Goal: Task Accomplishment & Management: Manage account settings

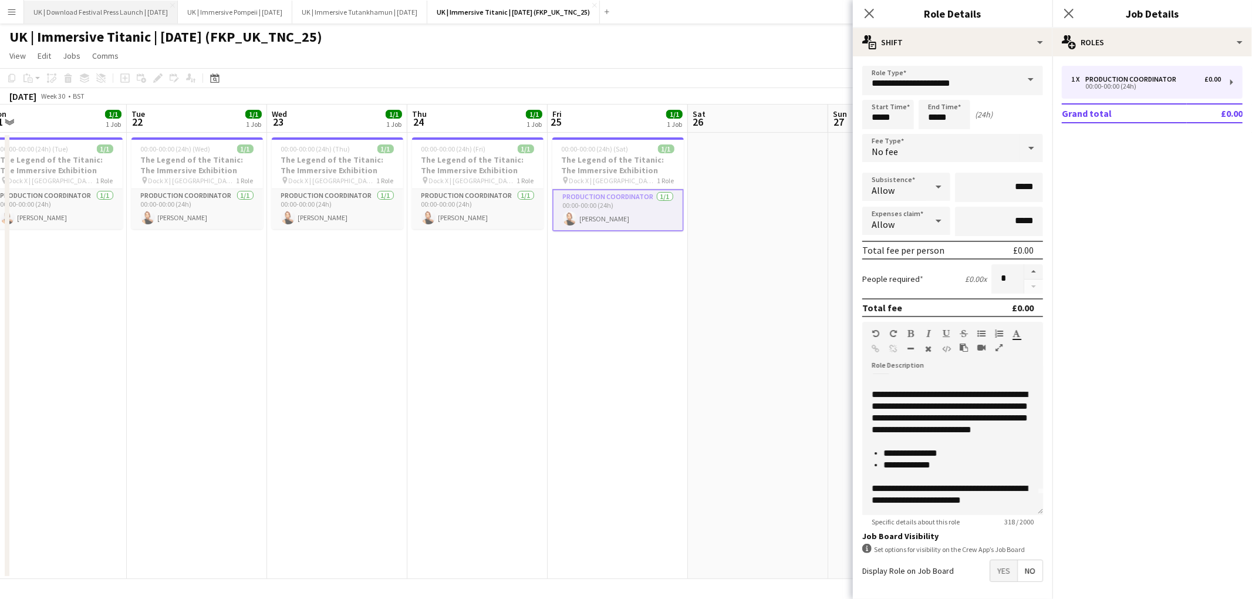
click at [92, 15] on button "UK | Download Festival Press Launch | Nov 25 Close" at bounding box center [101, 12] width 154 height 23
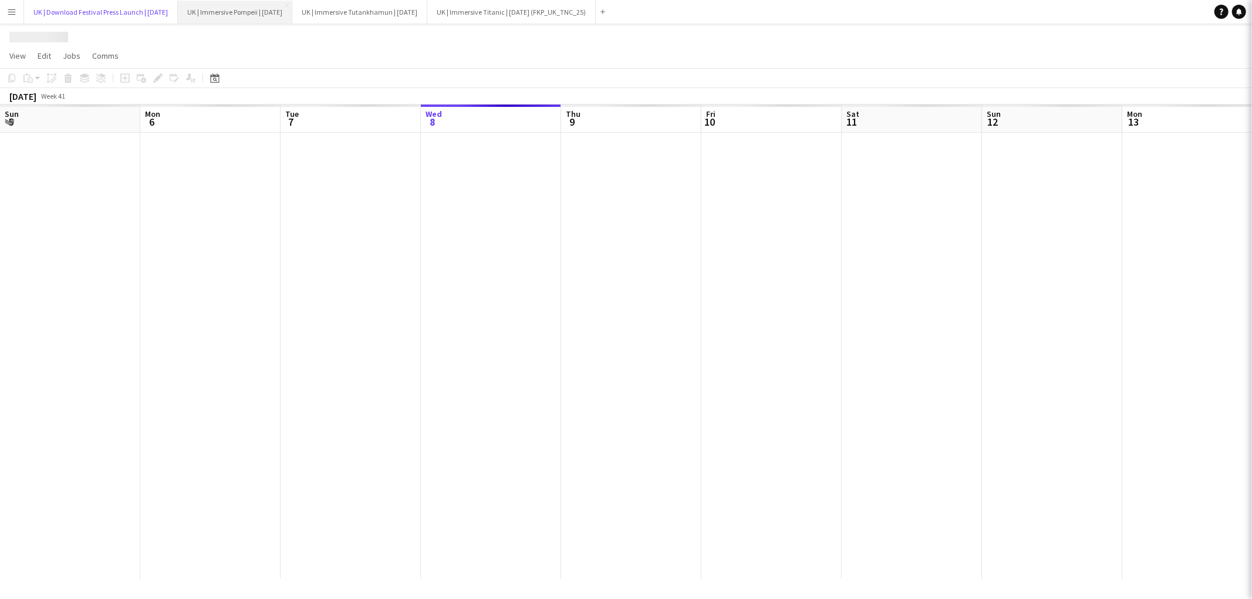
scroll to position [0, 280]
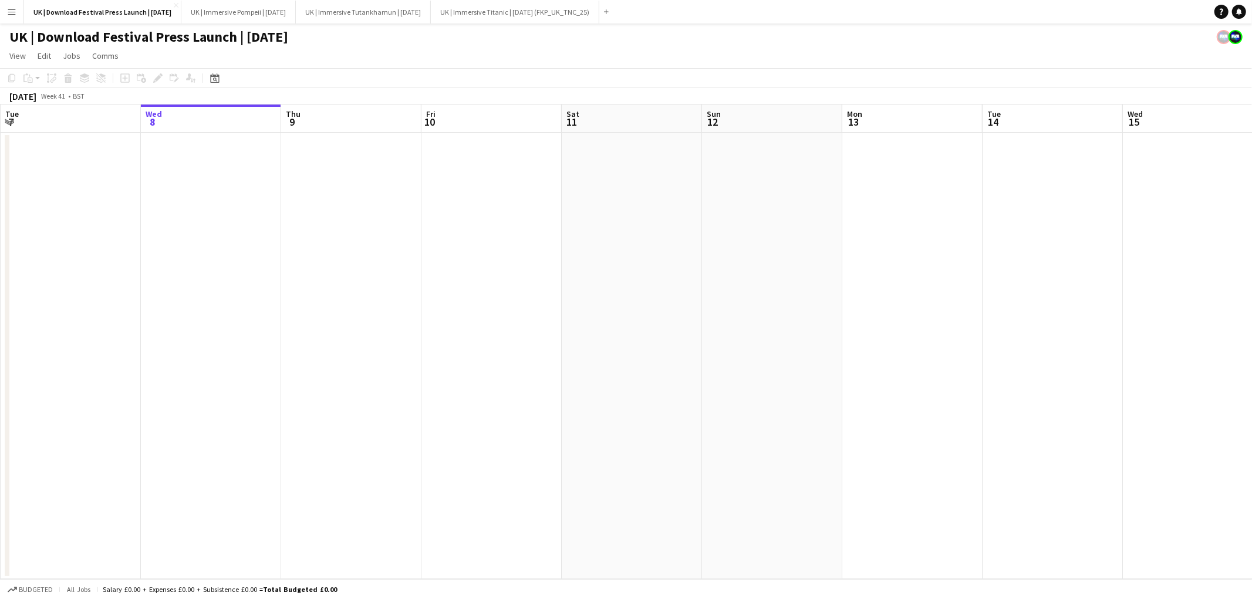
click at [12, 9] on app-icon "Menu" at bounding box center [11, 11] width 9 height 9
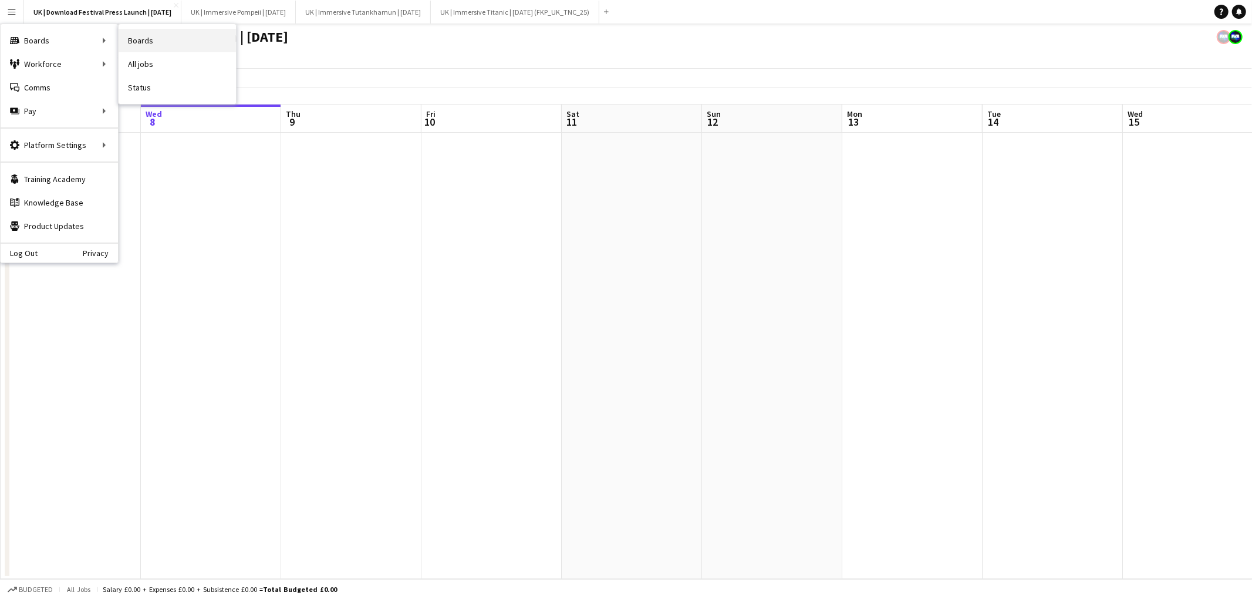
click at [154, 39] on link "Boards" at bounding box center [177, 40] width 117 height 23
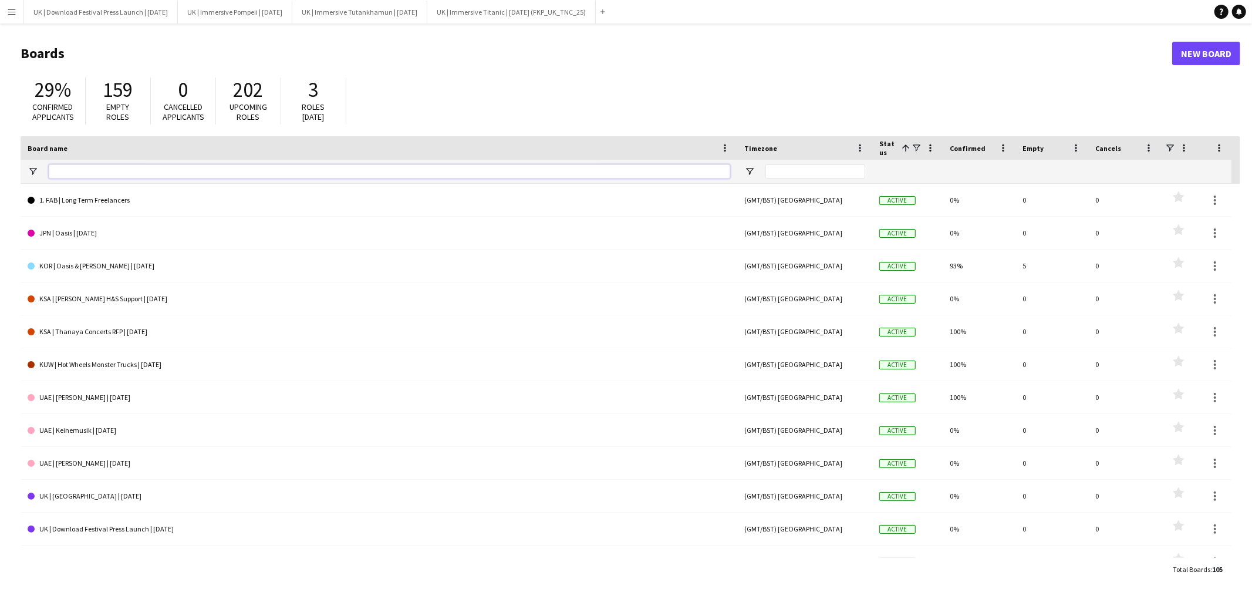
drag, startPoint x: 178, startPoint y: 171, endPoint x: 285, endPoint y: 154, distance: 108.1
click at [179, 171] on input "Board name Filter Input" at bounding box center [389, 171] width 681 height 14
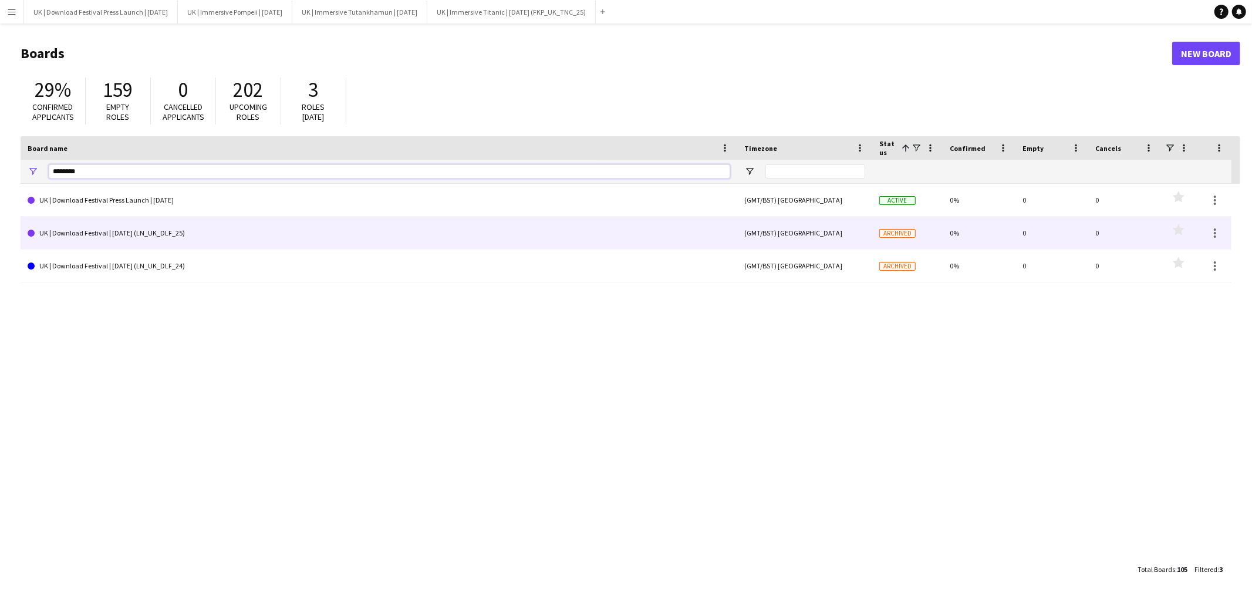
type input "********"
click at [129, 235] on link "UK | Download Festival | Jun 2025 (LN_UK_DLF_25)" at bounding box center [379, 233] width 702 height 33
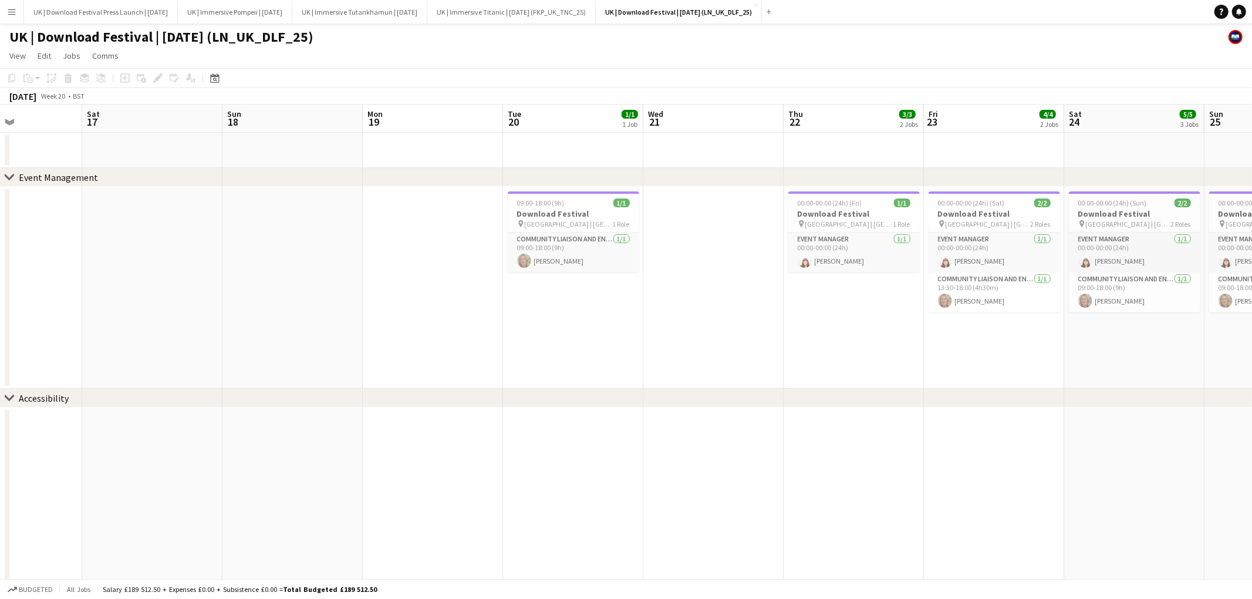
scroll to position [0, 255]
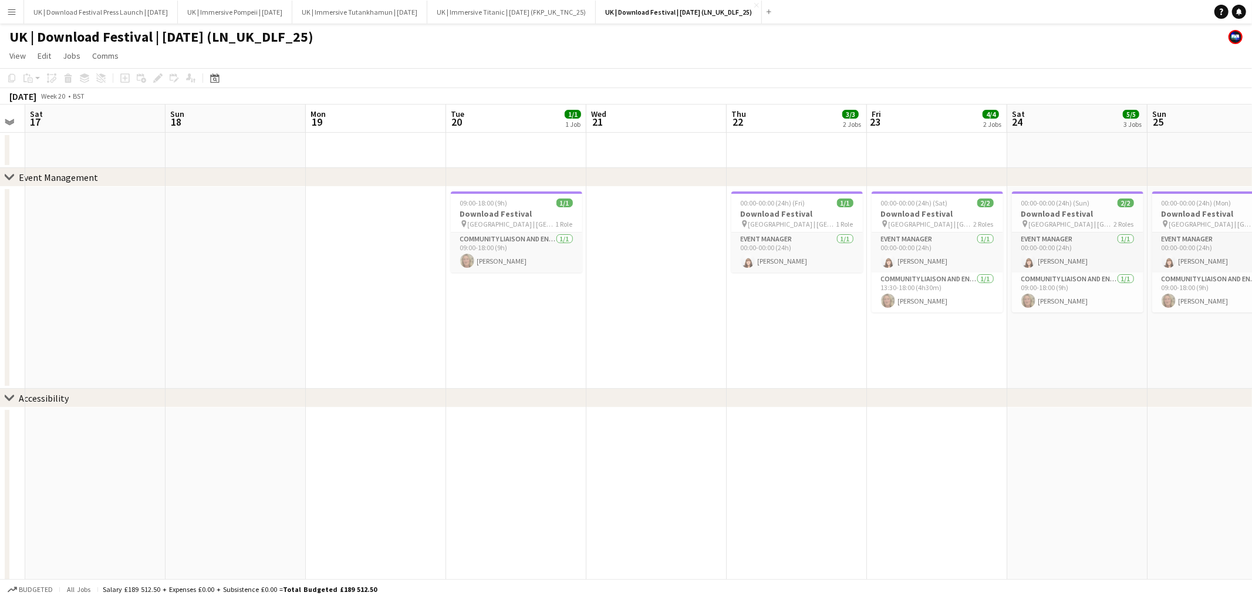
drag, startPoint x: 780, startPoint y: 216, endPoint x: 729, endPoint y: 223, distance: 51.0
click at [780, 216] on h3 "Download Festival" at bounding box center [796, 213] width 131 height 11
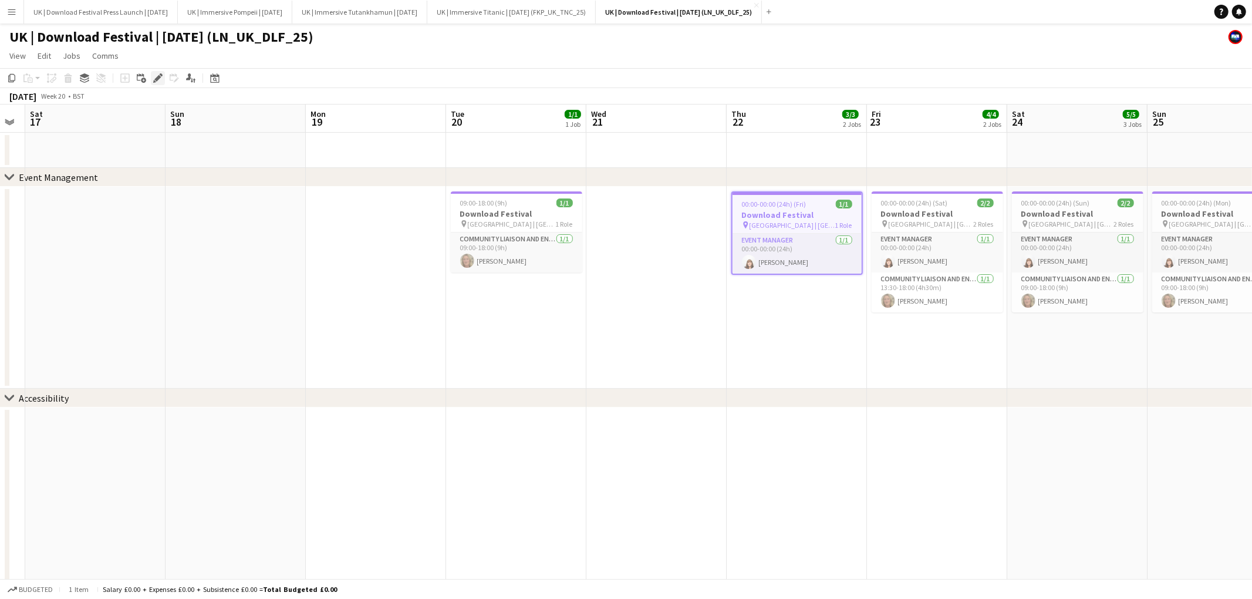
click at [158, 77] on icon at bounding box center [157, 78] width 6 height 6
type input "**********"
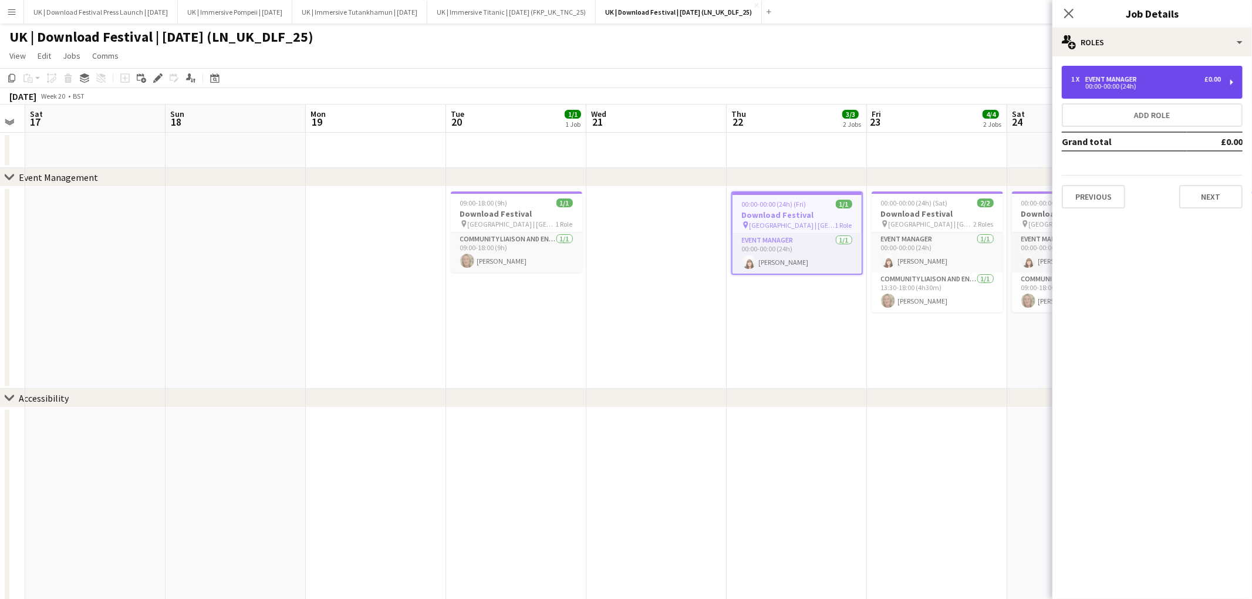
click at [1191, 80] on div "1 x Event Manager £0.00" at bounding box center [1146, 79] width 150 height 8
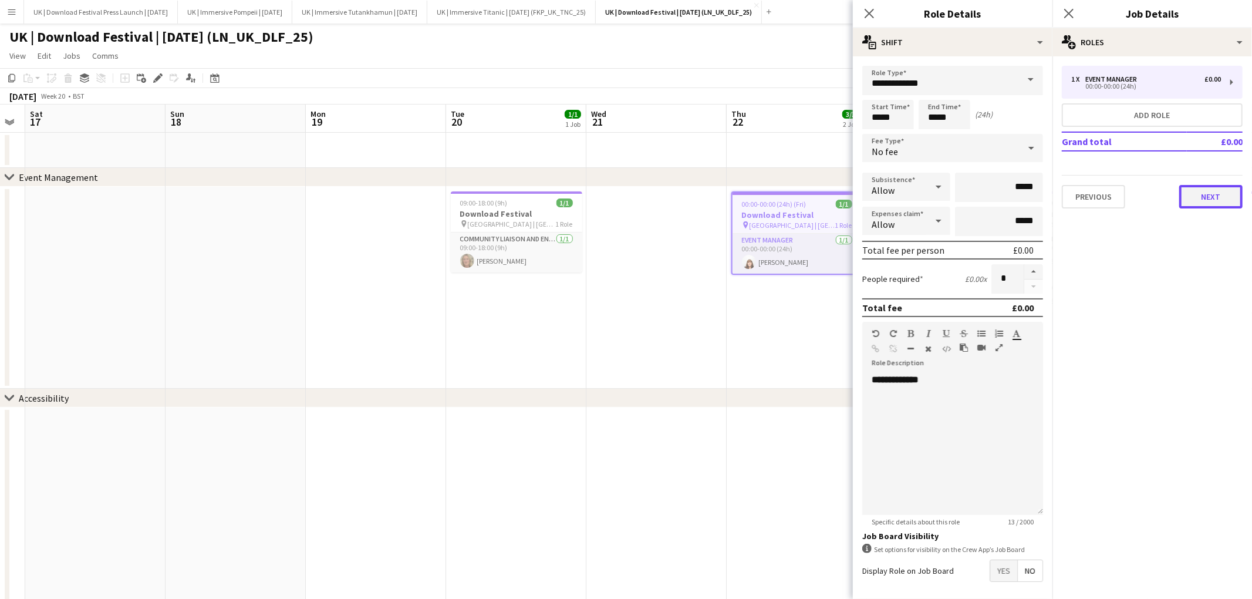
click at [1201, 200] on button "Next" at bounding box center [1210, 196] width 63 height 23
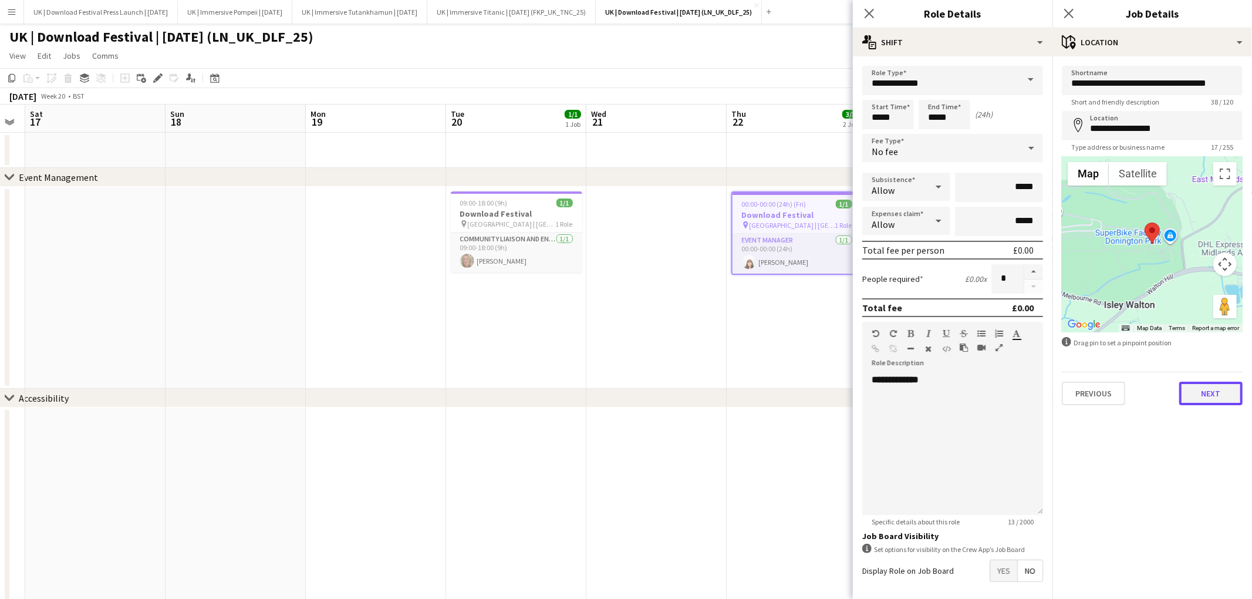
click at [1214, 395] on button "Next" at bounding box center [1210, 392] width 63 height 23
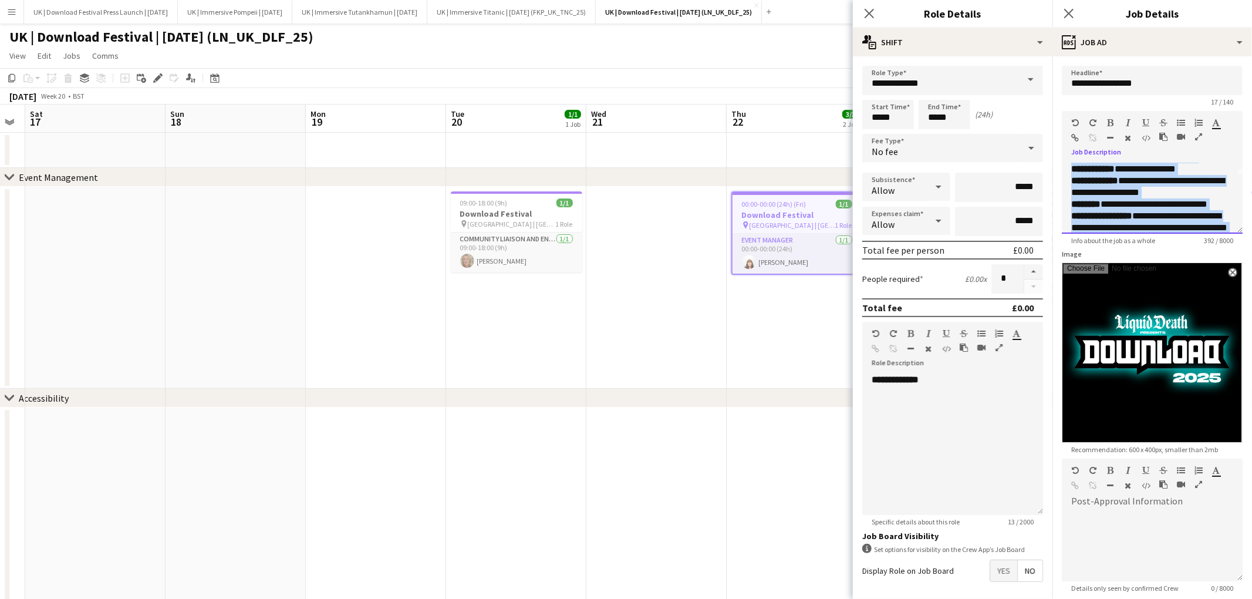
scroll to position [79, 0]
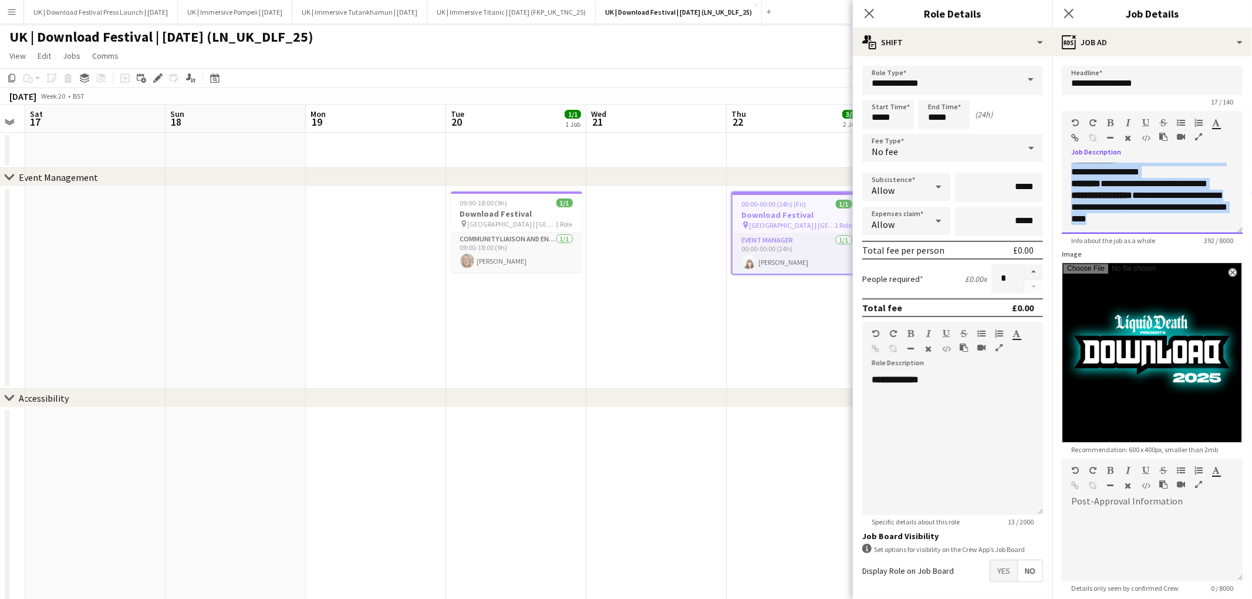
drag, startPoint x: 1077, startPoint y: 170, endPoint x: 1201, endPoint y: 228, distance: 137.0
click at [1205, 238] on app-form-group "**********" at bounding box center [1152, 178] width 181 height 134
copy div "**********"
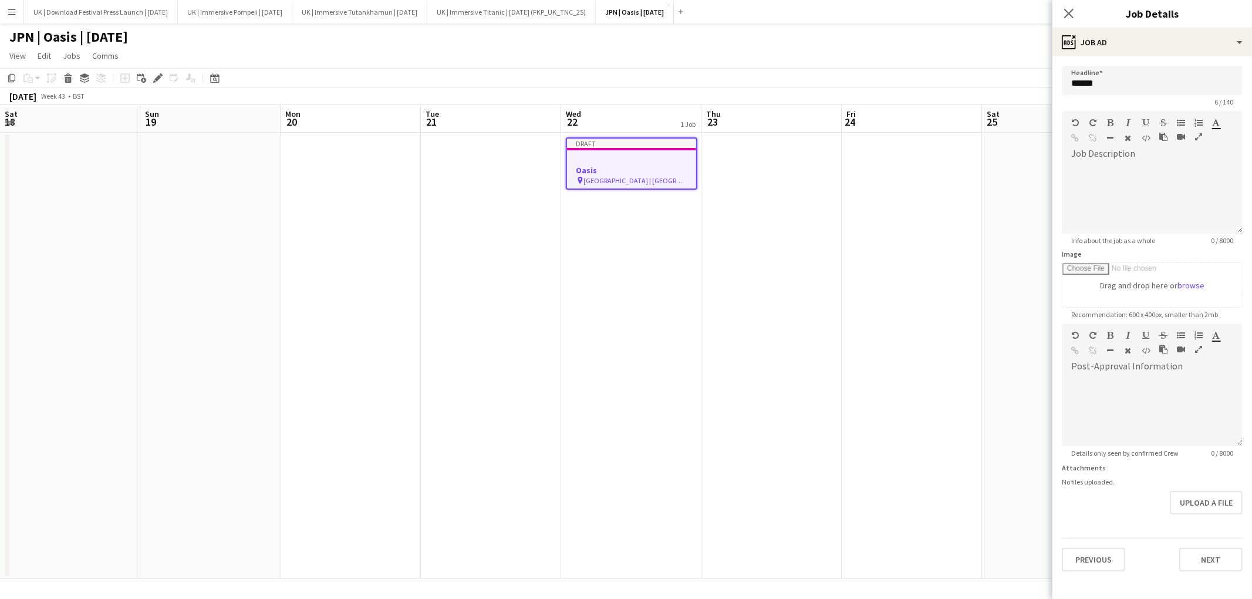
scroll to position [0, 364]
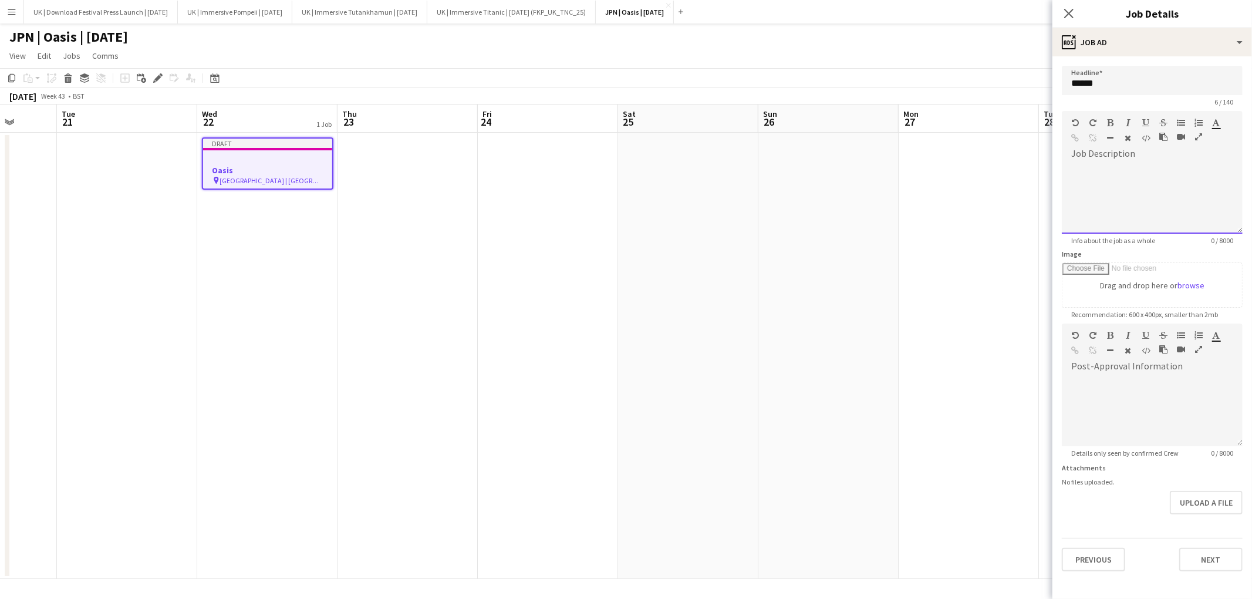
click at [1110, 178] on div at bounding box center [1152, 198] width 181 height 70
paste div
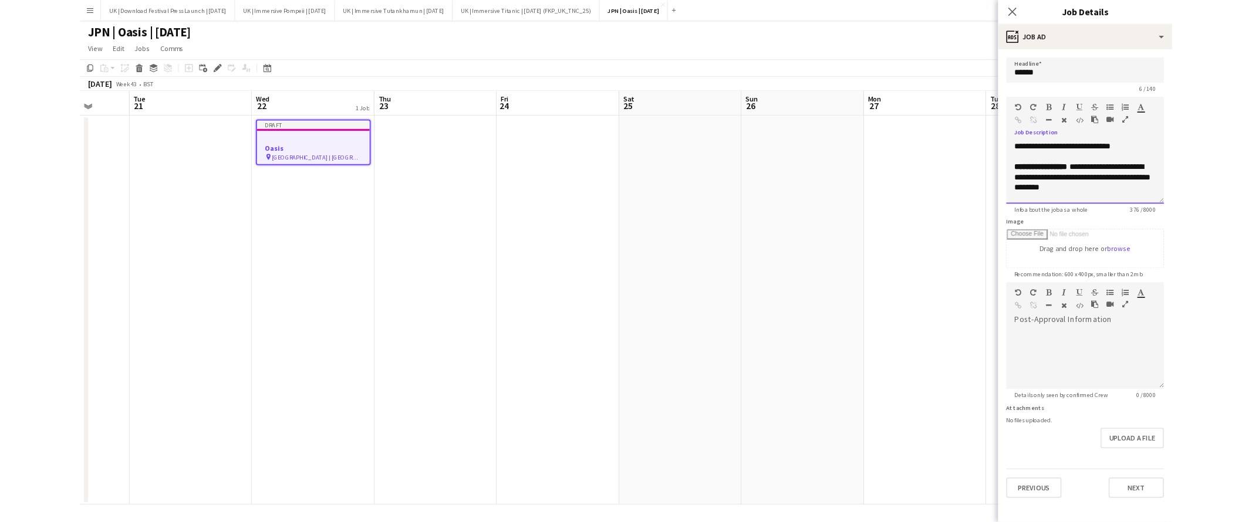
scroll to position [0, 0]
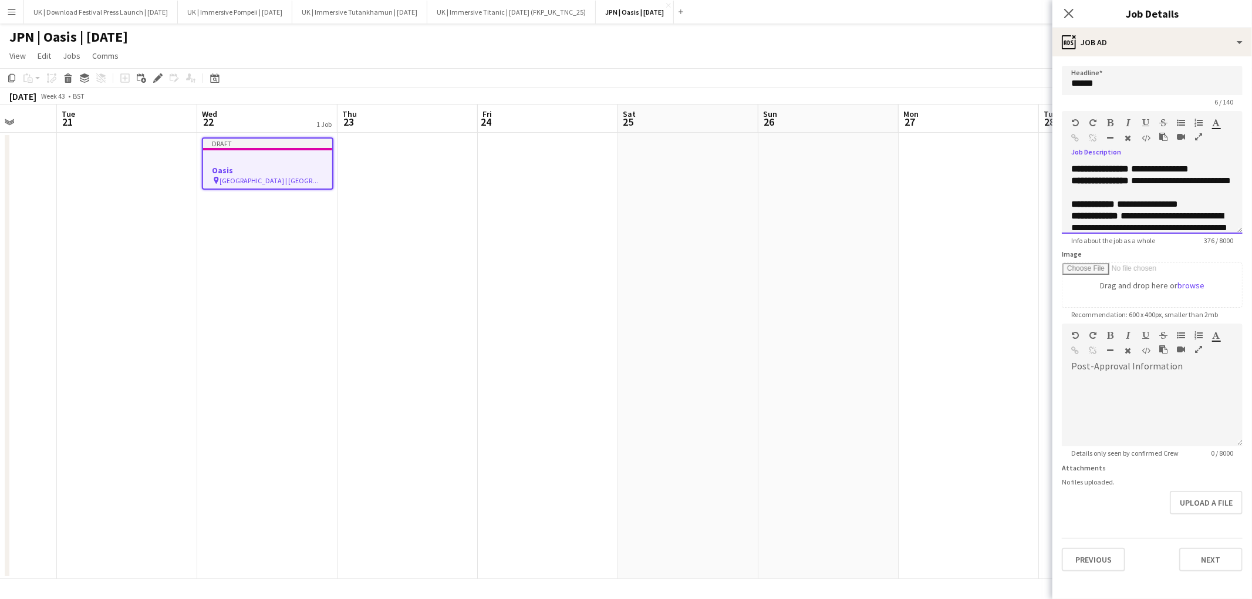
click at [1174, 165] on div "**********" at bounding box center [1152, 169] width 162 height 12
click at [1174, 167] on div "**********" at bounding box center [1152, 169] width 162 height 12
click at [1219, 167] on div "**********" at bounding box center [1152, 174] width 162 height 23
click at [1108, 178] on div "**********" at bounding box center [1152, 174] width 162 height 23
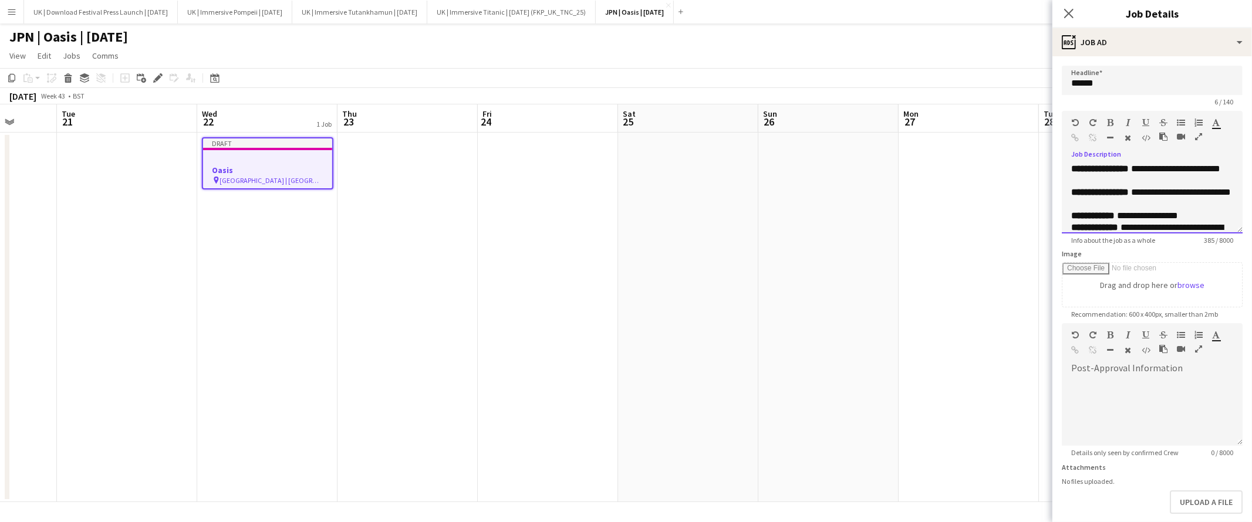
scroll to position [0, 364]
click at [1198, 286] on input "Image" at bounding box center [1152, 285] width 180 height 44
type input "**********"
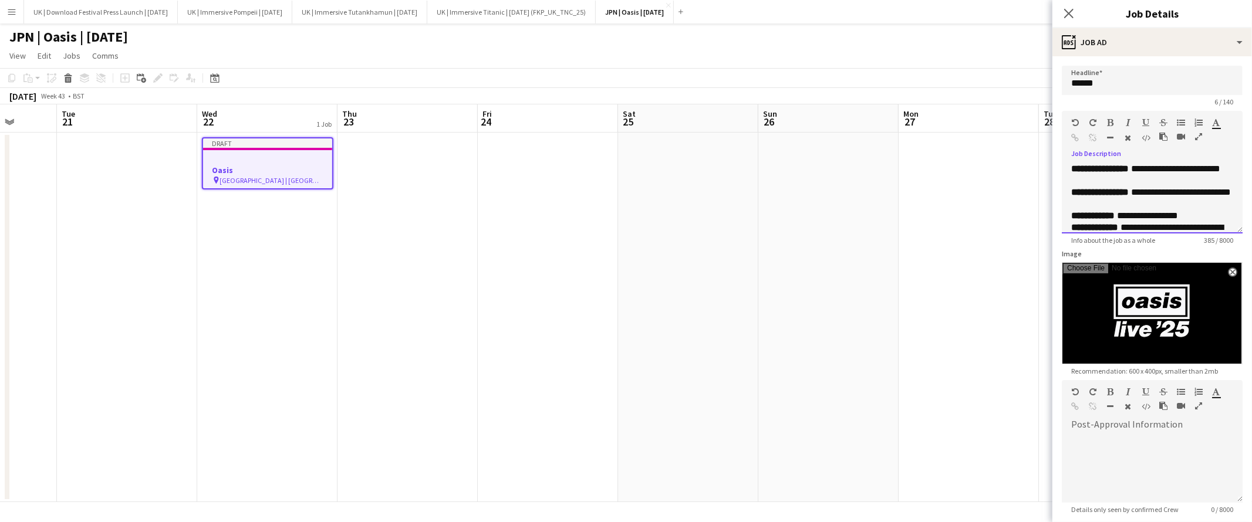
drag, startPoint x: 1147, startPoint y: 190, endPoint x: 1162, endPoint y: 174, distance: 21.2
click at [1147, 189] on div "**********" at bounding box center [1152, 198] width 162 height 23
drag, startPoint x: 1178, startPoint y: 204, endPoint x: 1050, endPoint y: 204, distance: 128.5
click at [1050, 204] on body "Menu Boards Boards Boards All jobs Status Workforce Workforce My Workforce Recr…" at bounding box center [626, 261] width 1252 height 522
click at [1189, 203] on div "**********" at bounding box center [1152, 204] width 162 height 12
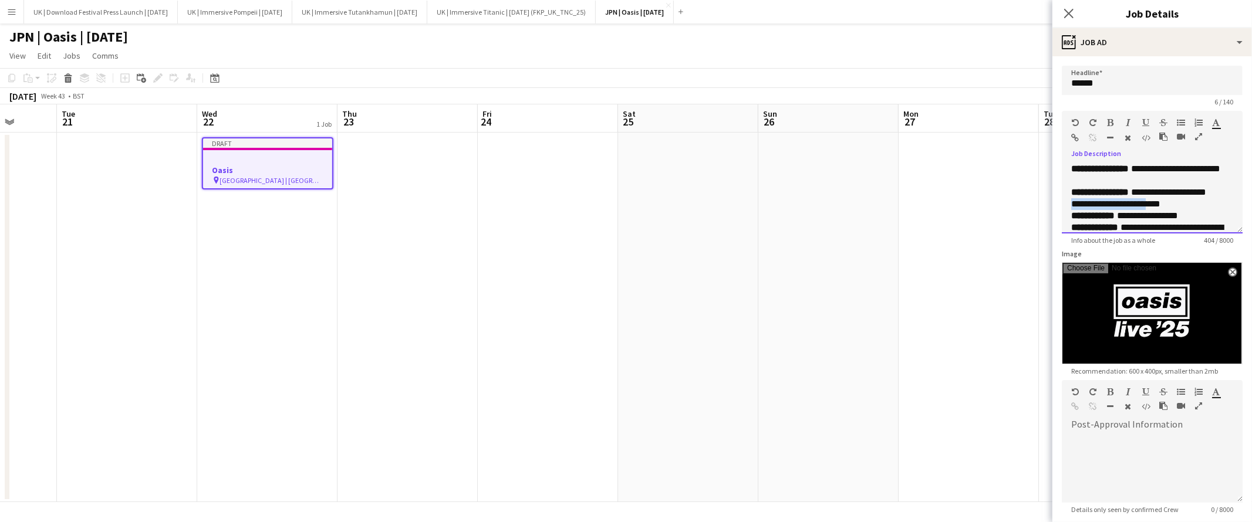
drag, startPoint x: 1121, startPoint y: 204, endPoint x: 1027, endPoint y: 205, distance: 94.5
click at [1027, 205] on body "Menu Boards Boards Boards All jobs Status Workforce Workforce My Workforce Recr…" at bounding box center [626, 261] width 1252 height 522
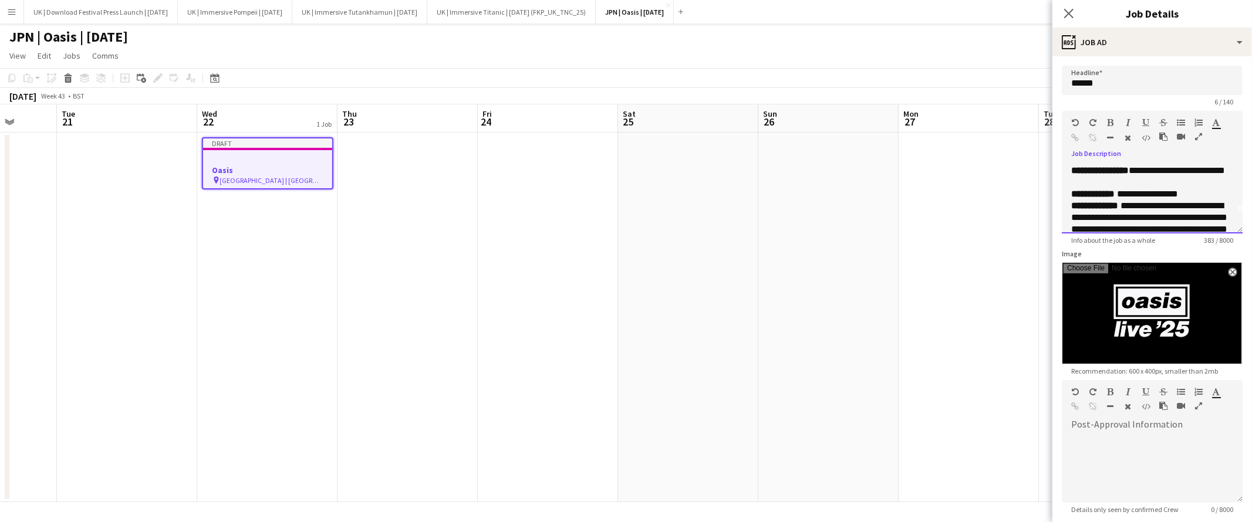
scroll to position [26, 0]
click at [1137, 187] on div "**********" at bounding box center [1152, 190] width 162 height 12
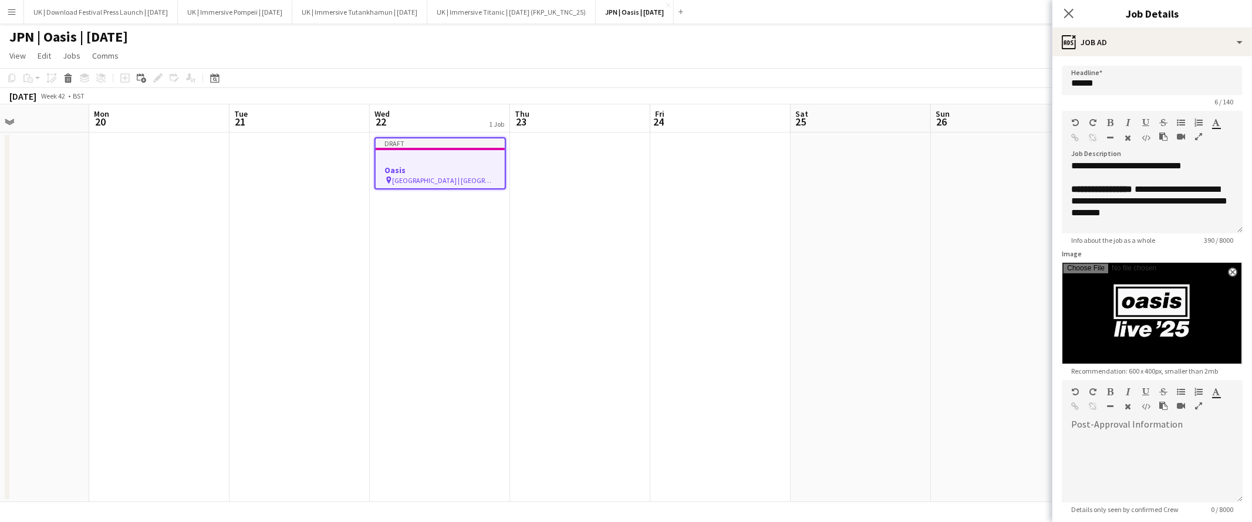
scroll to position [0, 294]
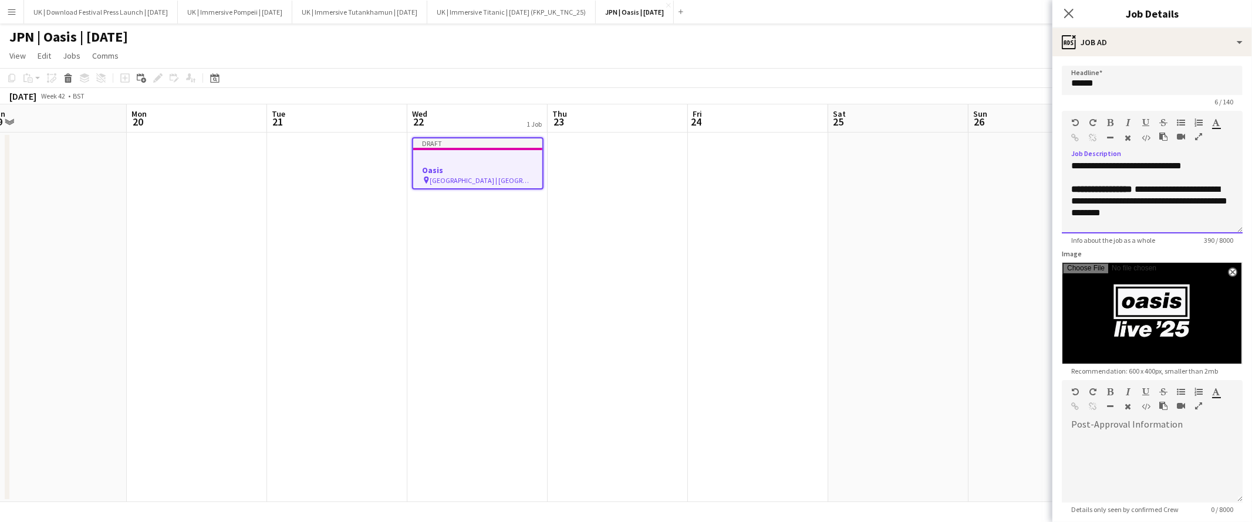
click at [1093, 212] on div "**********" at bounding box center [1152, 201] width 162 height 35
click at [1167, 217] on div "**********" at bounding box center [1152, 201] width 162 height 35
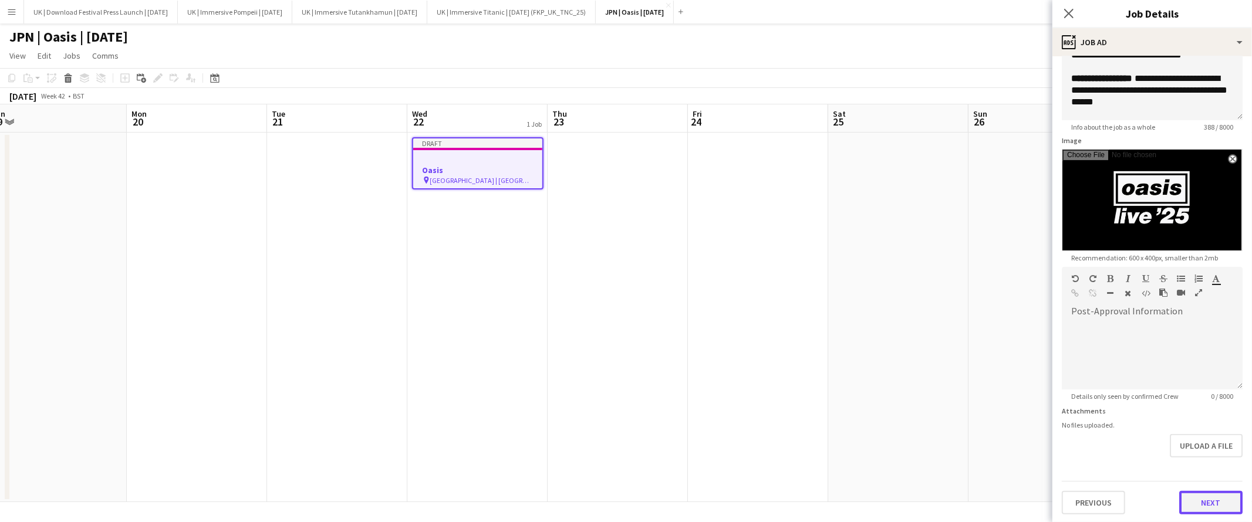
click at [1216, 505] on button "Next" at bounding box center [1210, 502] width 63 height 23
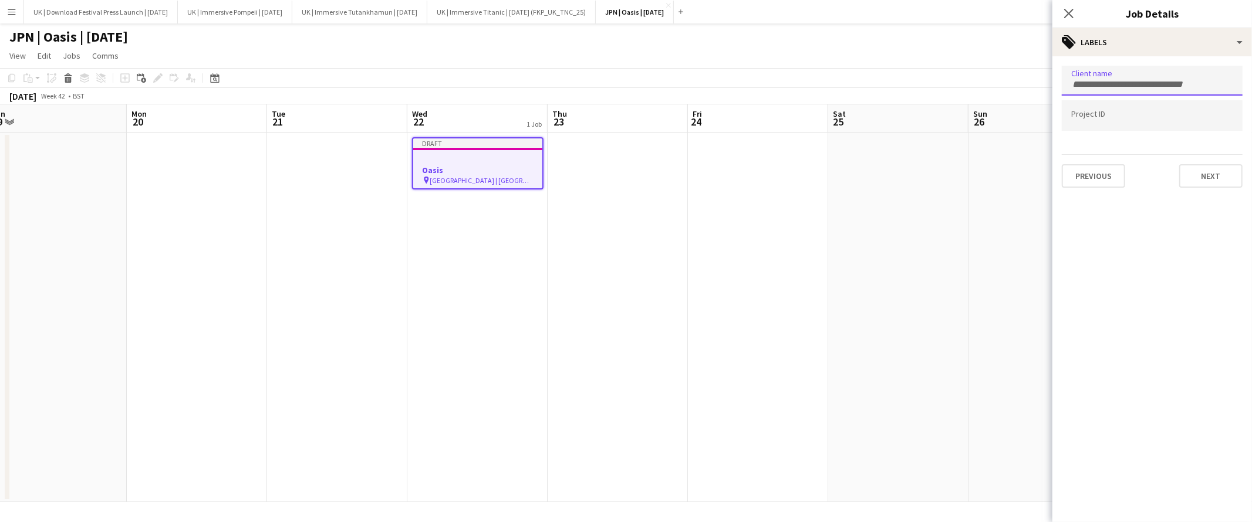
click at [1116, 90] on div at bounding box center [1152, 81] width 181 height 30
type input "**********"
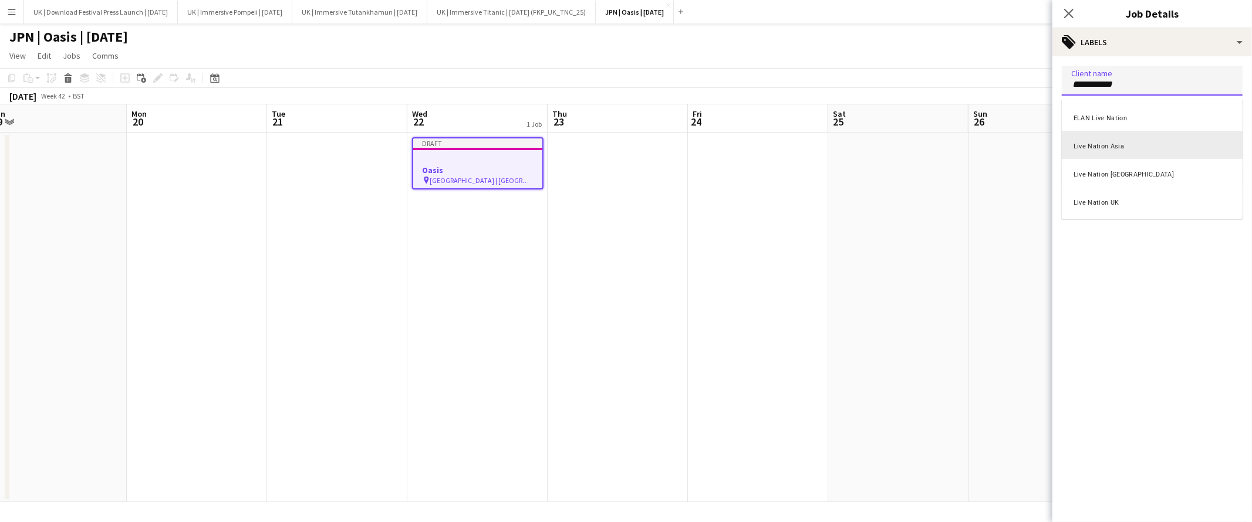
click at [1109, 148] on div "Live Nation Asia" at bounding box center [1152, 145] width 181 height 28
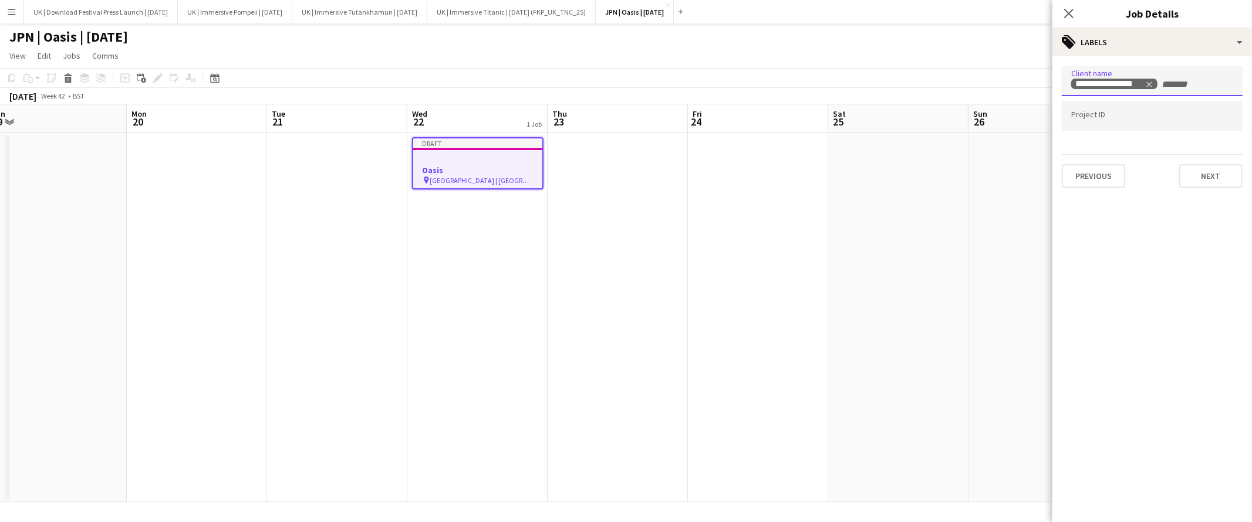
click at [1127, 116] on input "Type to search project ID labels..." at bounding box center [1152, 116] width 162 height 11
type input "***"
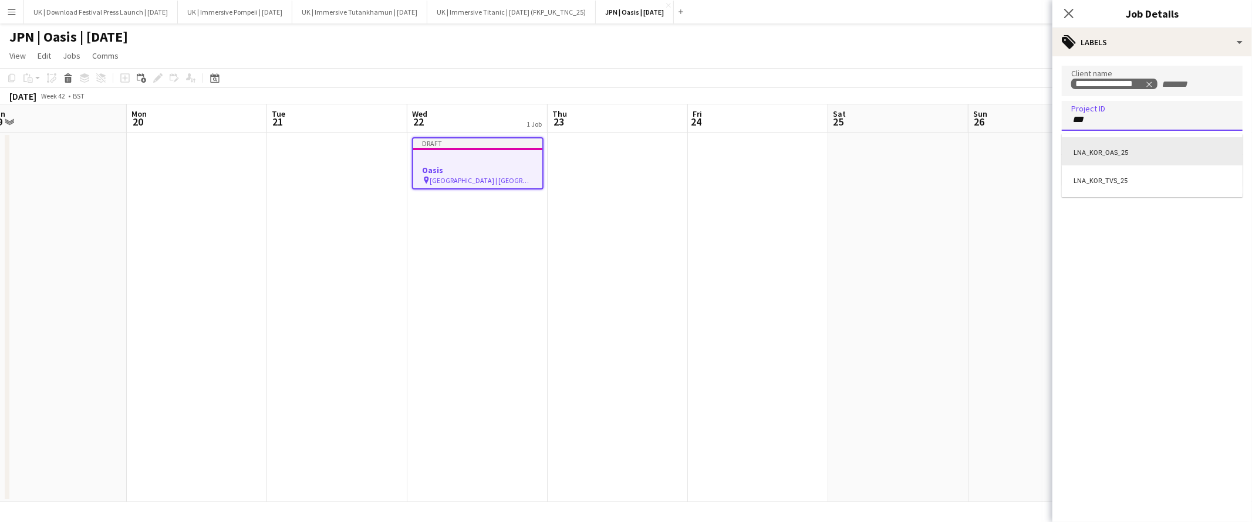
click at [1097, 155] on div "LNA_KOR_OAS_25" at bounding box center [1152, 151] width 181 height 28
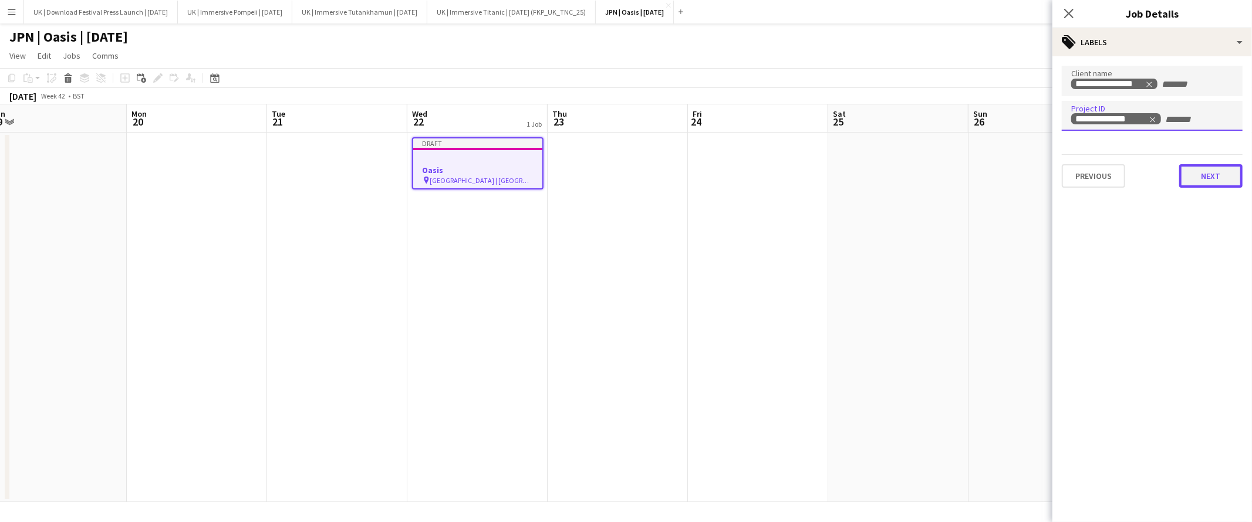
click at [1202, 176] on button "Next" at bounding box center [1210, 175] width 63 height 23
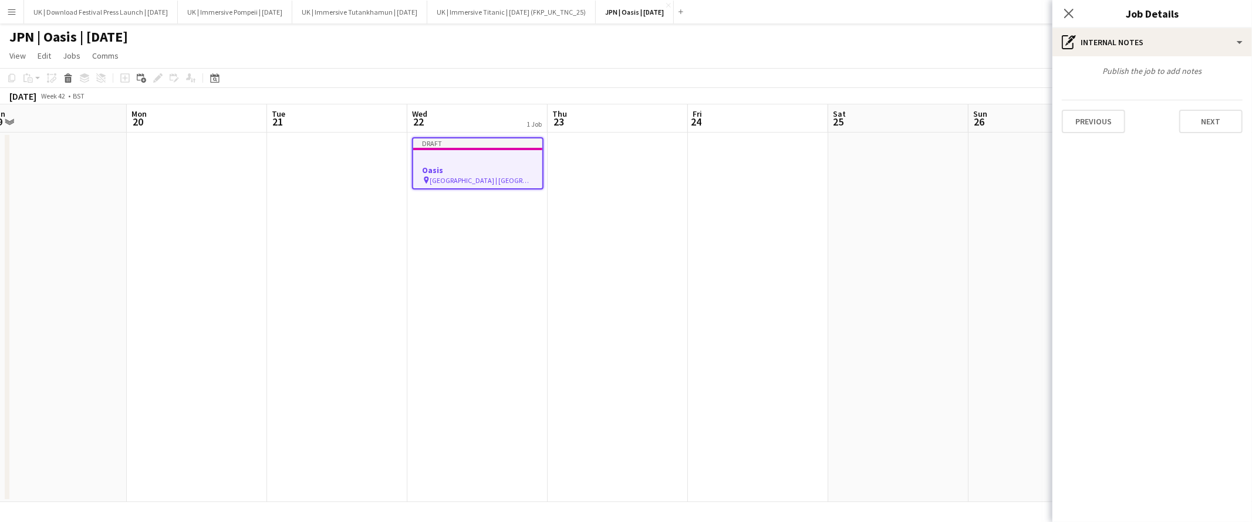
type input "*******"
click at [1208, 124] on button "Next" at bounding box center [1210, 121] width 63 height 23
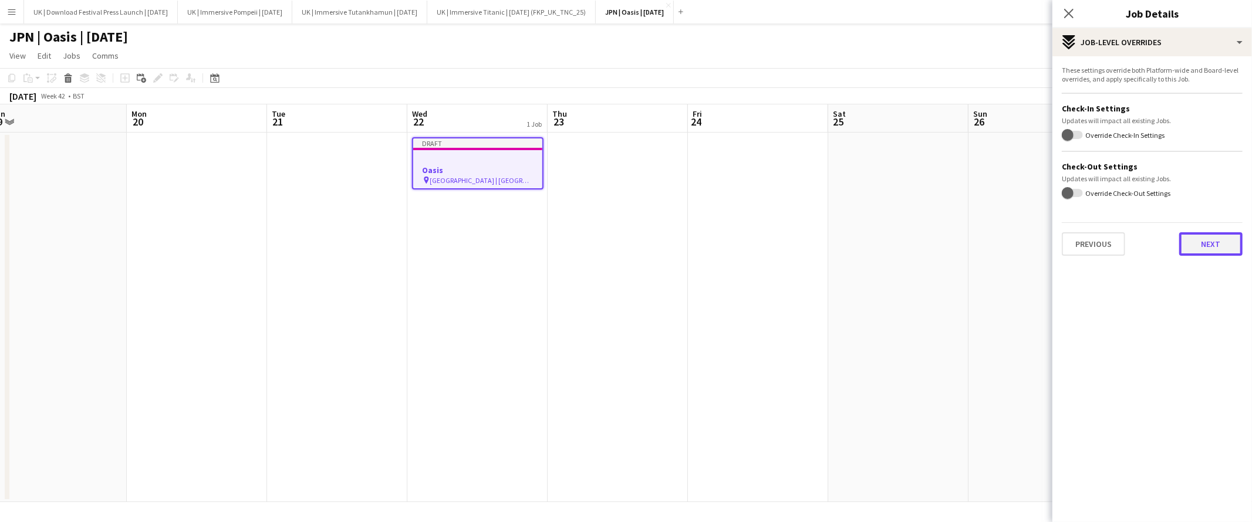
click at [1208, 242] on button "Next" at bounding box center [1210, 243] width 63 height 23
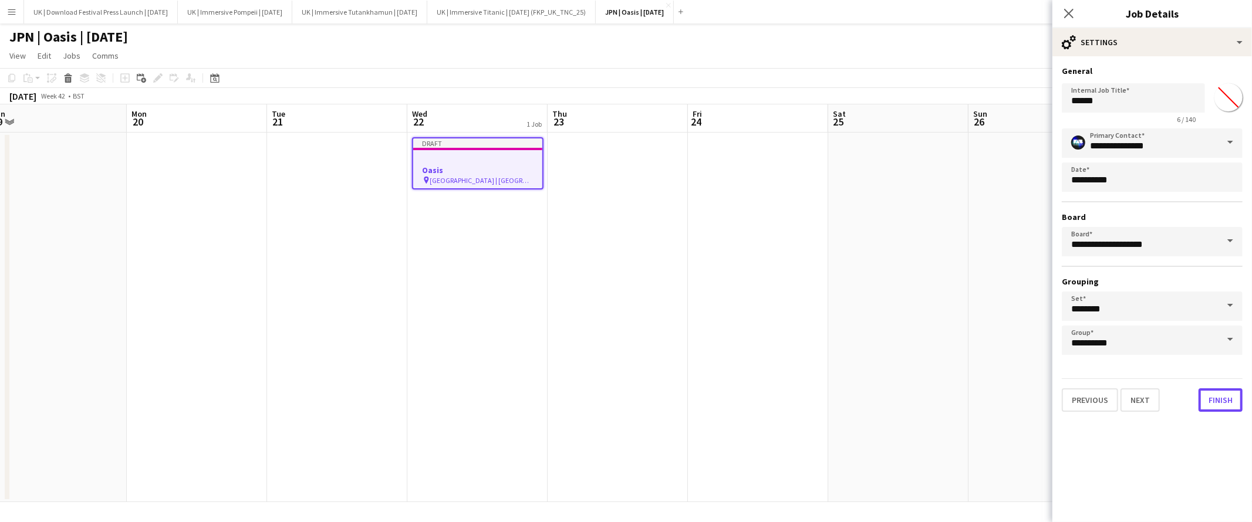
click at [1217, 399] on button "Finish" at bounding box center [1220, 399] width 44 height 23
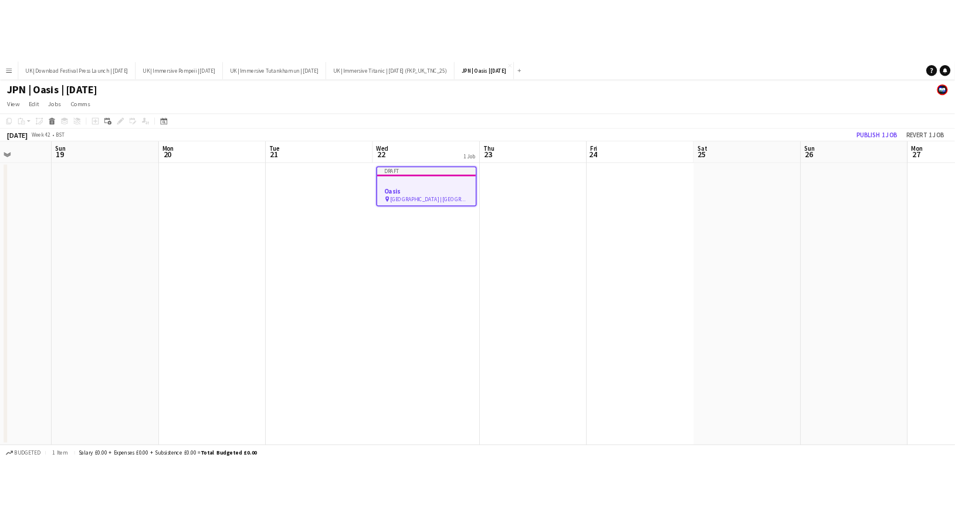
scroll to position [0, 354]
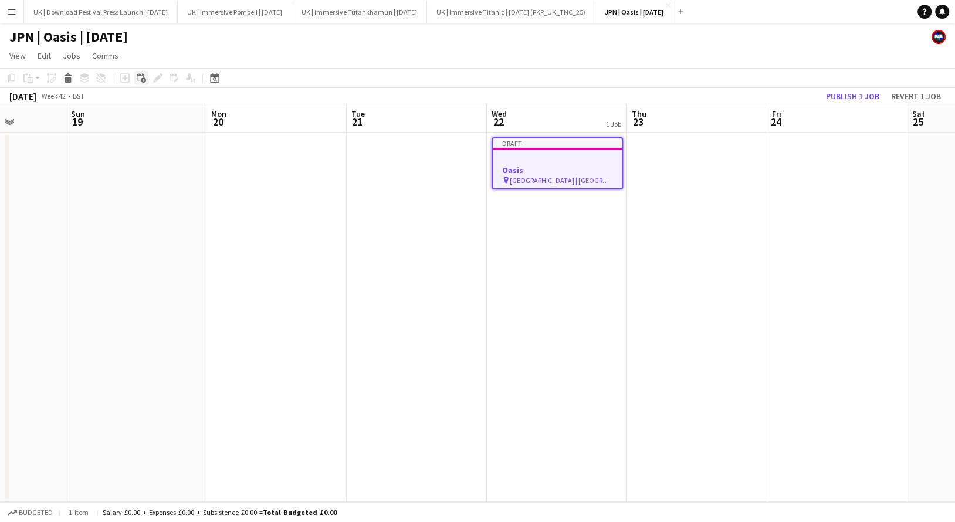
click at [140, 81] on icon "Add linked Job" at bounding box center [141, 77] width 9 height 9
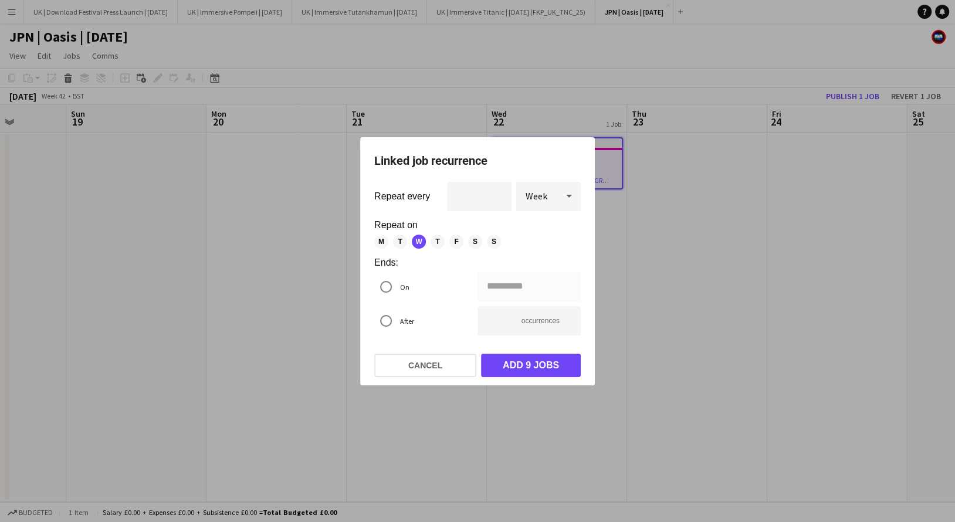
click at [551, 201] on div "Week" at bounding box center [536, 196] width 41 height 28
click at [536, 228] on span "Day" at bounding box center [549, 229] width 46 height 11
type input "**********"
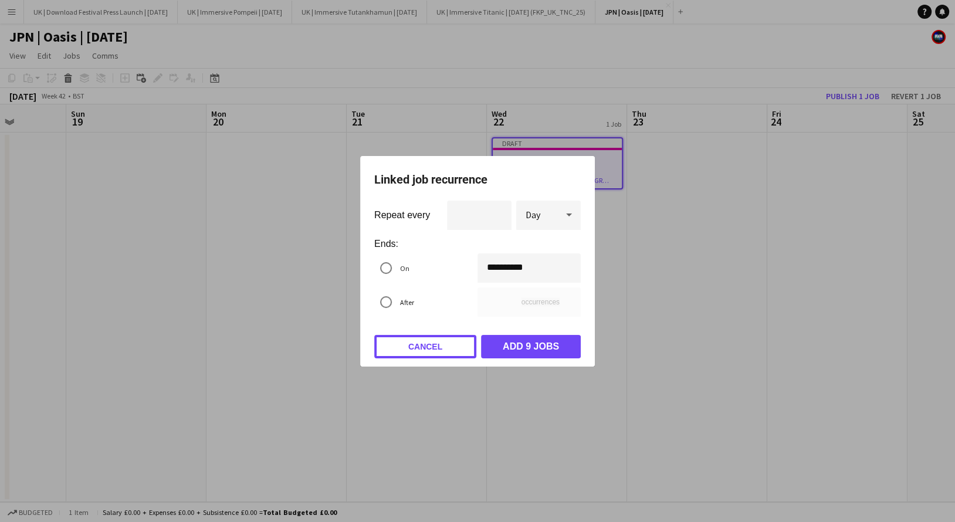
click at [430, 345] on button "Cancel" at bounding box center [425, 346] width 102 height 23
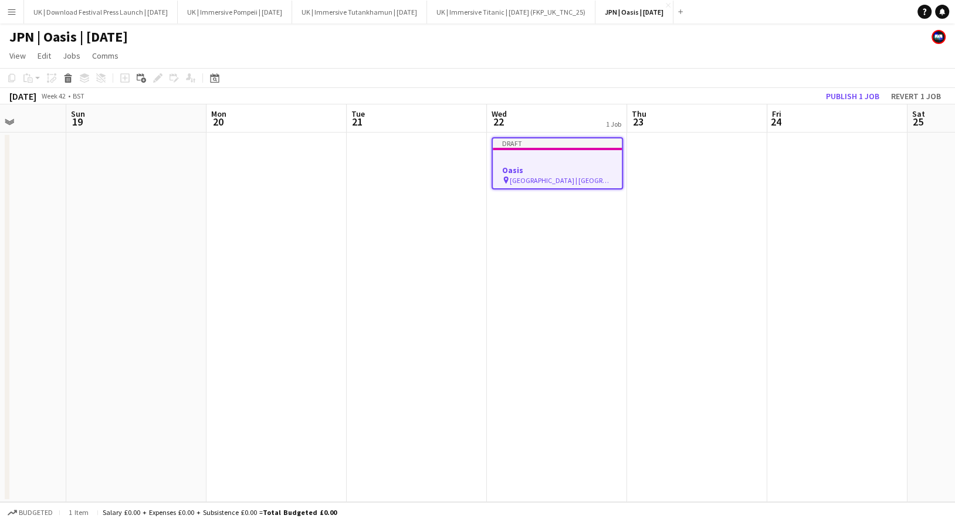
click at [586, 242] on app-date-cell "Draft Oasis pin Tokyo Dome | Tokyo, Japan" at bounding box center [557, 318] width 140 height 370
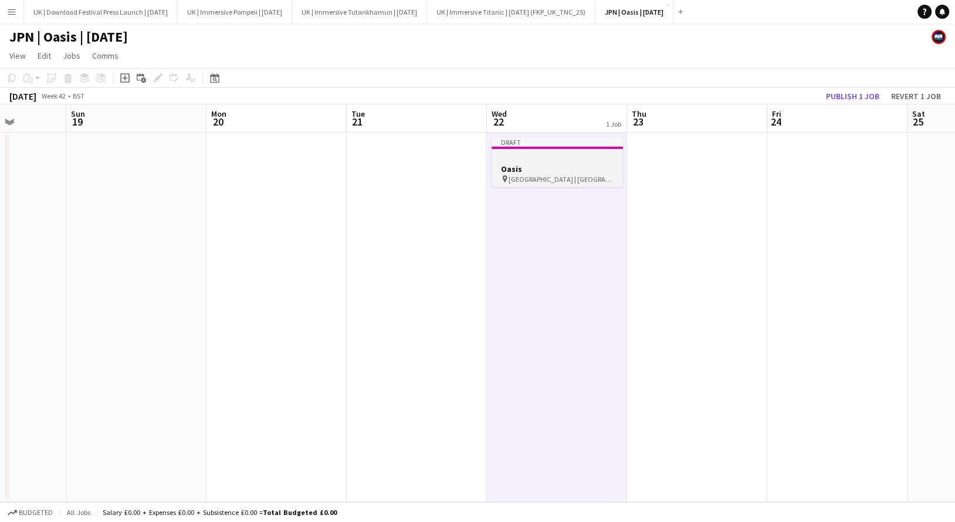
click at [557, 175] on span "[GEOGRAPHIC_DATA] | [GEOGRAPHIC_DATA], [GEOGRAPHIC_DATA]" at bounding box center [561, 179] width 105 height 9
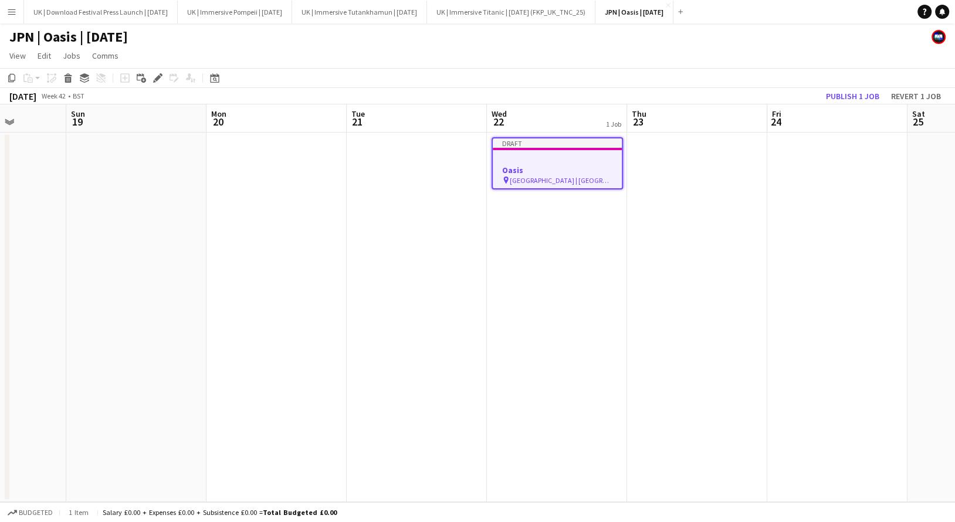
click at [153, 85] on app-toolbar "Copy Paste Paste Command V Paste with crew Command Shift V Paste linked Job Del…" at bounding box center [477, 78] width 955 height 20
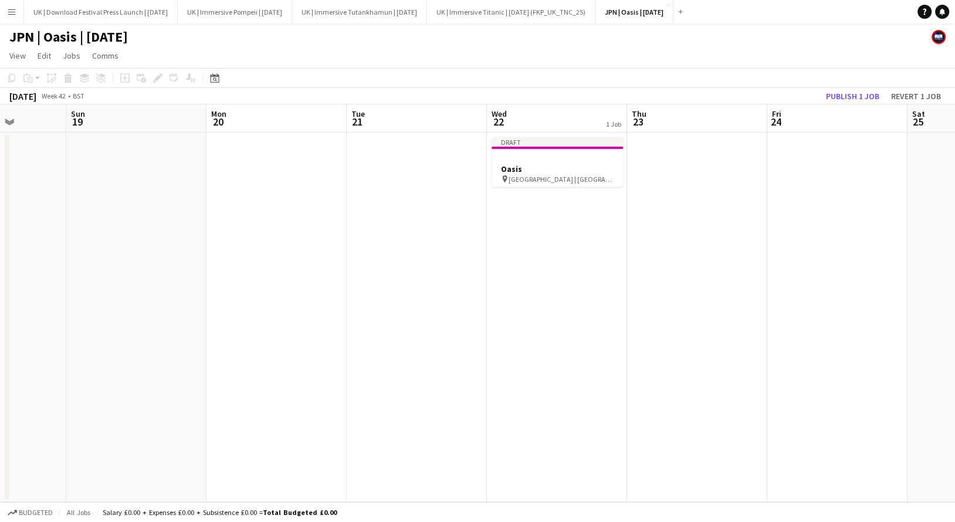
click at [154, 79] on div "Add job Add linked Job Edit Edit linked Job Applicants" at bounding box center [153, 78] width 90 height 14
click at [174, 158] on app-date-cell at bounding box center [136, 318] width 140 height 370
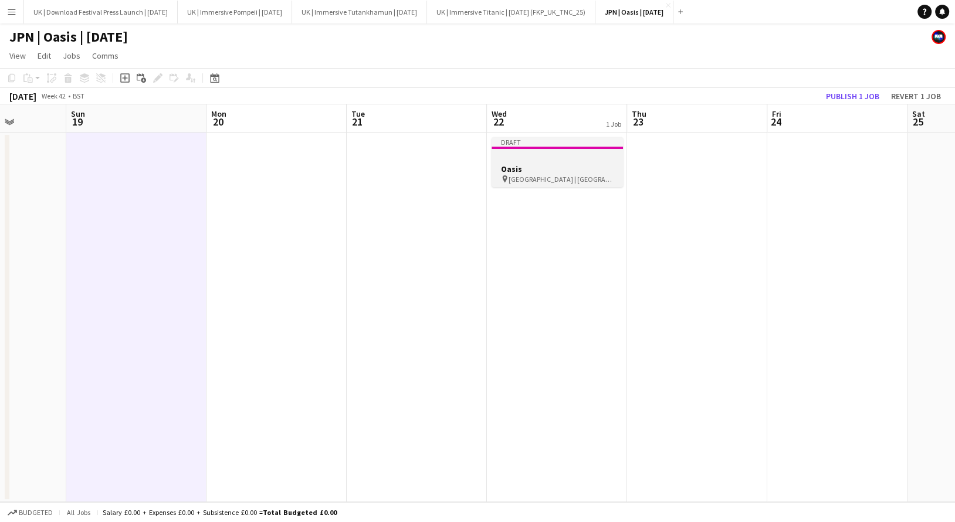
click at [530, 165] on h3 "Oasis" at bounding box center [557, 169] width 131 height 11
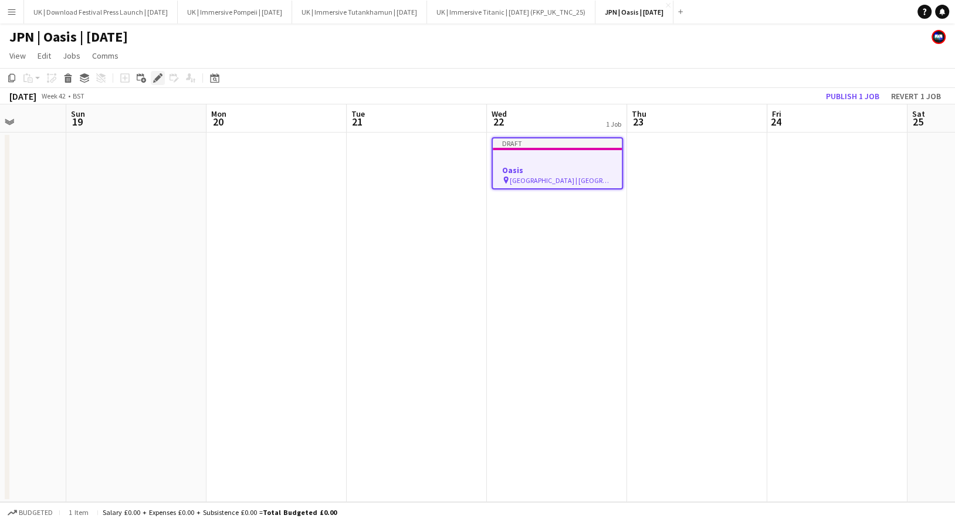
click at [156, 77] on icon at bounding box center [157, 78] width 6 height 6
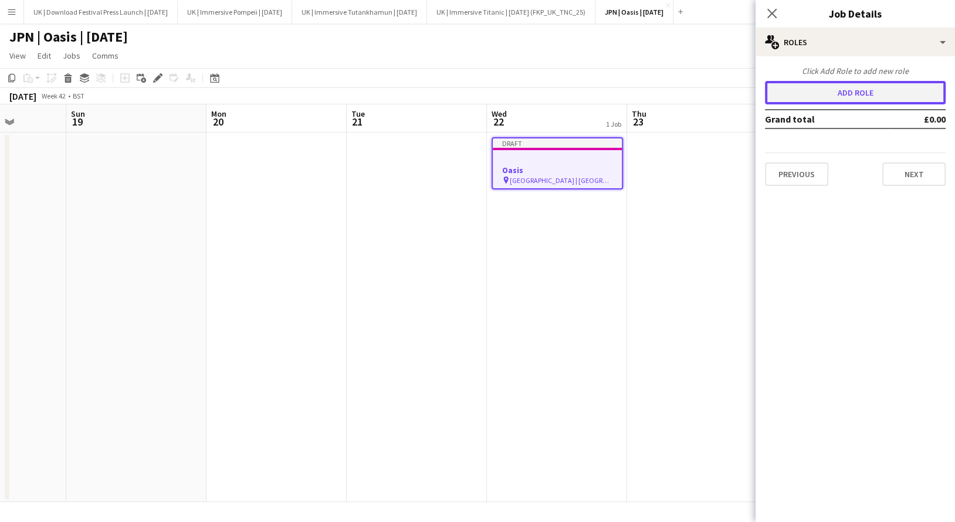
click at [841, 90] on button "Add role" at bounding box center [855, 92] width 181 height 23
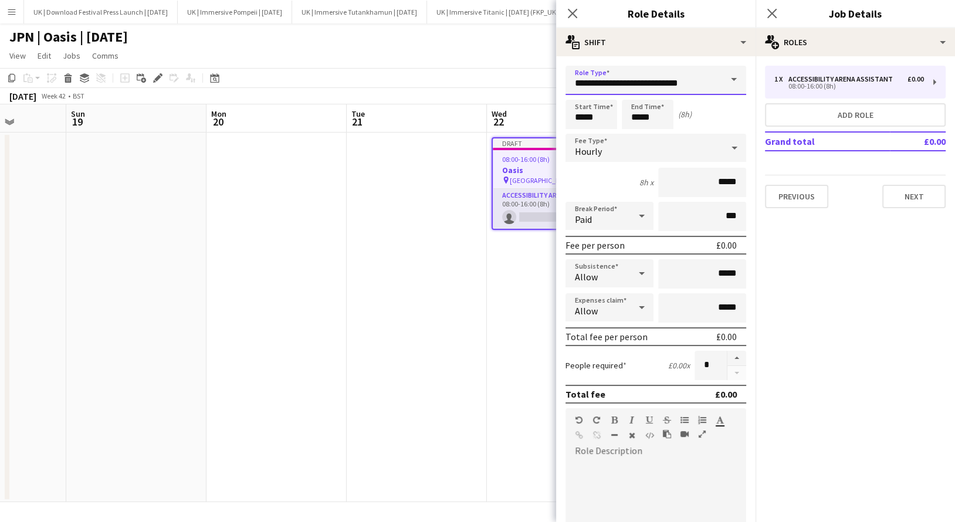
drag, startPoint x: 566, startPoint y: 79, endPoint x: 516, endPoint y: 76, distance: 49.4
click at [516, 76] on body "Menu Boards Boards Boards All jobs Status Workforce Workforce My Workforce Recr…" at bounding box center [477, 261] width 955 height 522
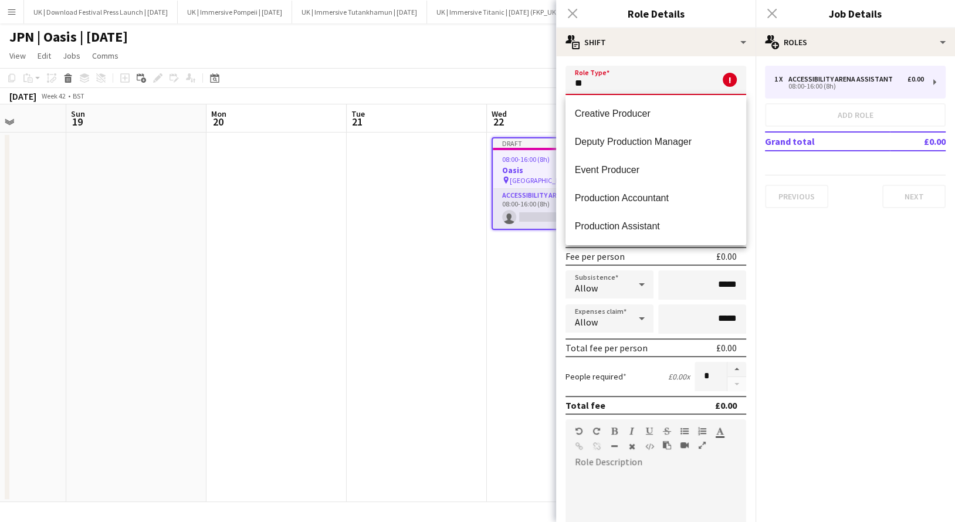
type input "*"
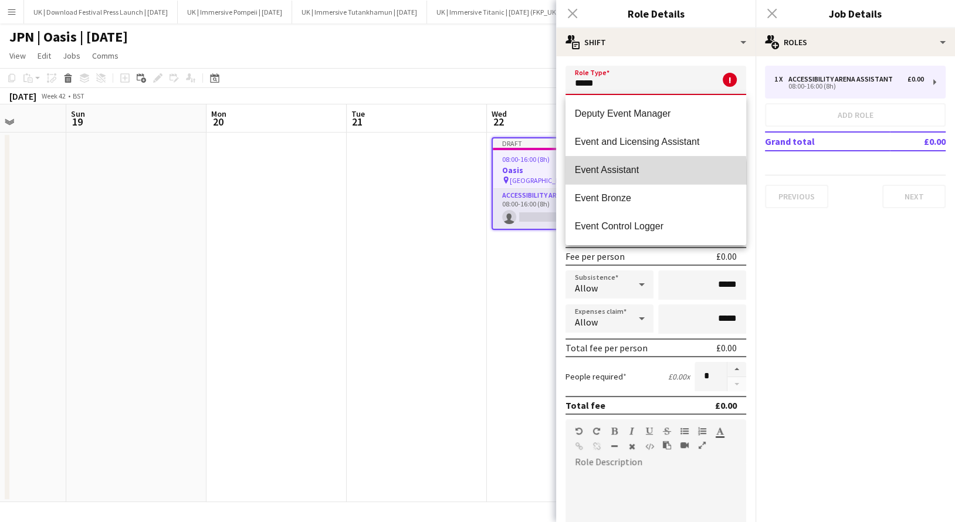
click at [624, 175] on span "Event Assistant" at bounding box center [656, 169] width 162 height 11
type input "**********"
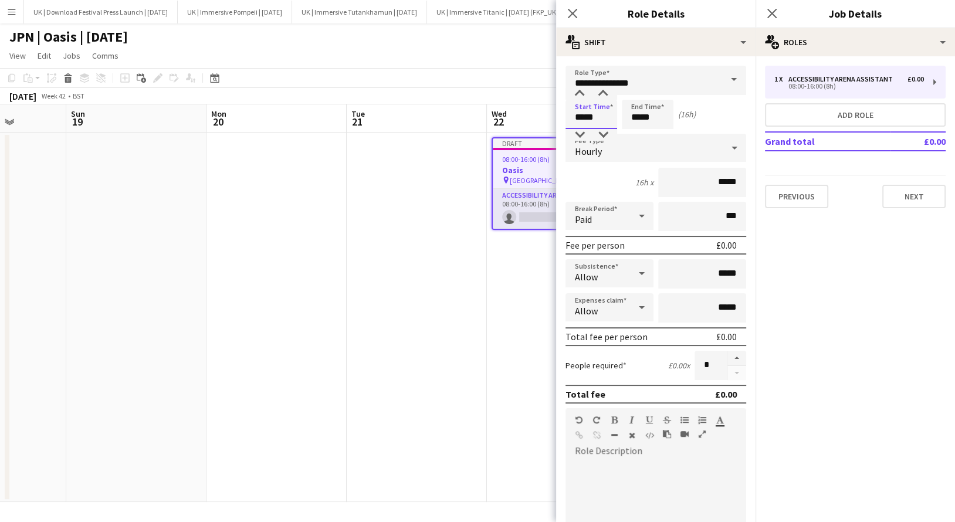
type input "*****"
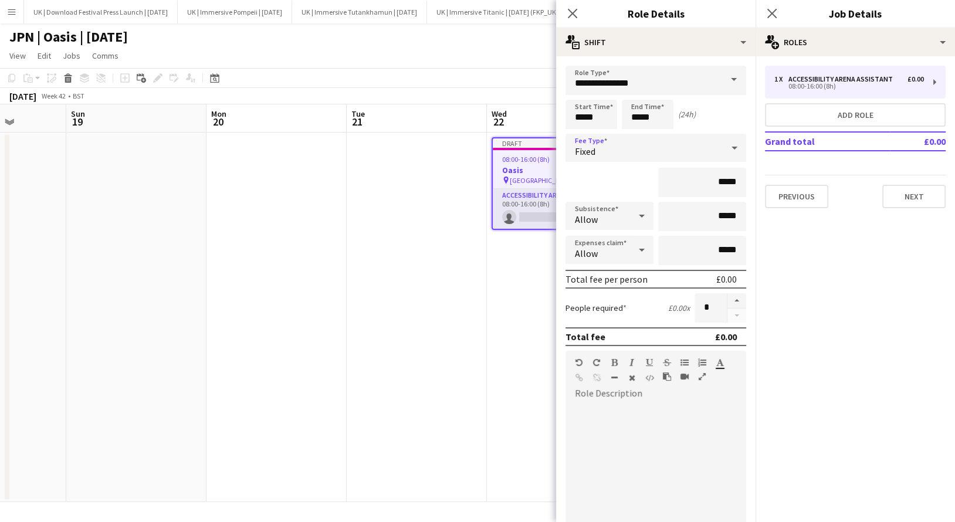
scroll to position [152, 0]
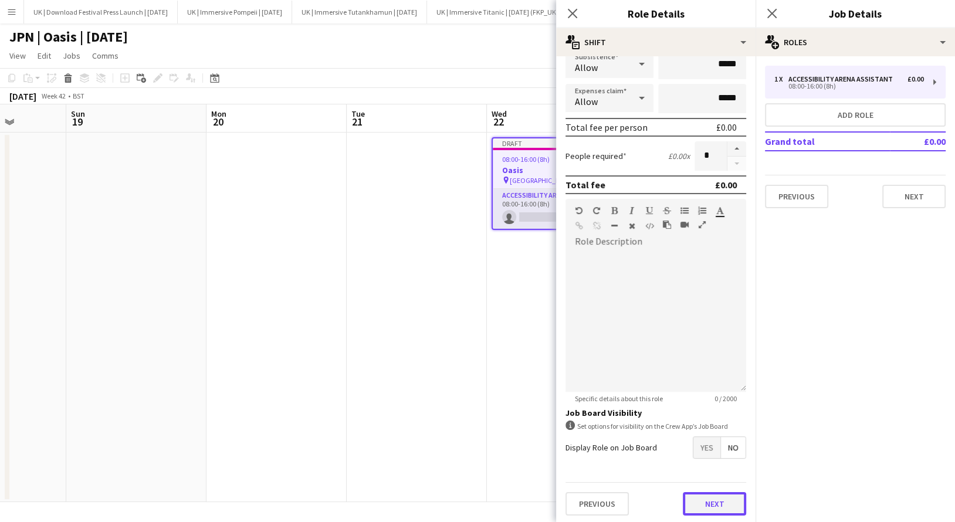
click at [718, 505] on button "Next" at bounding box center [714, 503] width 63 height 23
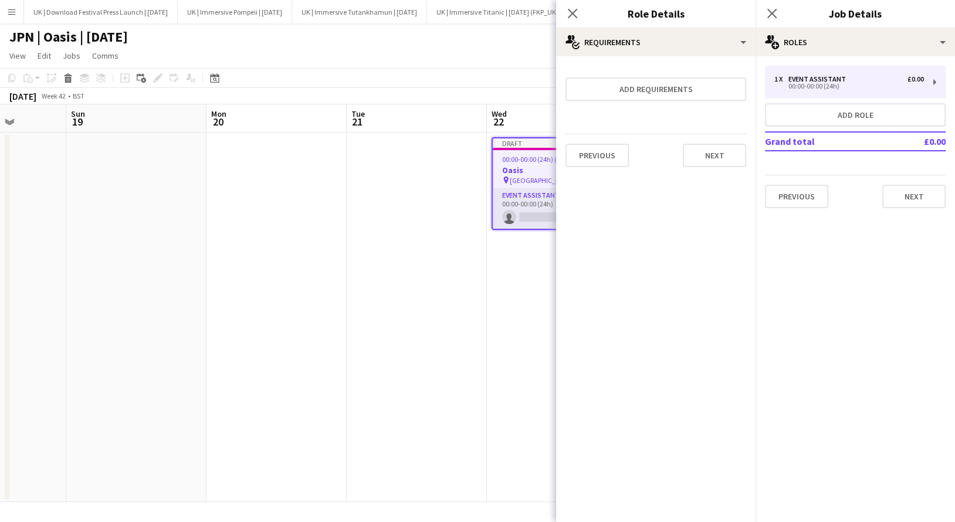
scroll to position [0, 0]
drag, startPoint x: 721, startPoint y: 157, endPoint x: 716, endPoint y: 242, distance: 85.2
click at [721, 157] on button "Next" at bounding box center [714, 155] width 63 height 23
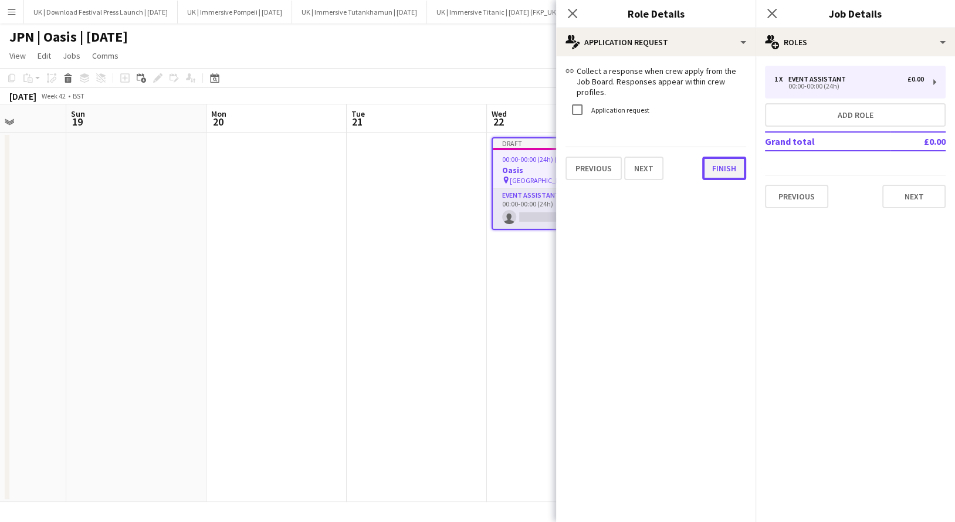
click at [721, 157] on button "Finish" at bounding box center [724, 168] width 44 height 23
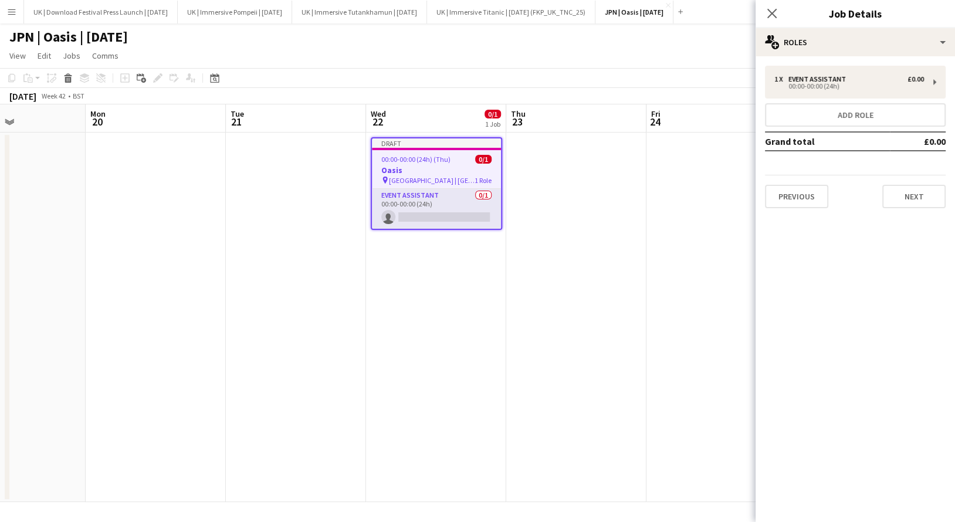
scroll to position [0, 474]
click at [445, 194] on app-card-role "Event Assistant 0/1 00:00-00:00 (24h) single-neutral-actions" at bounding box center [437, 209] width 129 height 40
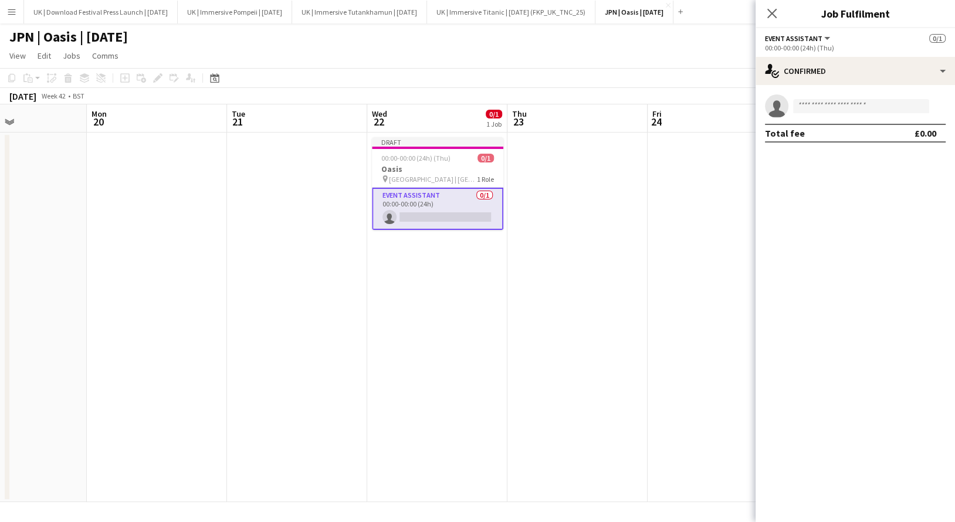
click at [468, 276] on app-date-cell "Draft 00:00-00:00 (24h) (Thu) 0/1 Oasis pin Tokyo Dome | Tokyo, Japan 1 Role Ev…" at bounding box center [437, 318] width 140 height 370
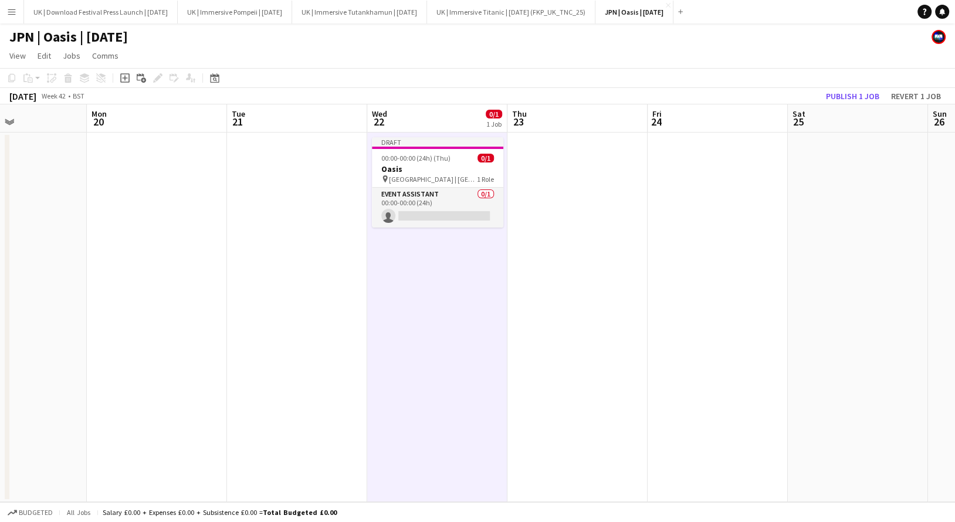
scroll to position [0, 475]
click at [434, 200] on app-card-role "Event Assistant 0/1 00:00-00:00 (24h) single-neutral-actions" at bounding box center [436, 208] width 131 height 40
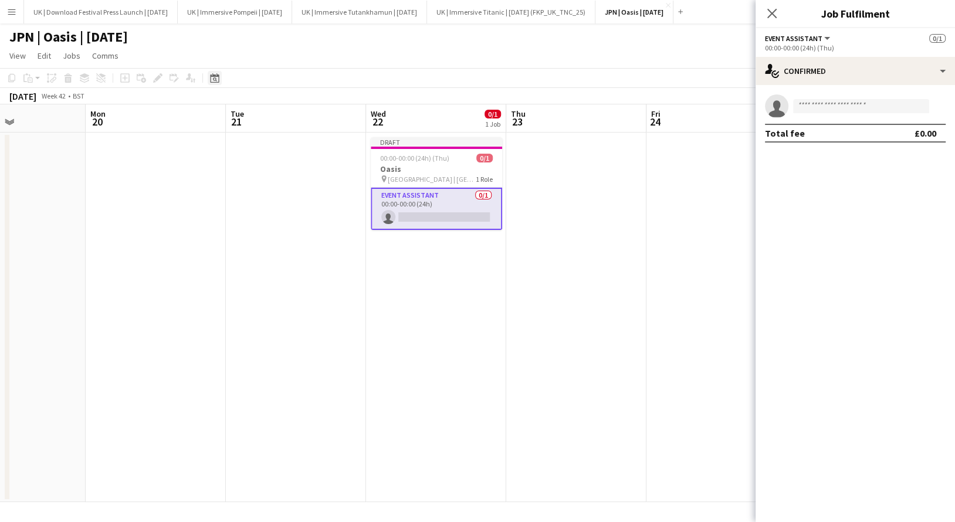
click at [212, 80] on icon "Date picker" at bounding box center [214, 77] width 9 height 9
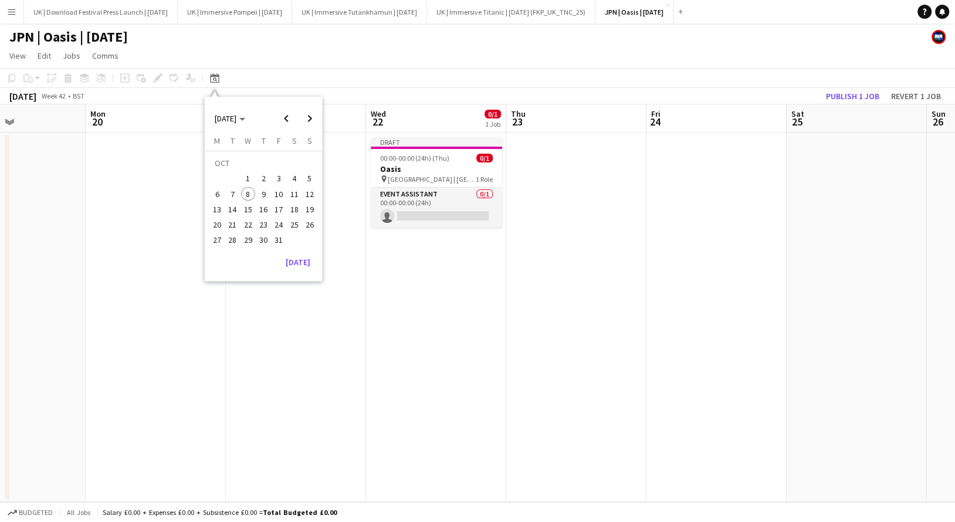
click at [405, 293] on app-date-cell "Draft 00:00-00:00 (24h) (Thu) 0/1 Oasis pin Tokyo Dome | Tokyo, Japan 1 Role Ev…" at bounding box center [436, 318] width 140 height 370
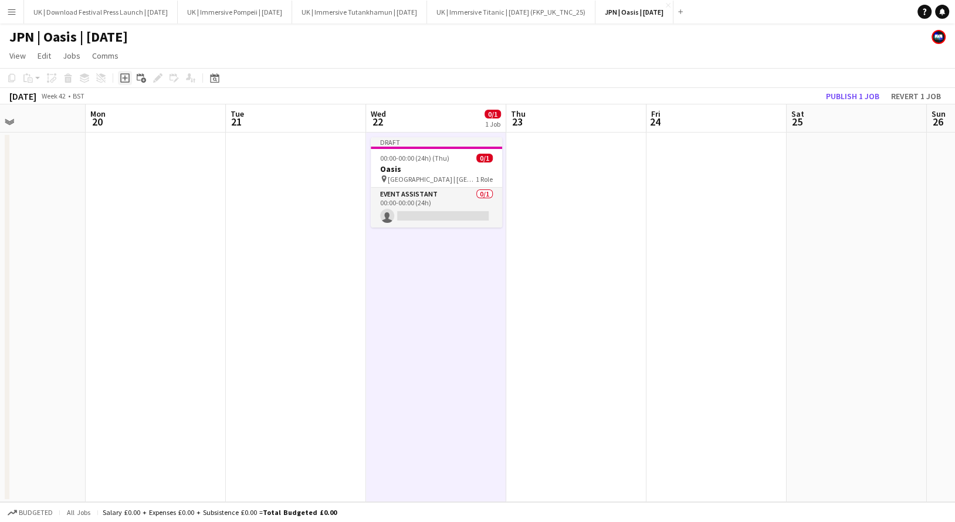
click at [124, 79] on icon at bounding box center [124, 78] width 5 height 5
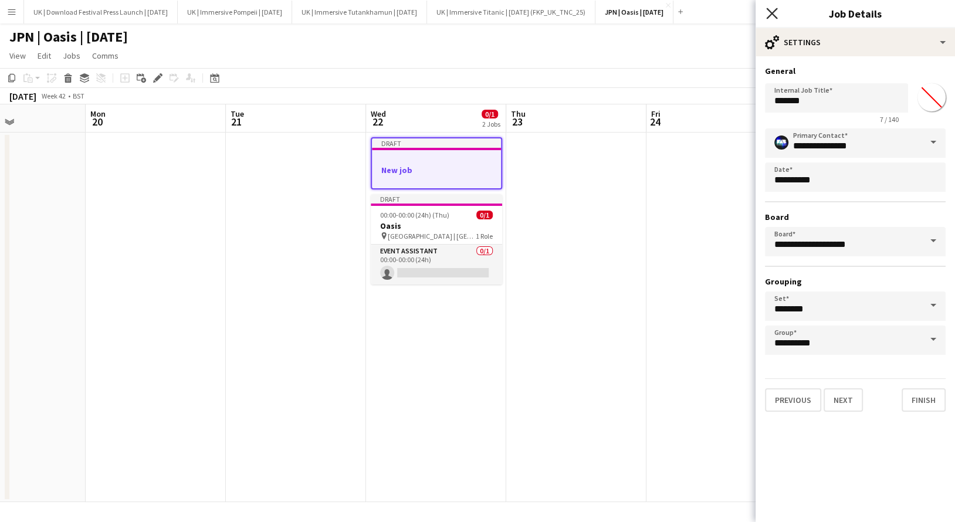
click at [774, 15] on icon at bounding box center [771, 13] width 11 height 11
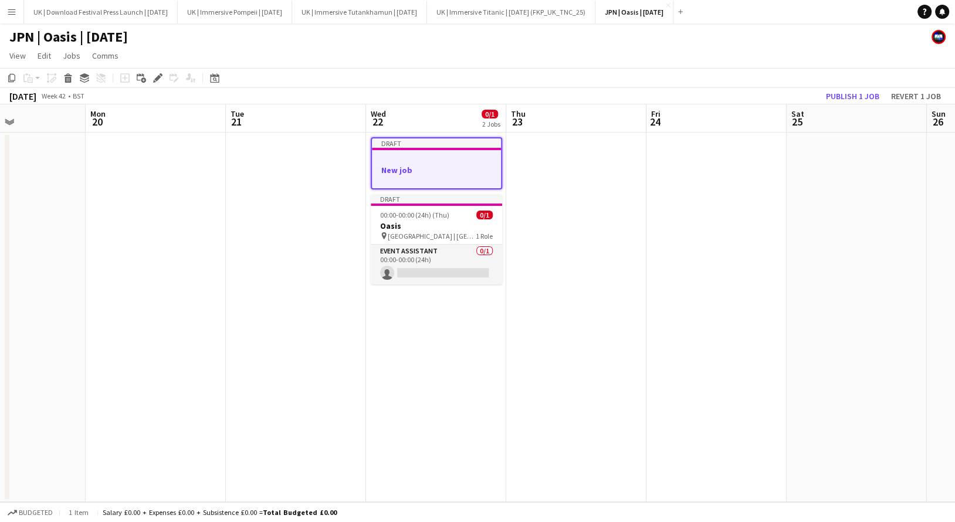
click at [476, 170] on h3 "New job" at bounding box center [436, 170] width 129 height 11
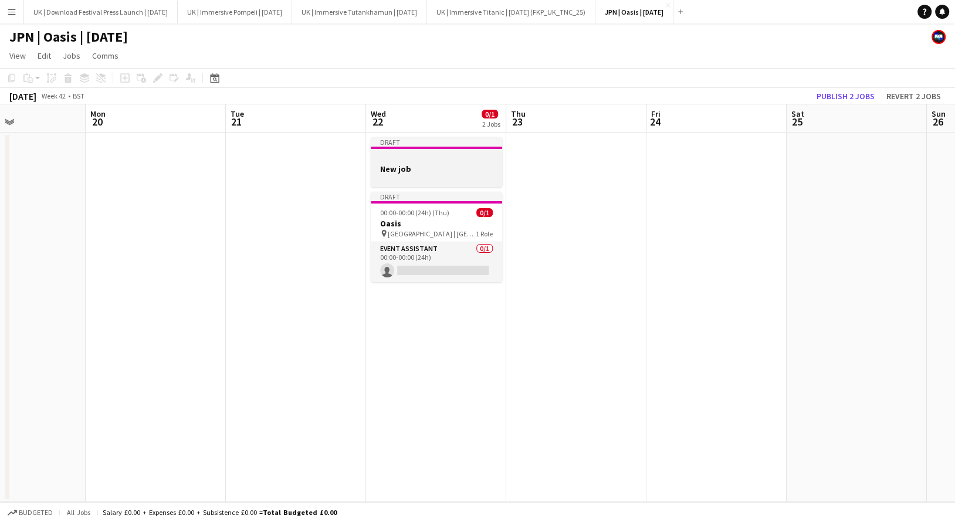
click at [476, 170] on h3 "New job" at bounding box center [436, 169] width 131 height 11
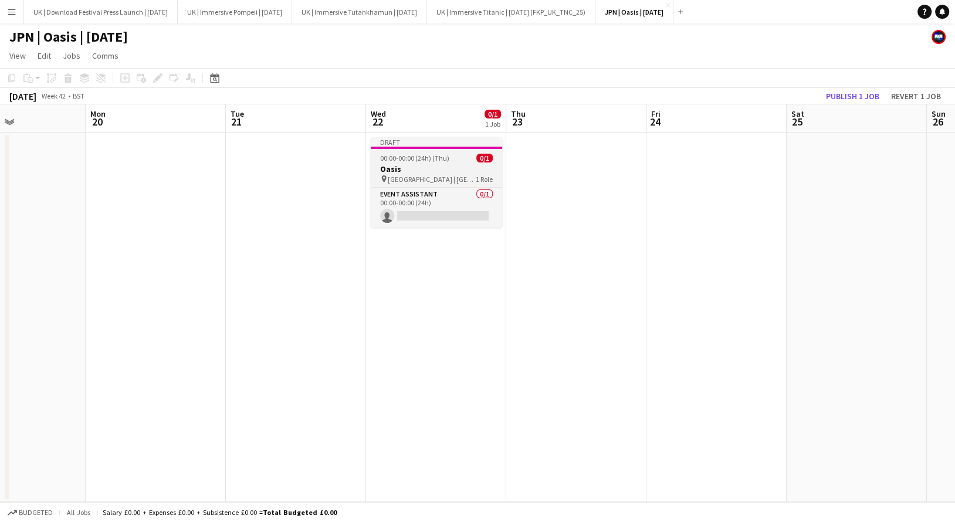
click at [446, 167] on h3 "Oasis" at bounding box center [436, 169] width 131 height 11
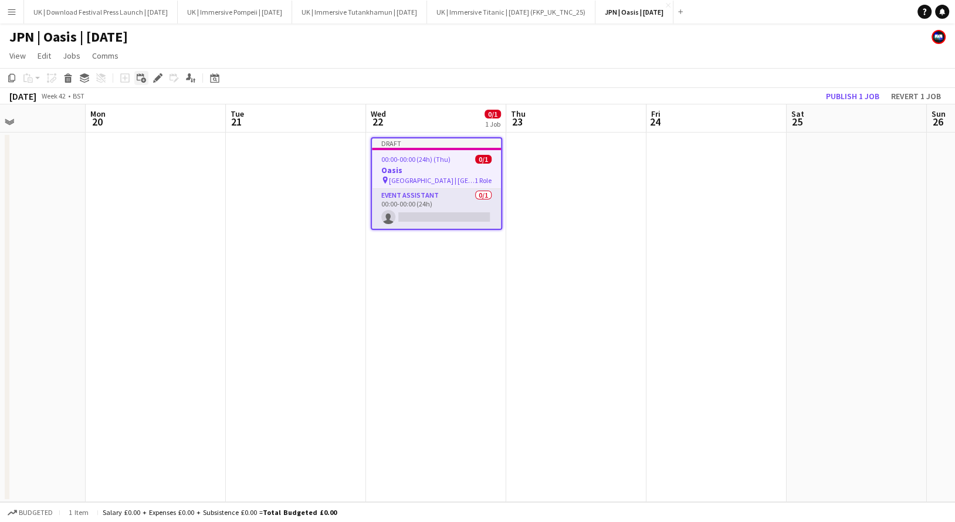
click at [147, 77] on div "Add linked Job" at bounding box center [141, 78] width 14 height 14
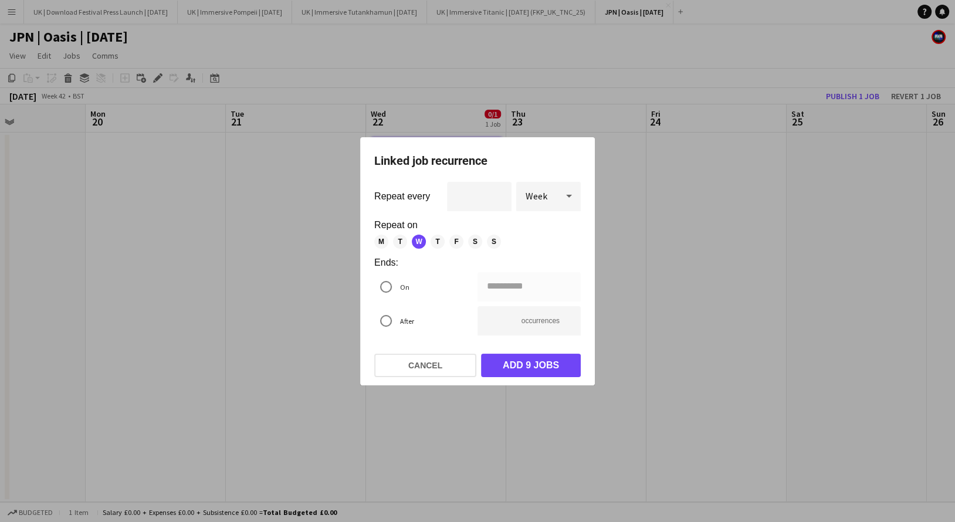
click at [568, 196] on icon at bounding box center [569, 196] width 6 height 3
drag, startPoint x: 557, startPoint y: 221, endPoint x: 553, endPoint y: 217, distance: 6.2
click at [557, 221] on mat-option "Day" at bounding box center [548, 229] width 65 height 28
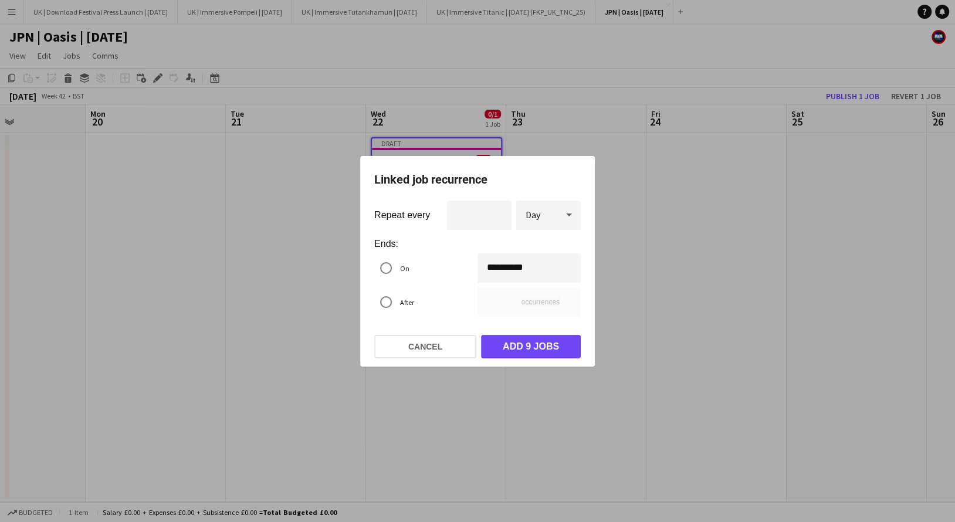
click at [512, 268] on div "**********" at bounding box center [477, 261] width 955 height 522
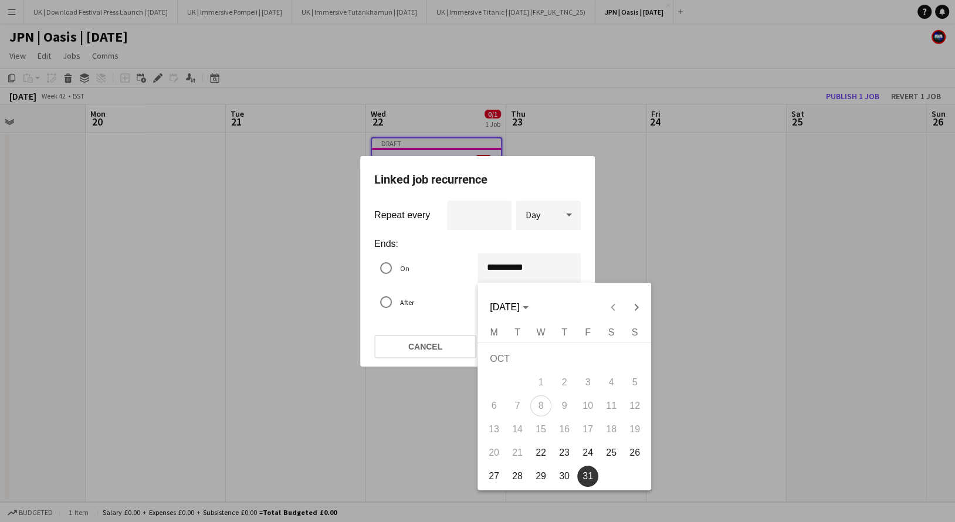
click at [637, 452] on span "26" at bounding box center [634, 452] width 21 height 21
type input "**********"
type input "*"
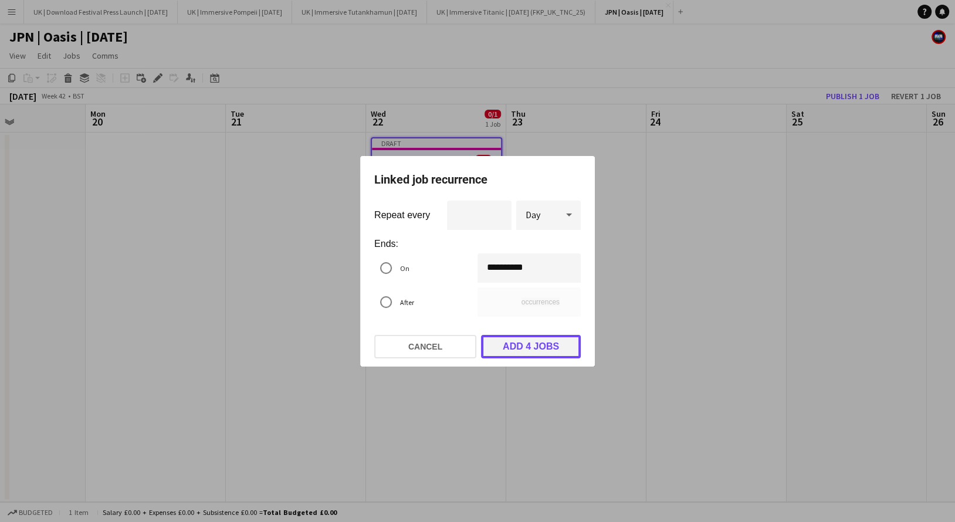
click at [532, 347] on button "Add 4 jobs" at bounding box center [531, 346] width 100 height 23
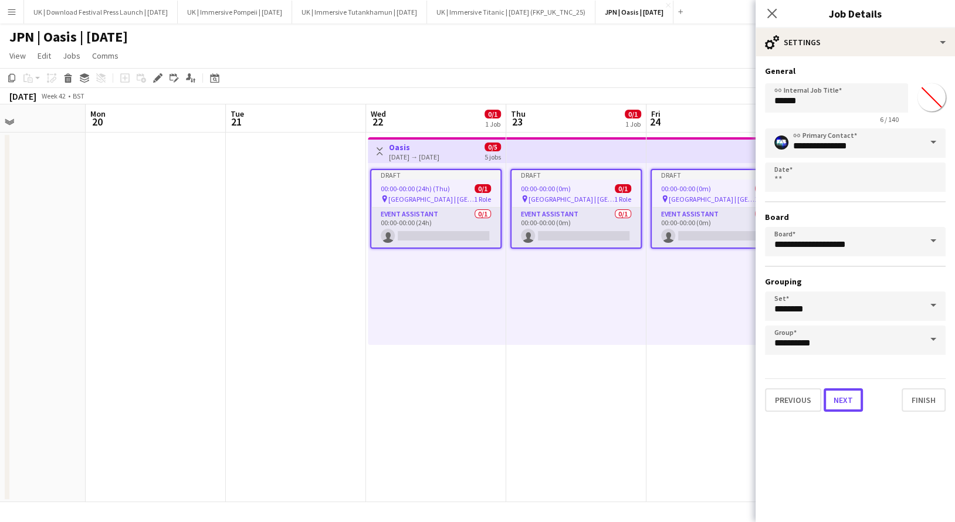
drag, startPoint x: 832, startPoint y: 401, endPoint x: 837, endPoint y: 378, distance: 24.1
click at [832, 401] on button "Next" at bounding box center [843, 399] width 39 height 23
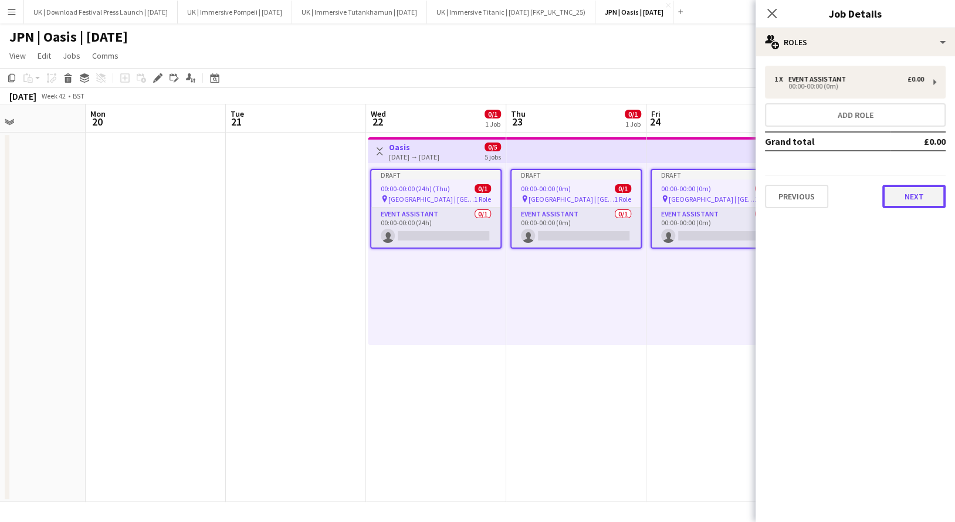
click at [907, 201] on button "Next" at bounding box center [914, 196] width 63 height 23
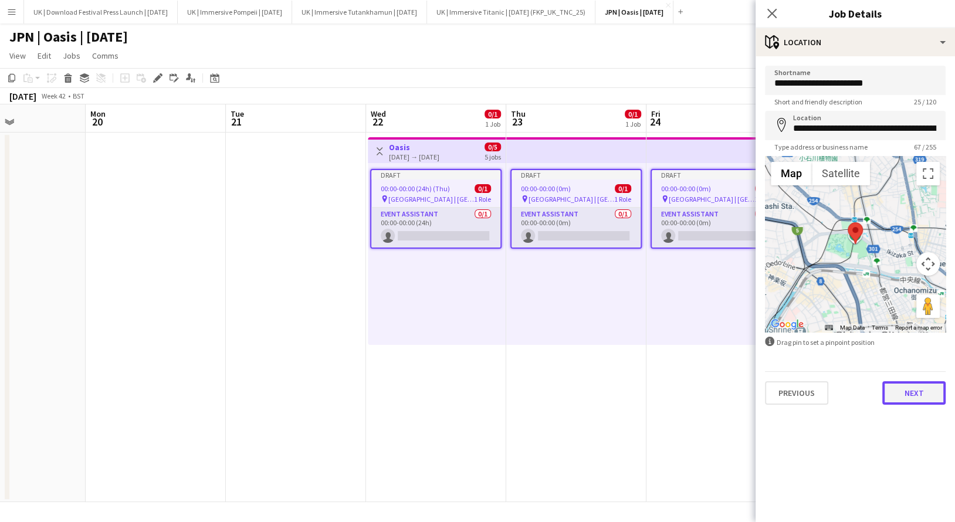
click at [908, 396] on button "Next" at bounding box center [914, 392] width 63 height 23
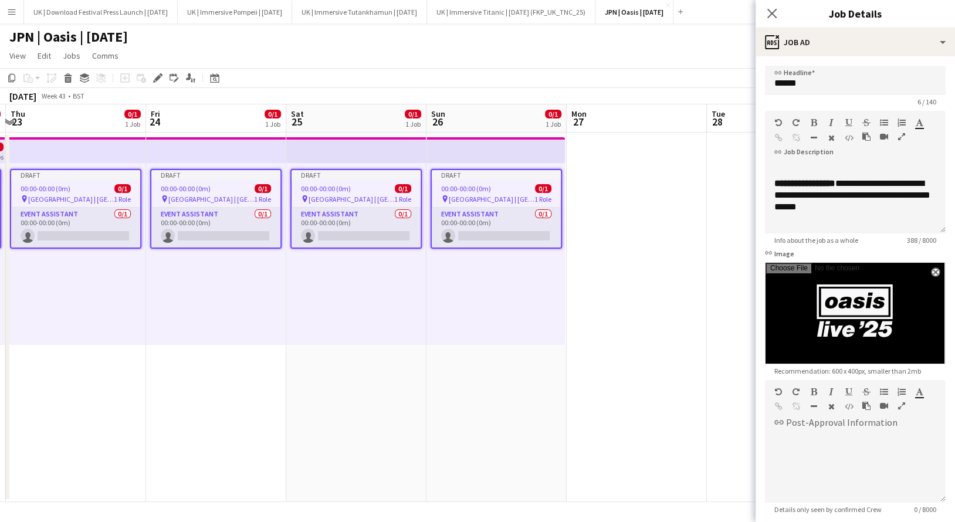
scroll to position [113, 0]
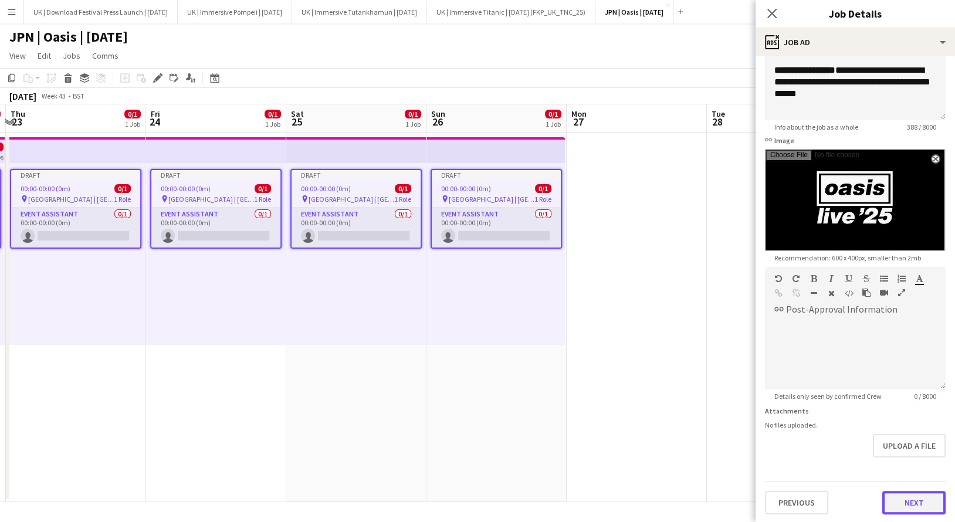
click at [927, 497] on button "Next" at bounding box center [914, 502] width 63 height 23
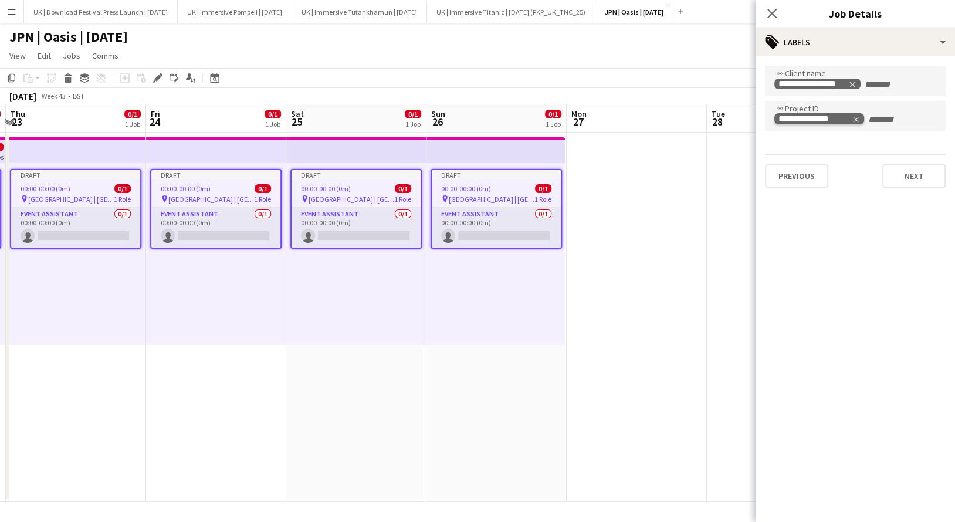
click at [860, 120] on tag-ripple at bounding box center [820, 119] width 90 height 11
click at [858, 120] on icon "Remove tag" at bounding box center [856, 120] width 8 height 8
type input "**********"
click at [903, 179] on button "Next" at bounding box center [914, 175] width 63 height 23
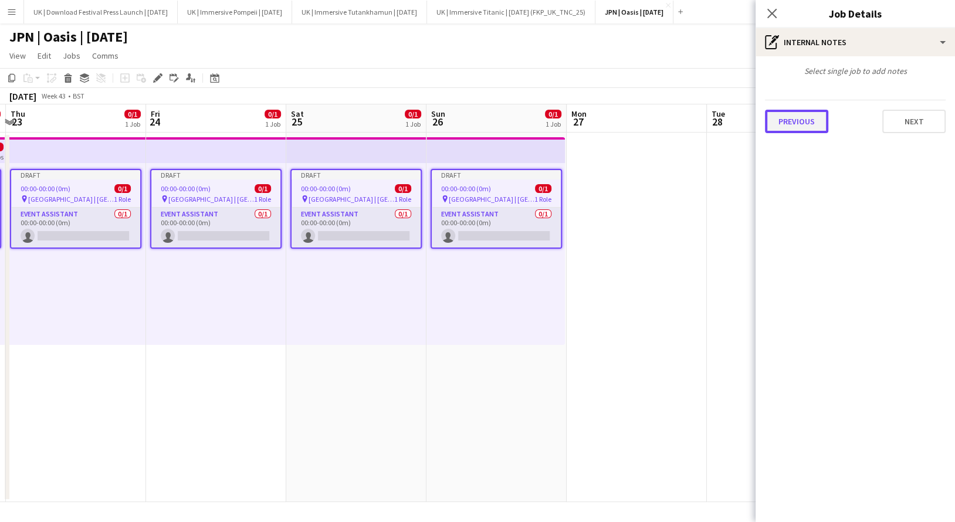
click at [819, 132] on button "Previous" at bounding box center [796, 121] width 63 height 23
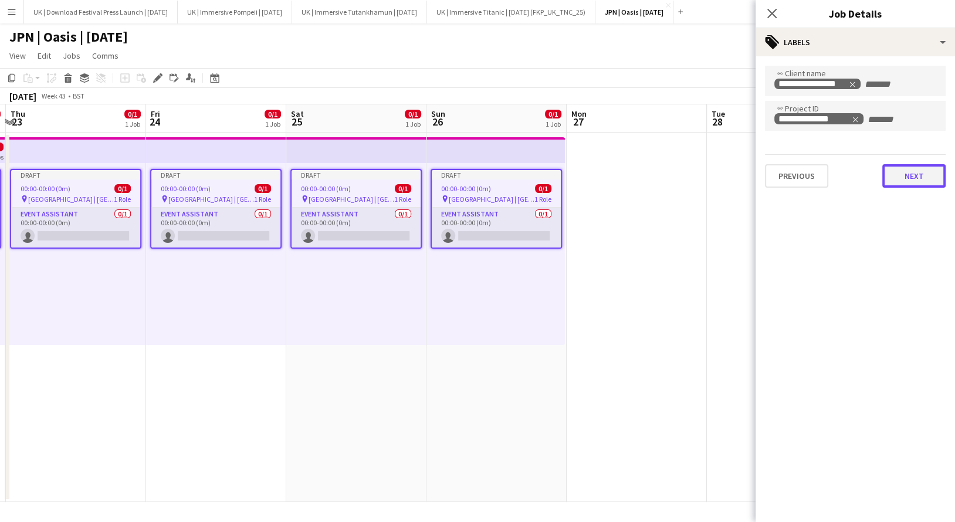
click at [914, 171] on button "Next" at bounding box center [914, 175] width 63 height 23
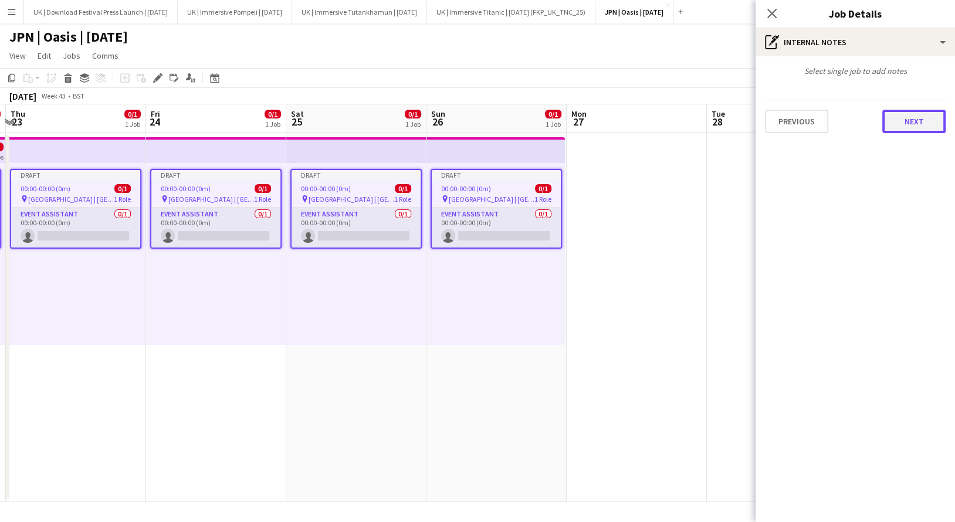
click at [914, 123] on button "Next" at bounding box center [914, 121] width 63 height 23
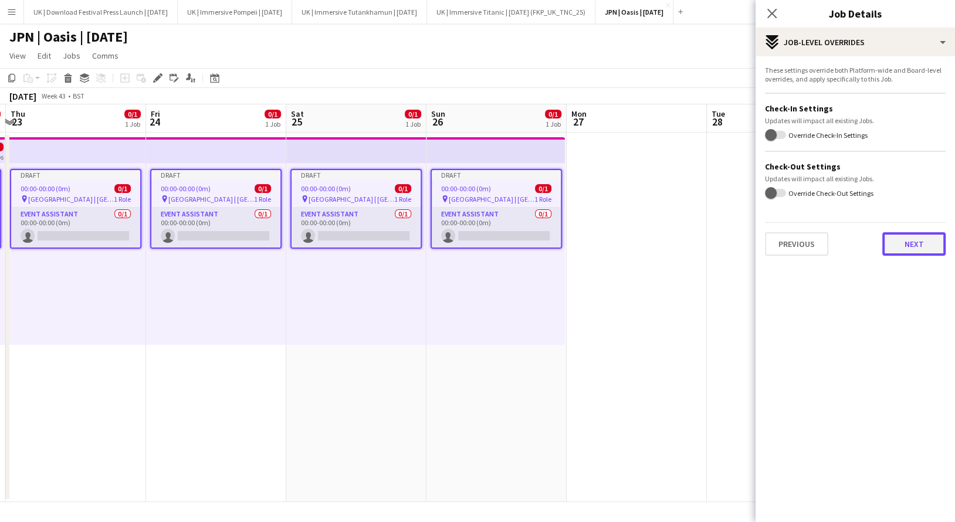
click at [920, 240] on button "Next" at bounding box center [914, 243] width 63 height 23
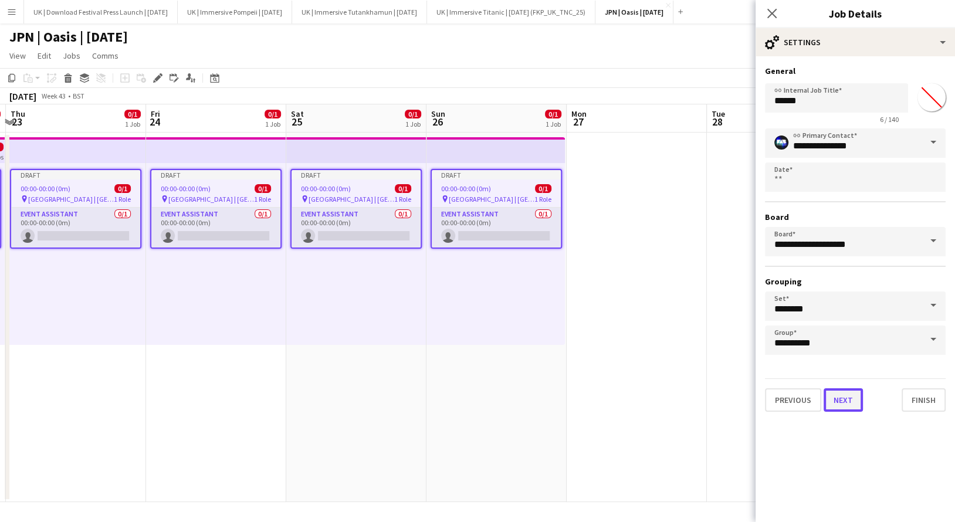
click at [851, 404] on button "Next" at bounding box center [843, 399] width 39 height 23
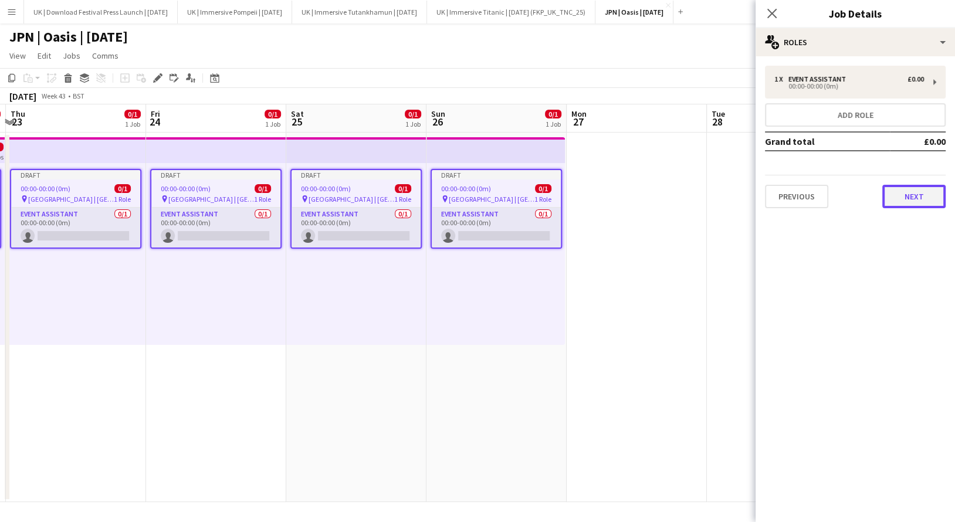
click at [911, 194] on button "Next" at bounding box center [914, 196] width 63 height 23
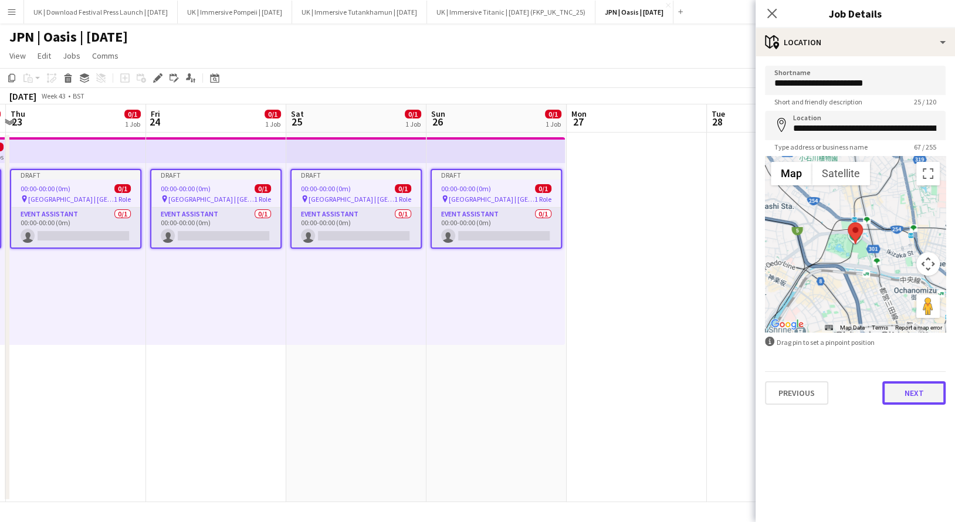
click at [919, 397] on button "Next" at bounding box center [914, 392] width 63 height 23
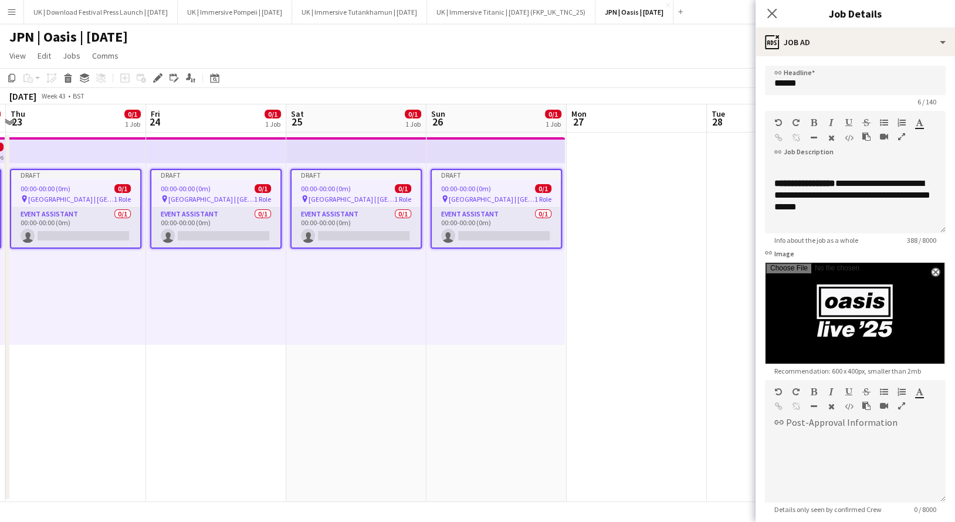
scroll to position [113, 0]
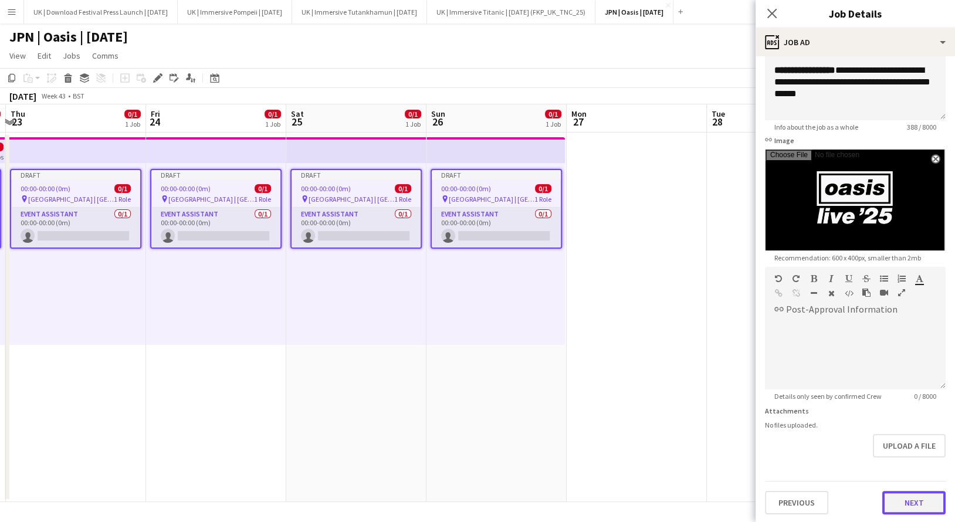
click at [915, 501] on button "Next" at bounding box center [914, 502] width 63 height 23
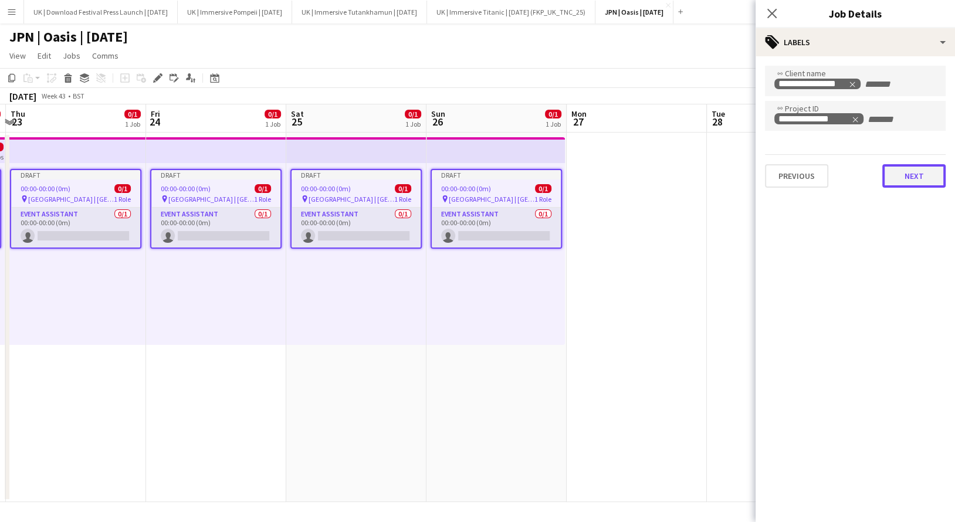
click at [909, 177] on button "Next" at bounding box center [914, 175] width 63 height 23
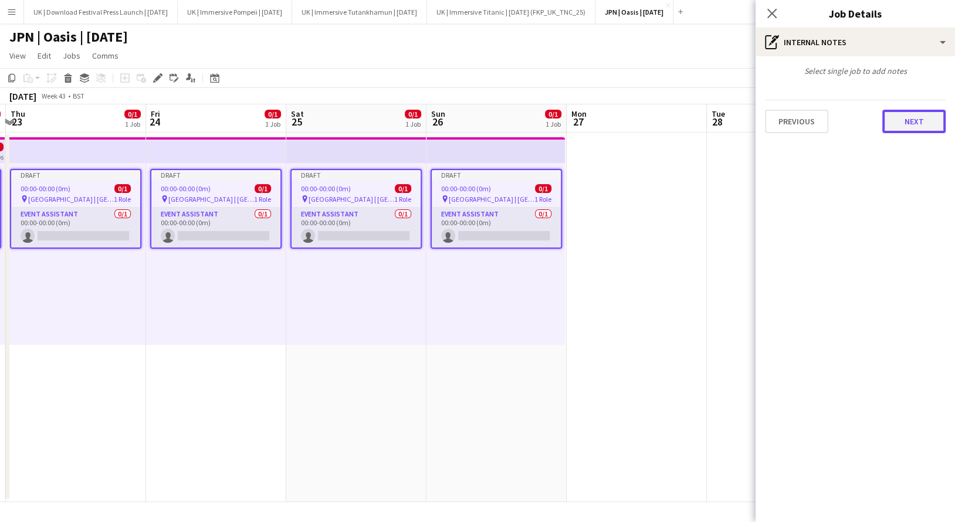
click at [905, 113] on button "Next" at bounding box center [914, 121] width 63 height 23
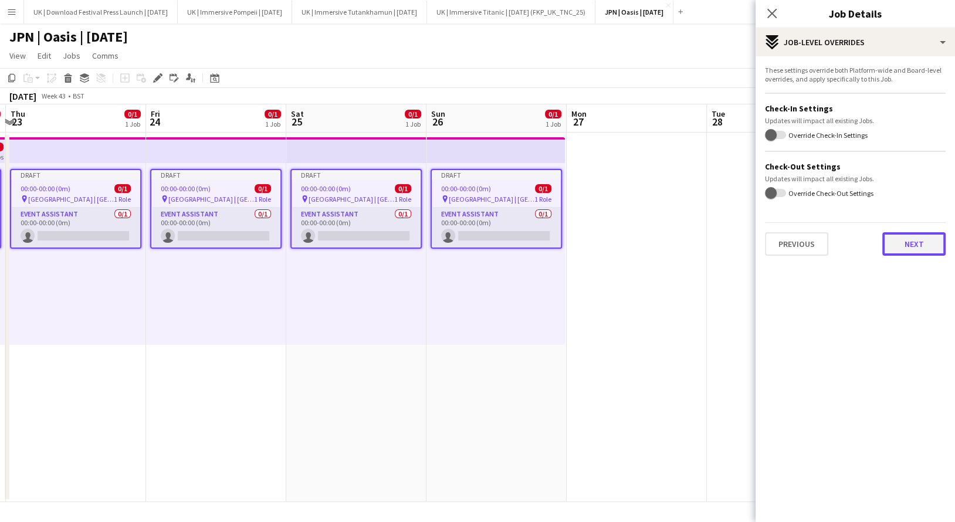
click at [904, 241] on button "Next" at bounding box center [914, 243] width 63 height 23
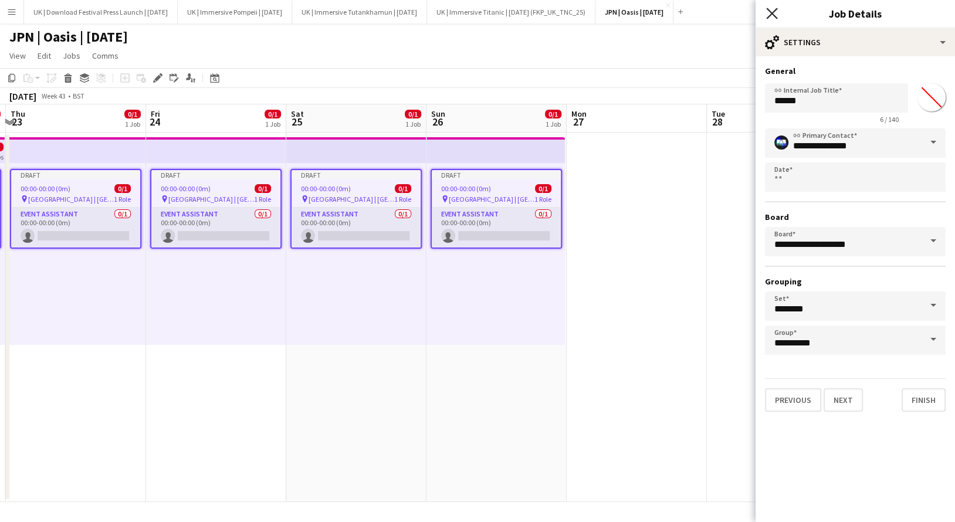
click at [775, 13] on icon "Close pop-in" at bounding box center [771, 13] width 11 height 11
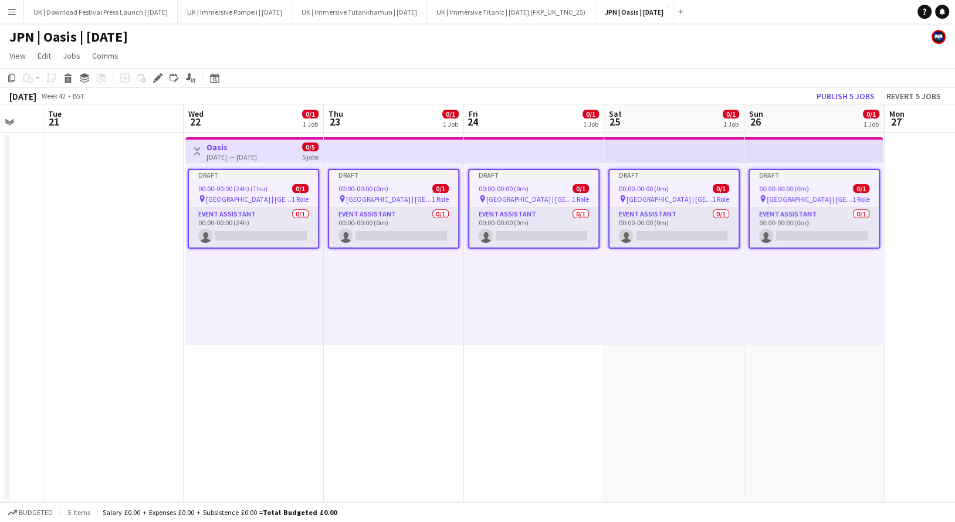
scroll to position [0, 402]
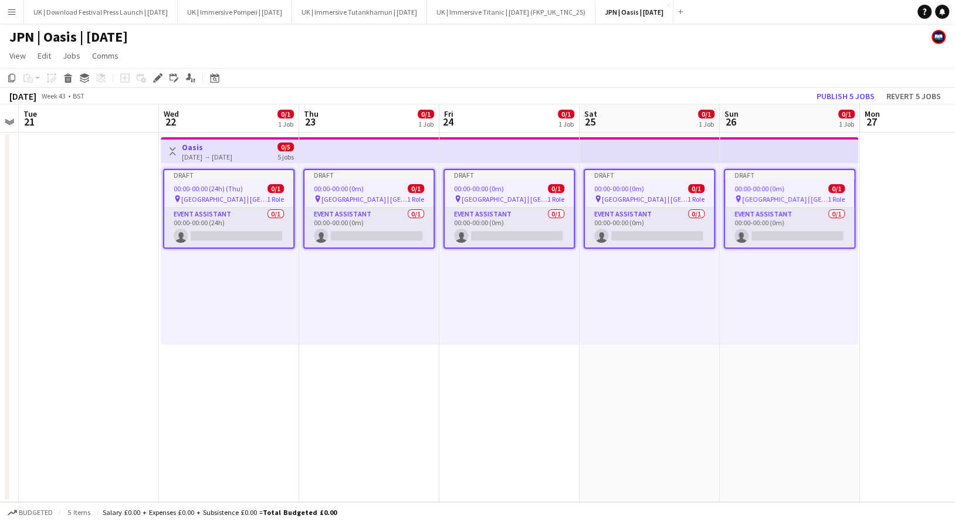
click at [720, 333] on div "Draft 00:00-00:00 (0m) 0/1 pin Tokyo Dome | Tokyo, Japan 1 Role Event Assistant…" at bounding box center [789, 254] width 138 height 182
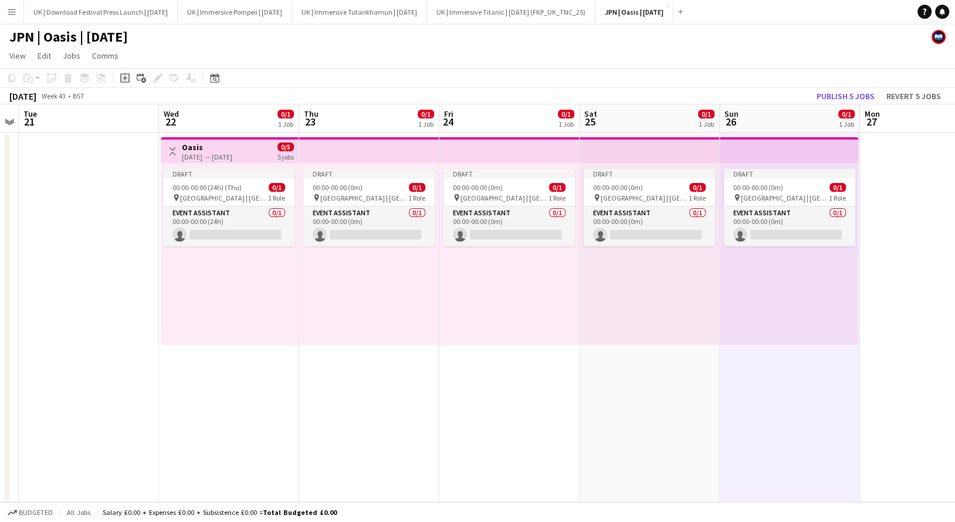
click at [699, 366] on app-date-cell "Draft 00:00-00:00 (0m) 0/1 pin Tokyo Dome | Tokyo, Japan 1 Role Event Assistant…" at bounding box center [650, 318] width 140 height 370
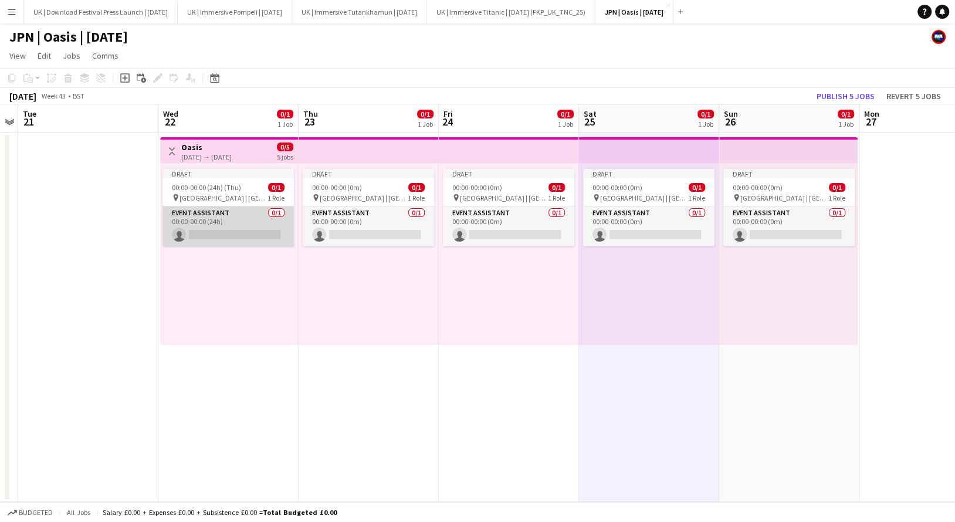
click at [204, 227] on app-card-role "Event Assistant 0/1 00:00-00:00 (24h) single-neutral-actions" at bounding box center [228, 227] width 131 height 40
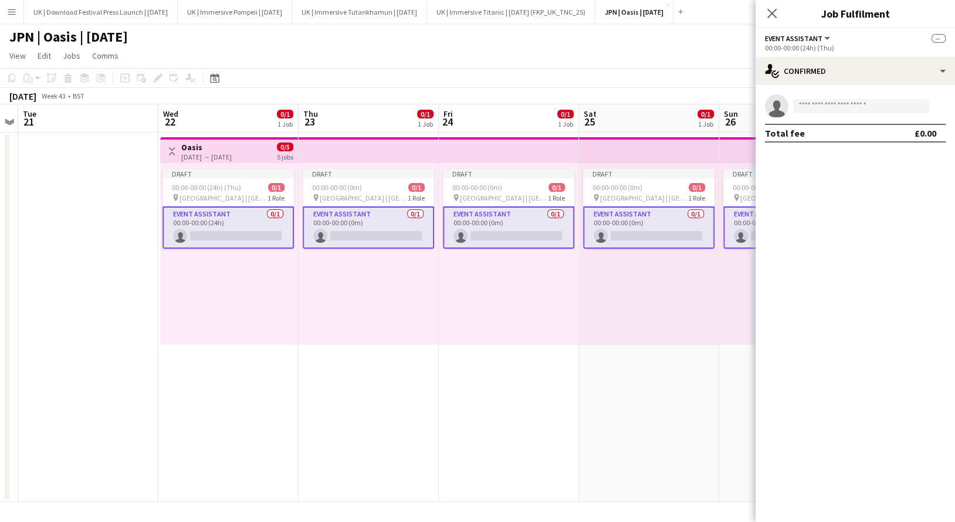
click at [301, 416] on app-date-cell "Draft 00:00-00:00 (0m) 0/1 pin Tokyo Dome | Tokyo, Japan 1 Role Event Assistant…" at bounding box center [369, 318] width 140 height 370
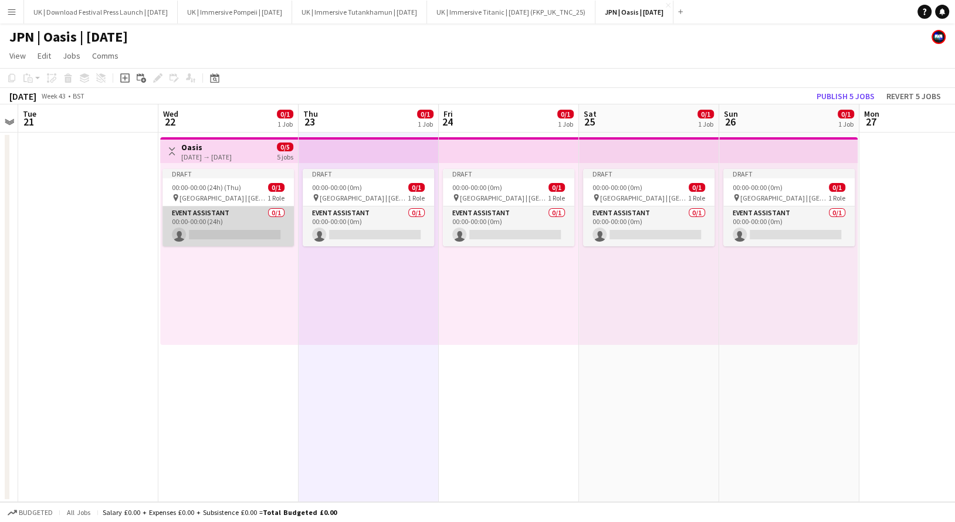
click at [232, 226] on app-card-role "Event Assistant 0/1 00:00-00:00 (24h) single-neutral-actions" at bounding box center [228, 227] width 131 height 40
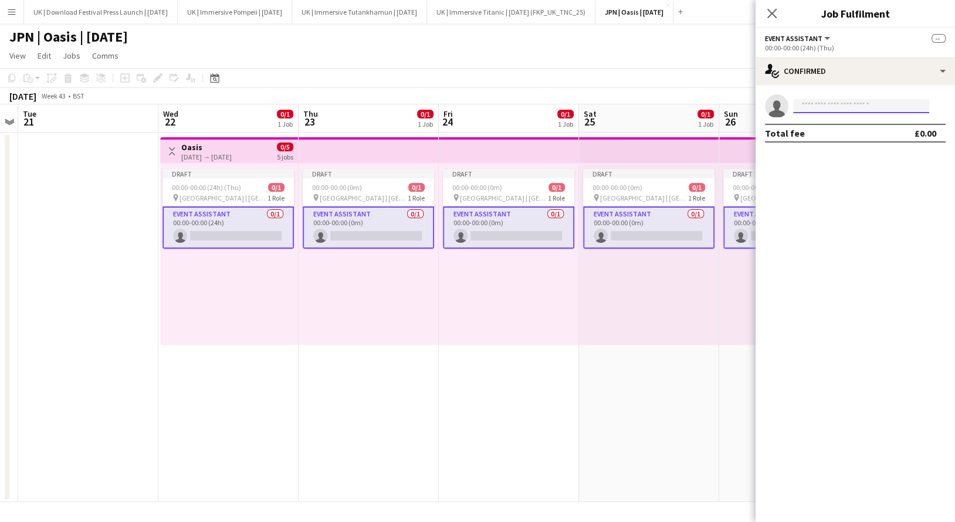
click at [836, 103] on input at bounding box center [861, 106] width 136 height 14
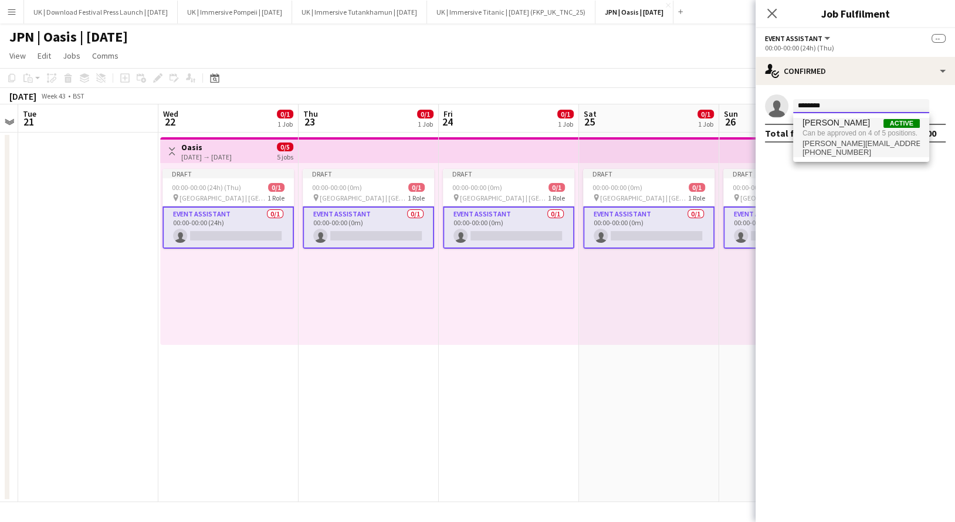
type input "********"
click at [839, 140] on span "sarah.libretto@wearefab.com" at bounding box center [861, 143] width 117 height 9
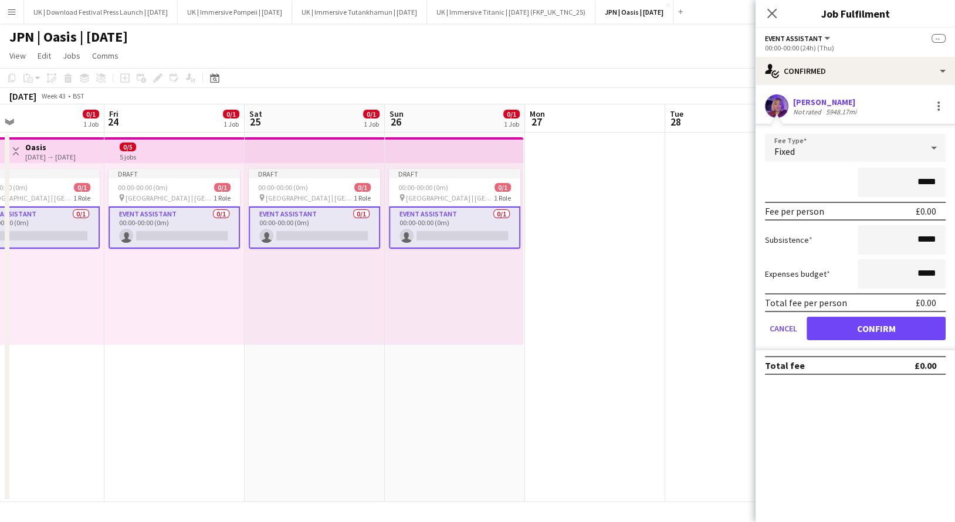
scroll to position [0, 262]
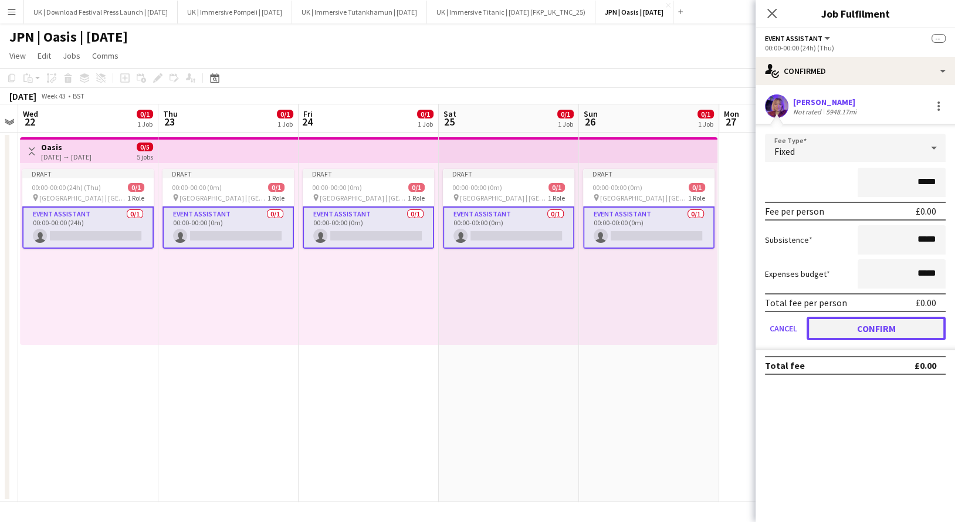
click at [853, 332] on button "Confirm" at bounding box center [876, 328] width 139 height 23
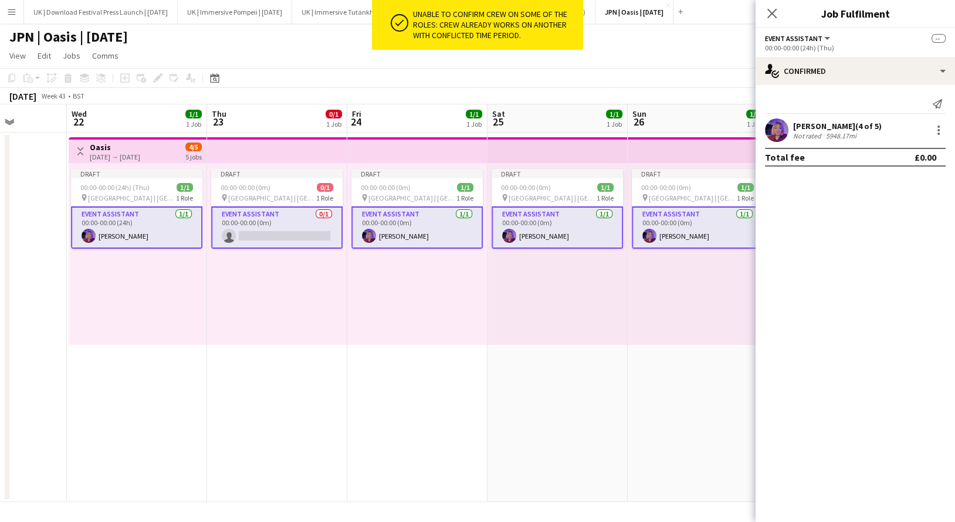
scroll to position [0, 356]
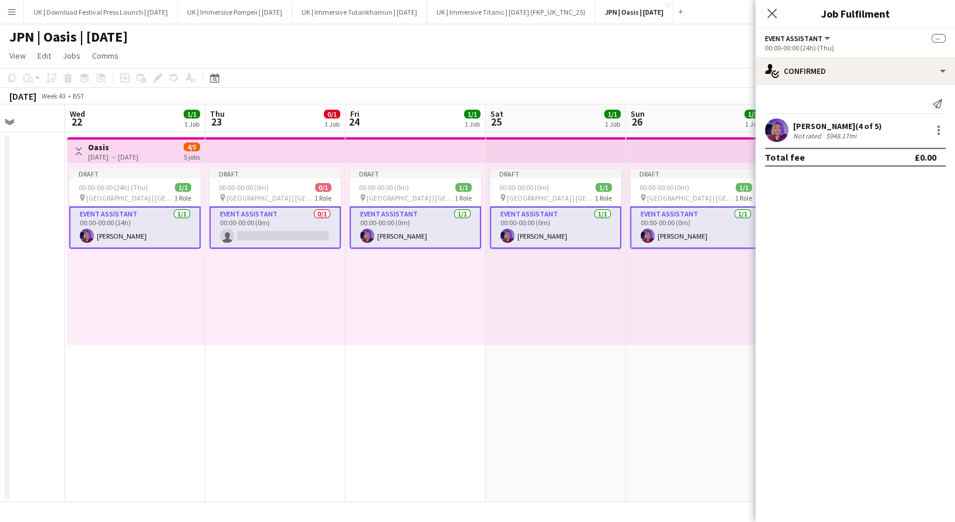
click at [303, 222] on app-card-role "Event Assistant 0/1 00:00-00:00 (0m) single-neutral-actions" at bounding box center [274, 228] width 131 height 42
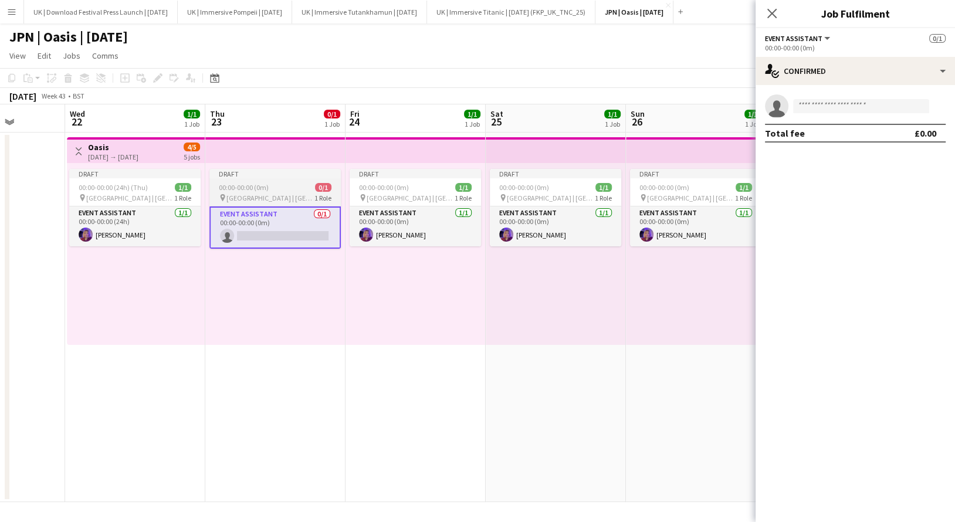
click at [276, 194] on span "[GEOGRAPHIC_DATA] | [GEOGRAPHIC_DATA], [GEOGRAPHIC_DATA]" at bounding box center [271, 198] width 88 height 9
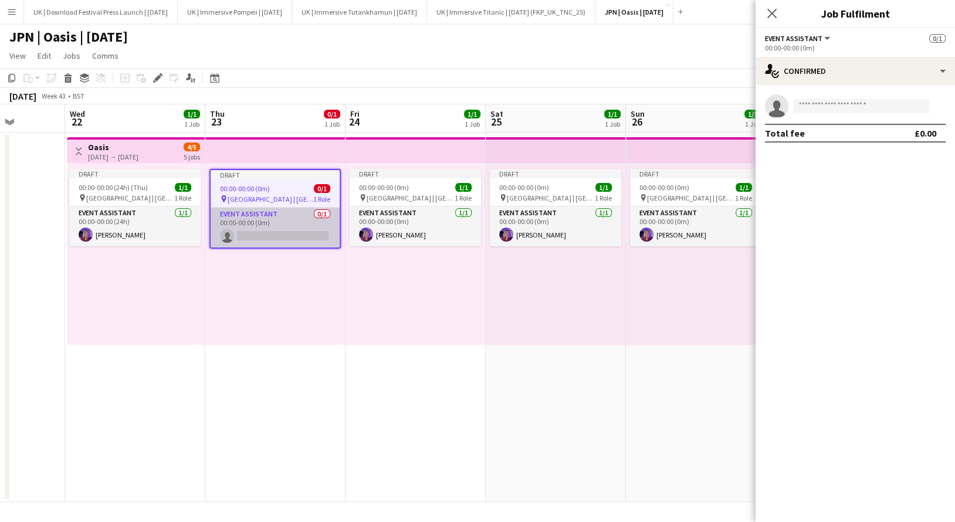
click at [273, 225] on app-card-role "Event Assistant 0/1 00:00-00:00 (0m) single-neutral-actions" at bounding box center [275, 228] width 129 height 40
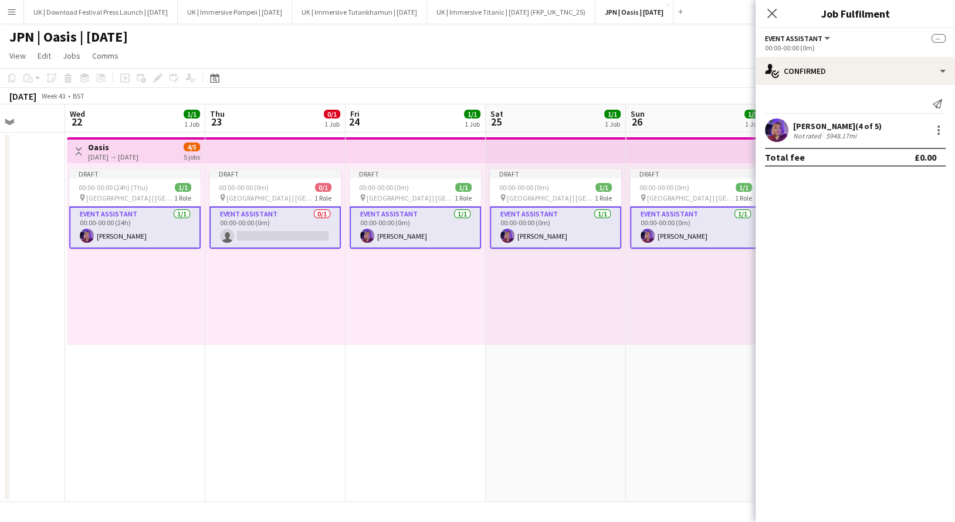
click at [856, 116] on div "Send notification Sarah Libretto (4 of 5) Not rated 5948.17mi Total fee £0.00" at bounding box center [856, 130] width 200 height 91
click at [853, 126] on div "Sarah Libretto (4 of 5)" at bounding box center [837, 126] width 89 height 11
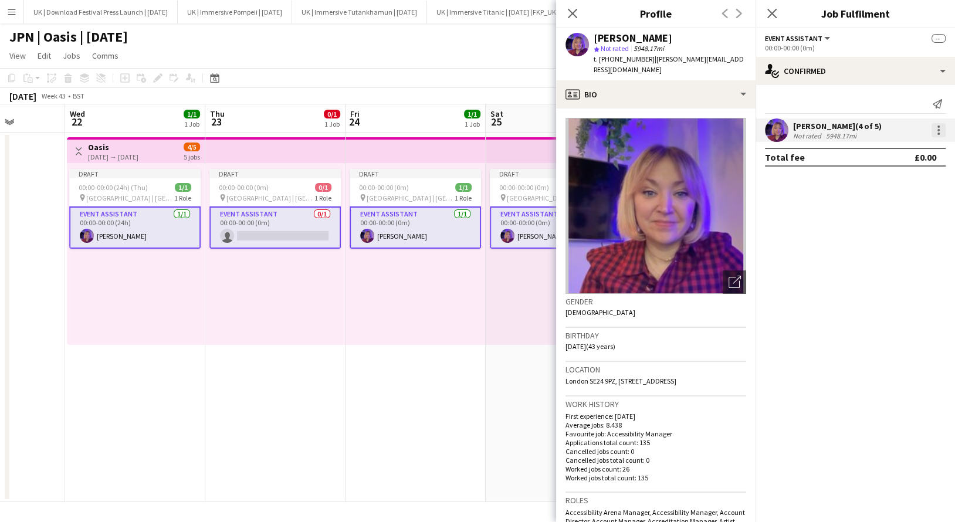
click at [941, 128] on div at bounding box center [939, 130] width 14 height 14
click at [810, 220] on div at bounding box center [477, 261] width 955 height 522
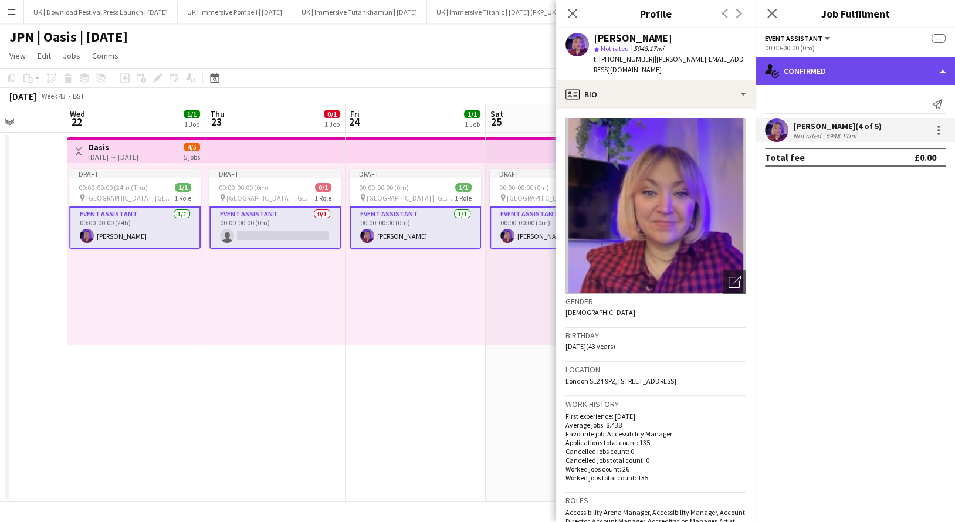
click at [934, 70] on div "single-neutral-actions-check-2 Confirmed" at bounding box center [856, 71] width 200 height 28
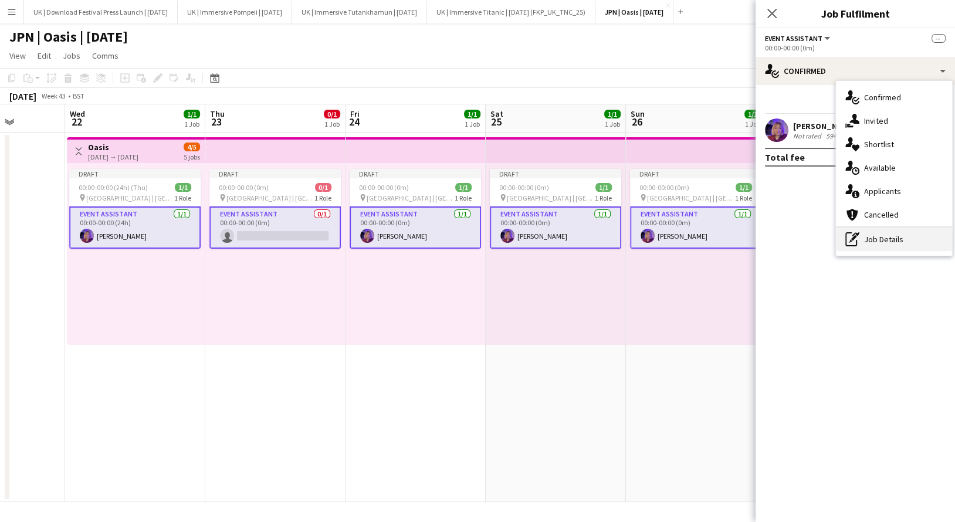
click at [889, 236] on div "pen-write Job Details" at bounding box center [894, 239] width 116 height 23
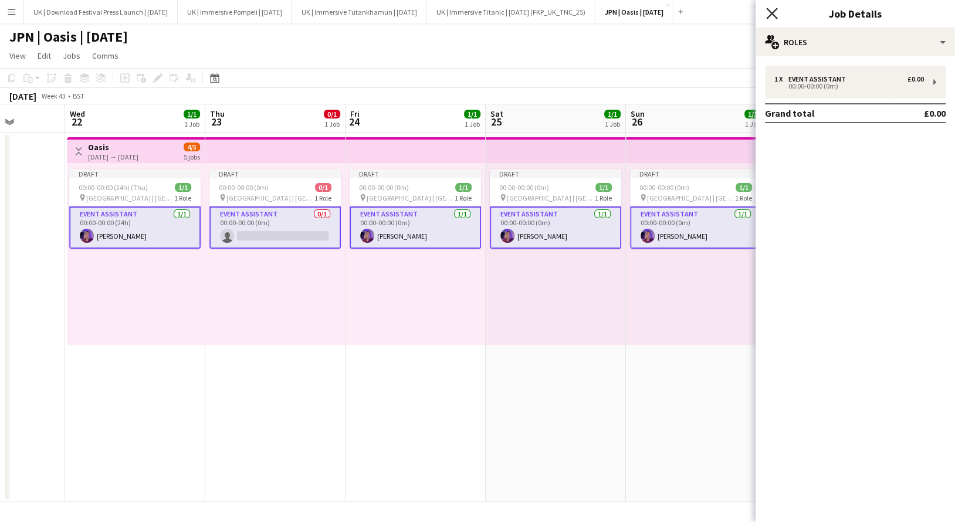
click at [772, 10] on icon "Close pop-in" at bounding box center [771, 13] width 11 height 11
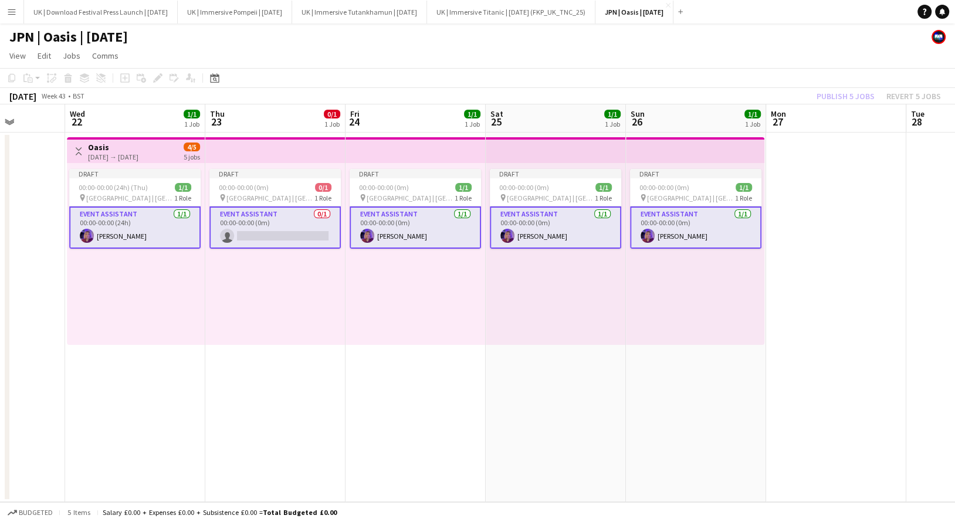
click at [282, 219] on app-card-role "Event Assistant 0/1 00:00-00:00 (0m) single-neutral-actions" at bounding box center [274, 228] width 131 height 42
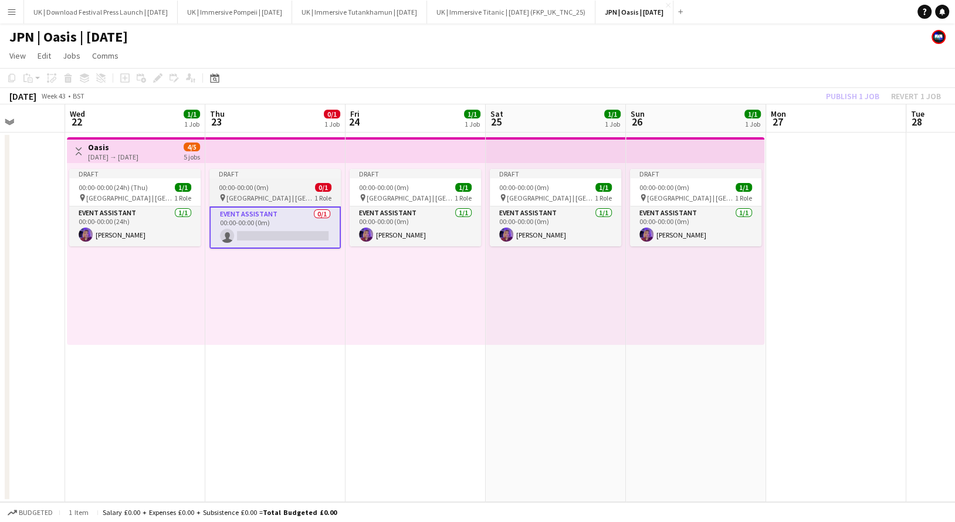
click at [274, 179] on app-job-card "Draft 00:00-00:00 (0m) 0/1 pin Tokyo Dome | Tokyo, Japan 1 Role Event Assistant…" at bounding box center [274, 209] width 131 height 80
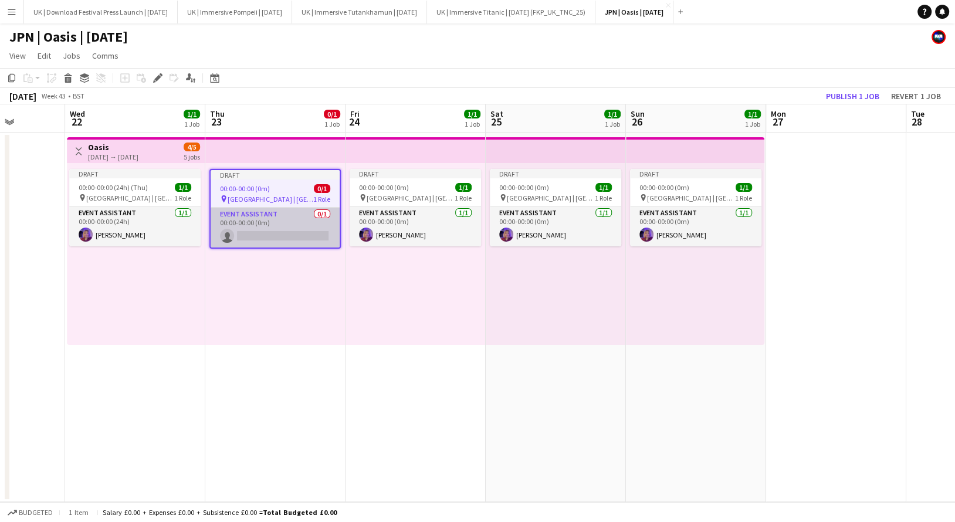
click at [277, 218] on app-card-role "Event Assistant 0/1 00:00-00:00 (0m) single-neutral-actions" at bounding box center [275, 228] width 129 height 40
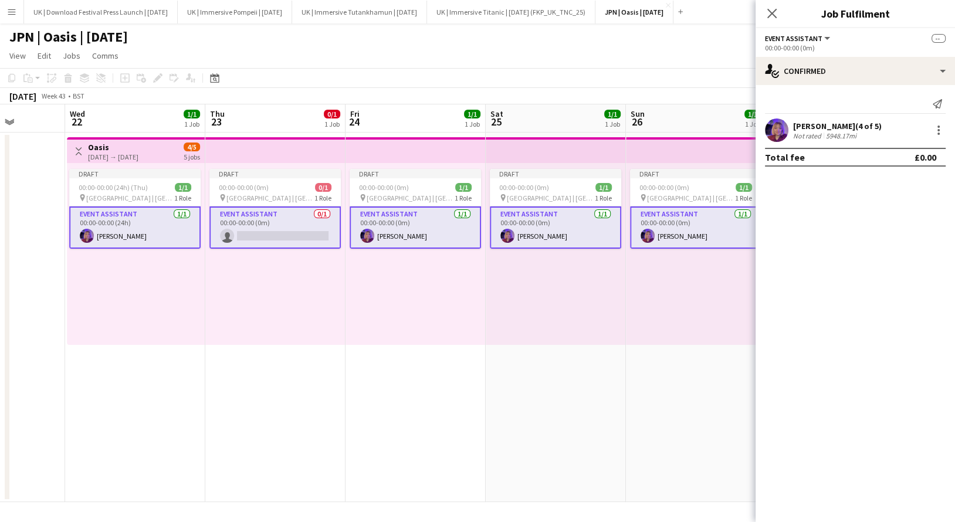
click at [858, 190] on mat-expansion-panel "check Confirmed Send notification Sarah Libretto (4 of 5) Not rated 5948.17mi T…" at bounding box center [856, 303] width 200 height 437
click at [838, 123] on div "Sarah Libretto (4 of 5)" at bounding box center [837, 126] width 89 height 11
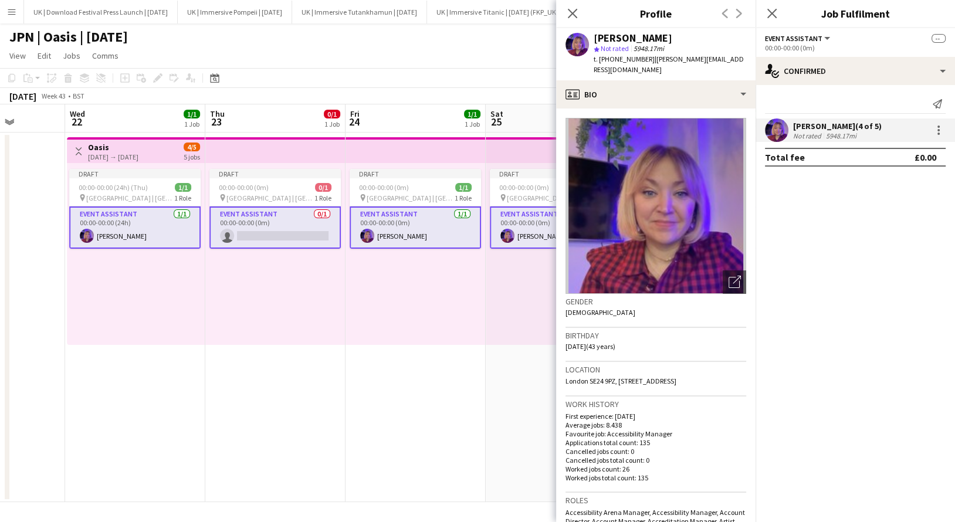
scroll to position [447, 0]
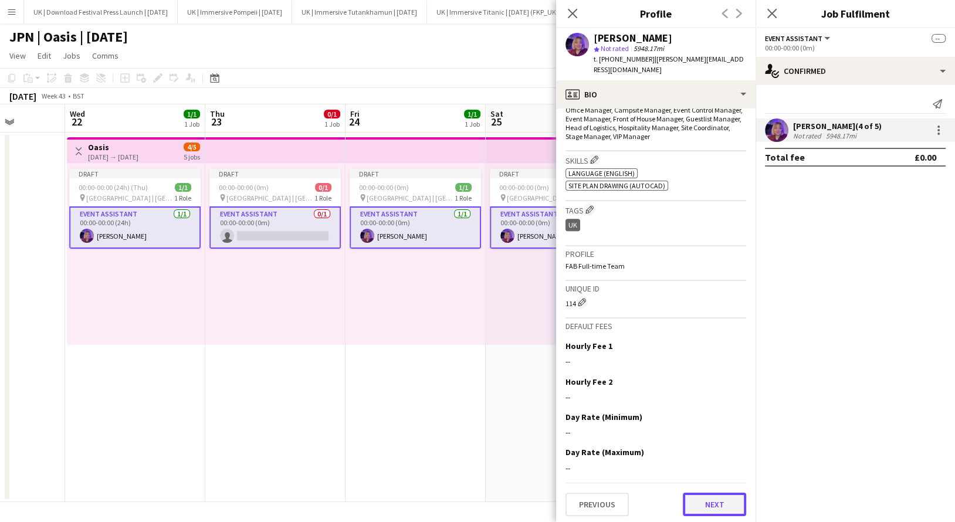
click at [718, 508] on button "Next" at bounding box center [714, 504] width 63 height 23
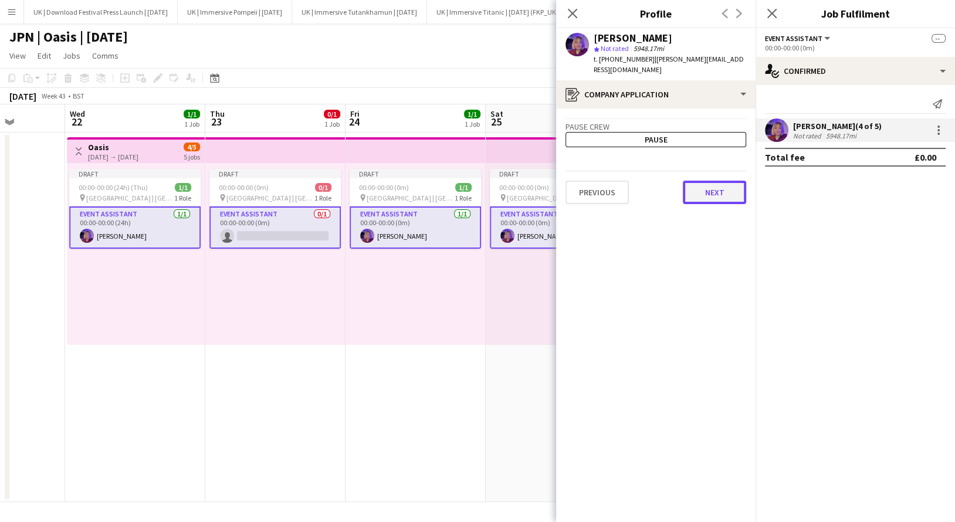
click at [723, 183] on button "Next" at bounding box center [714, 192] width 63 height 23
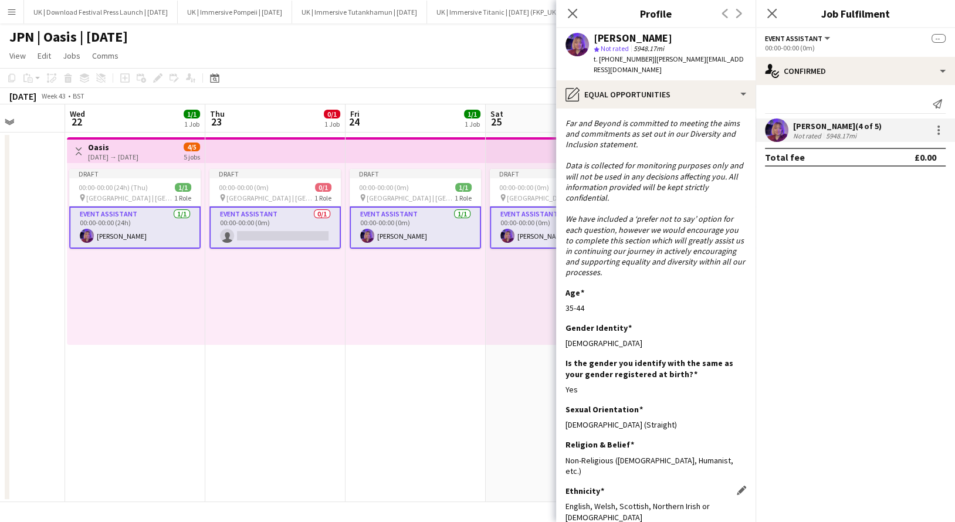
scroll to position [78, 0]
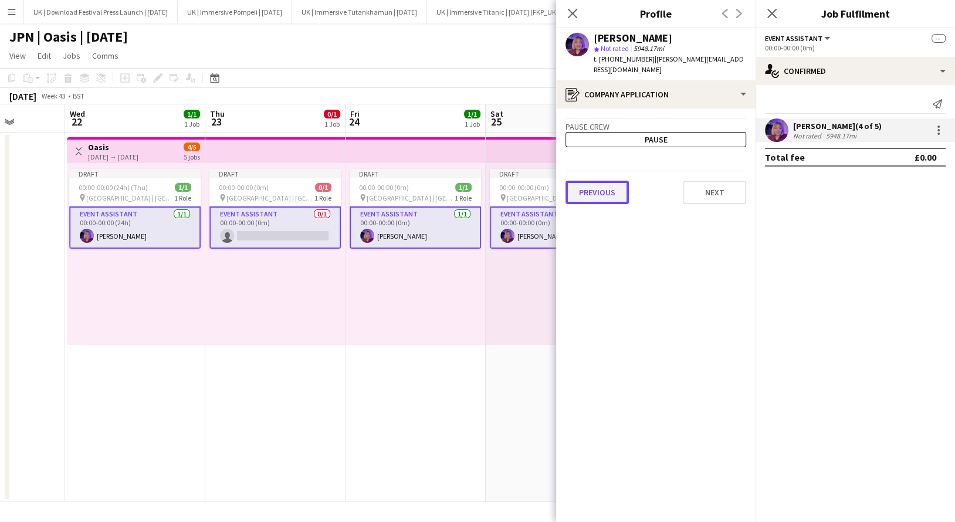
click at [617, 181] on button "Previous" at bounding box center [597, 192] width 63 height 23
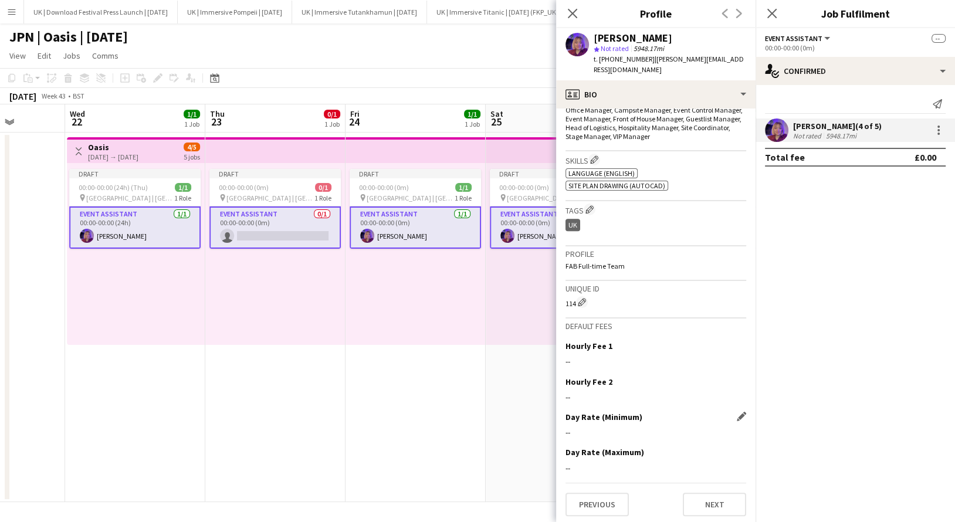
scroll to position [446, 0]
click at [707, 497] on button "Next" at bounding box center [714, 505] width 63 height 23
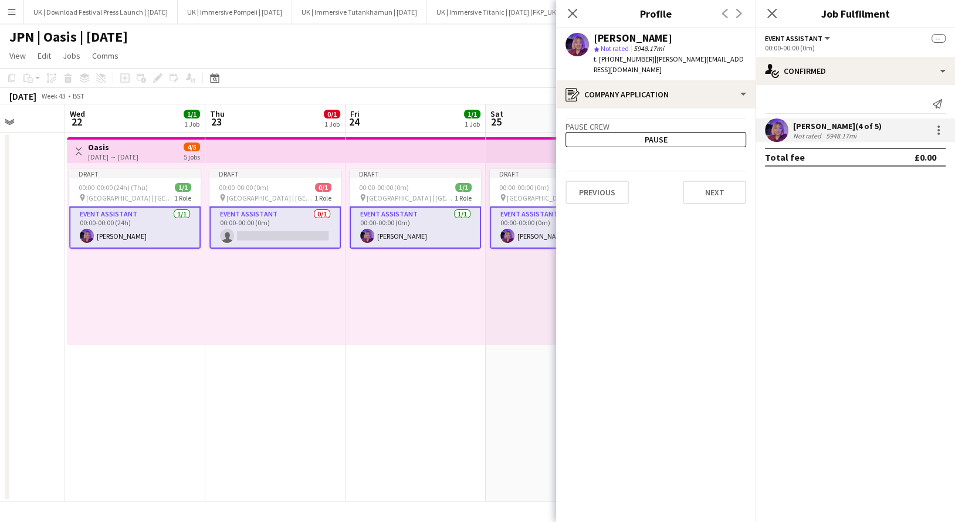
click at [706, 171] on div "Previous Next" at bounding box center [656, 187] width 181 height 33
click at [707, 181] on button "Next" at bounding box center [714, 192] width 63 height 23
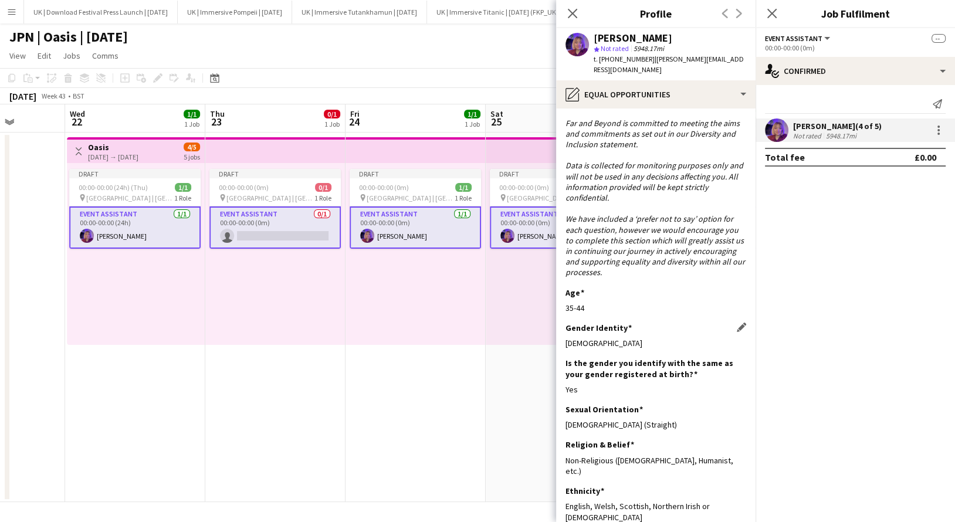
scroll to position [78, 0]
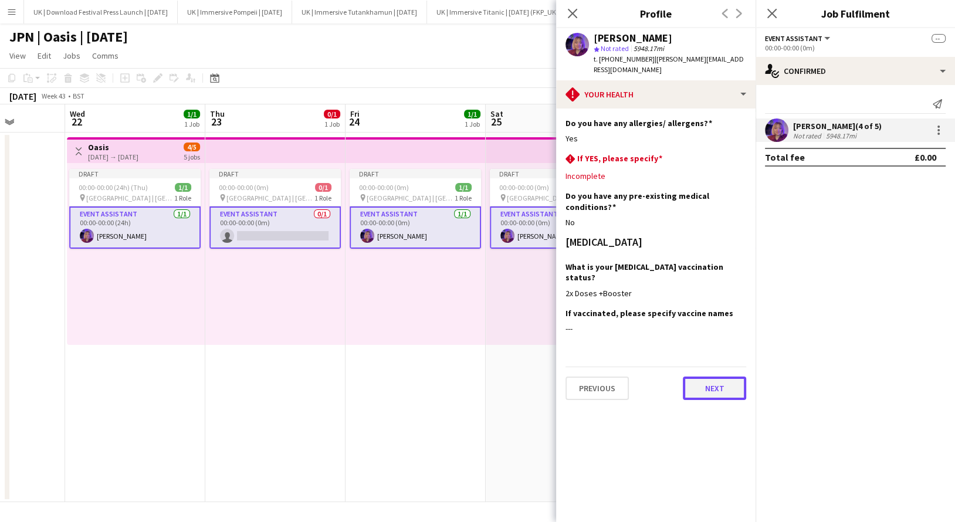
click at [718, 377] on button "Next" at bounding box center [714, 388] width 63 height 23
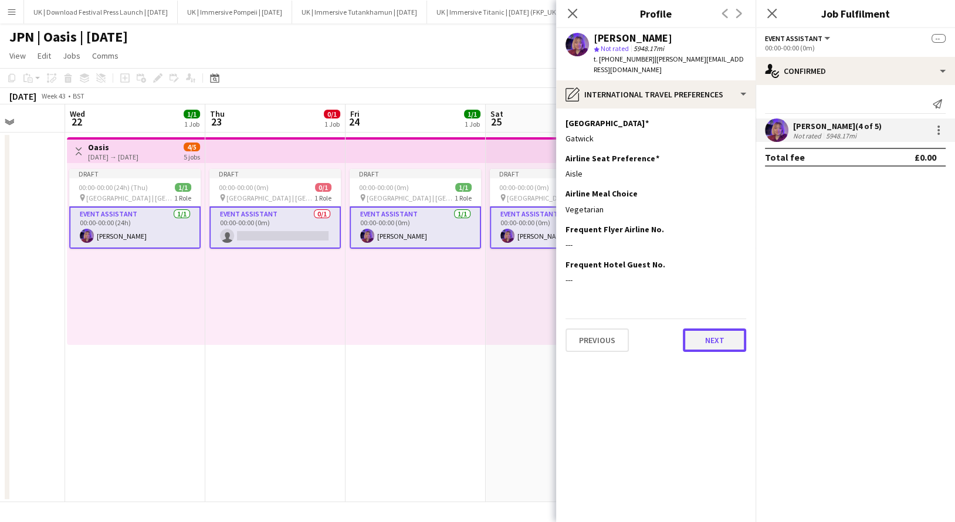
click at [709, 333] on button "Next" at bounding box center [714, 340] width 63 height 23
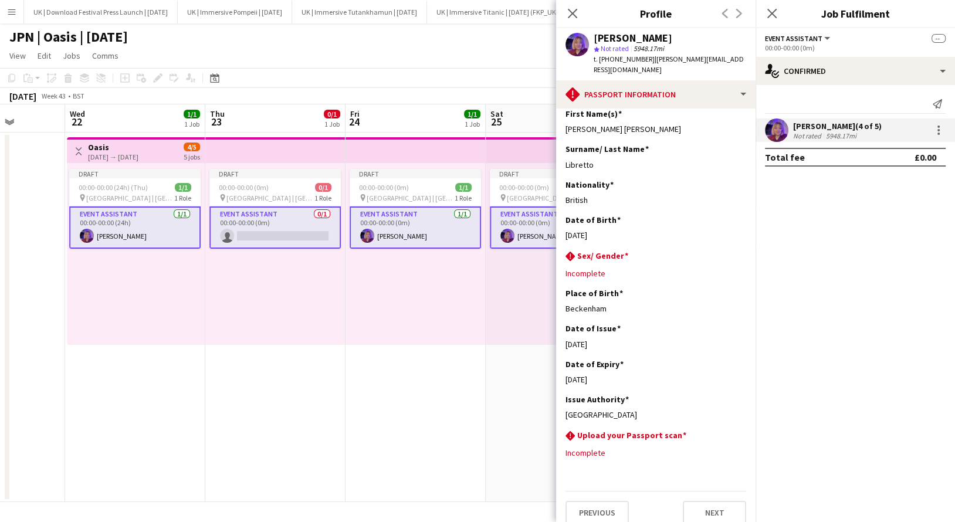
scroll to position [44, 0]
click at [698, 502] on button "Next" at bounding box center [714, 513] width 63 height 23
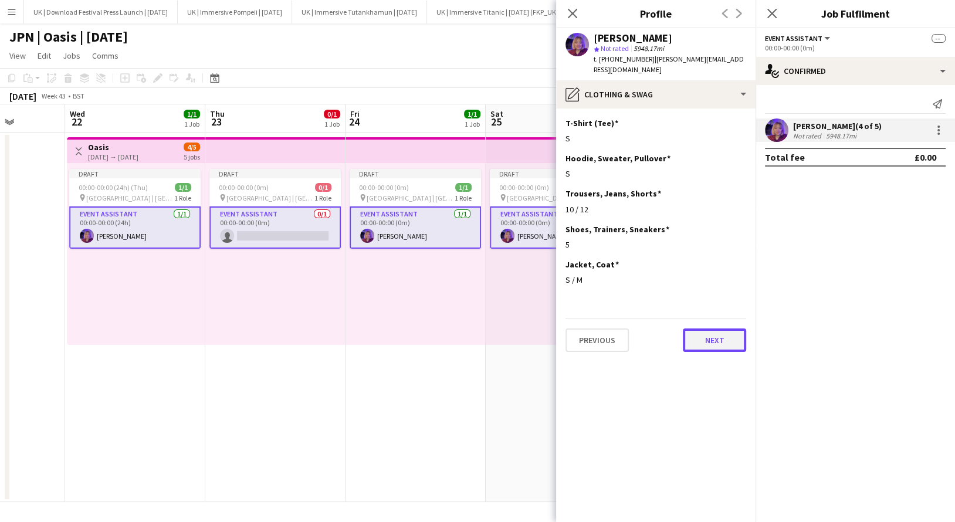
click at [714, 333] on button "Next" at bounding box center [714, 340] width 63 height 23
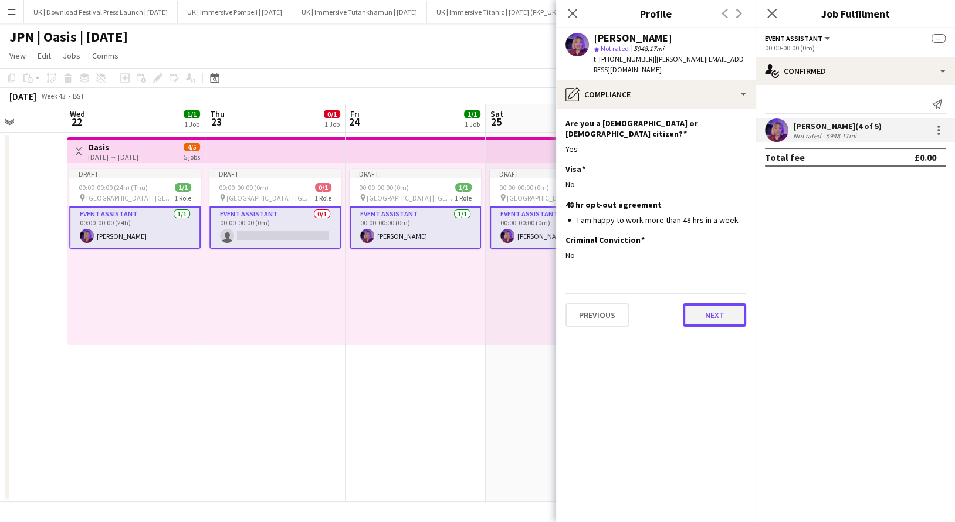
click at [714, 303] on button "Next" at bounding box center [714, 314] width 63 height 23
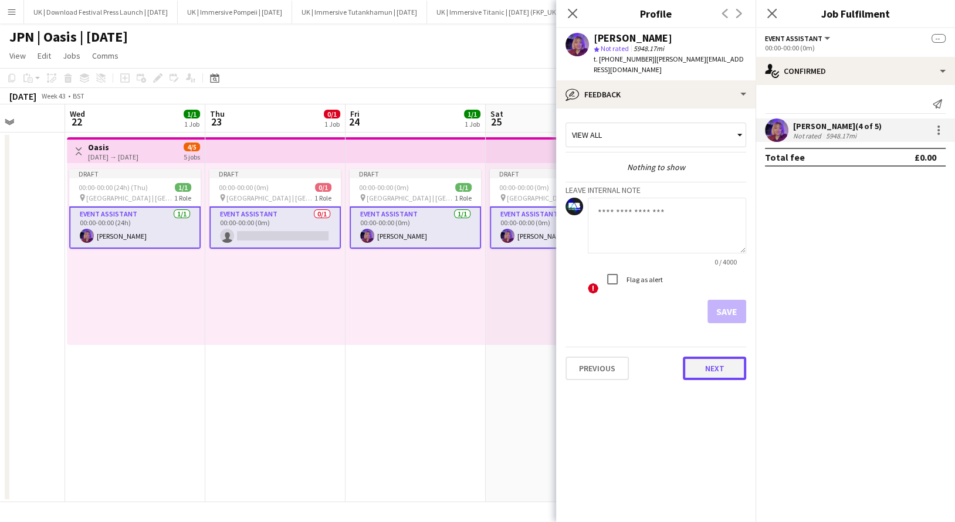
click at [708, 357] on button "Next" at bounding box center [714, 368] width 63 height 23
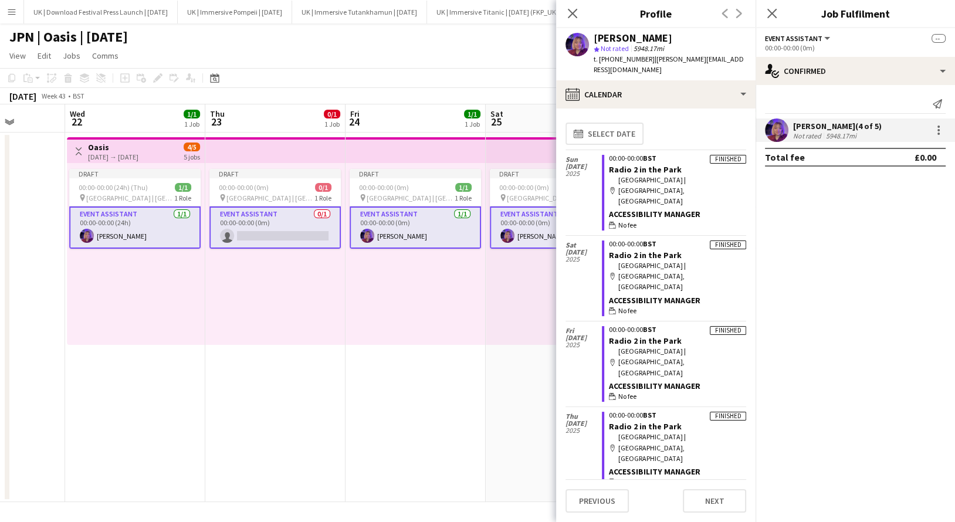
click at [823, 276] on mat-expansion-panel "check Confirmed Send notification Sarah Libretto (4 of 5) Not rated 5948.17mi T…" at bounding box center [856, 303] width 200 height 437
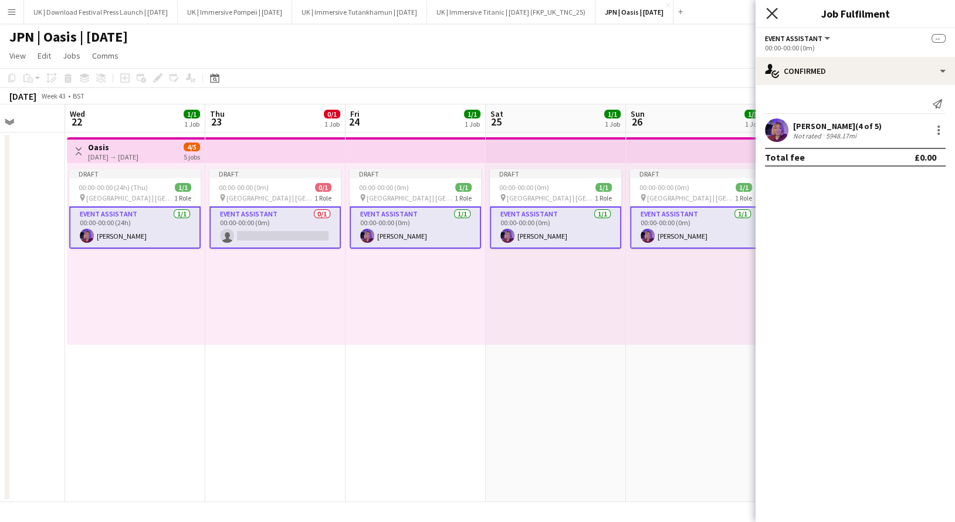
click at [771, 16] on icon "Close pop-in" at bounding box center [771, 13] width 11 height 11
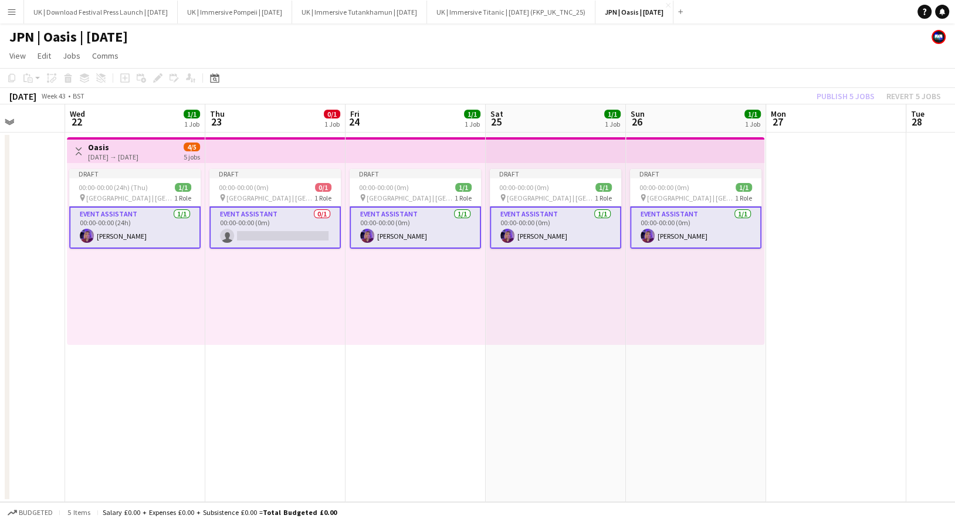
click at [320, 310] on div "Draft 00:00-00:00 (0m) 0/1 pin Tokyo Dome | Tokyo, Japan 1 Role Event Assistant…" at bounding box center [275, 254] width 140 height 182
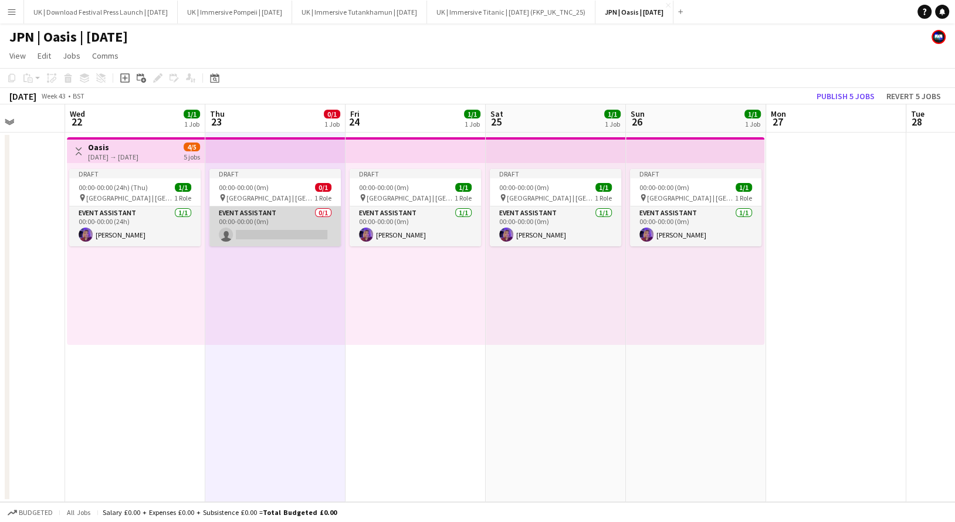
click at [284, 231] on app-card-role "Event Assistant 0/1 00:00-00:00 (0m) single-neutral-actions" at bounding box center [274, 227] width 131 height 40
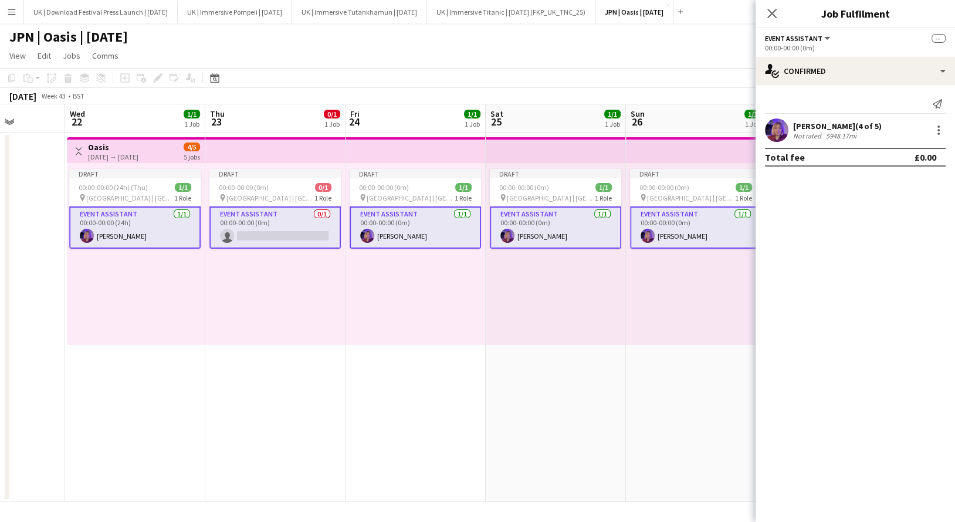
click at [482, 327] on div "Draft 00:00-00:00 (0m) 1/1 pin Tokyo Dome | Tokyo, Japan 1 Role Event Assistant…" at bounding box center [416, 254] width 140 height 182
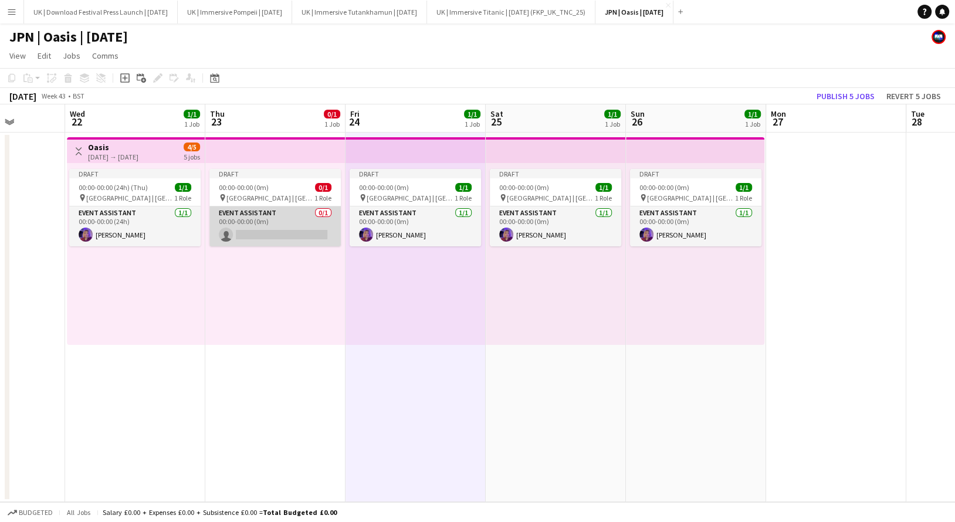
click at [307, 242] on app-card-role "Event Assistant 0/1 00:00-00:00 (0m) single-neutral-actions" at bounding box center [274, 227] width 131 height 40
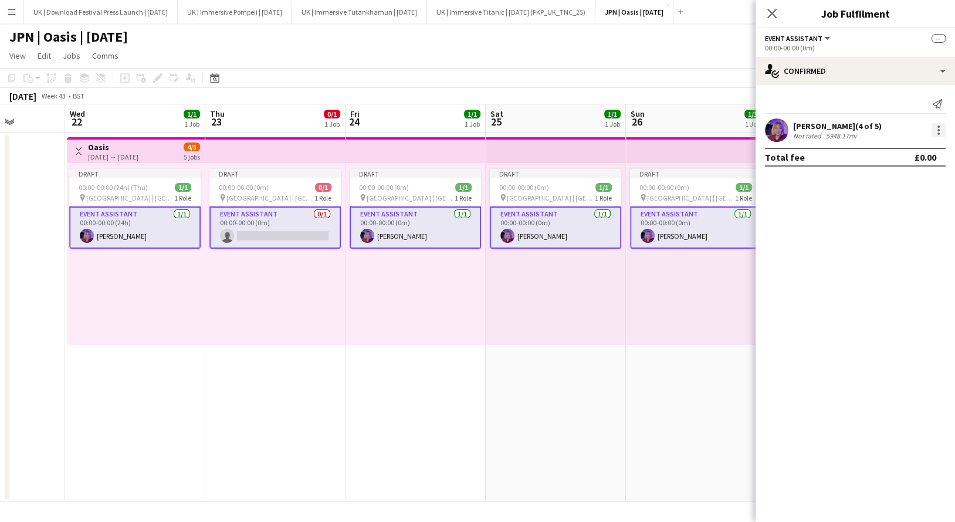
click at [940, 134] on div at bounding box center [939, 134] width 2 height 2
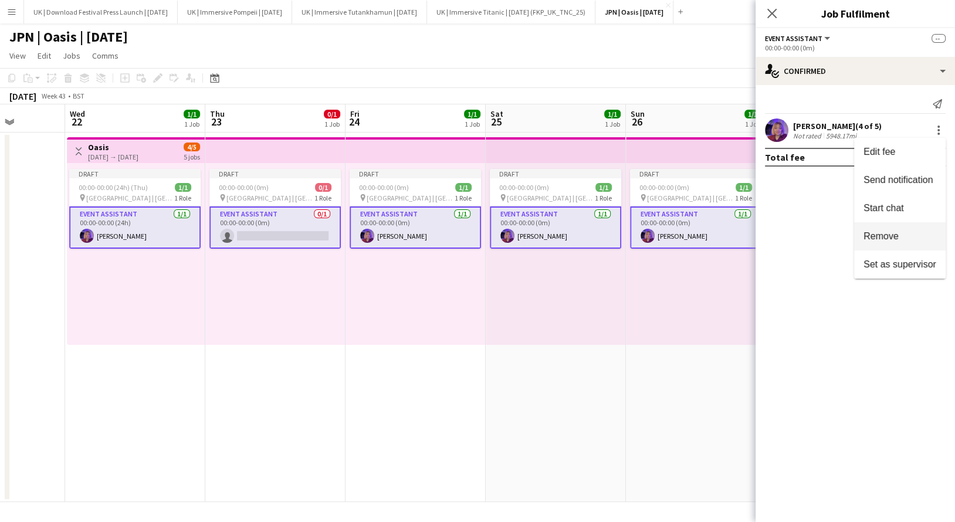
click at [887, 244] on button "Remove" at bounding box center [900, 236] width 92 height 28
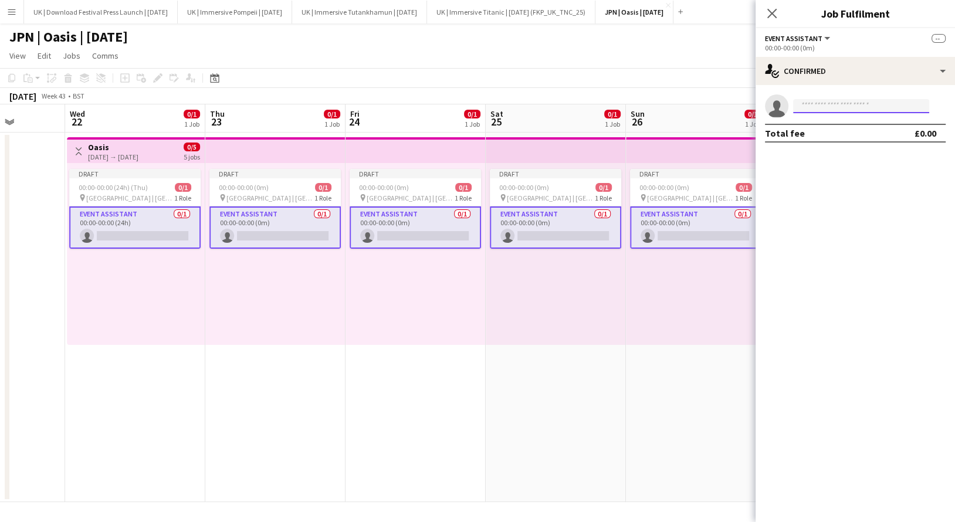
click at [853, 107] on input at bounding box center [861, 106] width 136 height 14
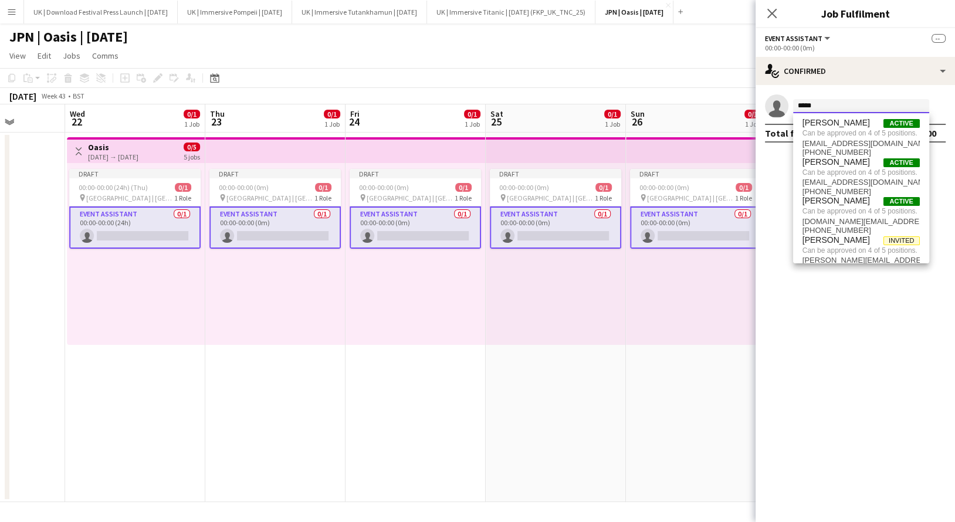
type input "*****"
click at [836, 332] on mat-expansion-panel "check Confirmed single-neutral-actions ***** Total fee £0.00" at bounding box center [856, 303] width 200 height 437
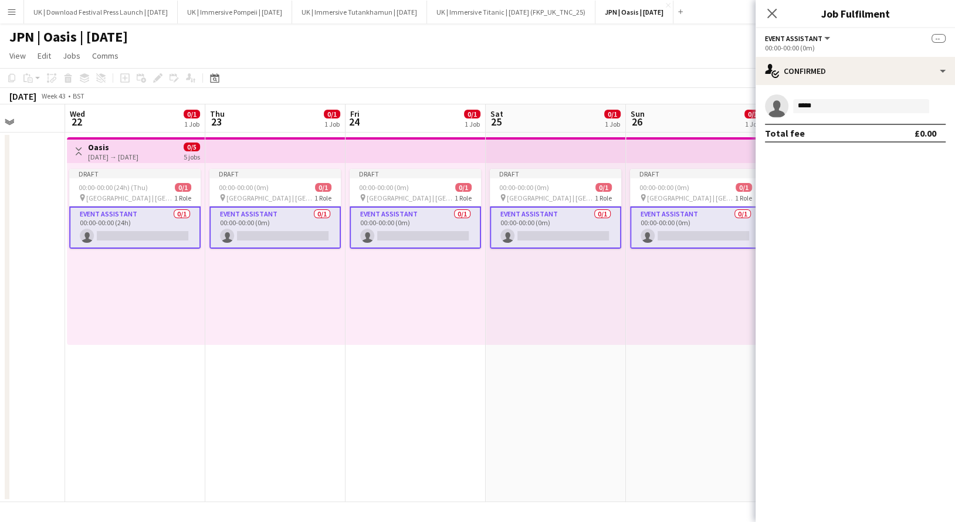
click at [548, 346] on app-date-cell "Draft 00:00-00:00 (0m) 0/1 pin Tokyo Dome | Tokyo, Japan 1 Role Event Assistant…" at bounding box center [556, 318] width 140 height 370
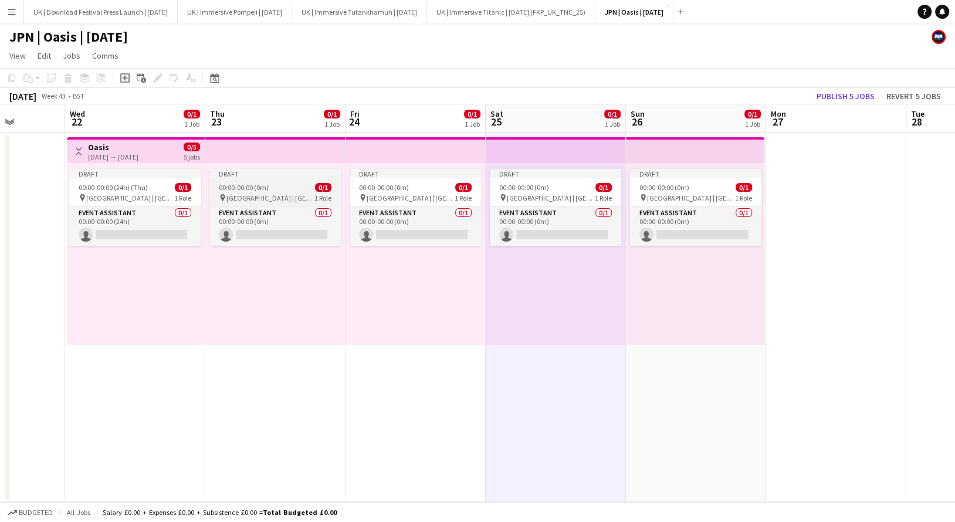
click at [277, 178] on div "Draft" at bounding box center [274, 173] width 131 height 9
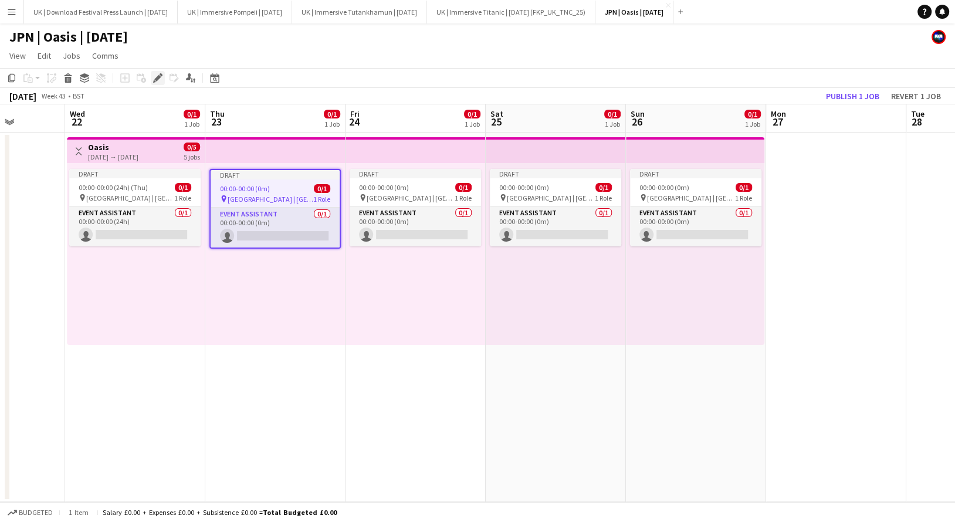
click at [154, 78] on icon "Edit" at bounding box center [157, 77] width 9 height 9
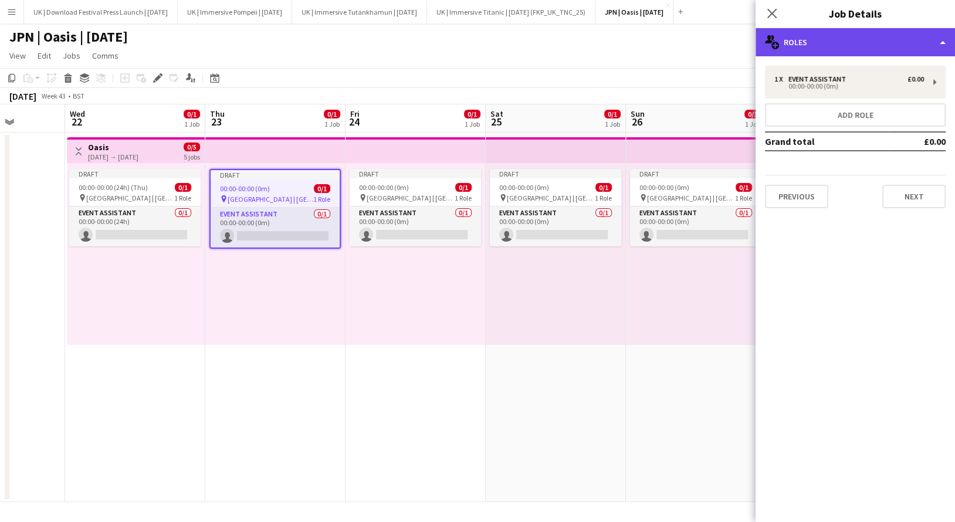
click at [854, 48] on div "multiple-users-add Roles" at bounding box center [856, 42] width 200 height 28
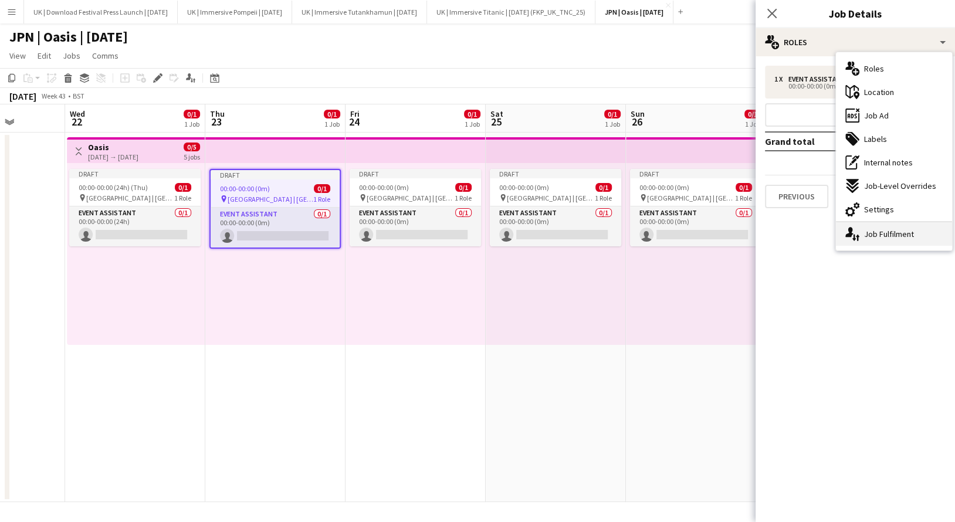
click at [868, 239] on div "single-neutral-actions-up-down Job Fulfilment" at bounding box center [894, 233] width 116 height 23
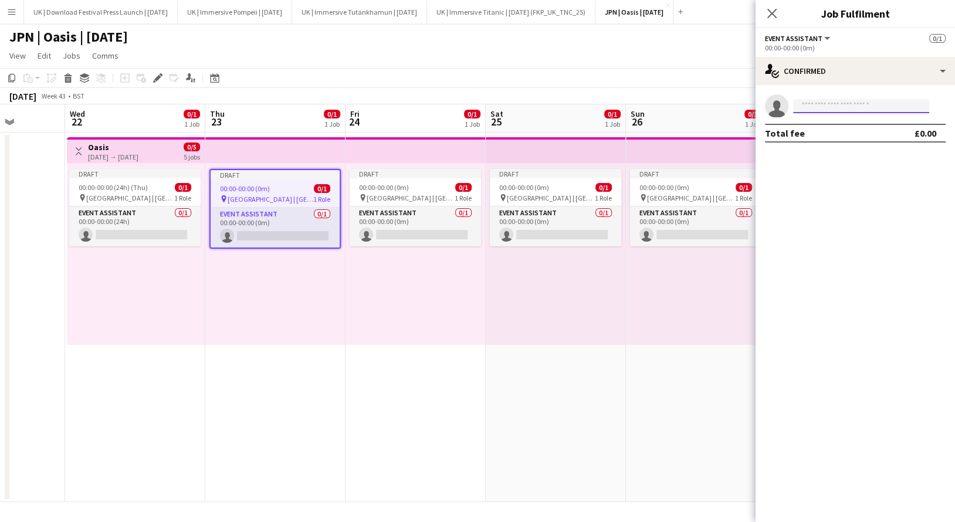
click at [861, 106] on input at bounding box center [861, 106] width 136 height 14
type input "*"
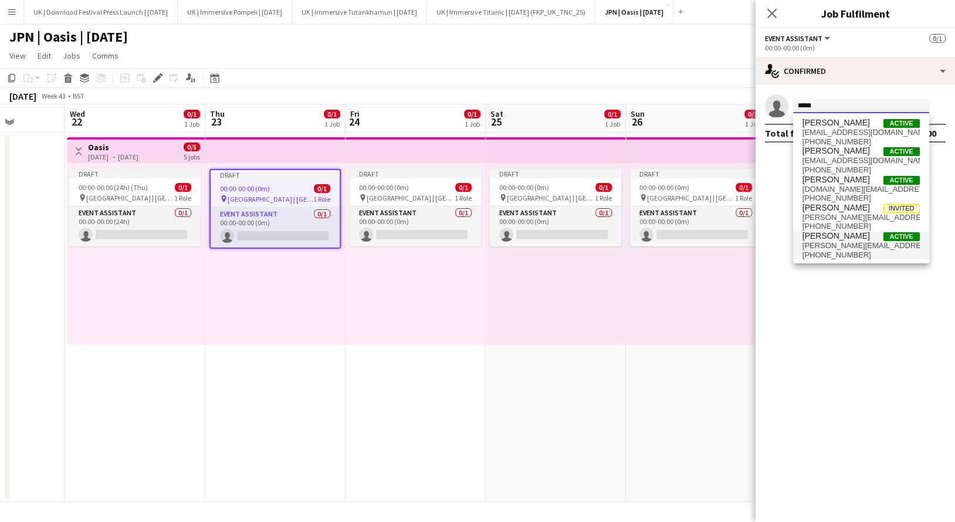
type input "*****"
click at [851, 244] on span "sarah.libretto@wearefab.com" at bounding box center [861, 245] width 117 height 9
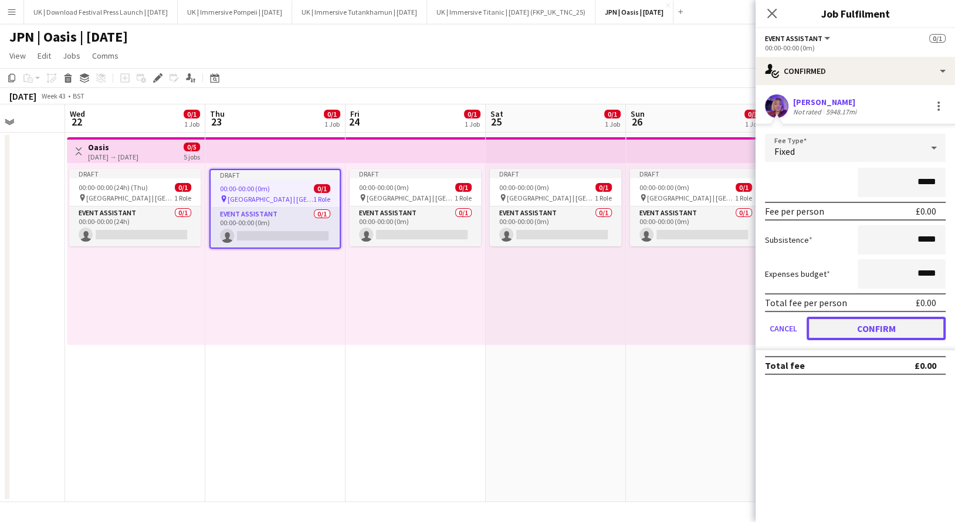
click at [861, 321] on button "Confirm" at bounding box center [876, 328] width 139 height 23
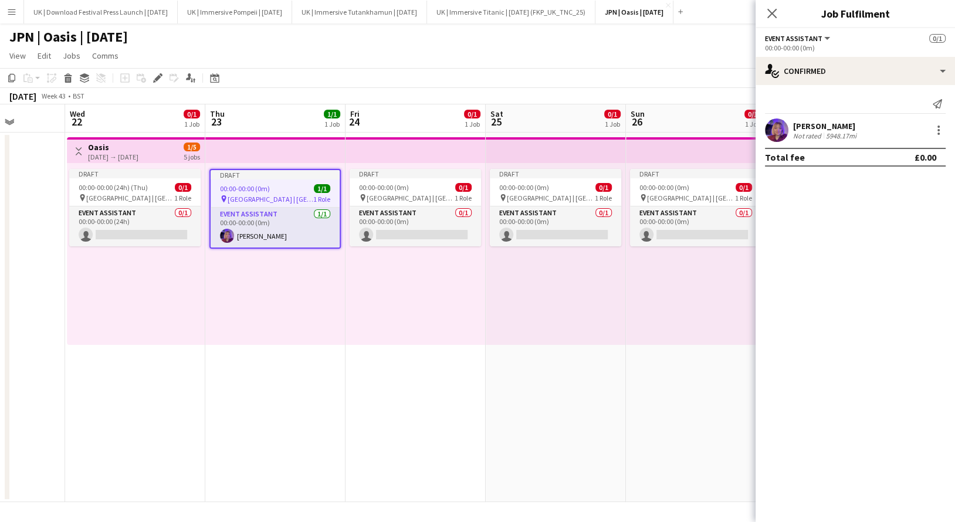
click at [406, 298] on div "Draft 00:00-00:00 (0m) 0/1 pin Tokyo Dome | Tokyo, Japan 1 Role Event Assistant…" at bounding box center [416, 254] width 140 height 182
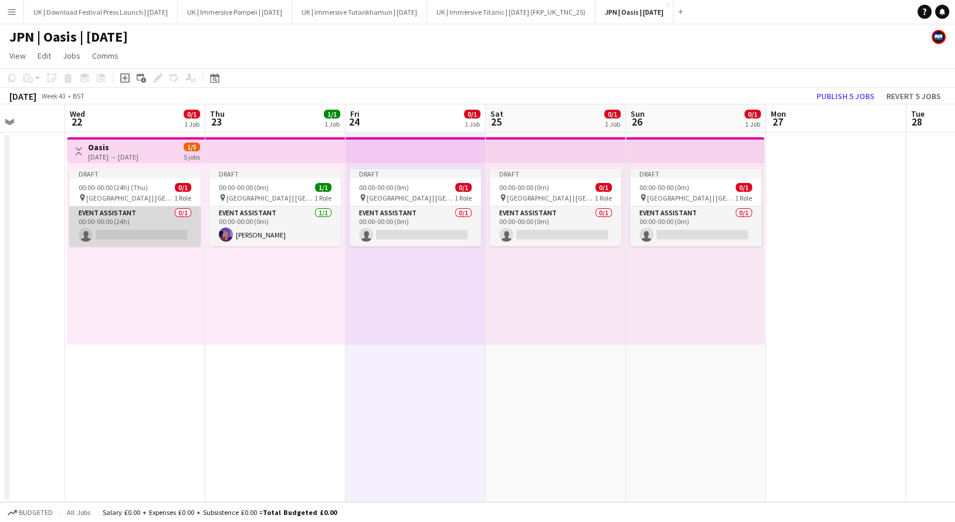
click at [111, 217] on app-card-role "Event Assistant 0/1 00:00-00:00 (24h) single-neutral-actions" at bounding box center [134, 227] width 131 height 40
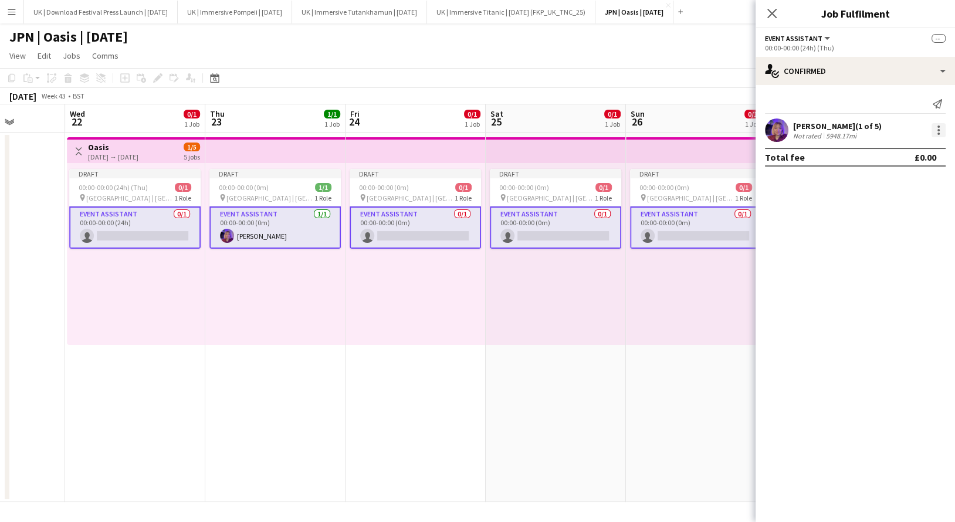
click at [938, 130] on div at bounding box center [939, 130] width 2 height 2
drag, startPoint x: 810, startPoint y: 367, endPoint x: 817, endPoint y: 252, distance: 115.8
click at [811, 367] on div at bounding box center [477, 261] width 955 height 522
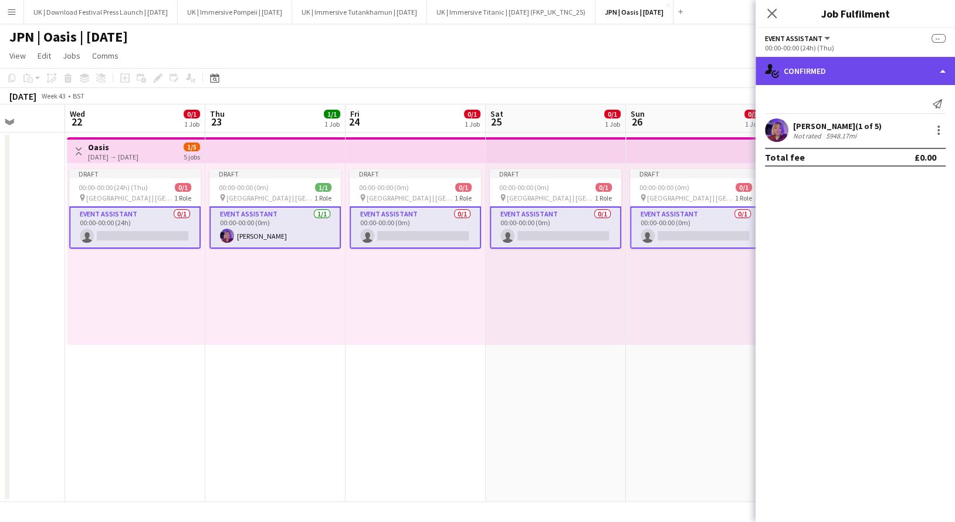
click at [897, 78] on div "single-neutral-actions-check-2 Confirmed" at bounding box center [856, 71] width 200 height 28
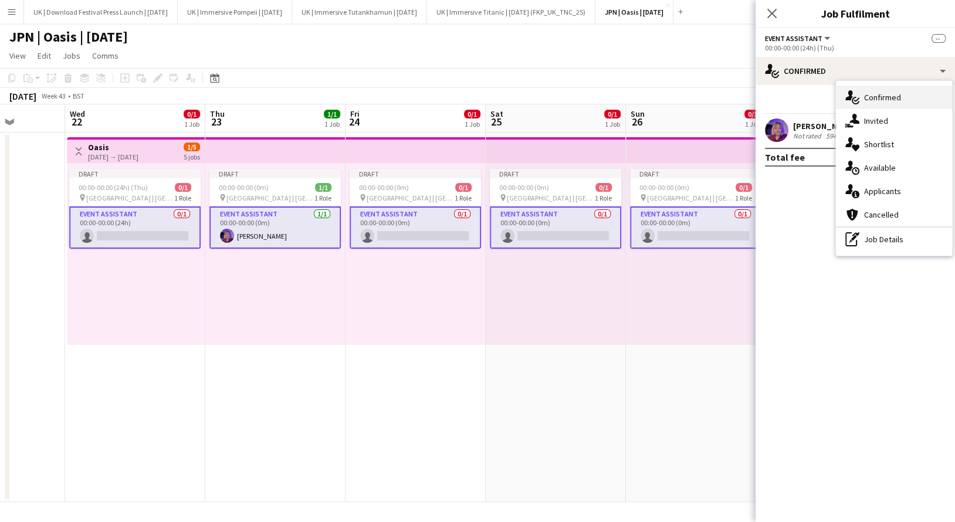
click at [874, 104] on div "single-neutral-actions-check-2 Confirmed" at bounding box center [894, 97] width 116 height 23
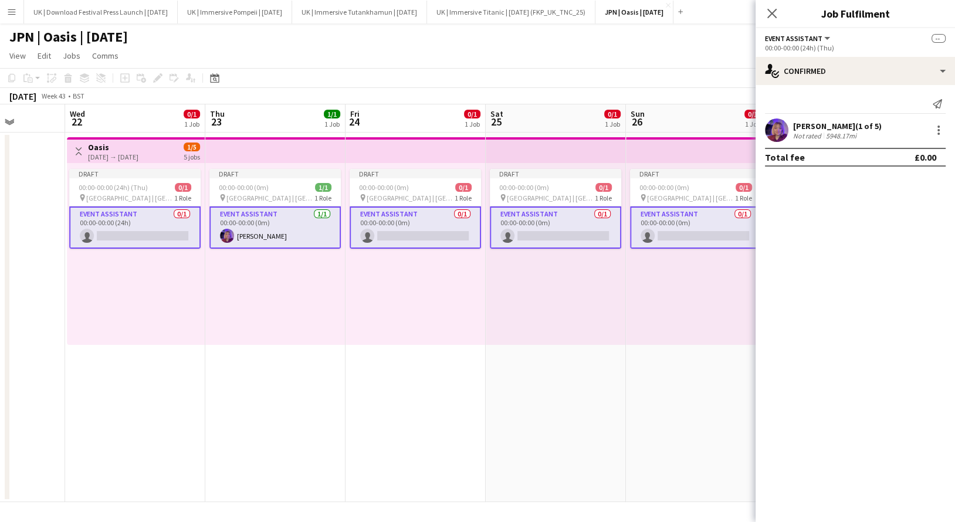
click at [562, 282] on div "Draft 00:00-00:00 (0m) 0/1 pin Tokyo Dome | Tokyo, Japan 1 Role Event Assistant…" at bounding box center [556, 254] width 140 height 182
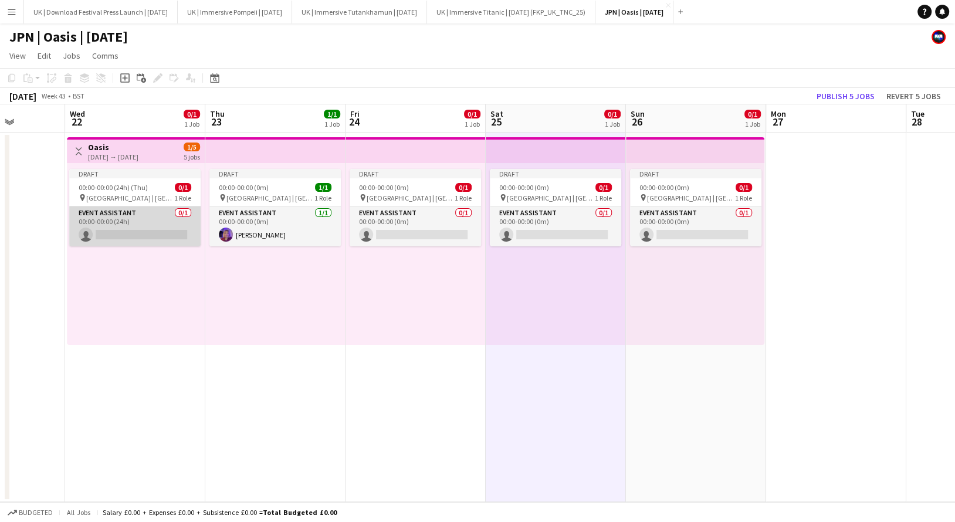
click at [174, 227] on app-card-role "Event Assistant 0/1 00:00-00:00 (24h) single-neutral-actions" at bounding box center [134, 227] width 131 height 40
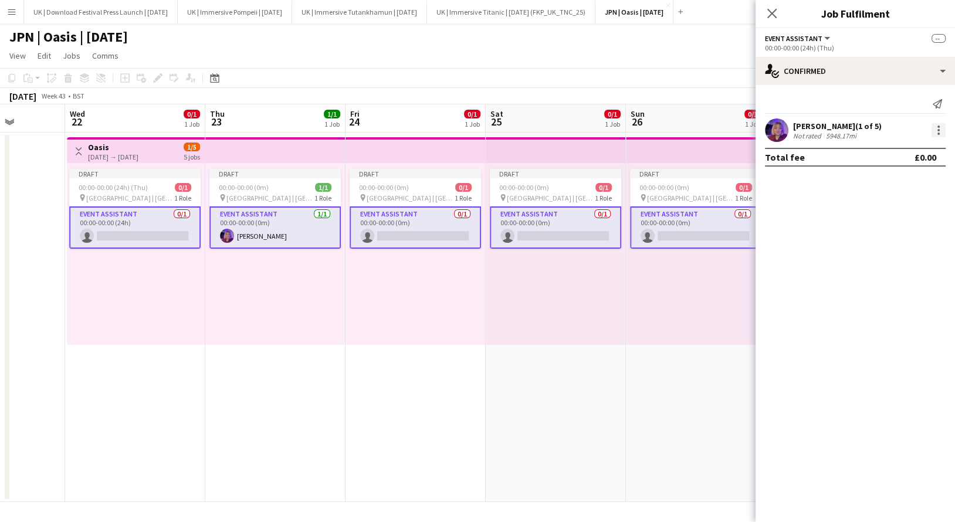
click at [941, 126] on div at bounding box center [939, 130] width 14 height 14
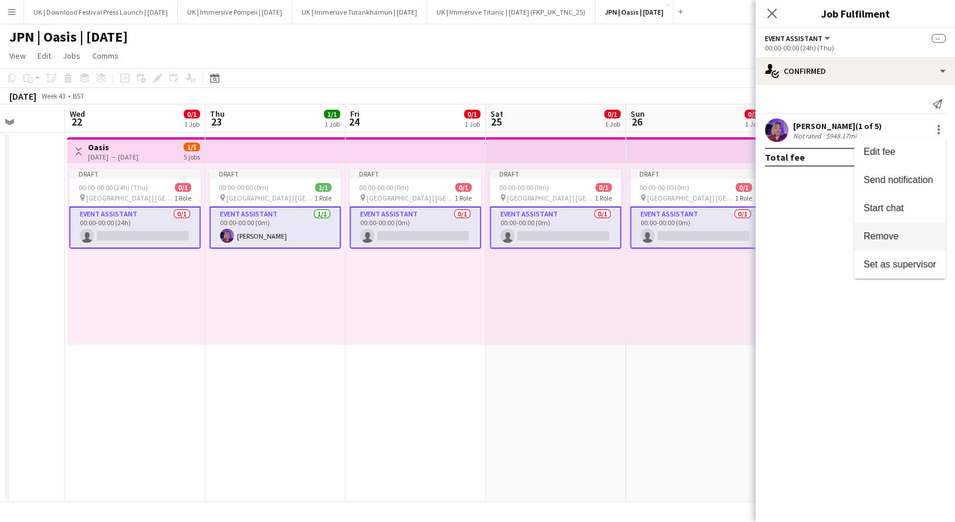
click at [890, 234] on span "Remove" at bounding box center [881, 236] width 35 height 10
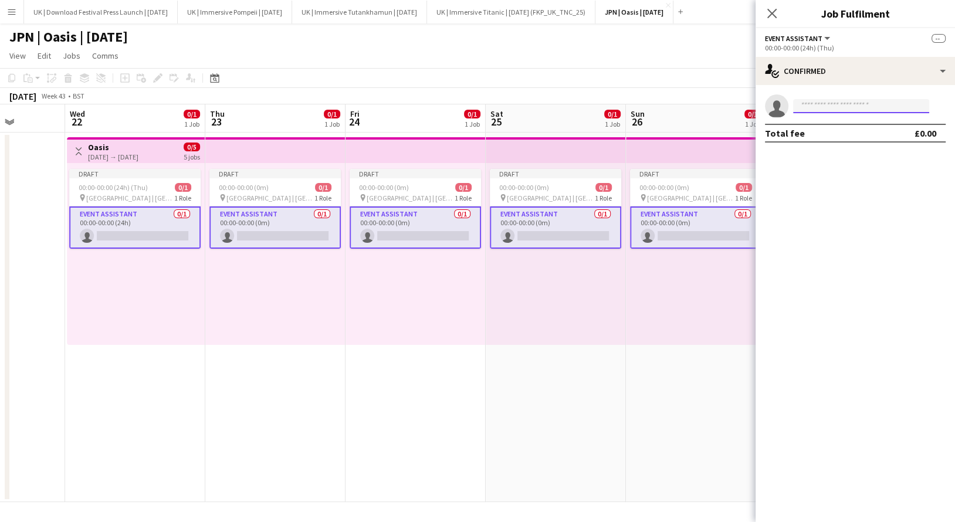
click at [883, 107] on input at bounding box center [861, 106] width 136 height 14
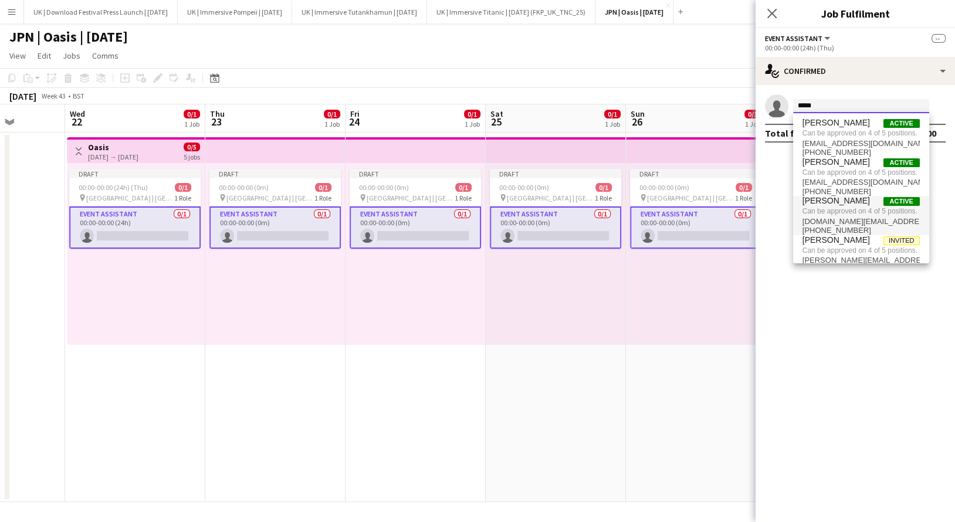
scroll to position [53, 0]
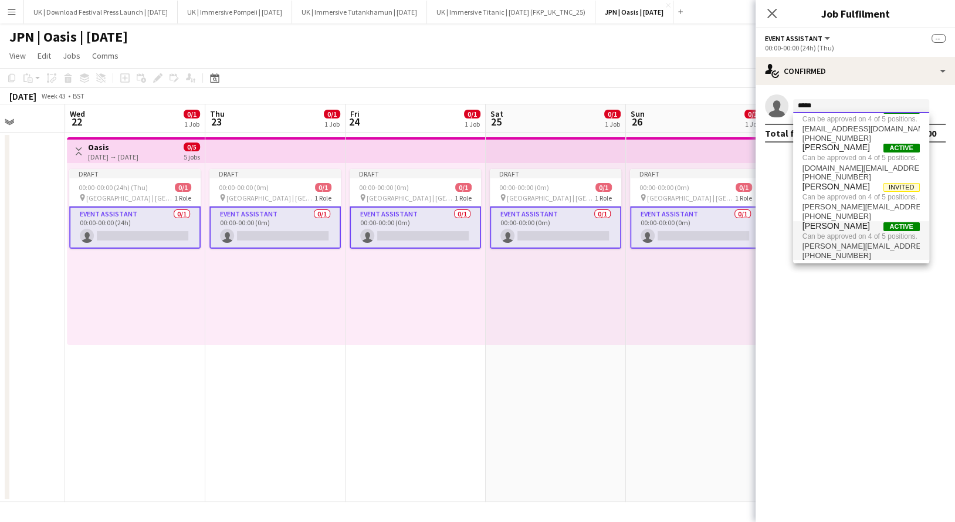
type input "*****"
click at [829, 239] on span "Can be approved on 4 of 5 positions." at bounding box center [861, 236] width 117 height 11
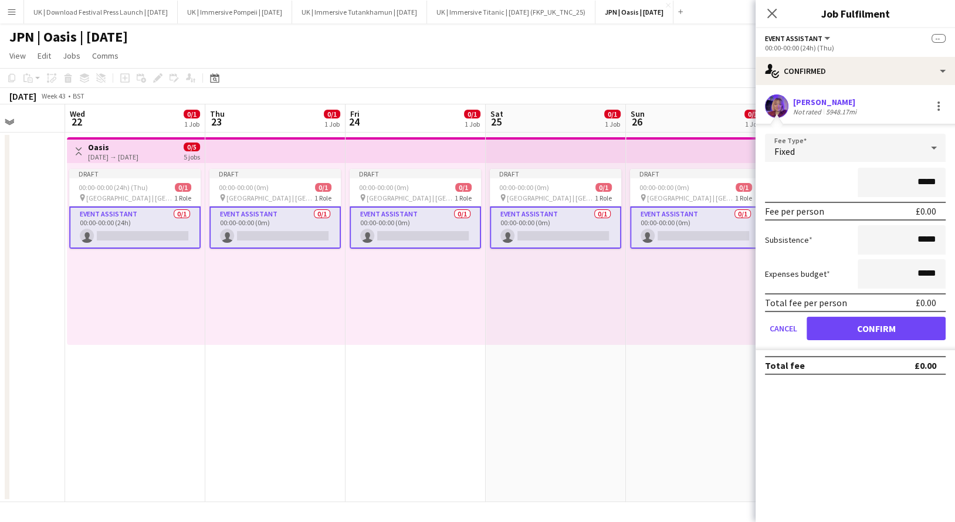
click at [834, 341] on form "Fee Type Fixed ***** Fee per person £0.00 Subsistence ***** Expenses budget ***…" at bounding box center [856, 242] width 200 height 217
click at [837, 333] on button "Confirm" at bounding box center [876, 328] width 139 height 23
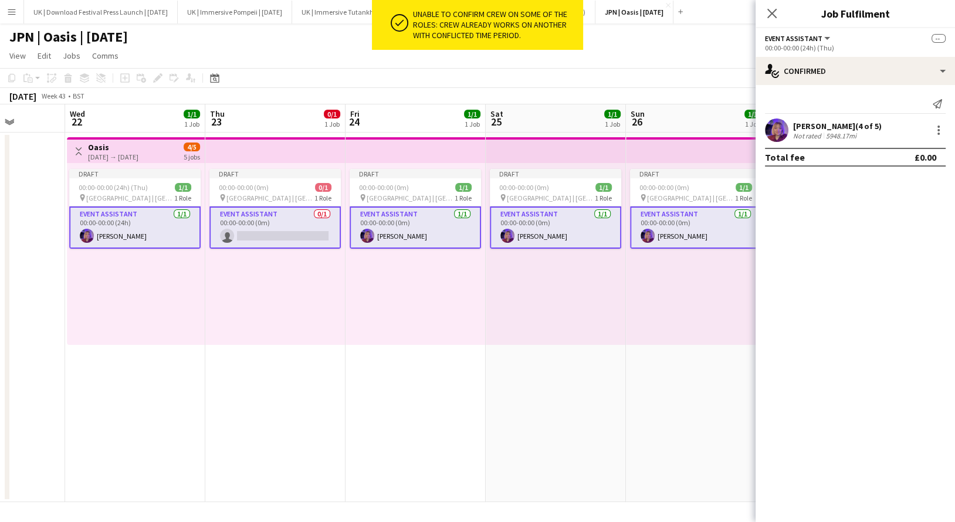
drag, startPoint x: 383, startPoint y: 352, endPoint x: 381, endPoint y: 345, distance: 7.3
click at [383, 352] on app-date-cell "Draft 00:00-00:00 (0m) 1/1 pin Tokyo Dome | Tokyo, Japan 1 Role Event Assistant…" at bounding box center [416, 318] width 140 height 370
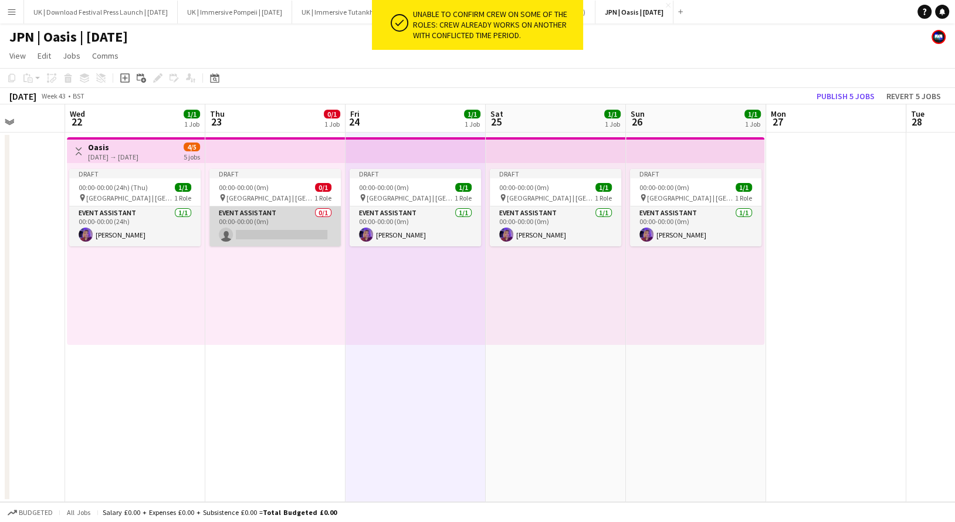
click at [285, 212] on app-card-role "Event Assistant 0/1 00:00-00:00 (0m) single-neutral-actions" at bounding box center [274, 227] width 131 height 40
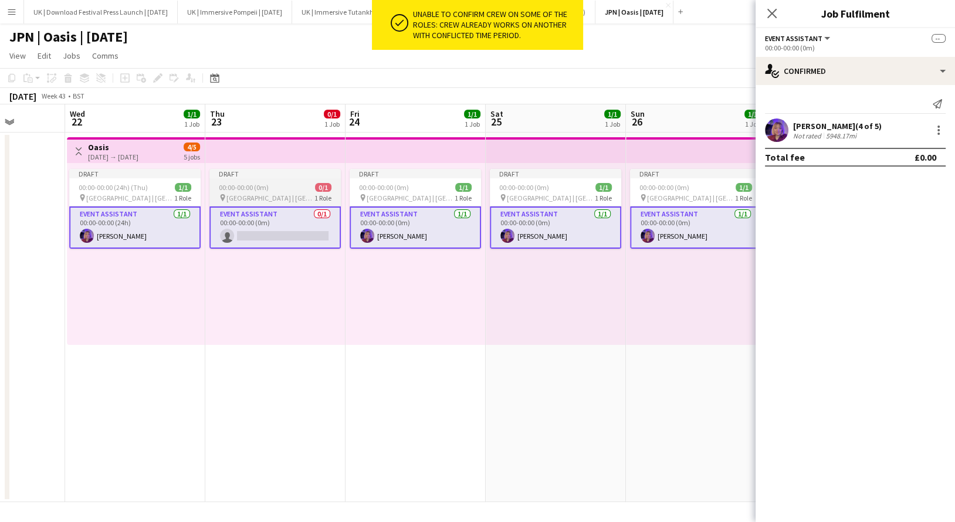
click at [280, 183] on app-job-card "Draft 00:00-00:00 (0m) 0/1 pin Tokyo Dome | Tokyo, Japan 1 Role Event Assistant…" at bounding box center [274, 209] width 131 height 80
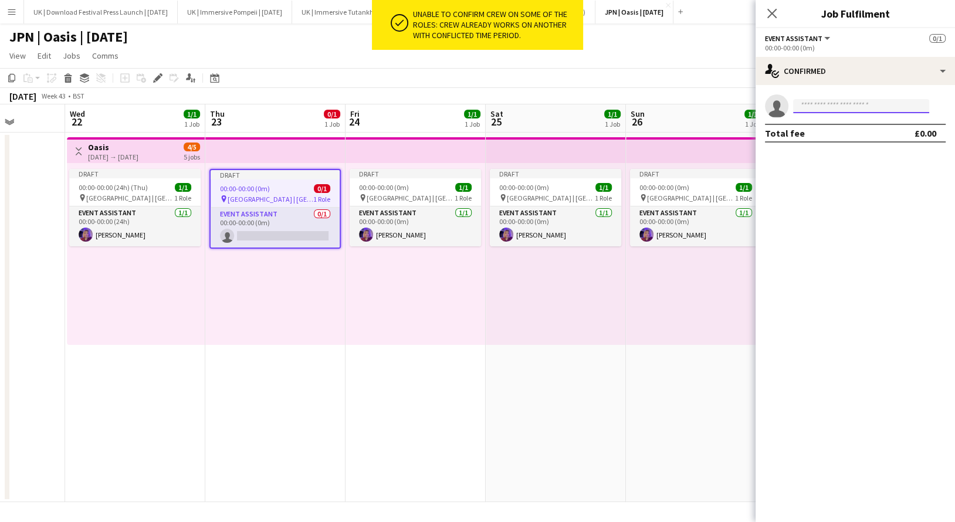
click at [844, 101] on input at bounding box center [861, 106] width 136 height 14
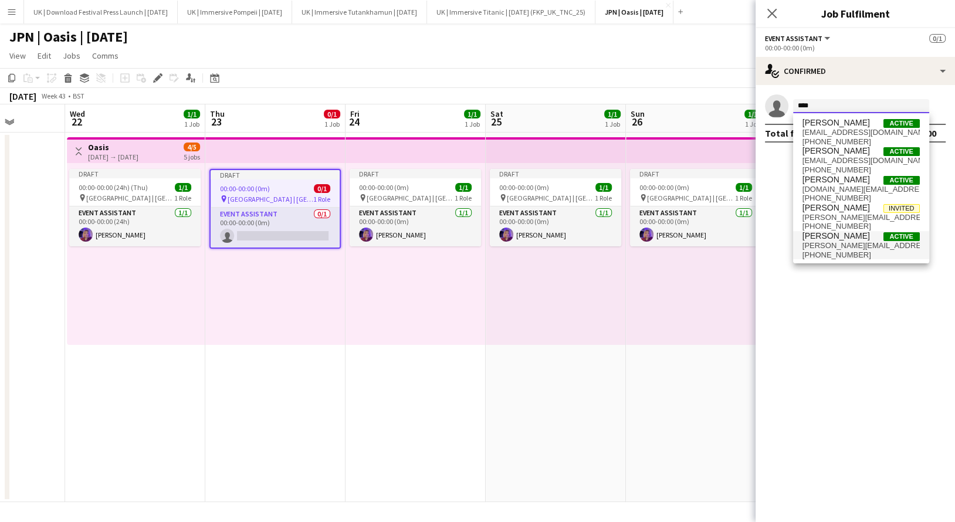
type input "****"
click at [841, 241] on span "sarah.libretto@wearefab.com" at bounding box center [861, 245] width 117 height 9
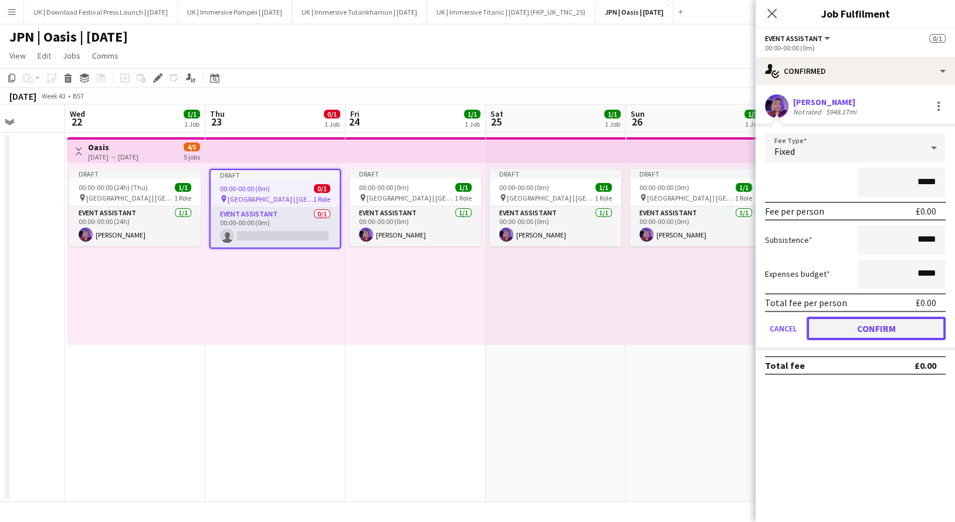
click at [886, 326] on button "Confirm" at bounding box center [876, 328] width 139 height 23
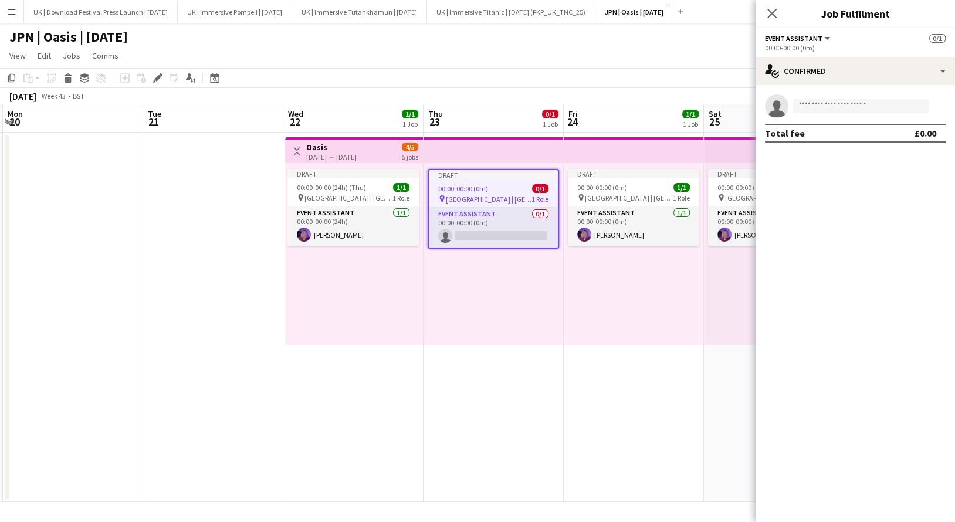
scroll to position [0, 359]
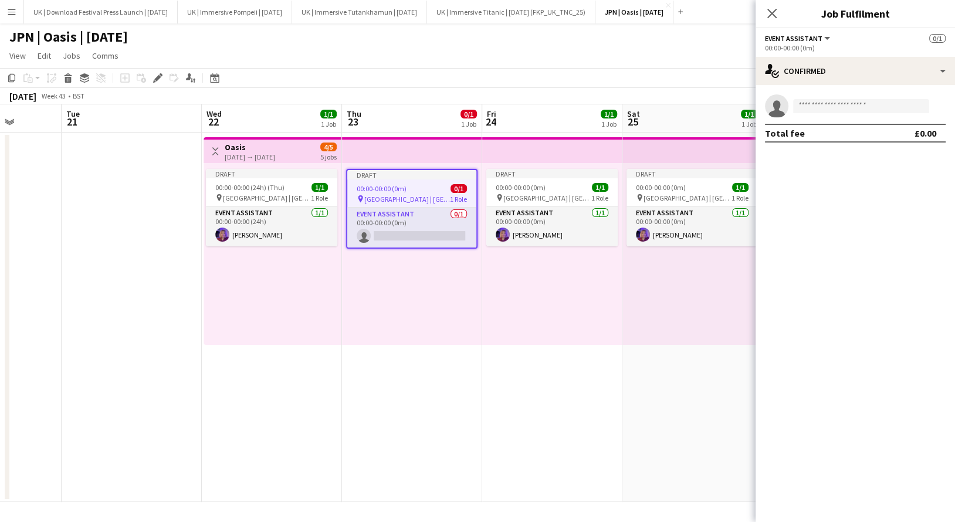
click at [386, 323] on div "Draft 00:00-00:00 (0m) 0/1 pin Tokyo Dome | Tokyo, Japan 1 Role Event Assistant…" at bounding box center [412, 254] width 140 height 182
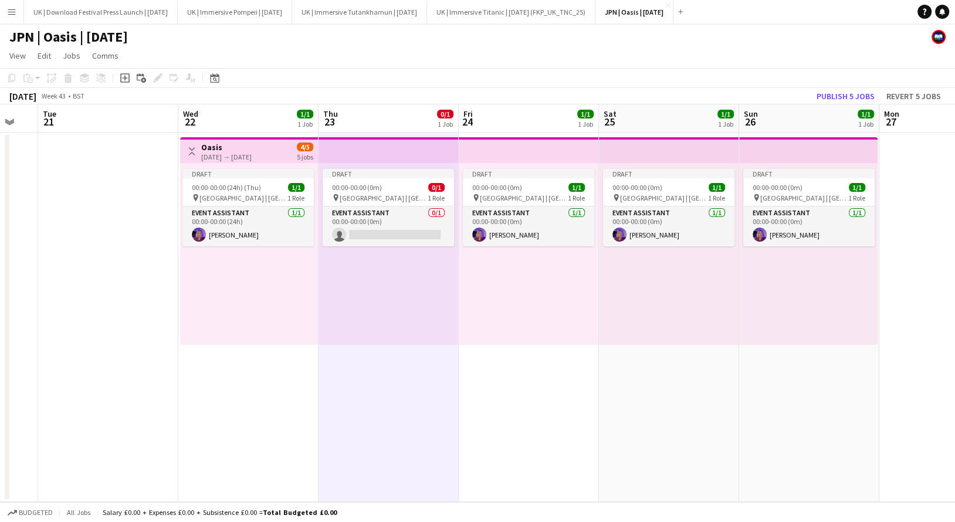
scroll to position [0, 381]
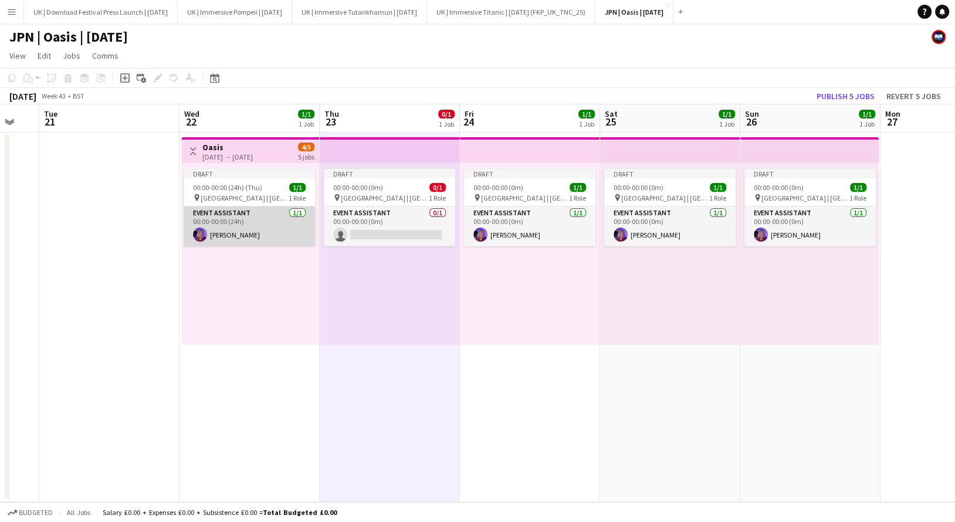
click at [237, 224] on app-card-role "Event Assistant 1/1 00:00-00:00 (24h) Sarah Libretto" at bounding box center [249, 227] width 131 height 40
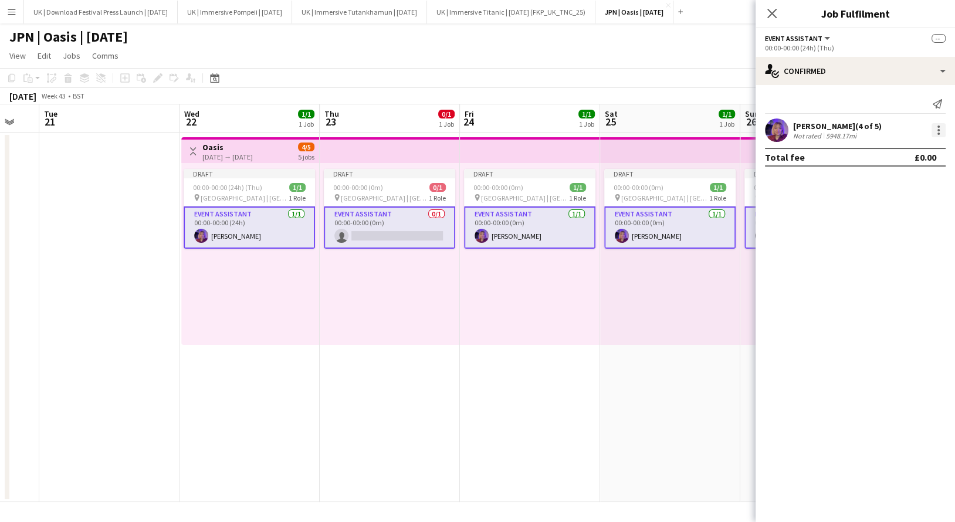
click at [942, 132] on div at bounding box center [939, 130] width 14 height 14
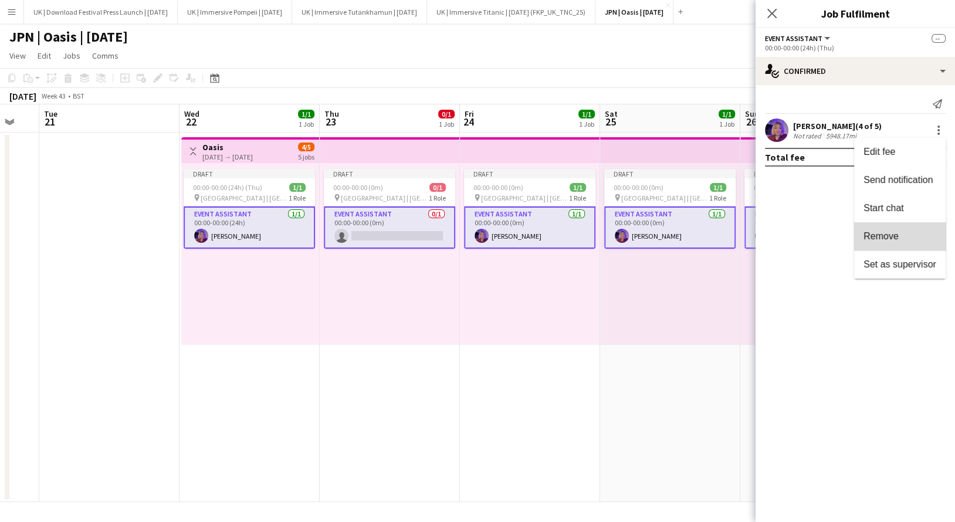
click at [901, 239] on span "Remove" at bounding box center [900, 236] width 73 height 11
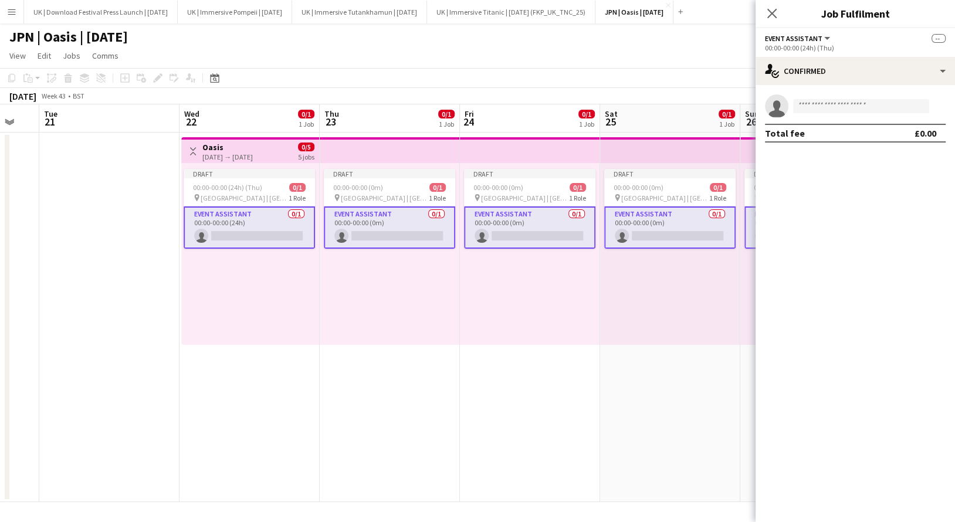
drag, startPoint x: 373, startPoint y: 286, endPoint x: 381, endPoint y: 255, distance: 32.2
click at [373, 286] on div "Draft 00:00-00:00 (0m) 0/1 pin Tokyo Dome | Tokyo, Japan 1 Role Event Assistant…" at bounding box center [390, 254] width 140 height 182
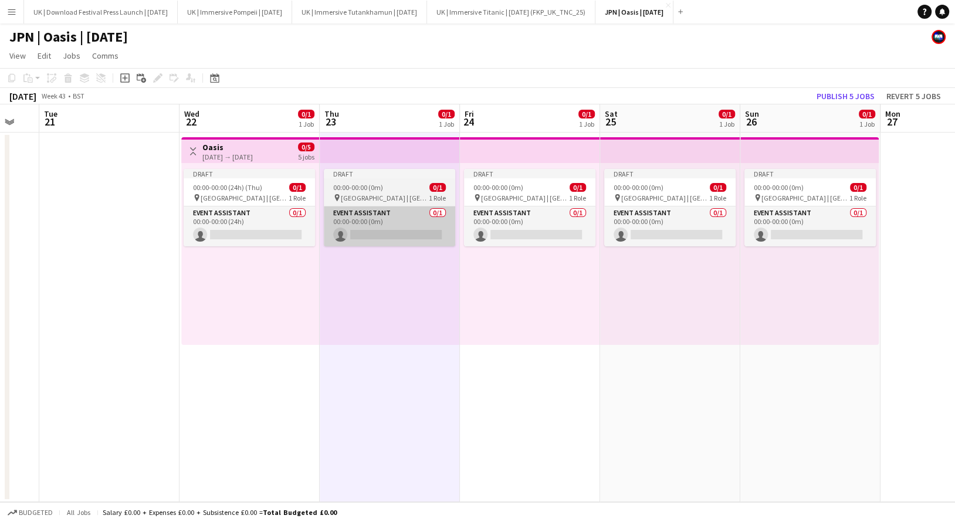
click at [383, 241] on app-card-role "Event Assistant 0/1 00:00-00:00 (0m) single-neutral-actions" at bounding box center [389, 227] width 131 height 40
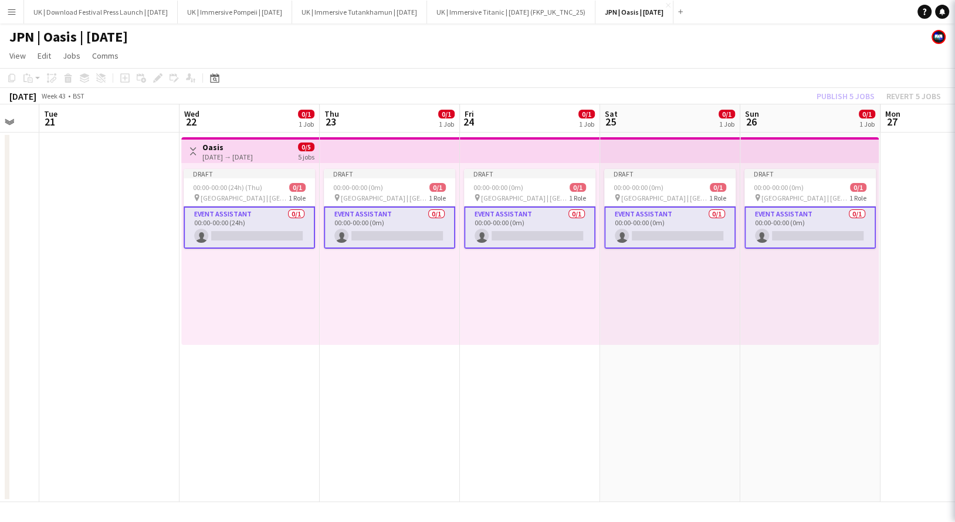
click at [383, 229] on app-card-role "Event Assistant 0/1 00:00-00:00 (0m) single-neutral-actions" at bounding box center [389, 228] width 131 height 42
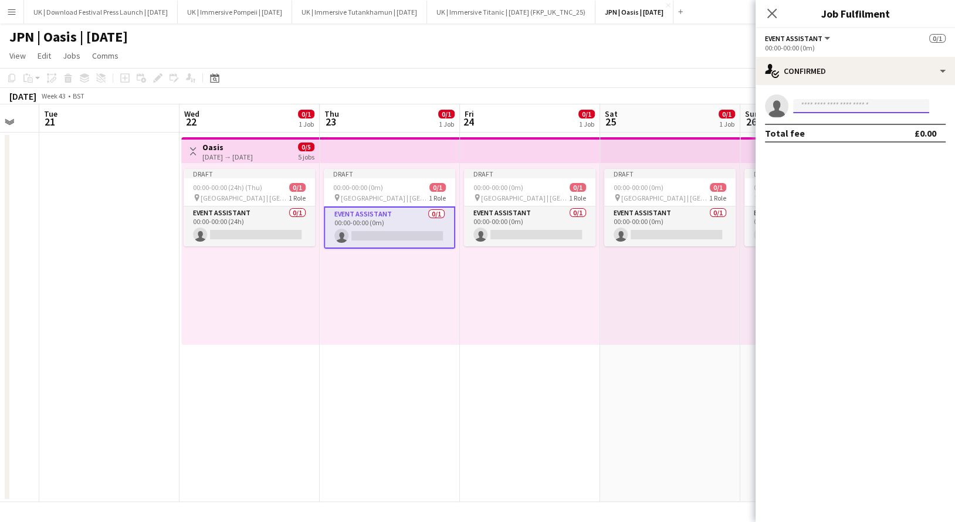
click at [859, 99] on input at bounding box center [861, 106] width 136 height 14
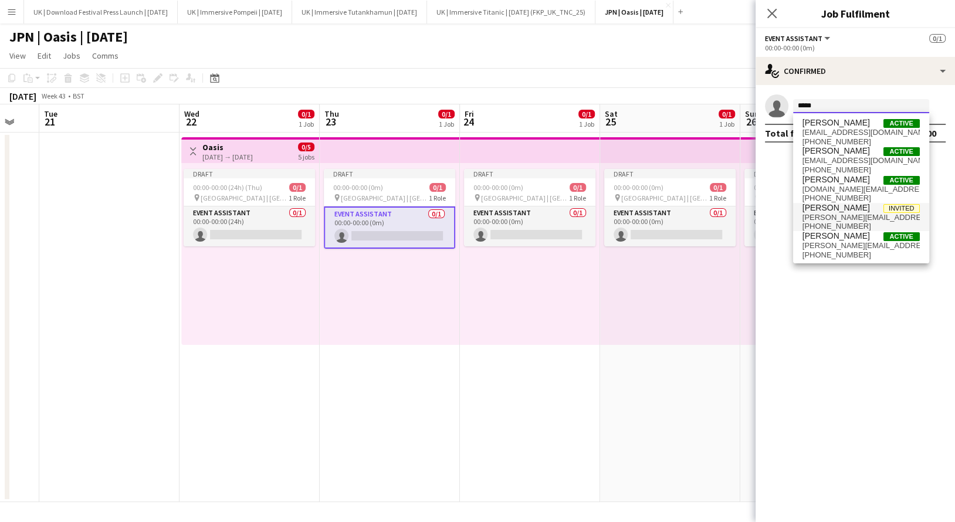
type input "*****"
click at [841, 211] on span "Sarah Ismail" at bounding box center [836, 208] width 67 height 10
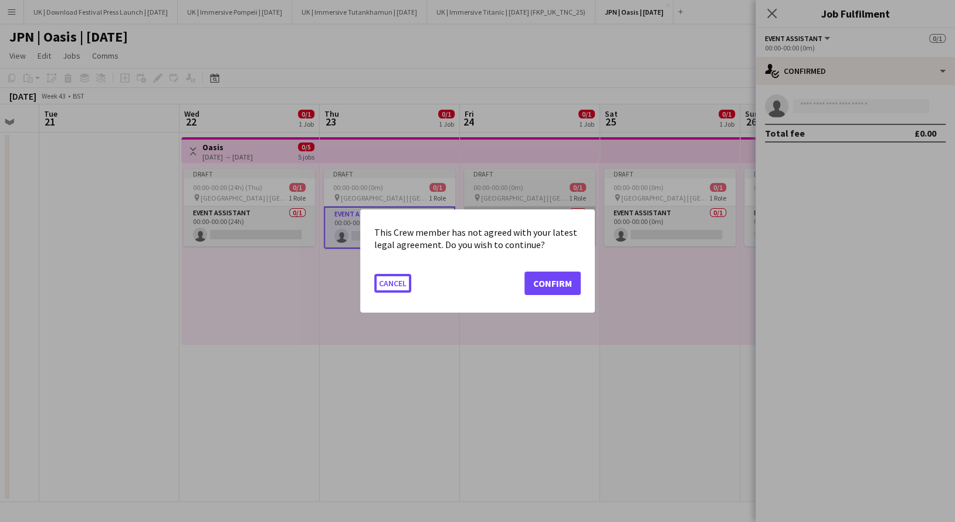
drag, startPoint x: 400, startPoint y: 286, endPoint x: 525, endPoint y: 224, distance: 139.6
click at [400, 286] on button "Cancel" at bounding box center [392, 283] width 37 height 19
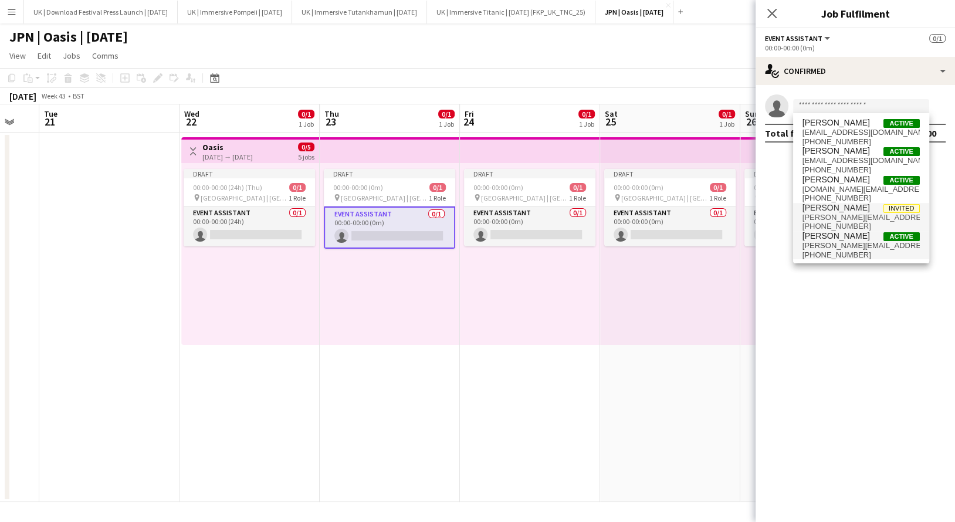
click at [850, 244] on span "sarah.libretto@wearefab.com" at bounding box center [861, 245] width 117 height 9
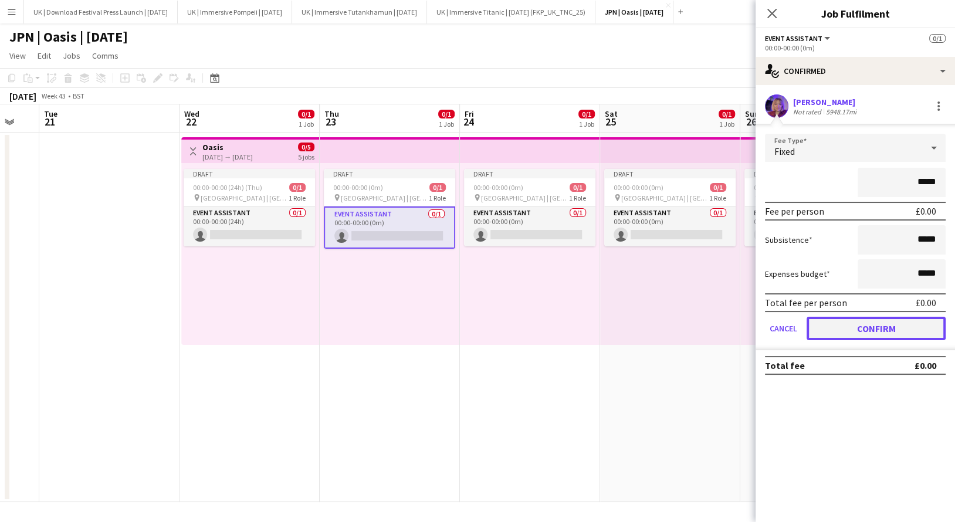
click at [864, 329] on button "Confirm" at bounding box center [876, 328] width 139 height 23
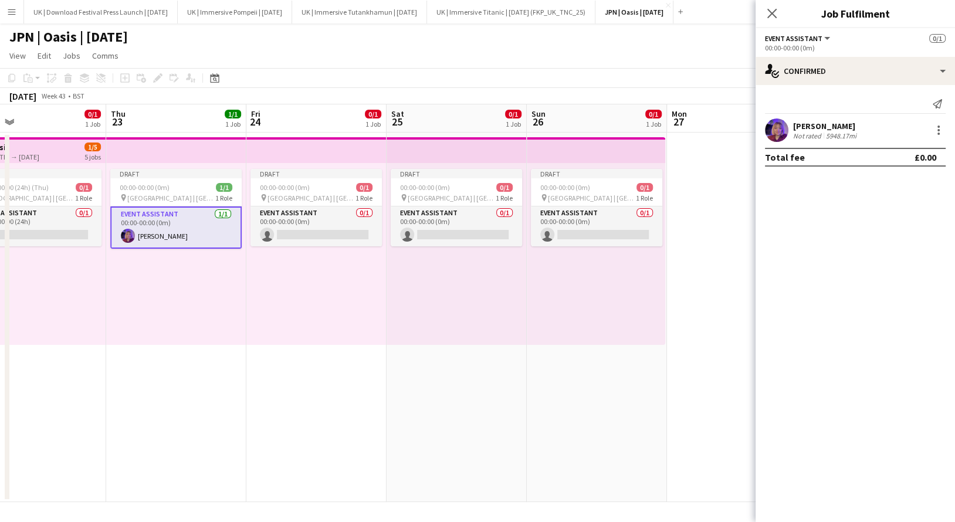
scroll to position [0, 380]
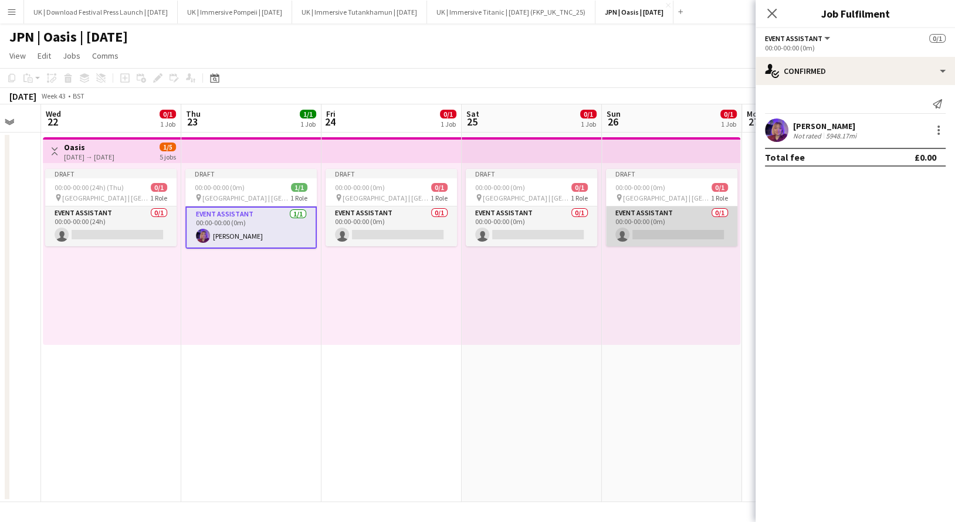
click at [669, 228] on app-card-role "Event Assistant 0/1 00:00-00:00 (0m) single-neutral-actions" at bounding box center [671, 227] width 131 height 40
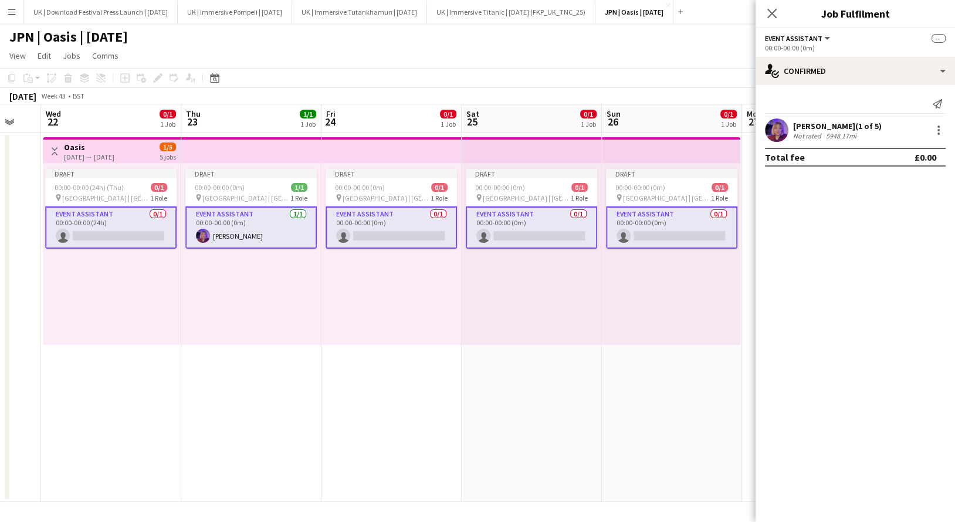
drag, startPoint x: 634, startPoint y: 274, endPoint x: 642, endPoint y: 264, distance: 12.6
click at [635, 273] on div "Draft 00:00-00:00 (0m) 0/1 pin Tokyo Dome | Tokyo, Japan 1 Role Event Assistant…" at bounding box center [671, 254] width 138 height 182
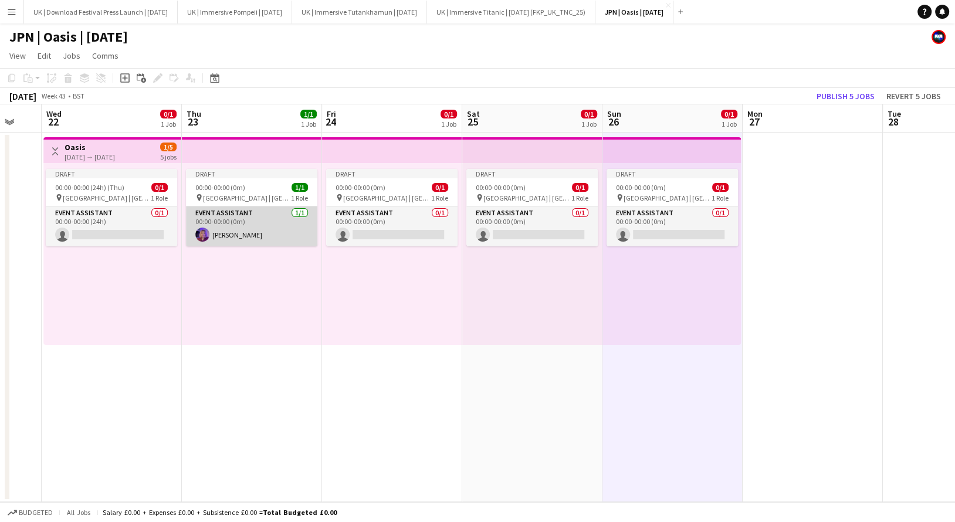
click at [261, 227] on app-card-role "Event Assistant 1/1 00:00-00:00 (0m) Sarah Libretto" at bounding box center [251, 227] width 131 height 40
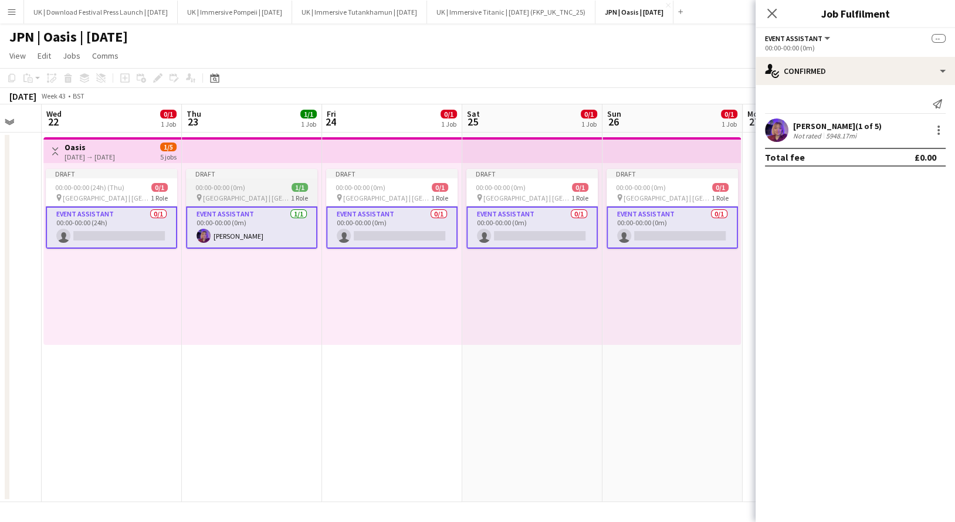
click at [259, 179] on app-job-card "Draft 00:00-00:00 (0m) 1/1 pin Tokyo Dome | Tokyo, Japan 1 Role Event Assistant…" at bounding box center [251, 209] width 131 height 80
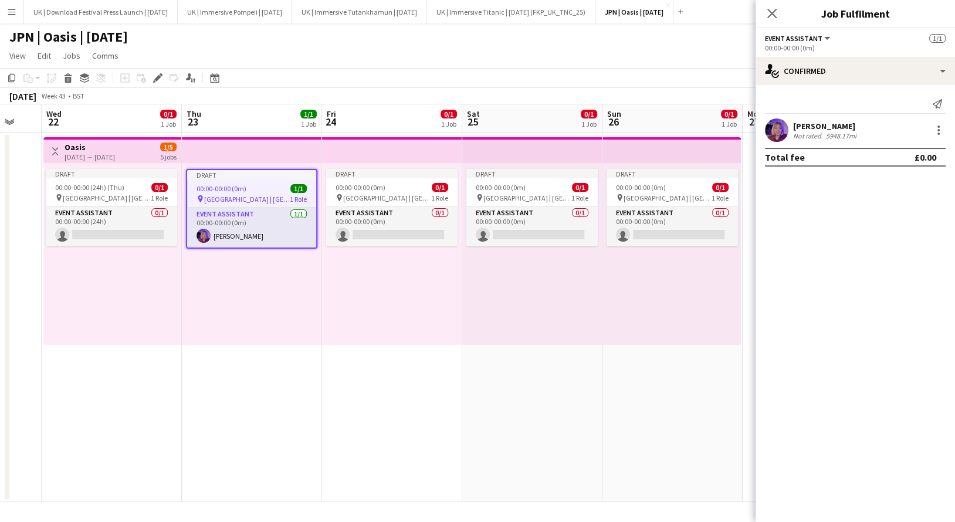
click at [417, 349] on app-date-cell "Draft 00:00-00:00 (0m) 0/1 pin Tokyo Dome | Tokyo, Japan 1 Role Event Assistant…" at bounding box center [392, 318] width 140 height 370
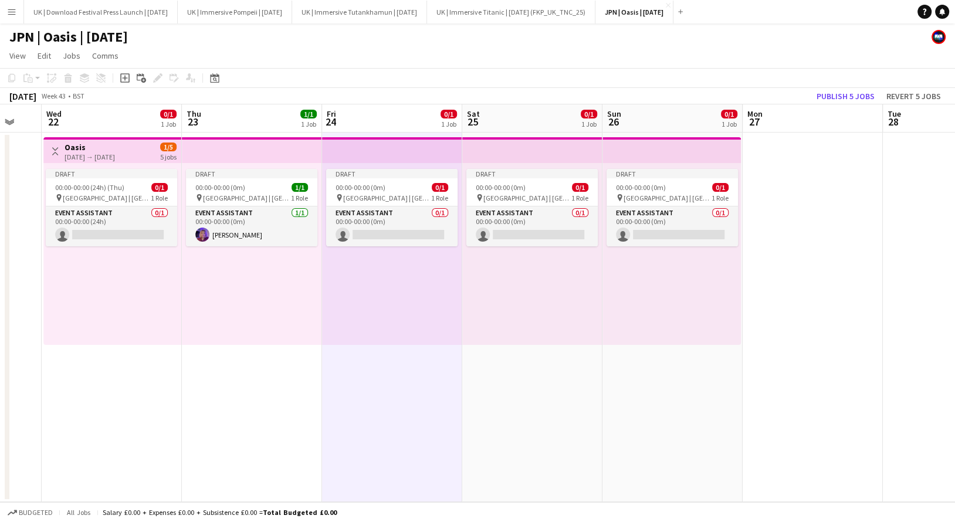
click at [219, 107] on app-board-header-date "Thu 23 1/1 1 Job" at bounding box center [252, 118] width 140 height 28
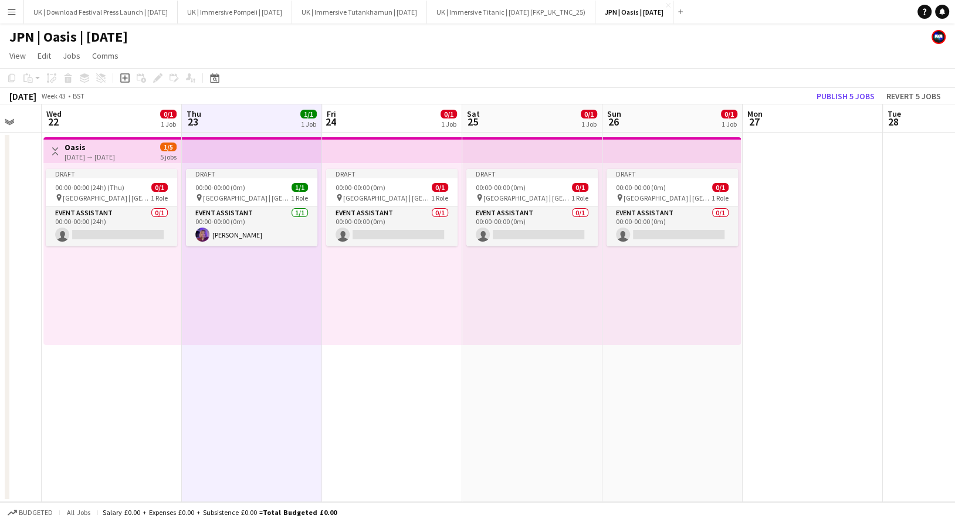
click at [222, 124] on app-board-header-date "Thu 23 1/1 1 Job" at bounding box center [252, 118] width 140 height 28
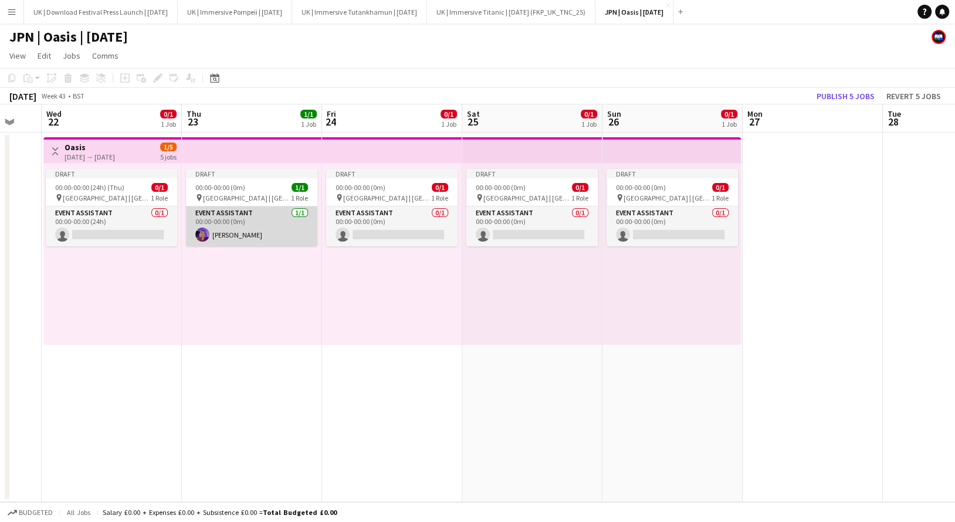
click at [231, 224] on app-card-role "Event Assistant 1/1 00:00-00:00 (0m) Sarah Libretto" at bounding box center [251, 227] width 131 height 40
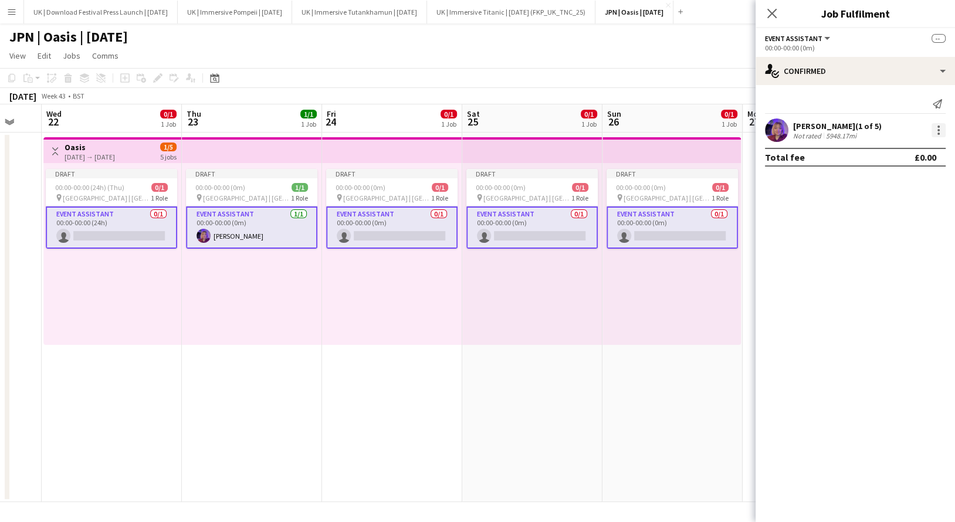
click at [937, 135] on div at bounding box center [939, 130] width 14 height 14
drag, startPoint x: 823, startPoint y: 221, endPoint x: 815, endPoint y: 212, distance: 12.0
click at [823, 221] on div at bounding box center [477, 261] width 955 height 522
click at [768, 129] on app-user-avatar at bounding box center [776, 130] width 23 height 23
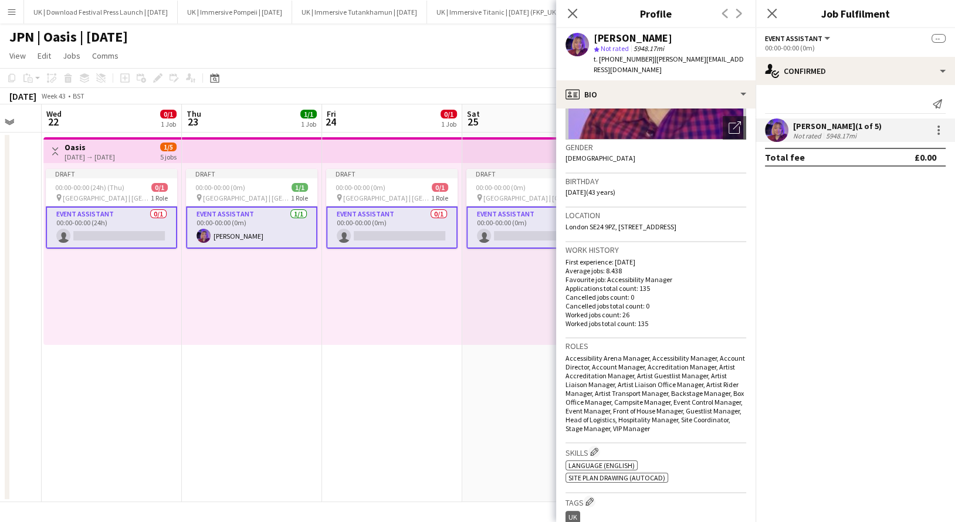
scroll to position [0, 0]
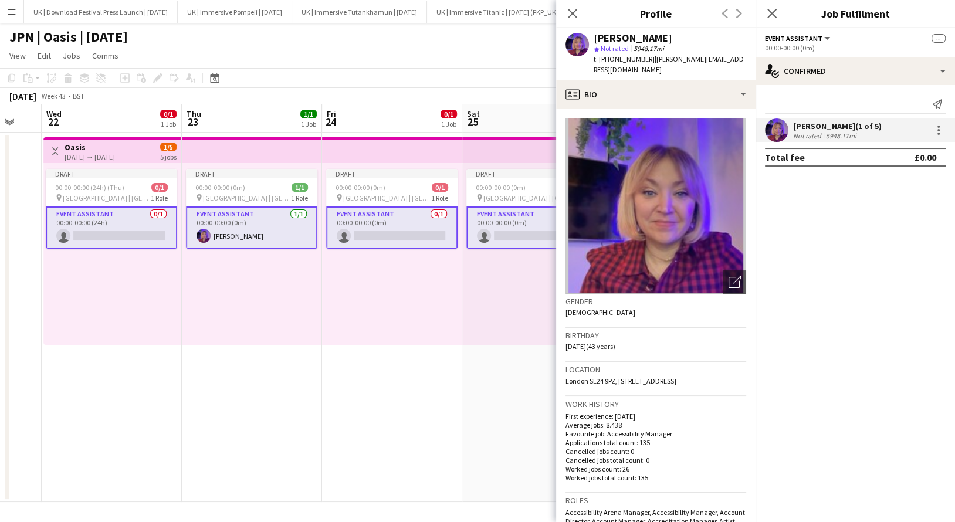
click at [827, 290] on mat-expansion-panel "check Confirmed Send notification Sarah Libretto (1 of 5) Not rated 5948.17mi T…" at bounding box center [856, 303] width 200 height 437
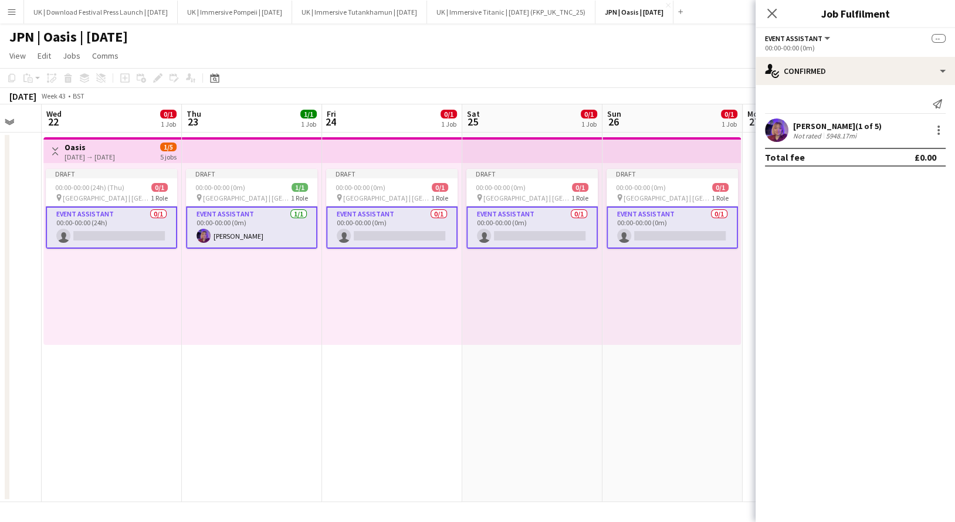
click at [475, 292] on div "Draft 00:00-00:00 (0m) 0/1 pin Tokyo Dome | Tokyo, Japan 1 Role Event Assistant…" at bounding box center [532, 254] width 140 height 182
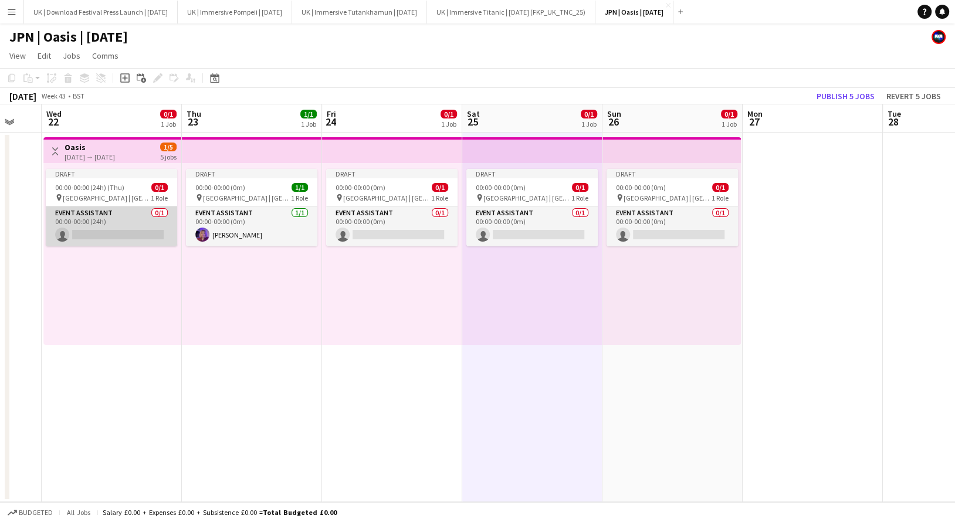
drag, startPoint x: 152, startPoint y: 229, endPoint x: 133, endPoint y: 219, distance: 21.3
click at [151, 230] on app-card-role "Event Assistant 0/1 00:00-00:00 (24h) single-neutral-actions" at bounding box center [111, 227] width 131 height 40
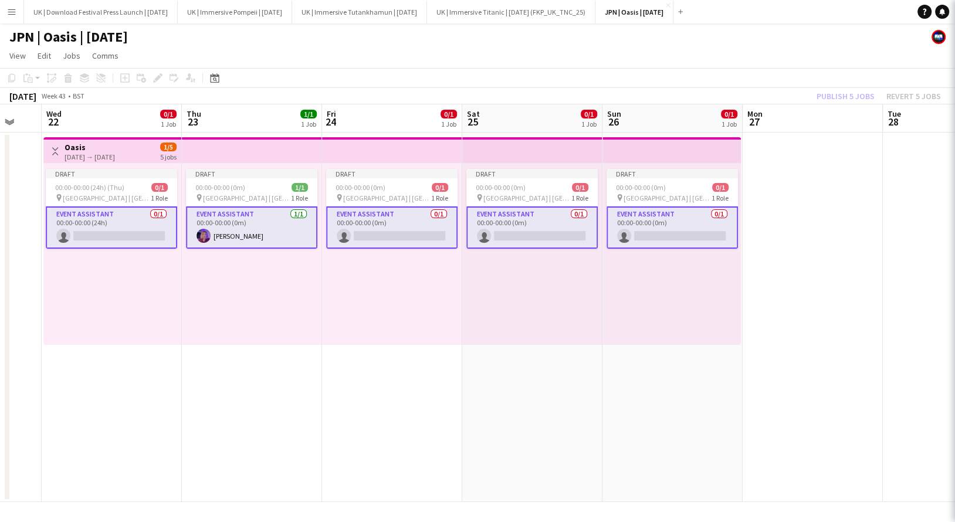
scroll to position [0, 380]
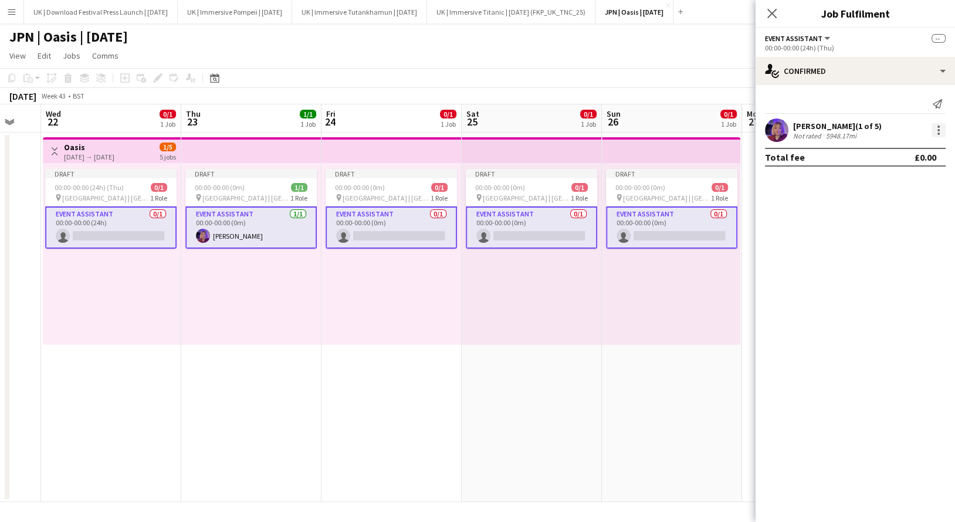
click at [937, 131] on div at bounding box center [939, 130] width 14 height 14
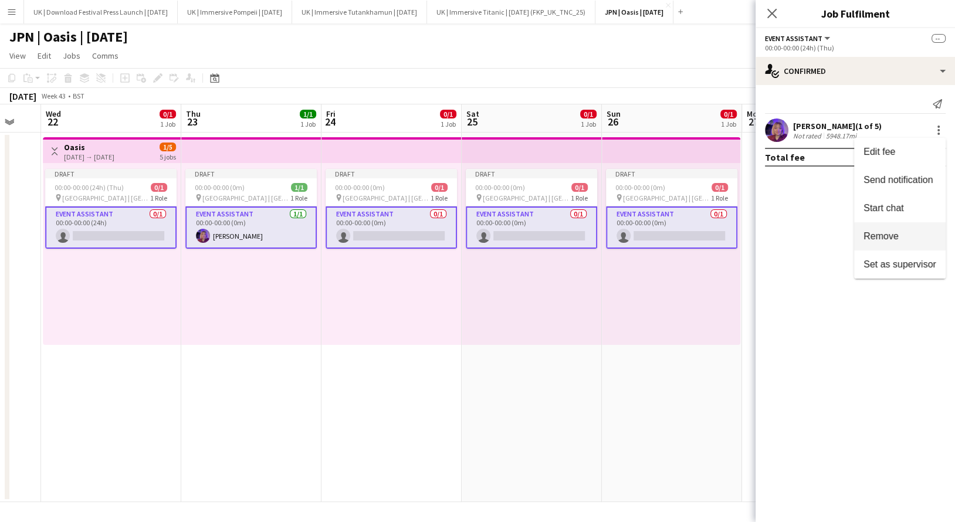
click at [885, 239] on span "Remove" at bounding box center [881, 236] width 35 height 10
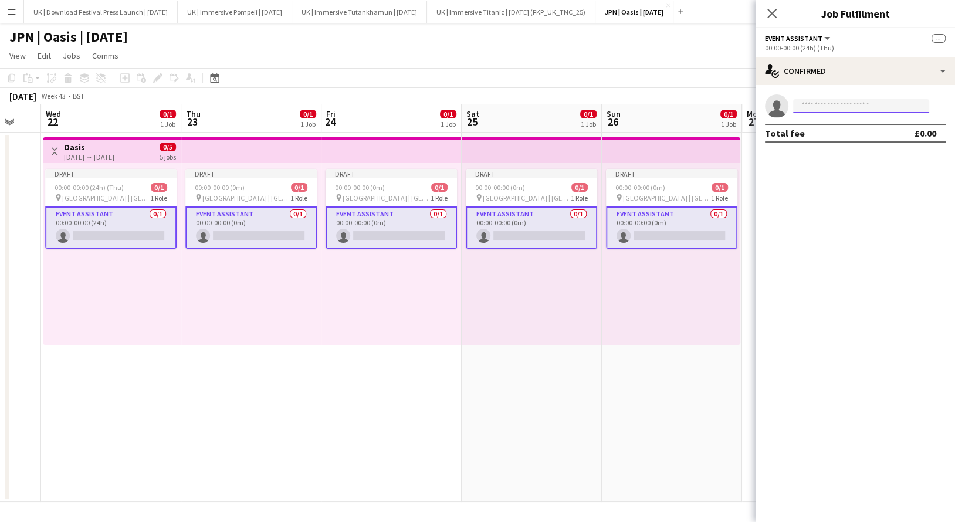
click at [843, 107] on input at bounding box center [861, 106] width 136 height 14
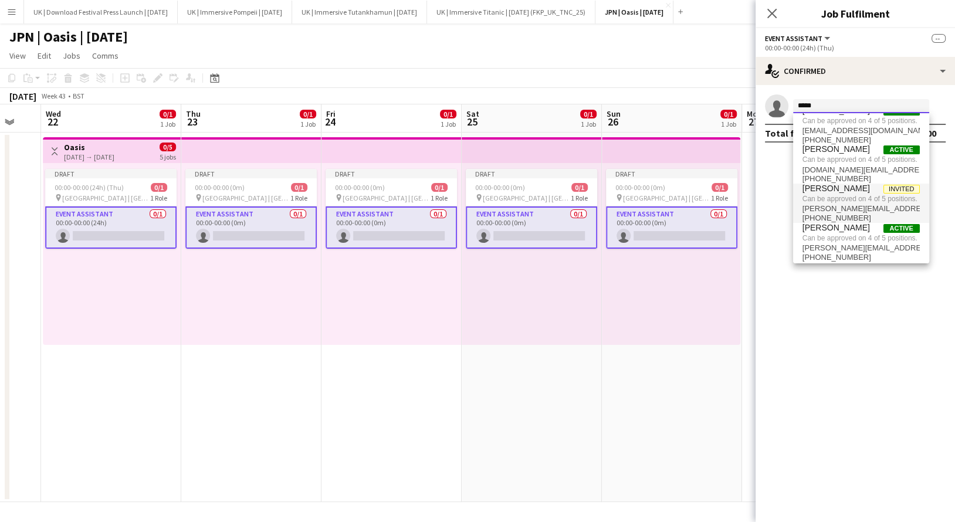
scroll to position [53, 0]
type input "*****"
click at [839, 234] on span "Can be approved on 4 of 5 positions." at bounding box center [861, 236] width 117 height 11
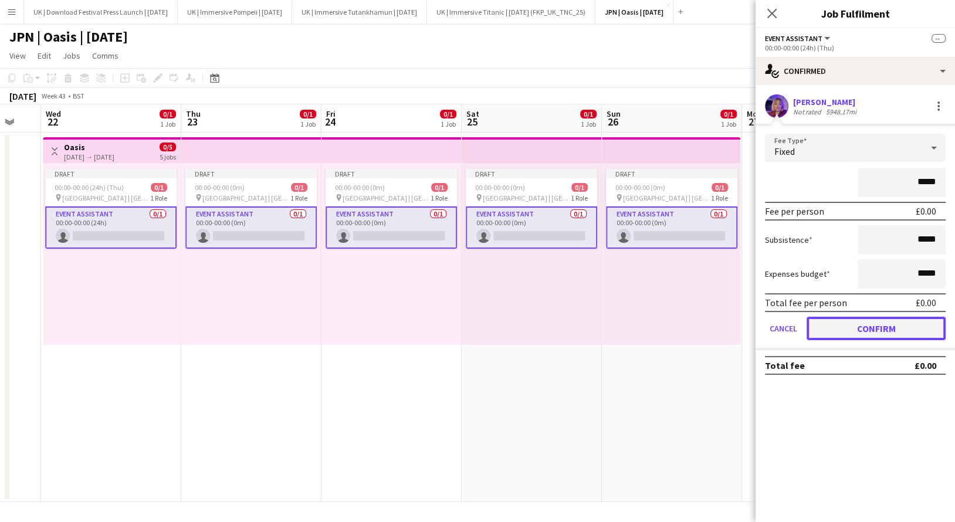
click at [863, 330] on button "Confirm" at bounding box center [876, 328] width 139 height 23
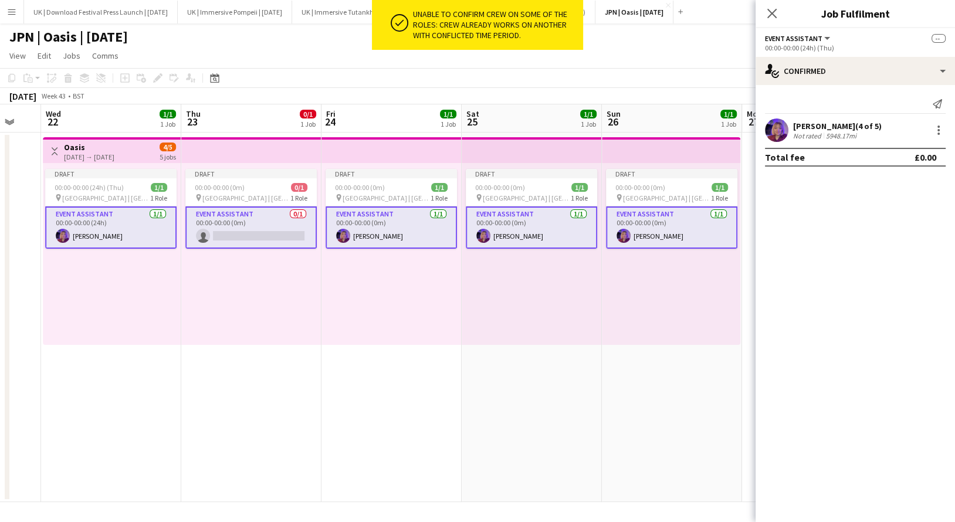
click at [513, 361] on app-date-cell "Draft 00:00-00:00 (0m) 1/1 pin Tokyo Dome | Tokyo, Japan 1 Role Event Assistant…" at bounding box center [532, 318] width 140 height 370
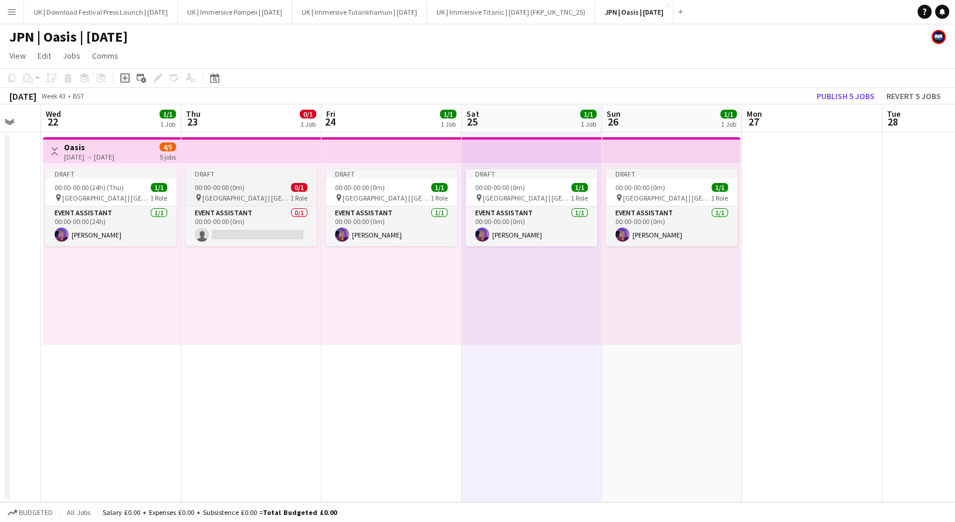
click at [256, 189] on div "00:00-00:00 (0m) 0/1" at bounding box center [250, 187] width 131 height 9
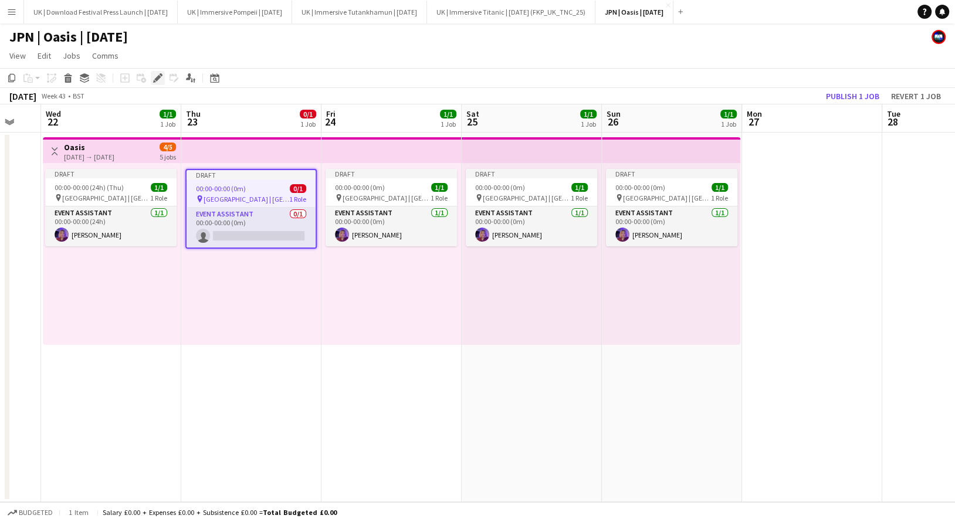
drag, startPoint x: 153, startPoint y: 73, endPoint x: 398, endPoint y: 83, distance: 245.5
click at [153, 73] on icon "Edit" at bounding box center [157, 77] width 9 height 9
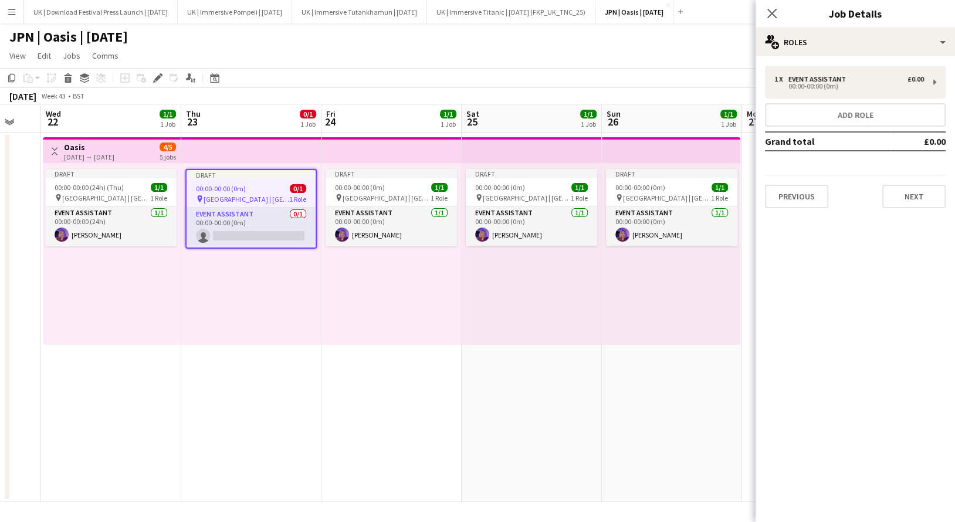
click at [901, 207] on div "1 x Event Assistant £0.00 00:00-00:00 (0m) Add role Grand total £0.00 Previous …" at bounding box center [856, 136] width 200 height 161
click at [915, 197] on button "Next" at bounding box center [914, 196] width 63 height 23
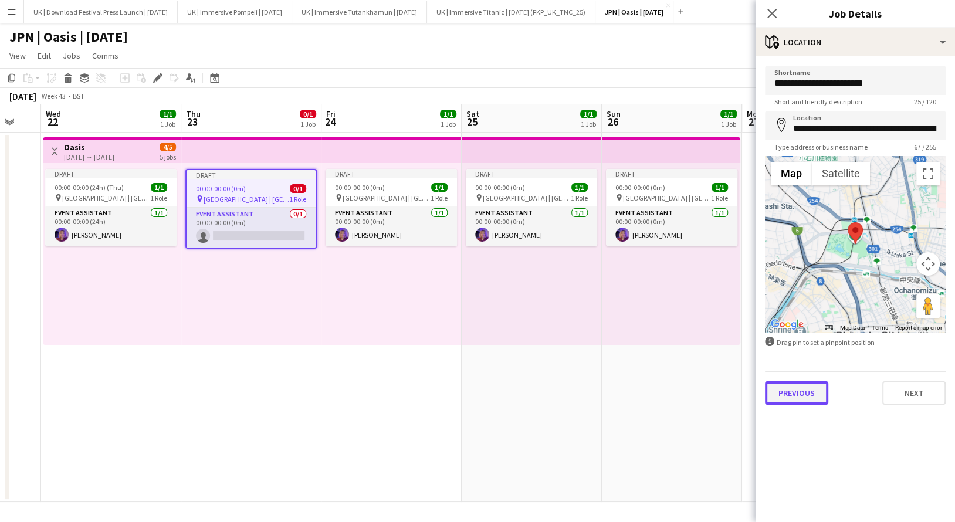
click at [819, 391] on button "Previous" at bounding box center [796, 392] width 63 height 23
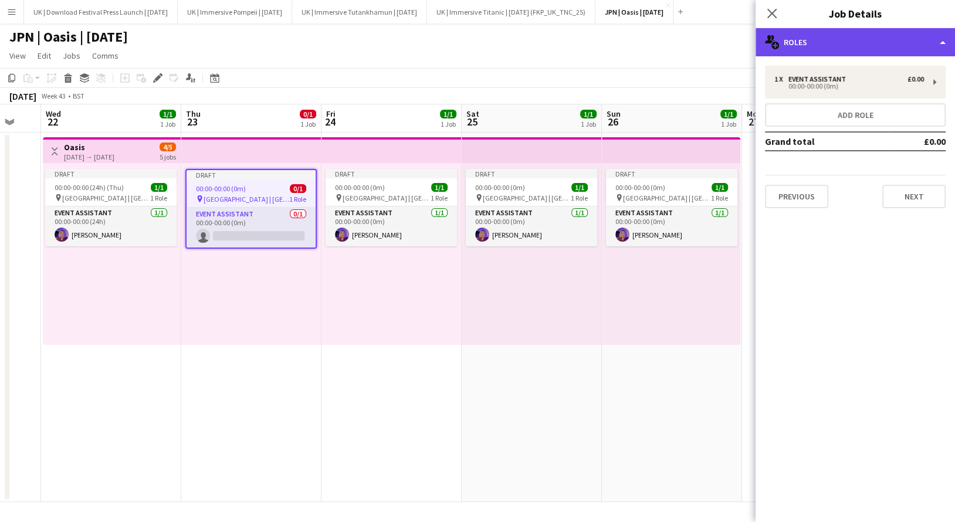
click at [823, 42] on div "multiple-users-add Roles" at bounding box center [856, 42] width 200 height 28
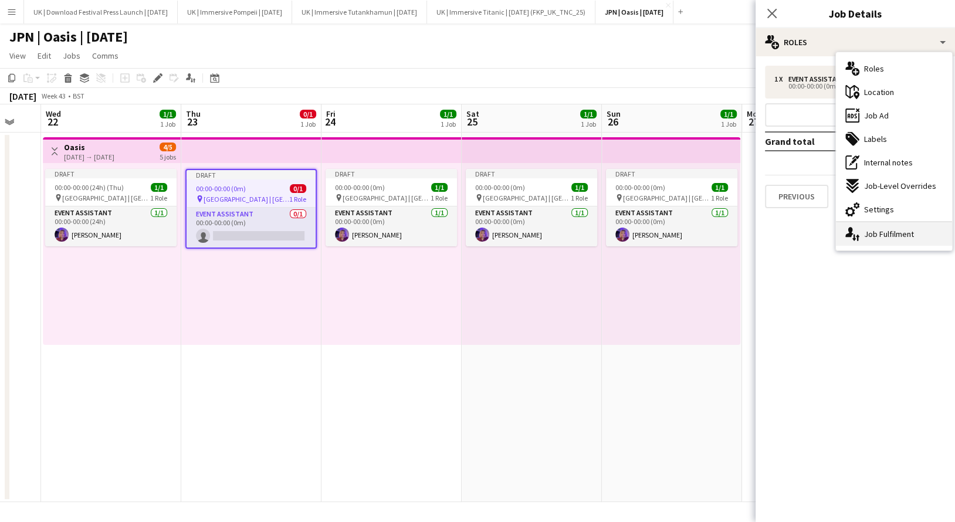
click at [867, 237] on div "single-neutral-actions-up-down Job Fulfilment" at bounding box center [894, 233] width 116 height 23
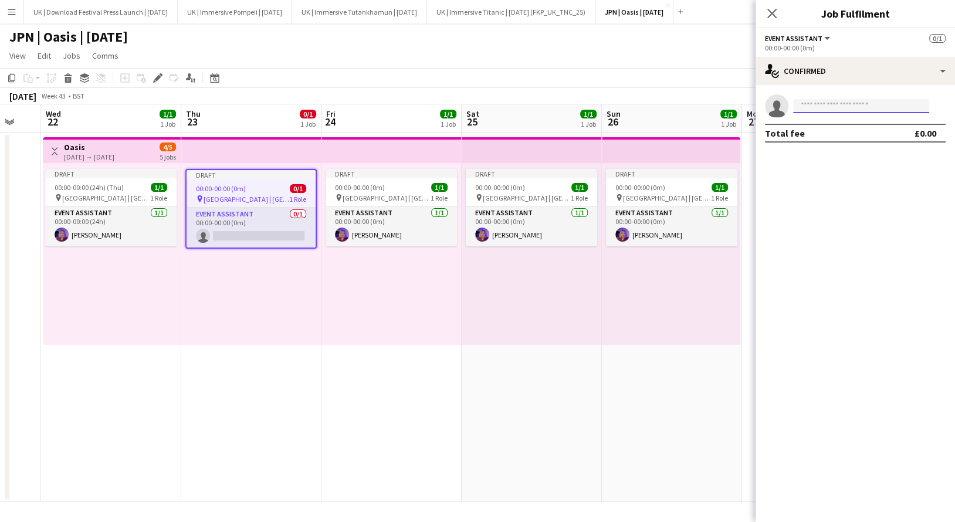
click at [813, 109] on input at bounding box center [861, 106] width 136 height 14
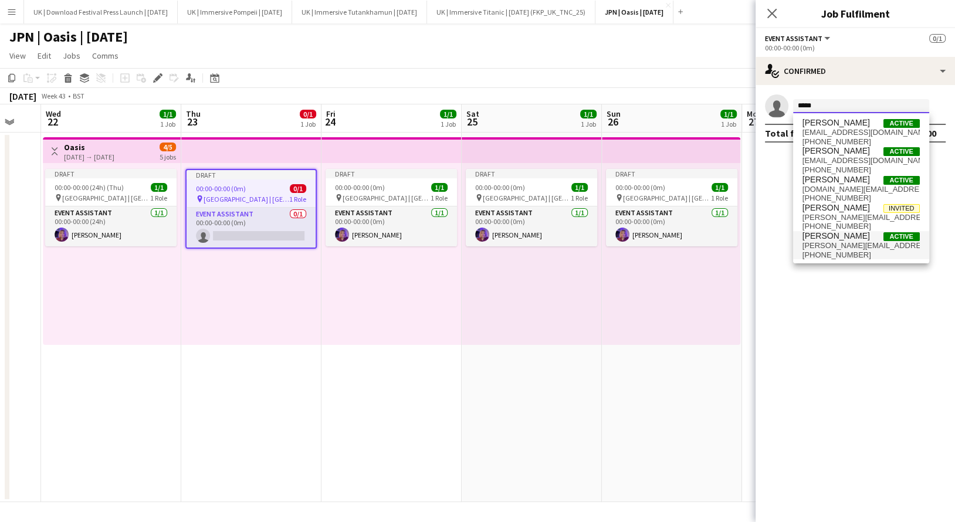
type input "*****"
click at [839, 242] on span "sarah.libretto@wearefab.com" at bounding box center [861, 245] width 117 height 9
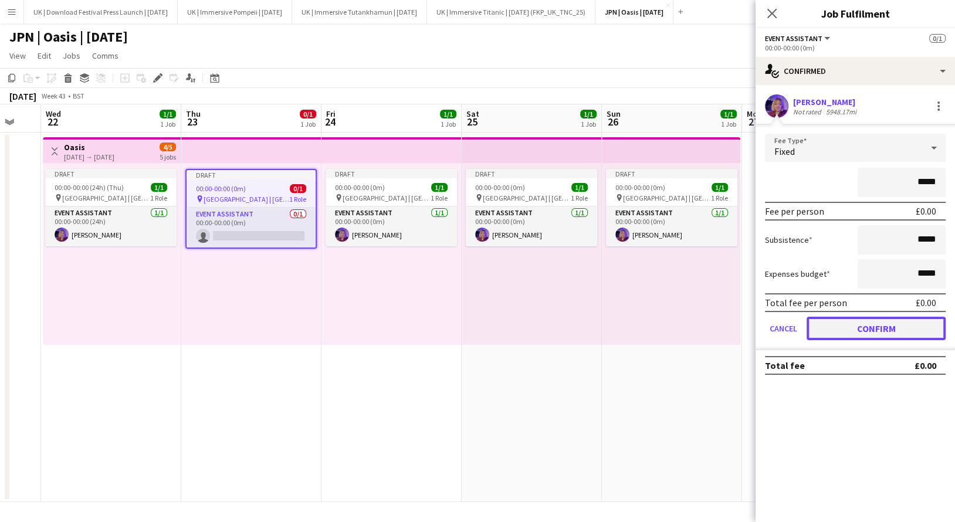
click at [879, 323] on button "Confirm" at bounding box center [876, 328] width 139 height 23
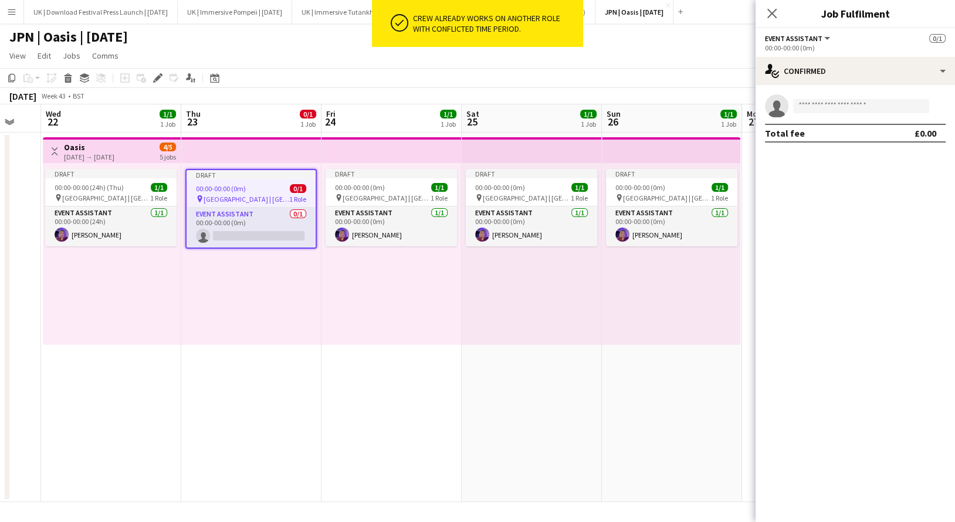
click at [535, 288] on div "Draft 00:00-00:00 (0m) 1/1 pin Tokyo Dome | Tokyo, Japan 1 Role Event Assistant…" at bounding box center [532, 254] width 140 height 182
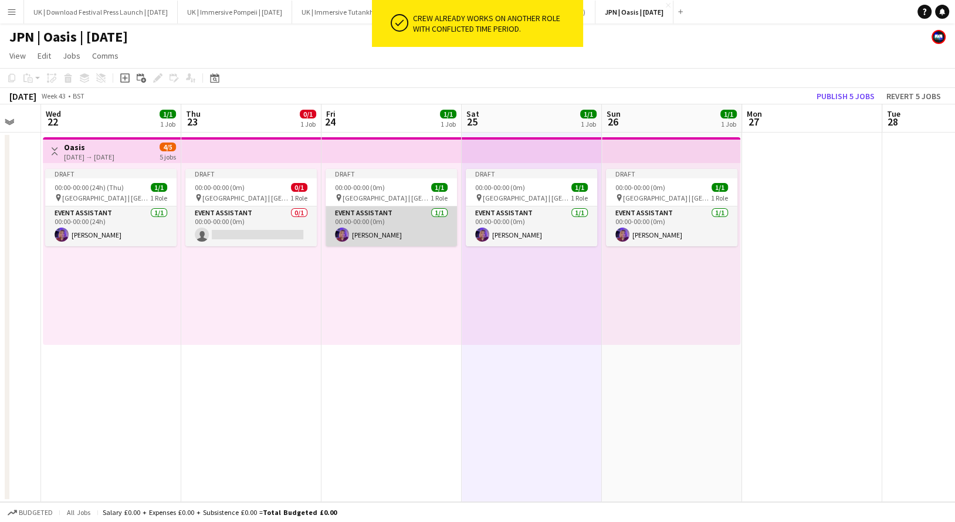
click at [377, 238] on app-card-role "Event Assistant 1/1 00:00-00:00 (0m) Sarah Libretto" at bounding box center [391, 227] width 131 height 40
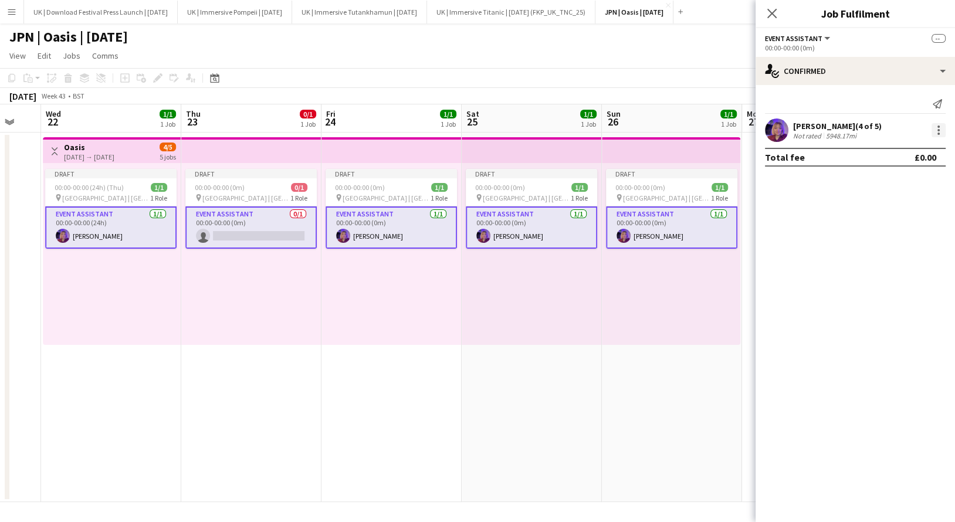
click at [938, 136] on div at bounding box center [939, 130] width 14 height 14
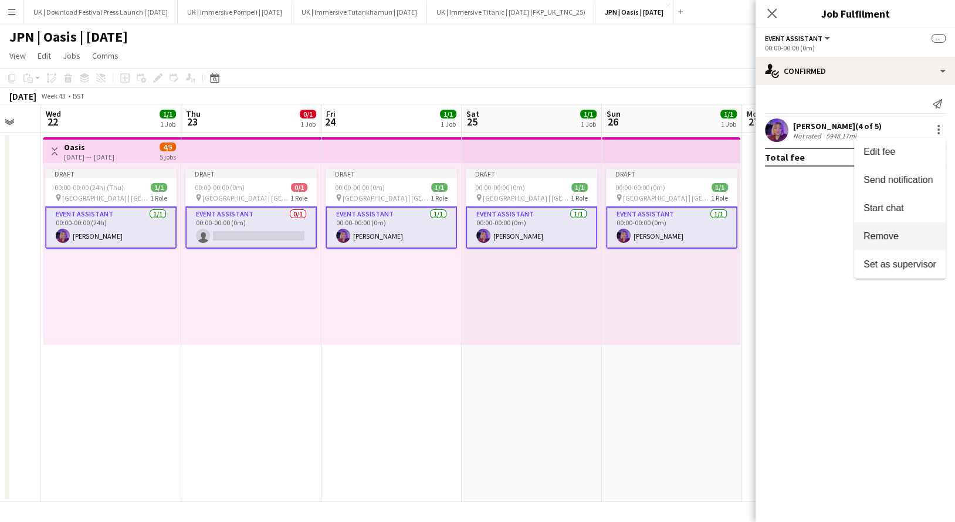
click at [888, 230] on button "Remove" at bounding box center [900, 236] width 92 height 28
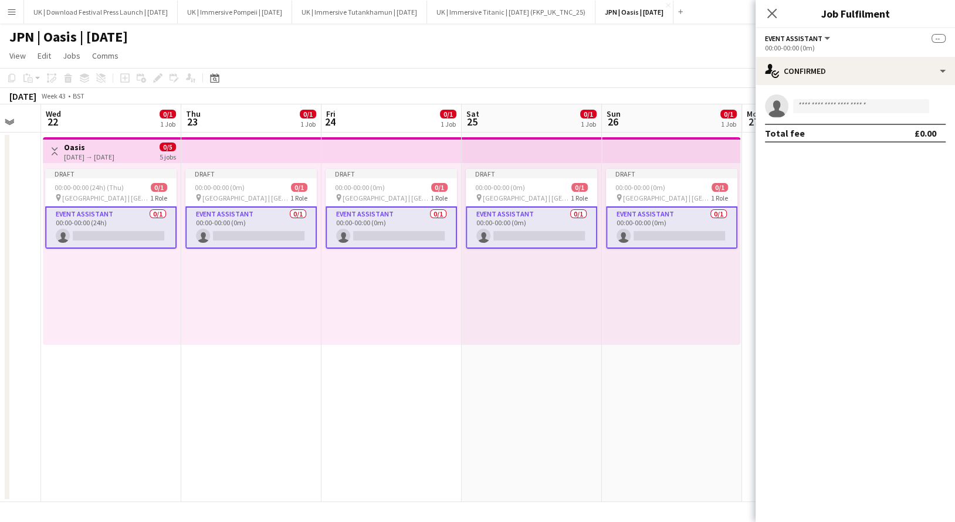
click at [521, 319] on div "Draft 00:00-00:00 (0m) 0/1 pin Tokyo Dome | Tokyo, Japan 1 Role Event Assistant…" at bounding box center [532, 254] width 140 height 182
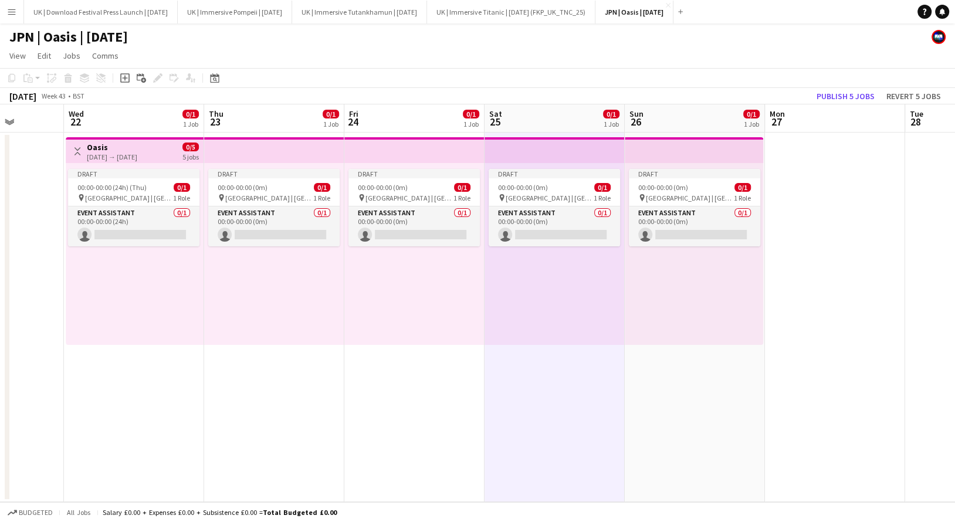
scroll to position [0, 359]
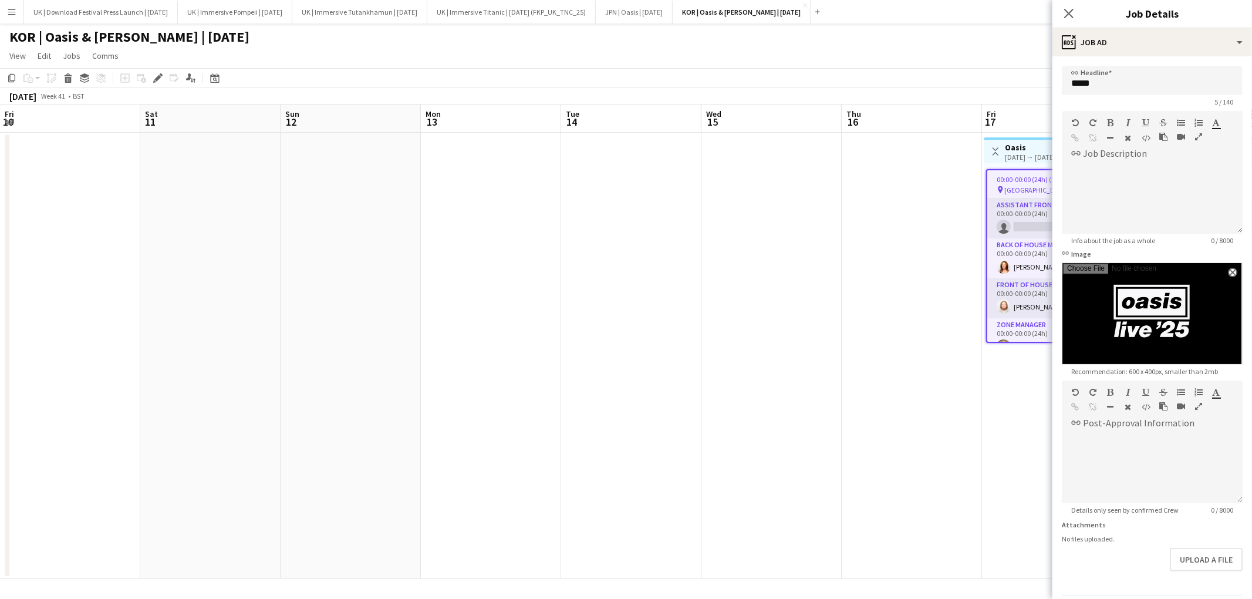
scroll to position [25, 0]
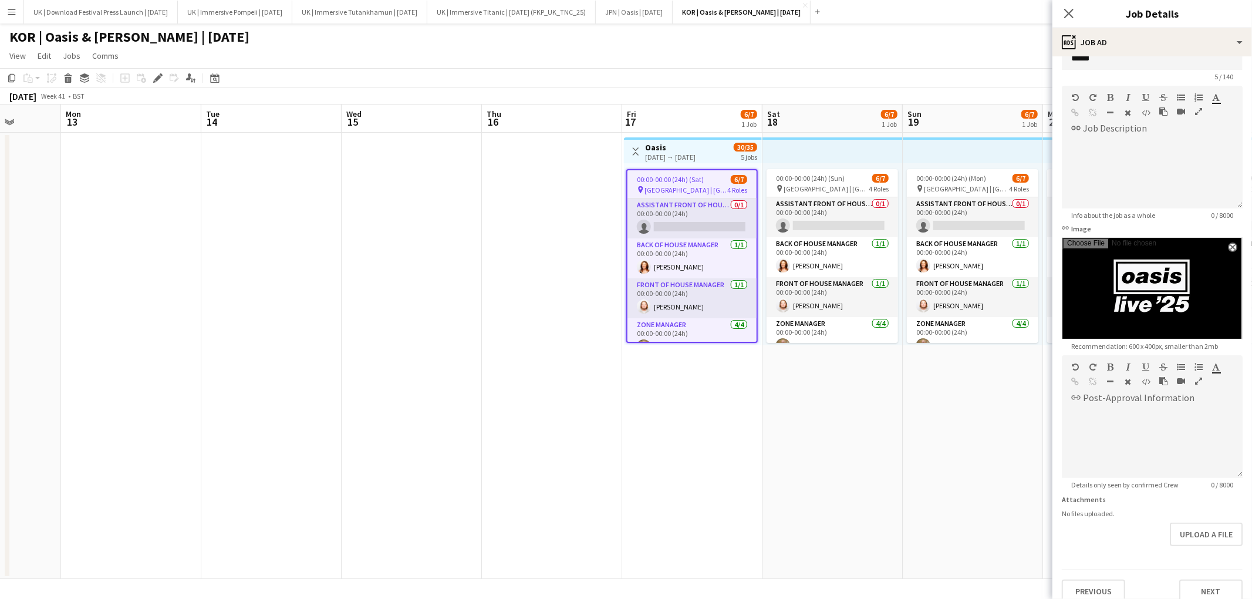
click at [16, 11] on app-icon "Menu" at bounding box center [11, 11] width 9 height 9
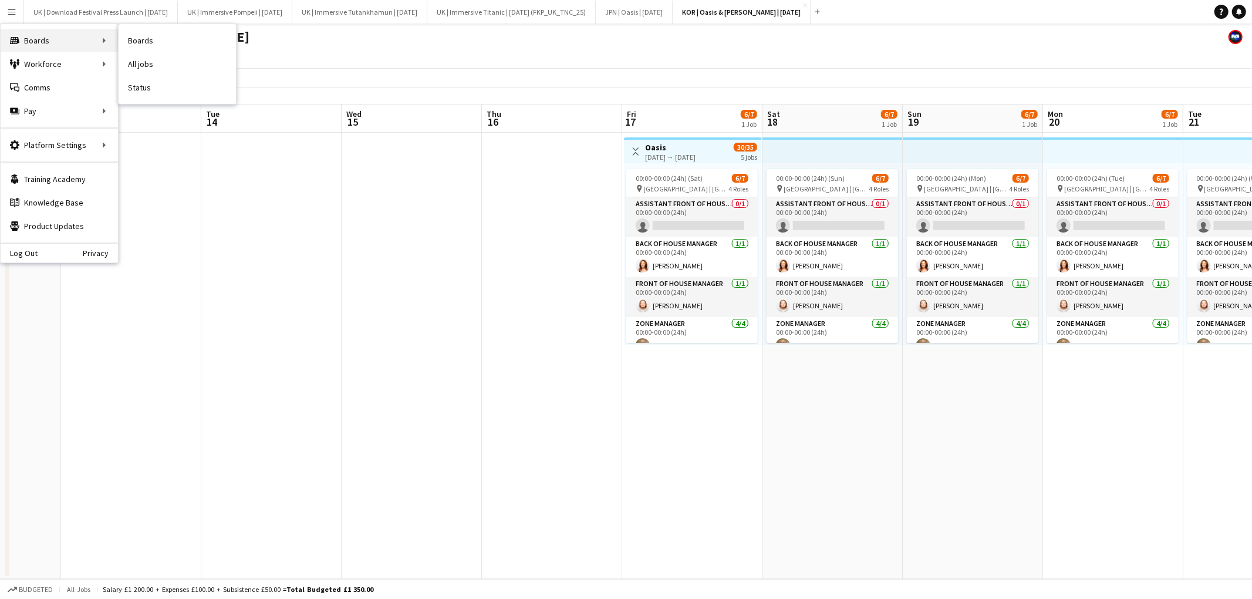
click at [49, 41] on div "Boards Boards" at bounding box center [59, 40] width 117 height 23
click at [143, 40] on link "Boards" at bounding box center [177, 40] width 117 height 23
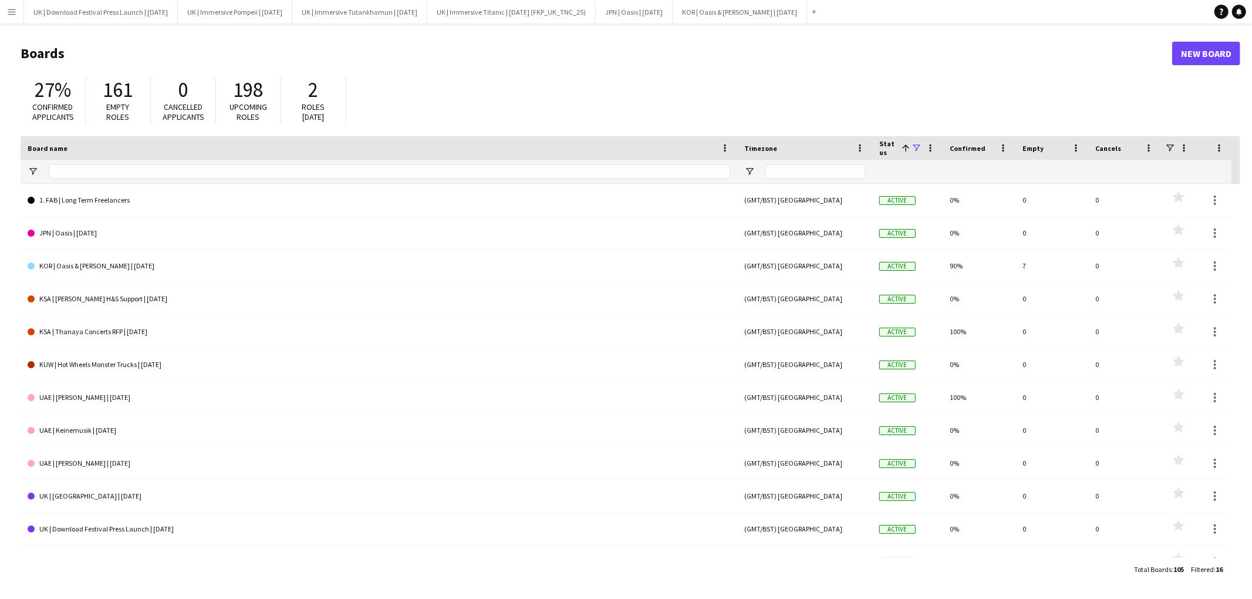
click at [913, 153] on span at bounding box center [916, 148] width 11 height 11
click at [866, 96] on div "27% Confirmed applicants 161 Empty roles 0 Cancelled applicants 198 Upcoming ro…" at bounding box center [630, 104] width 1219 height 65
click at [914, 144] on span at bounding box center [916, 148] width 11 height 11
click at [996, 288] on button "Reset" at bounding box center [1001, 284] width 33 height 19
click at [427, 170] on input "Board name Filter Input" at bounding box center [389, 171] width 681 height 14
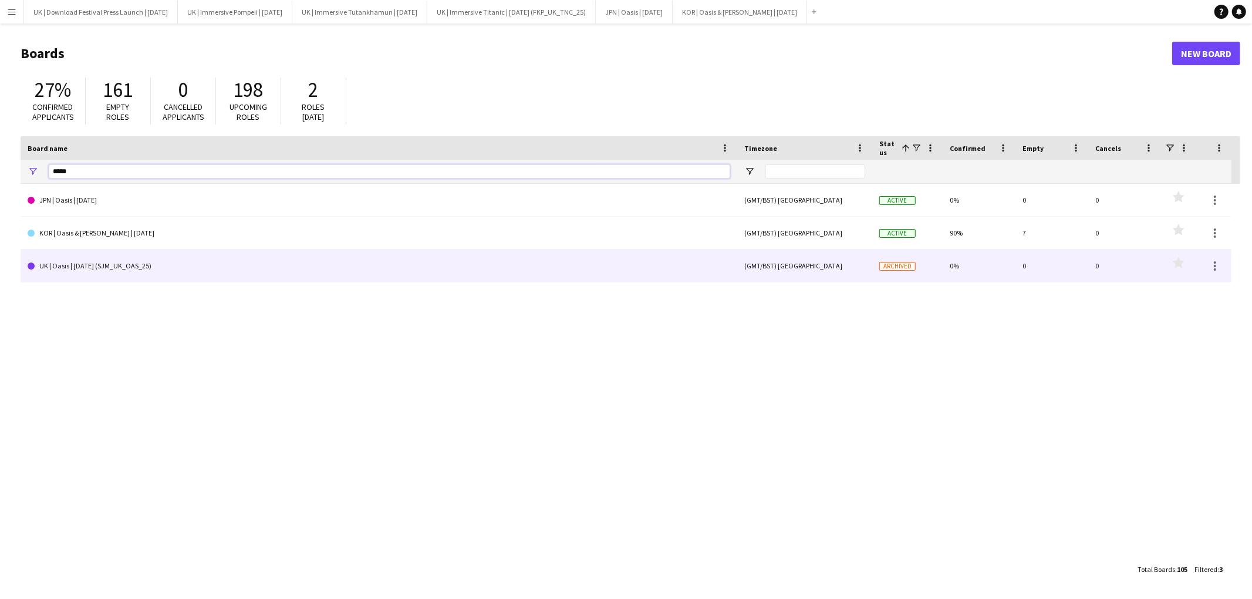
type input "*****"
click at [79, 267] on link "UK | Oasis | [DATE] (SJM_UK_OAS_25)" at bounding box center [379, 265] width 702 height 33
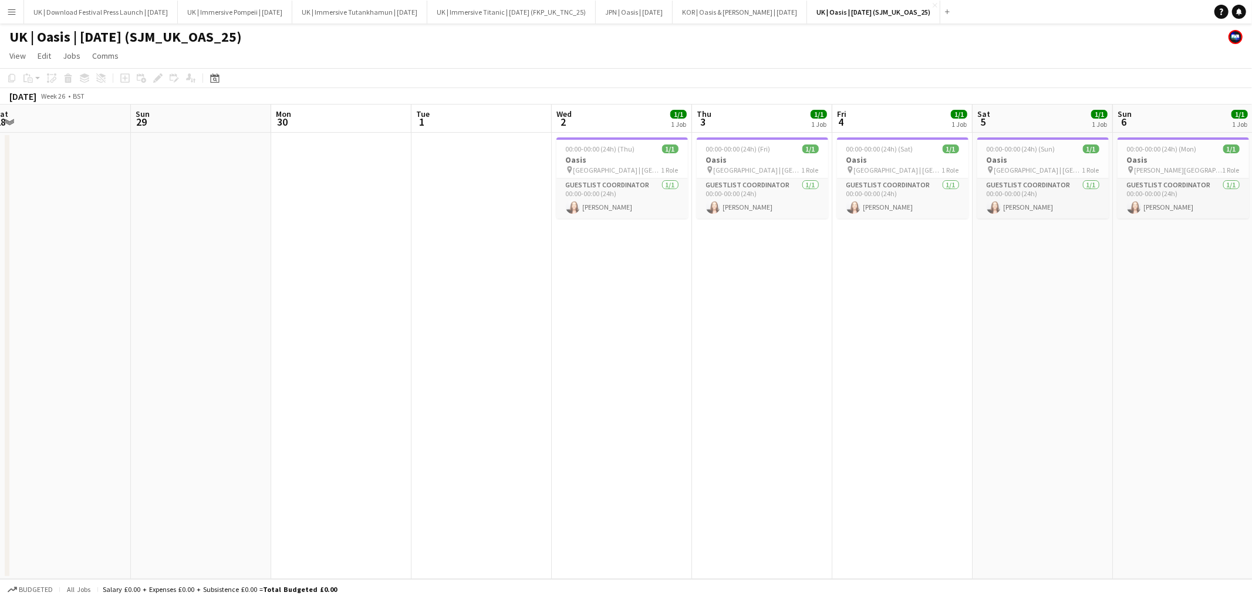
scroll to position [0, 423]
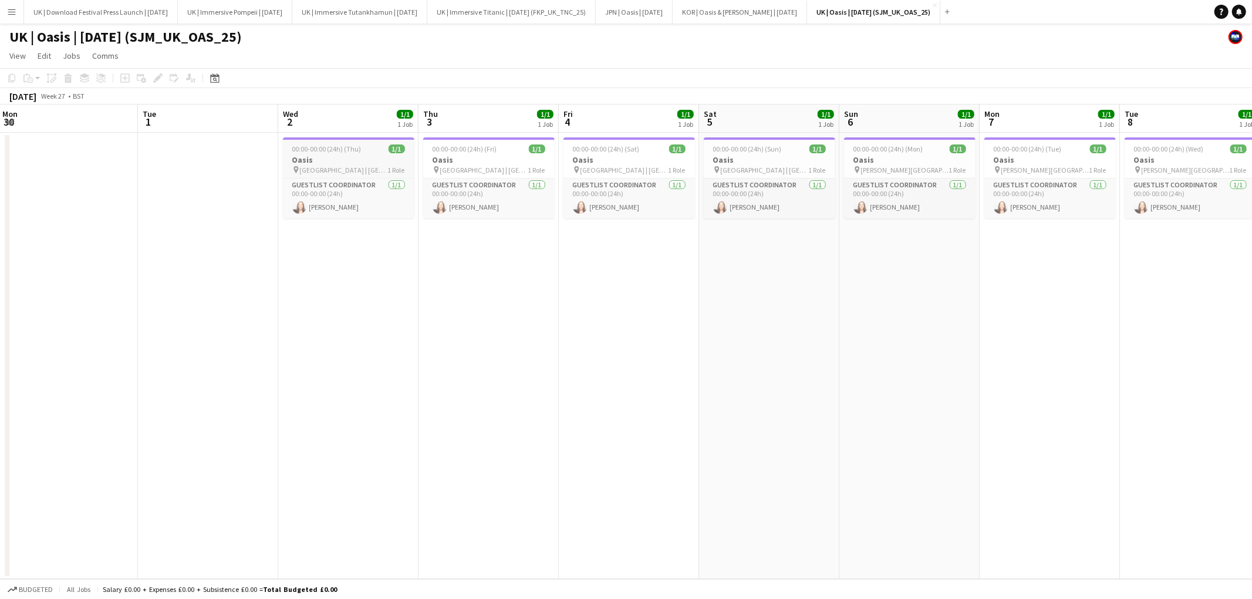
click at [341, 160] on h3 "Oasis" at bounding box center [348, 159] width 131 height 11
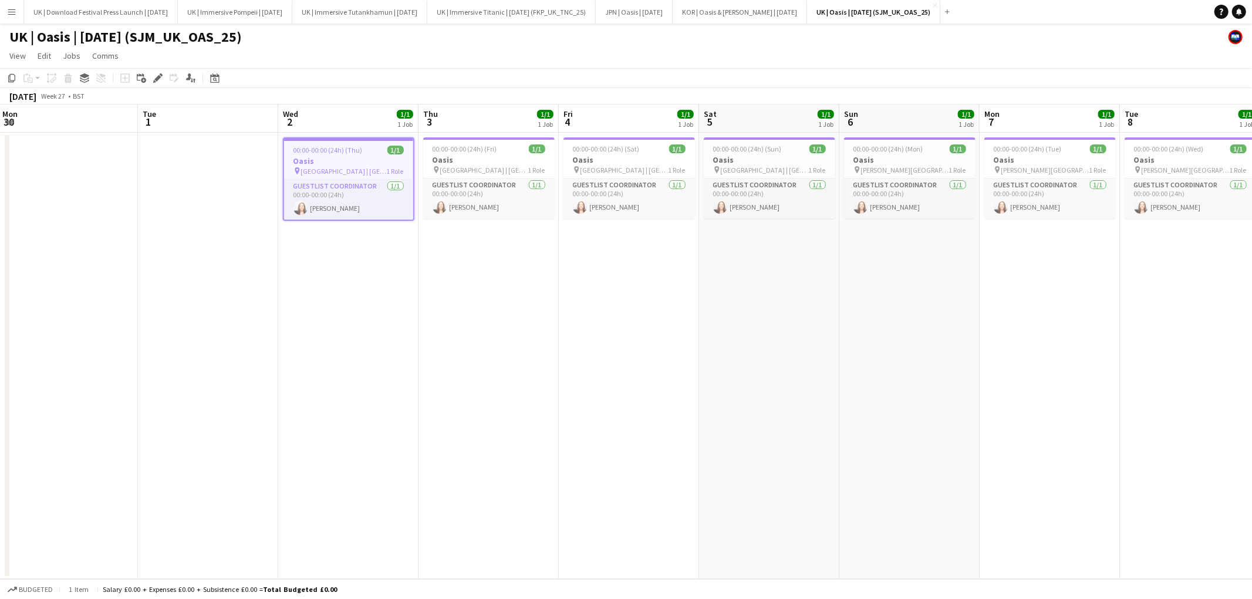
click at [155, 79] on icon at bounding box center [157, 78] width 6 height 6
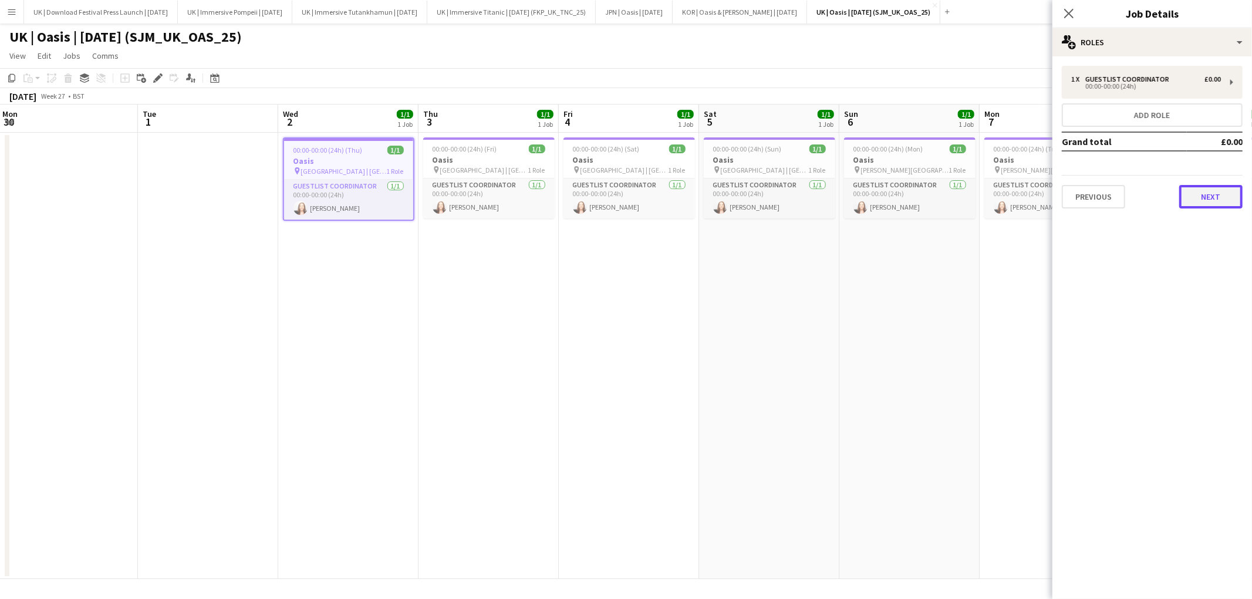
click at [1199, 194] on button "Next" at bounding box center [1210, 196] width 63 height 23
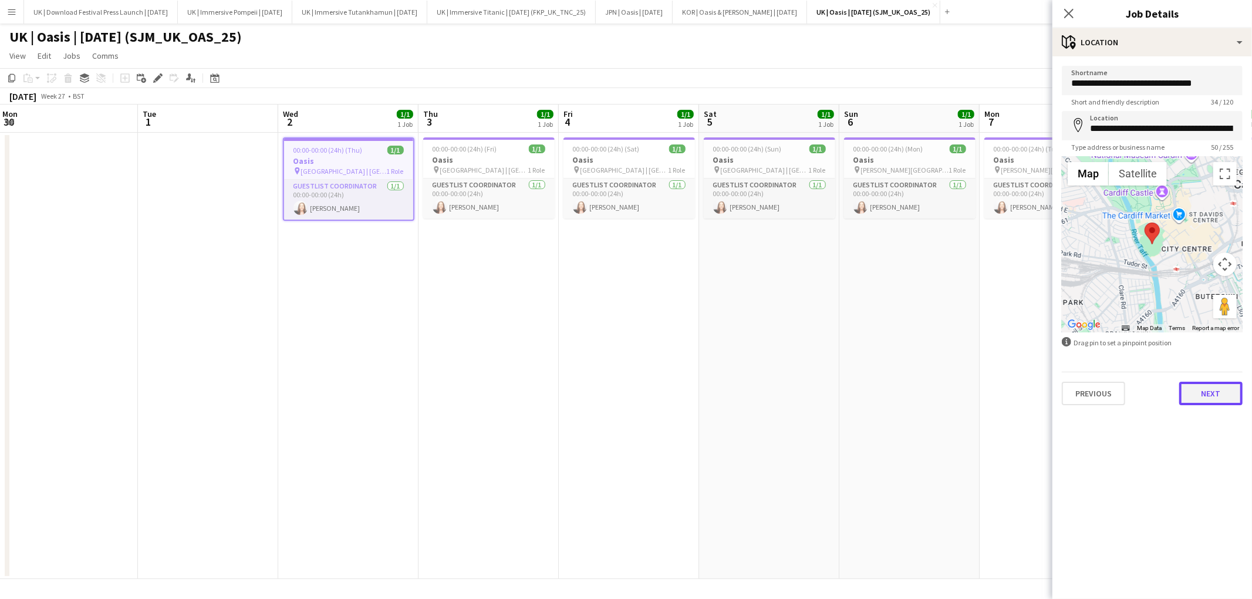
click at [1212, 390] on button "Next" at bounding box center [1210, 392] width 63 height 23
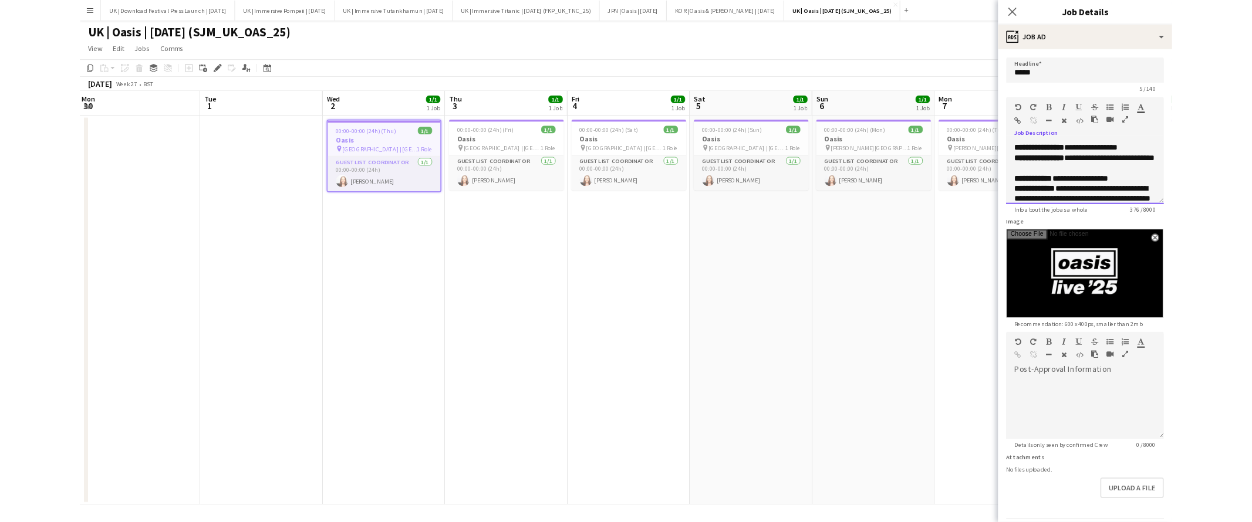
scroll to position [91, 0]
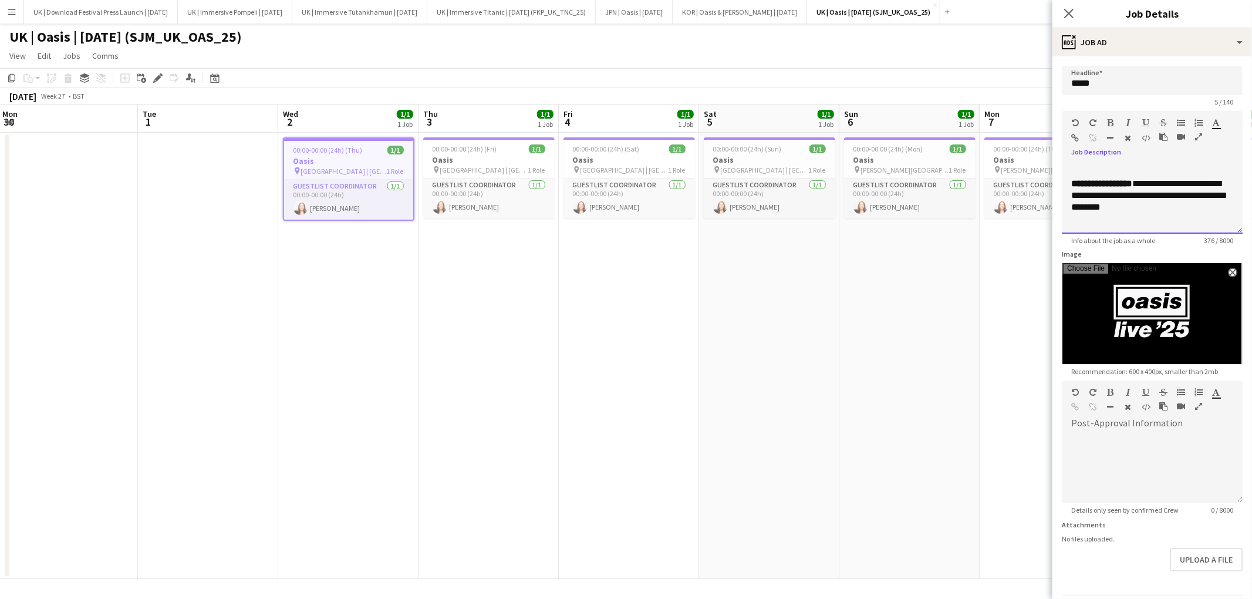
drag, startPoint x: 1072, startPoint y: 167, endPoint x: 1204, endPoint y: 231, distance: 146.7
click at [1205, 231] on div "**********" at bounding box center [1152, 198] width 181 height 70
copy div "**********"
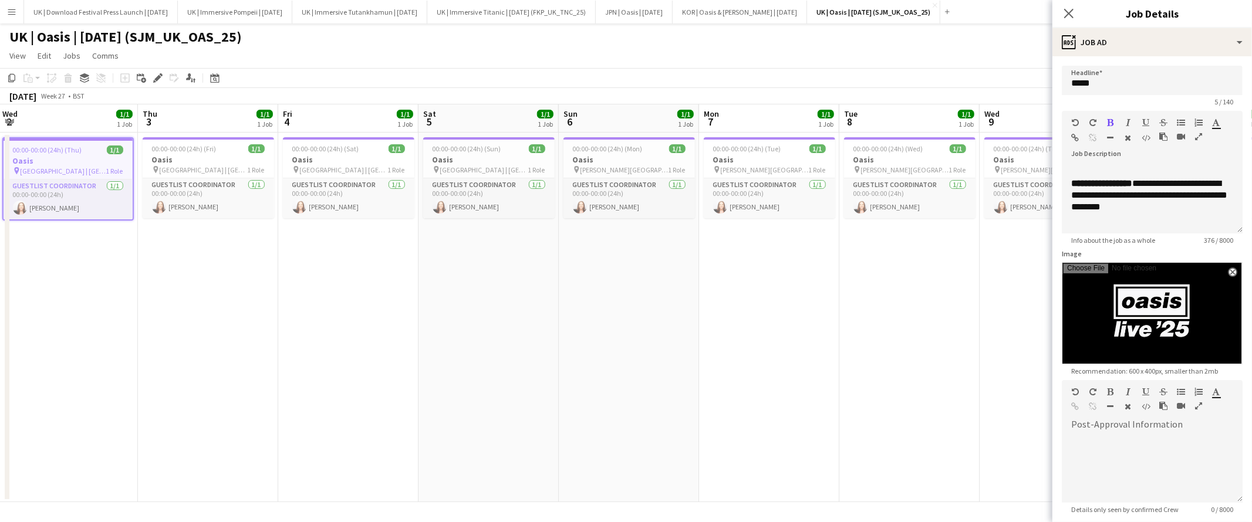
scroll to position [0, 0]
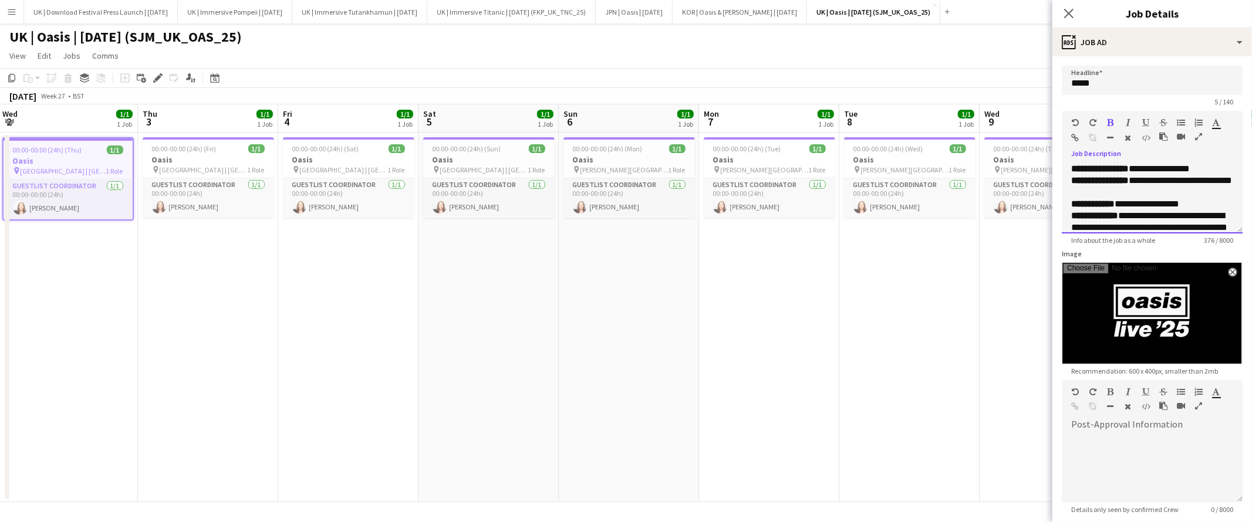
click at [1155, 180] on div "**********" at bounding box center [1152, 186] width 162 height 23
drag, startPoint x: 1145, startPoint y: 180, endPoint x: 1151, endPoint y: 188, distance: 10.4
click at [1151, 188] on div "**********" at bounding box center [1152, 186] width 162 height 23
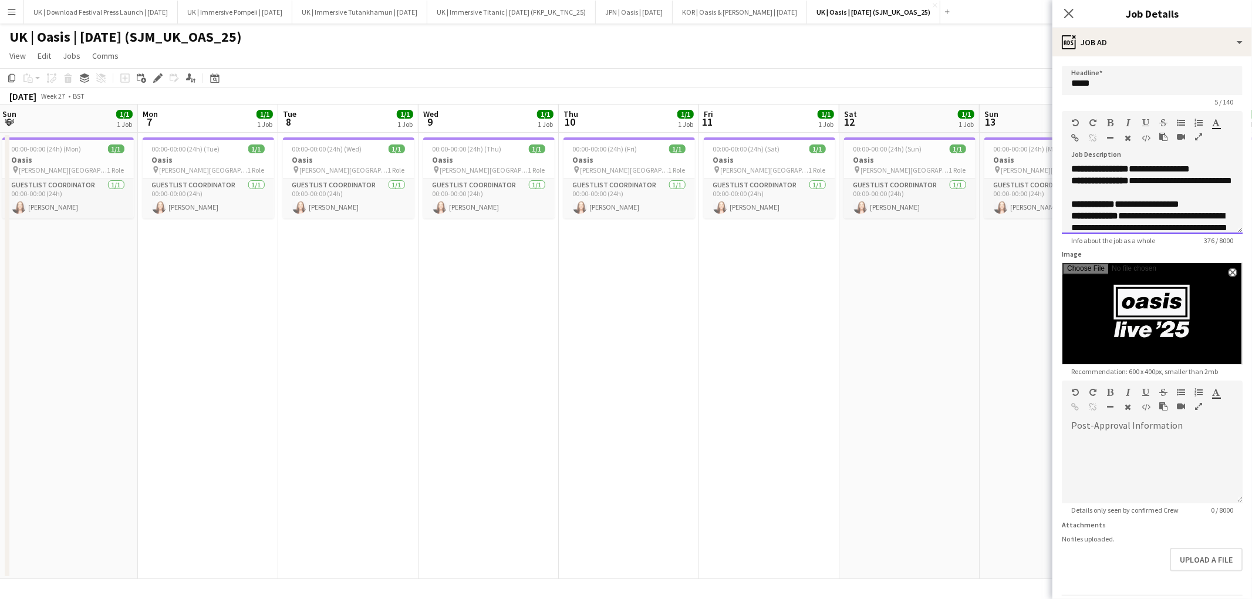
scroll to position [0, 423]
click at [723, 13] on button "KOR | Oasis & Travis Scott | Oct 25 Close" at bounding box center [739, 12] width 134 height 23
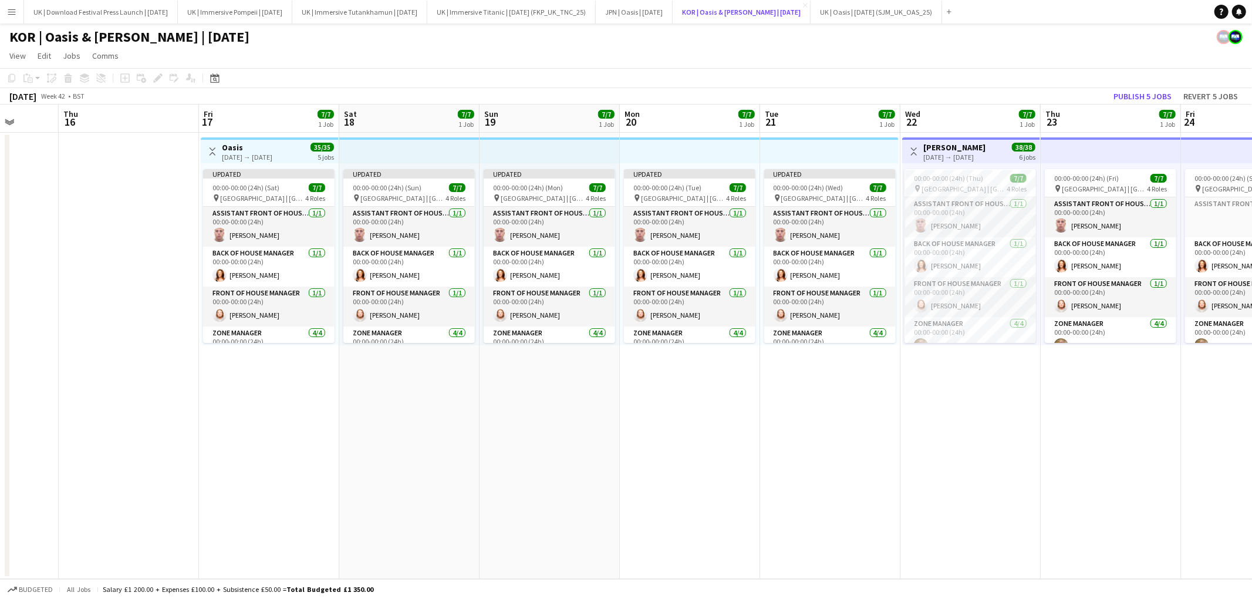
scroll to position [0, 339]
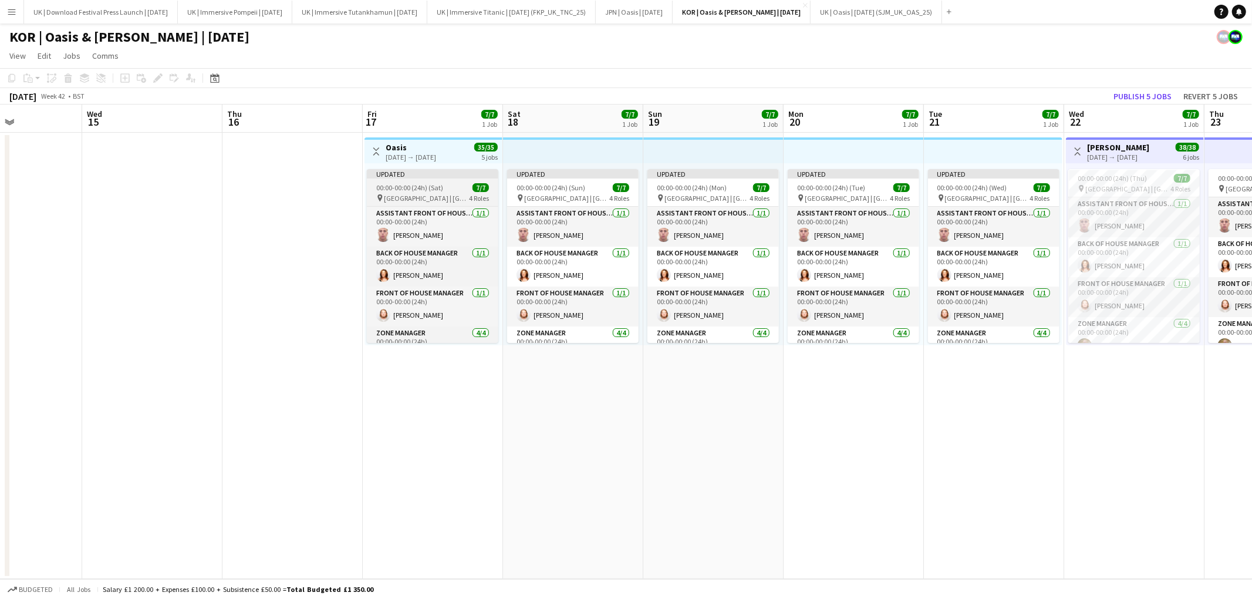
click at [409, 177] on div "Updated" at bounding box center [432, 173] width 131 height 9
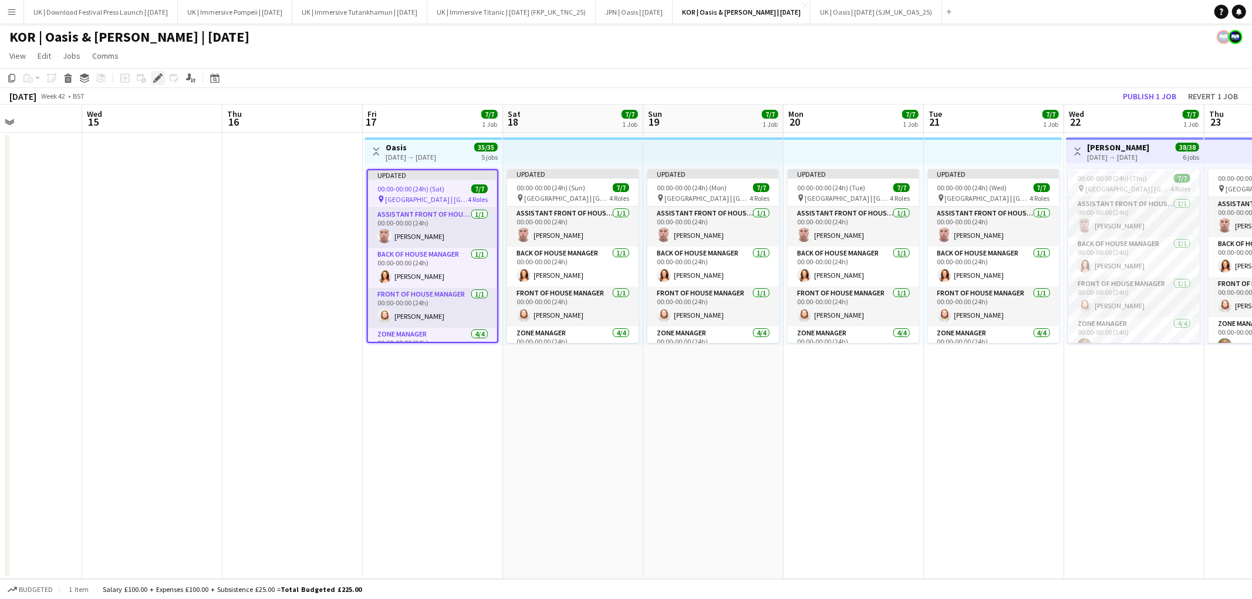
click at [158, 79] on icon "Edit" at bounding box center [157, 77] width 9 height 9
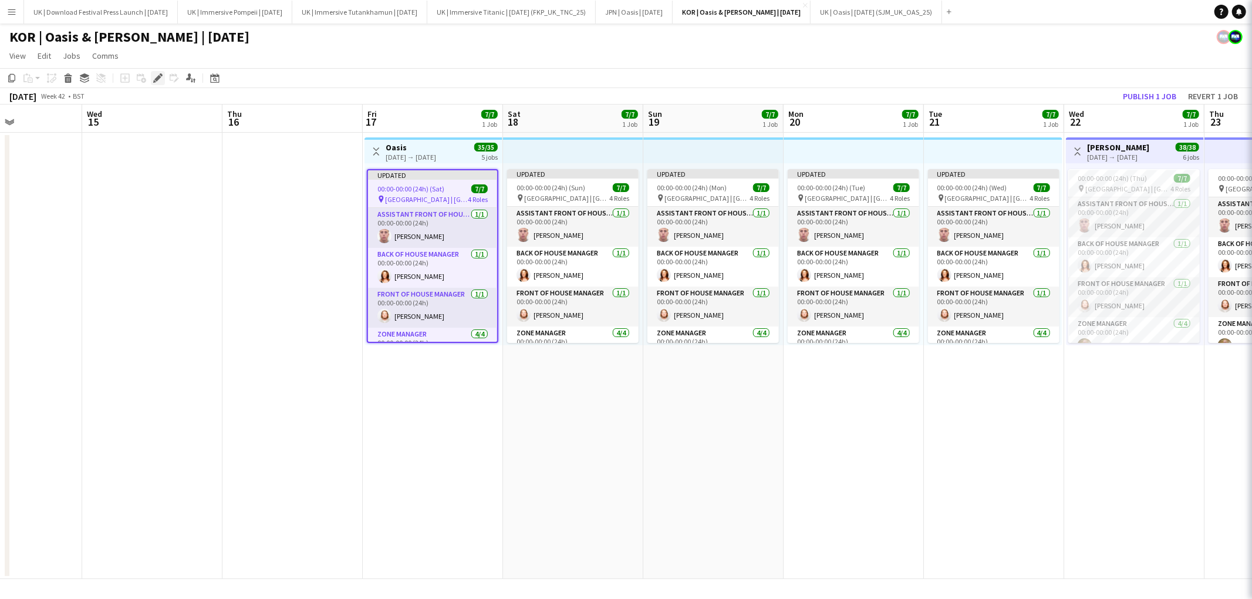
type input "*****"
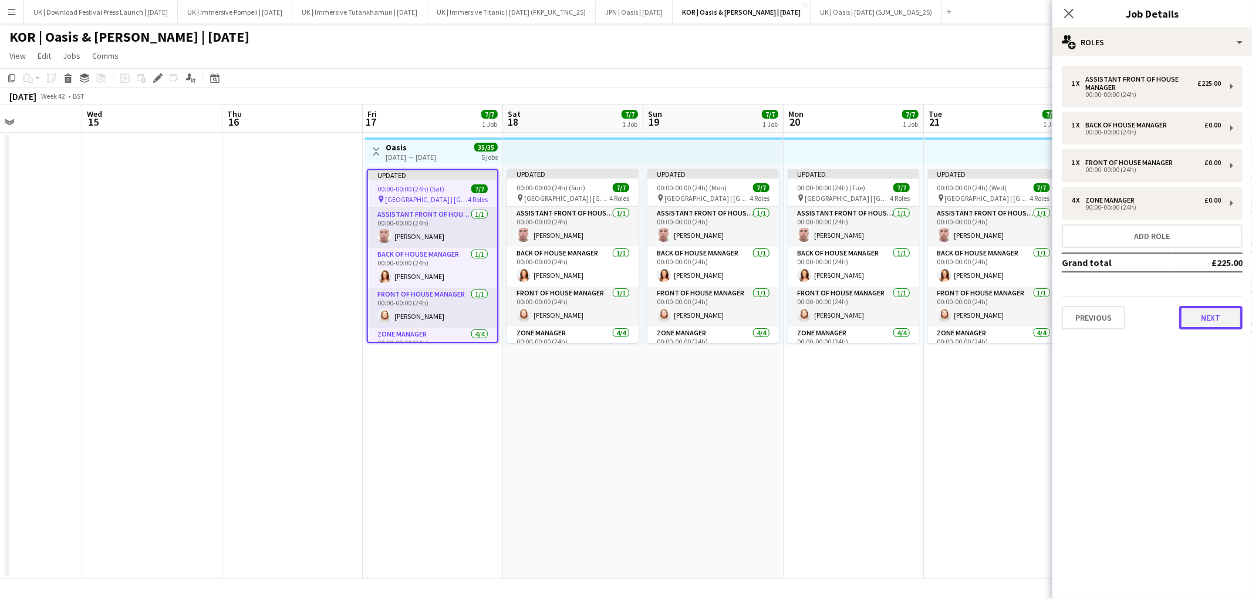
click at [1198, 310] on button "Next" at bounding box center [1210, 317] width 63 height 23
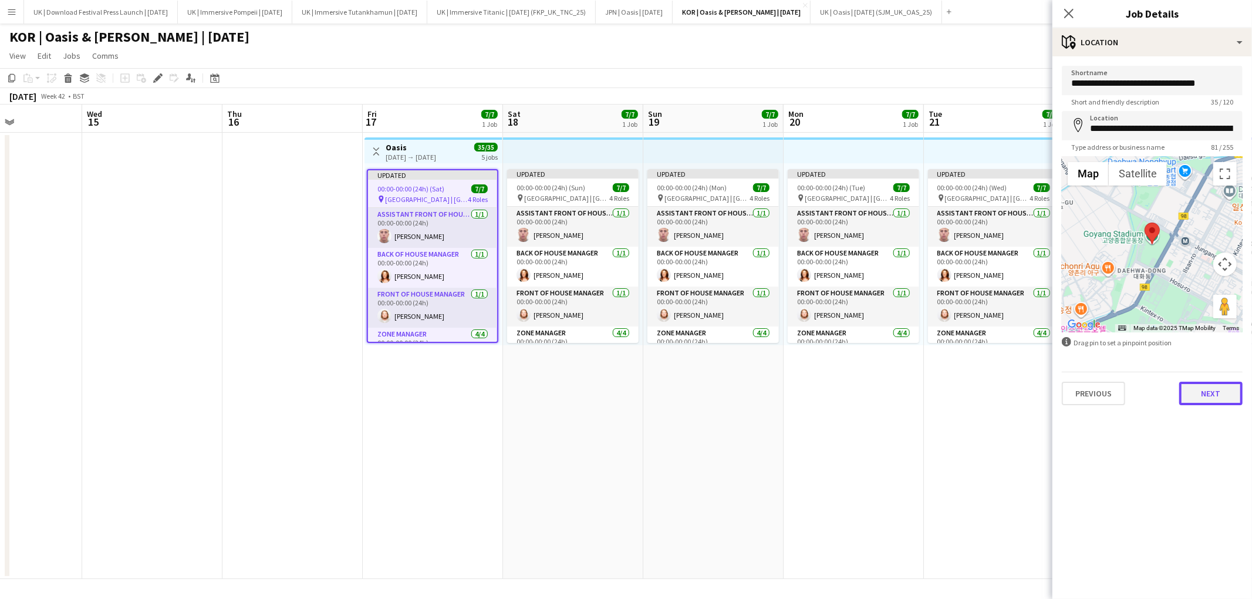
click at [1198, 398] on button "Next" at bounding box center [1210, 392] width 63 height 23
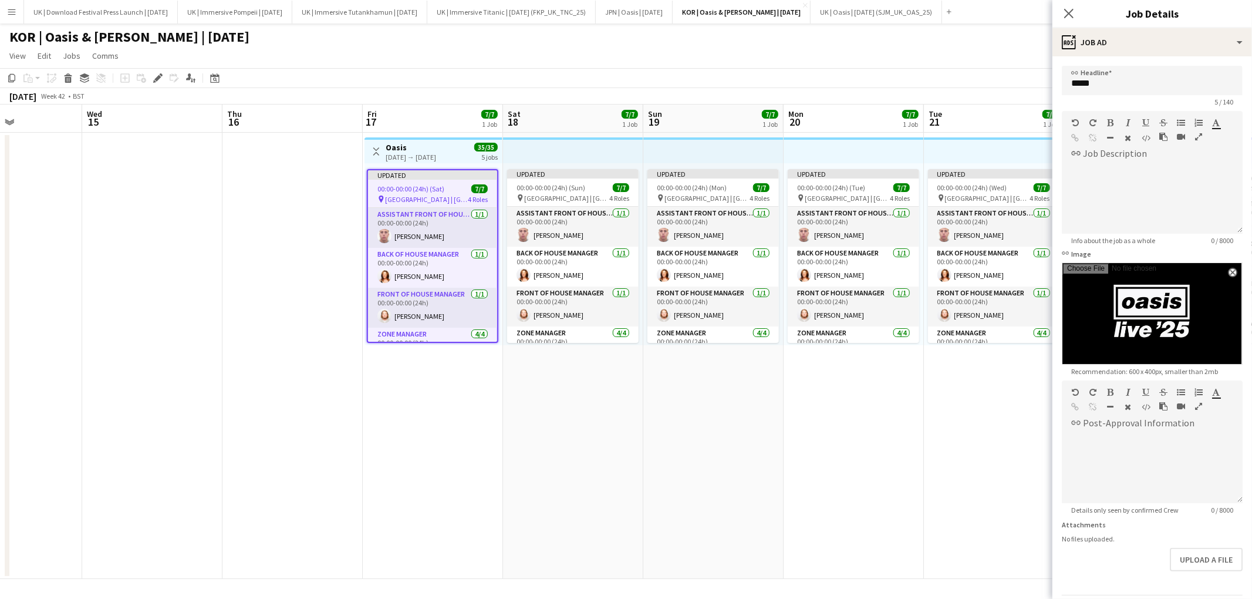
scroll to position [38, 0]
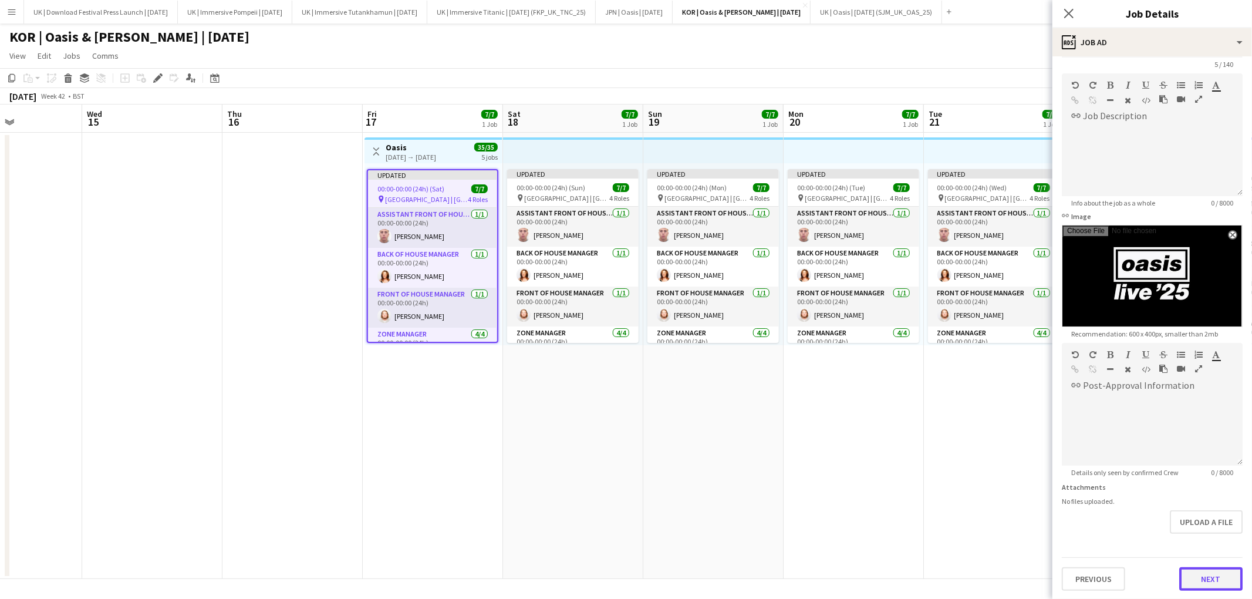
click at [1212, 576] on button "Next" at bounding box center [1210, 578] width 63 height 23
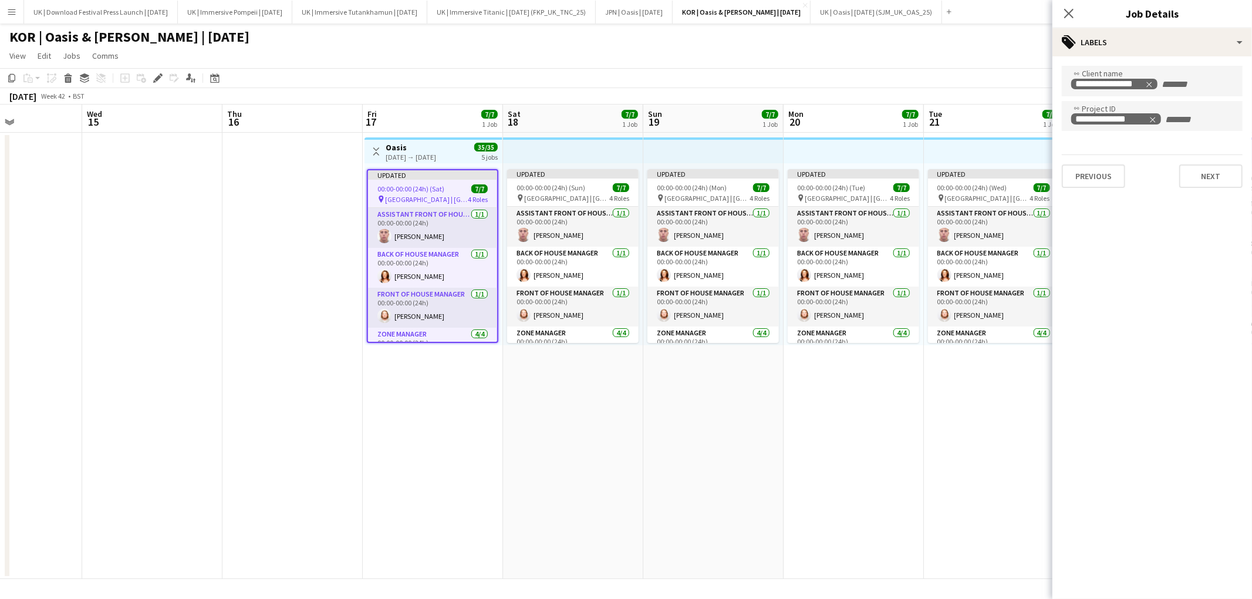
scroll to position [0, 0]
click at [1211, 176] on button "Next" at bounding box center [1210, 175] width 63 height 23
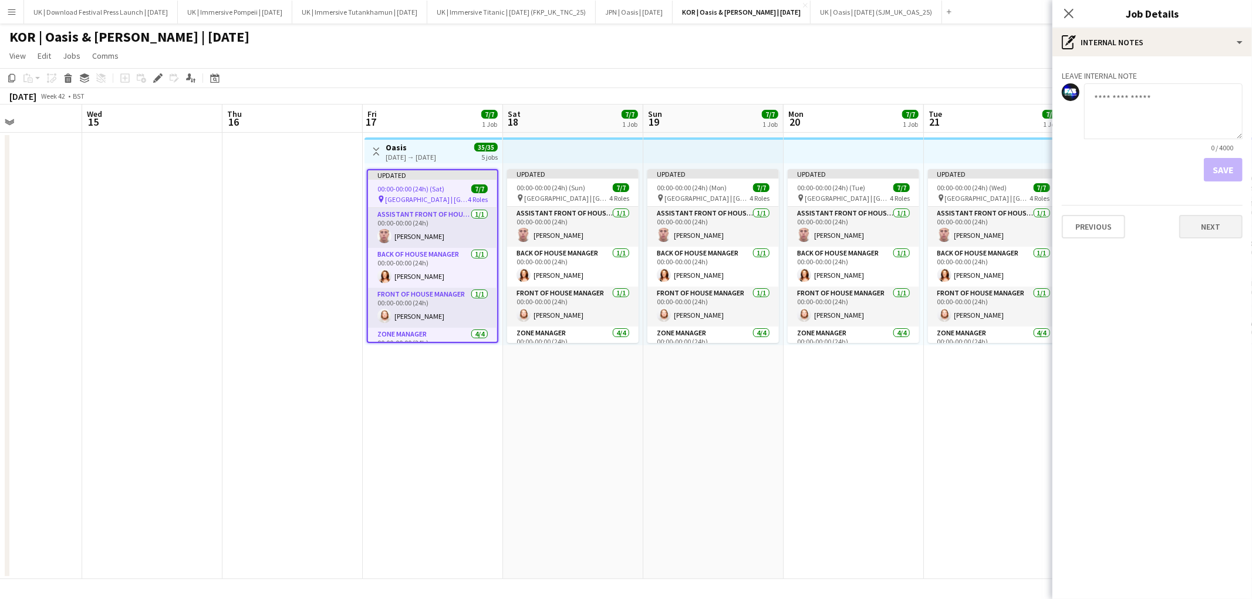
drag, startPoint x: 1225, startPoint y: 244, endPoint x: 1220, endPoint y: 227, distance: 17.7
click at [1223, 236] on div "Leave internal note 0 / 4000 Save Previous Next" at bounding box center [1152, 151] width 200 height 191
click at [1220, 227] on button "Next" at bounding box center [1210, 226] width 63 height 23
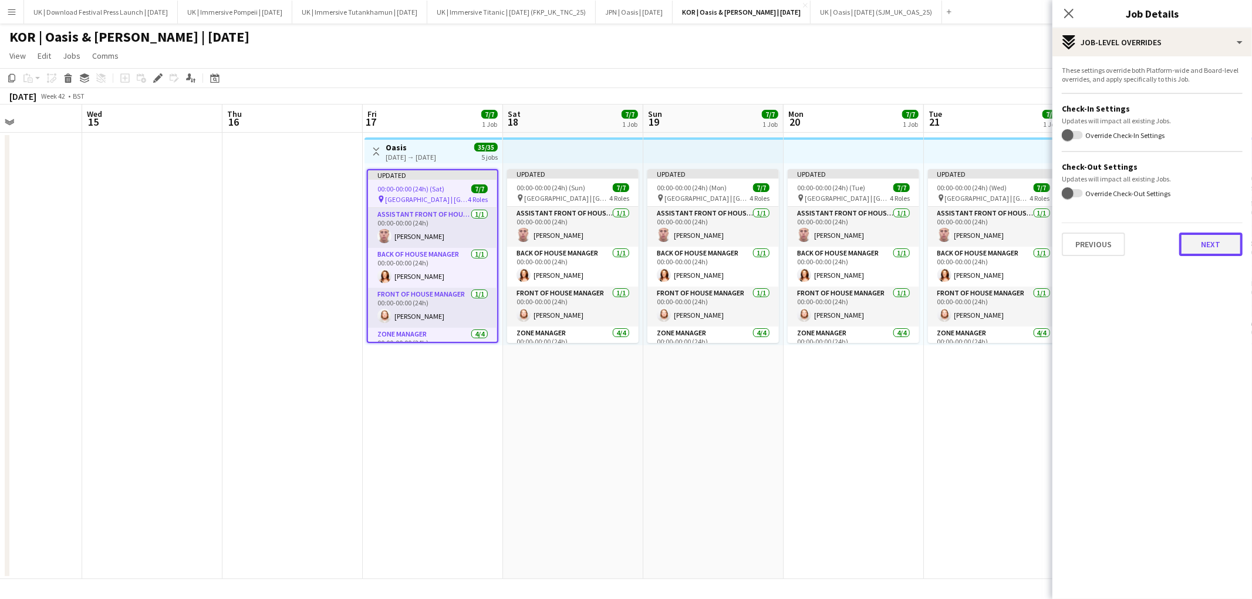
click at [1215, 245] on button "Next" at bounding box center [1210, 243] width 63 height 23
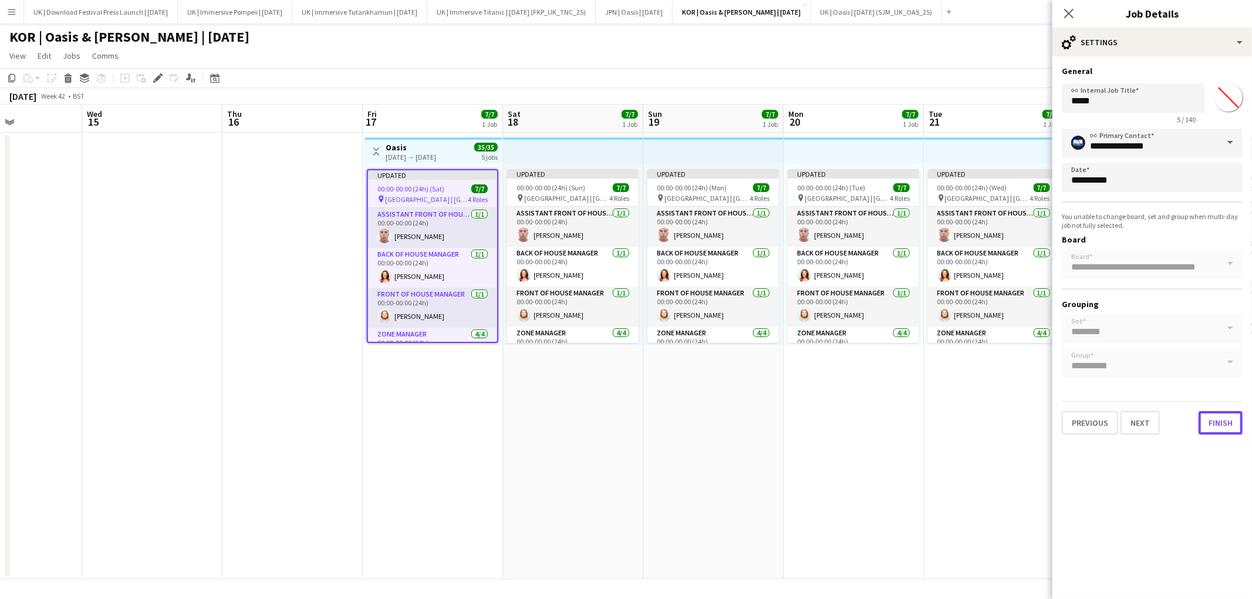
drag, startPoint x: 1226, startPoint y: 408, endPoint x: 1146, endPoint y: 467, distance: 99.1
click at [1146, 467] on mat-expansion-panel "**********" at bounding box center [1152, 327] width 200 height 542
click at [1143, 411] on button "Next" at bounding box center [1139, 422] width 39 height 23
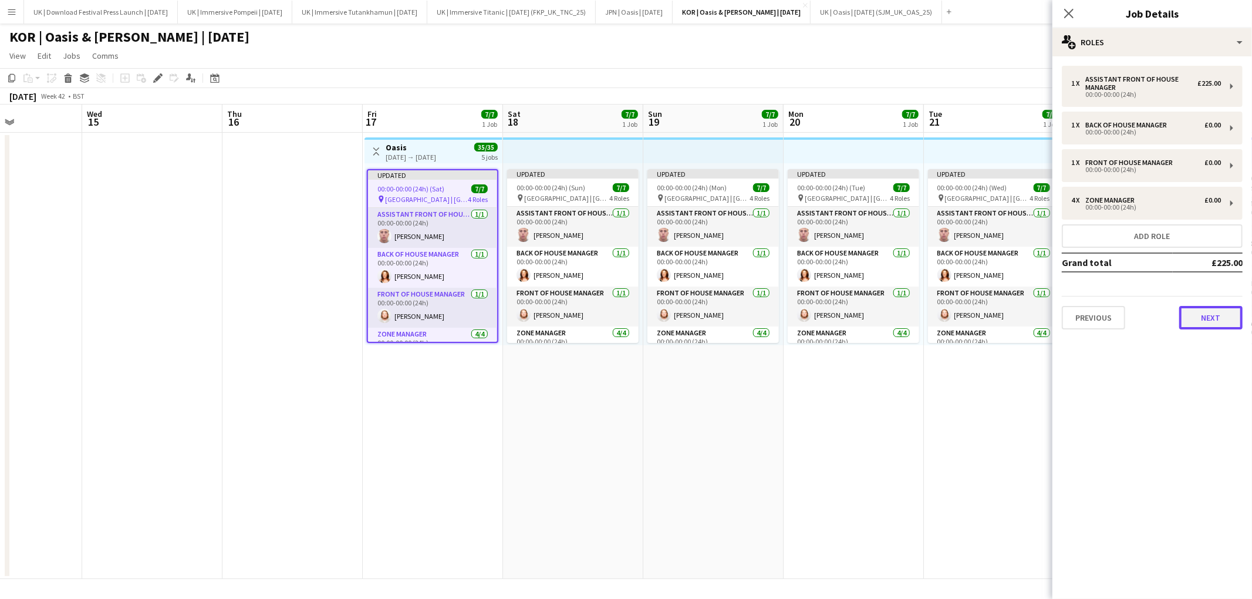
click at [1203, 318] on button "Next" at bounding box center [1210, 317] width 63 height 23
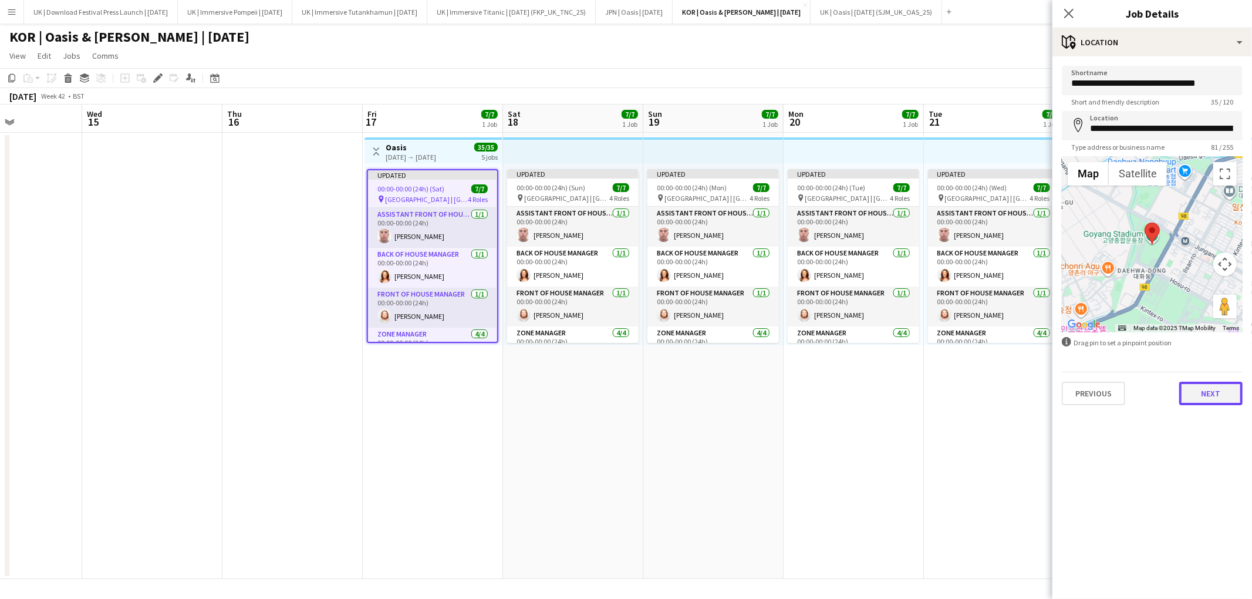
click at [1194, 391] on button "Next" at bounding box center [1210, 392] width 63 height 23
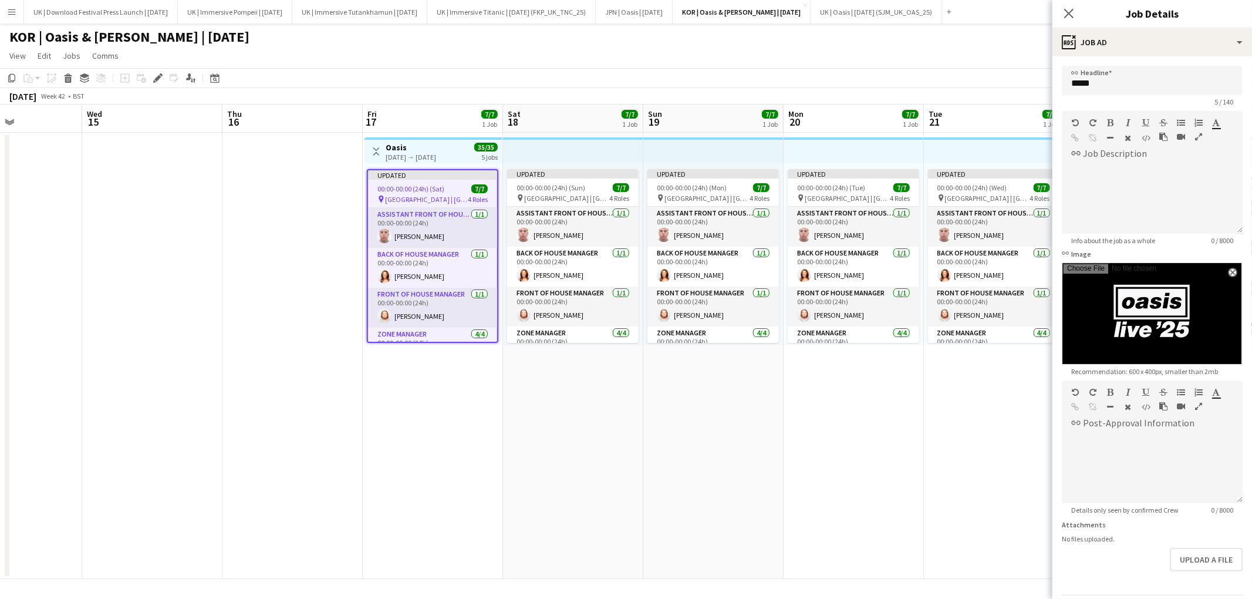
scroll to position [38, 0]
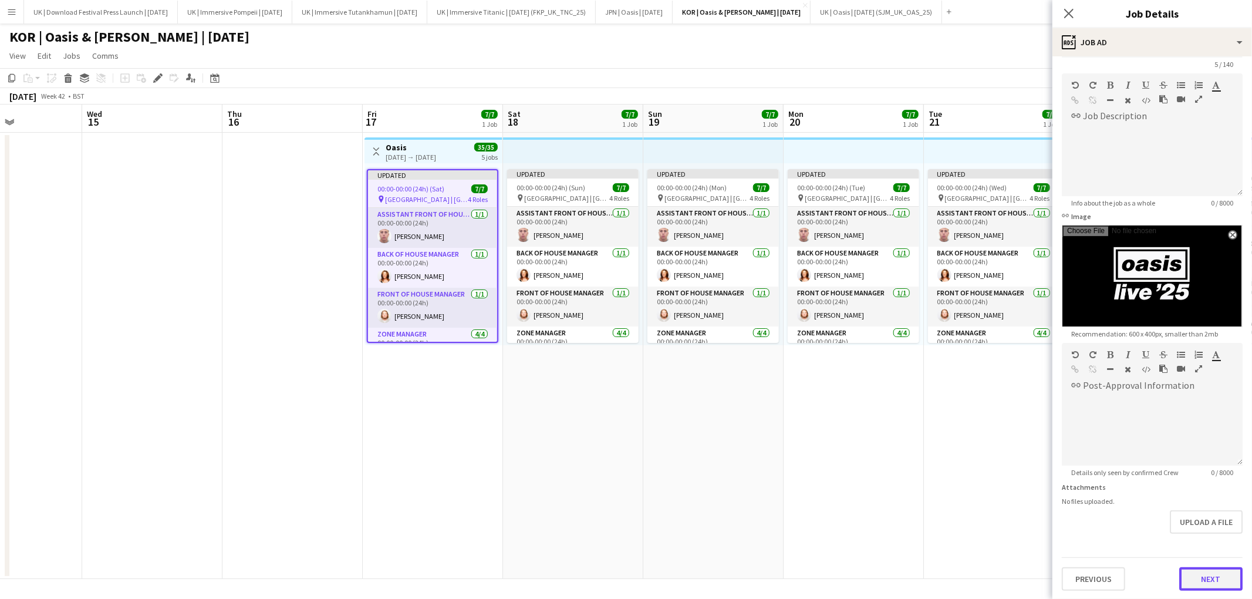
click at [1204, 584] on button "Next" at bounding box center [1210, 578] width 63 height 23
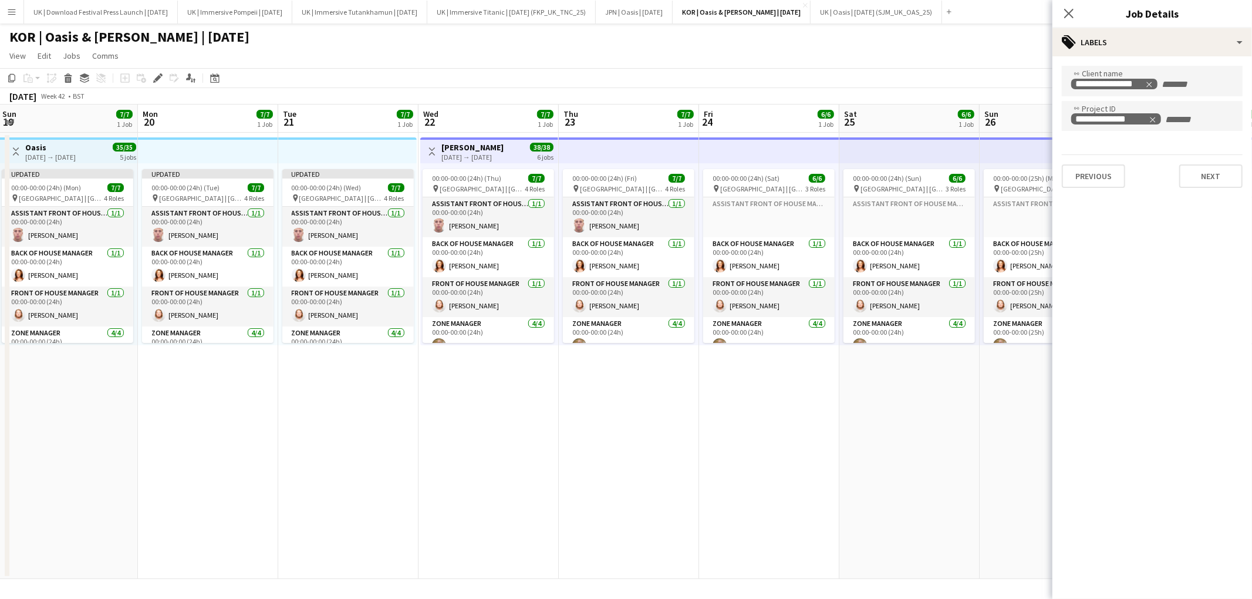
scroll to position [0, 316]
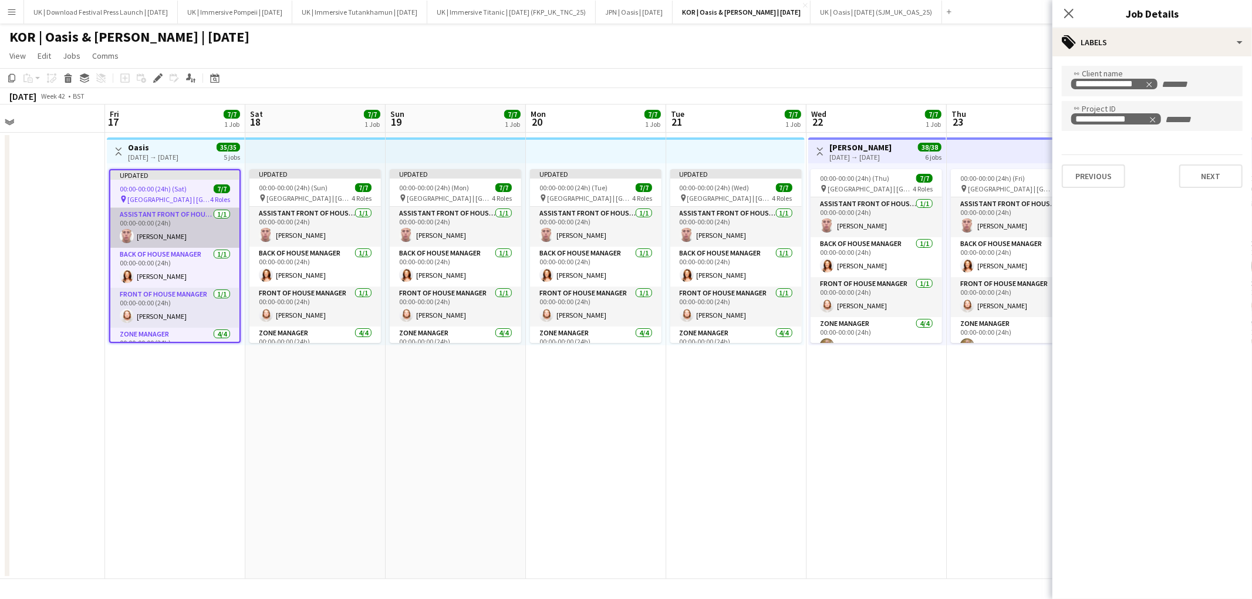
click at [170, 234] on app-card-role "Assistant Front of House Manager 1/1 00:00-00:00 (24h) Jack Probyn" at bounding box center [174, 228] width 129 height 40
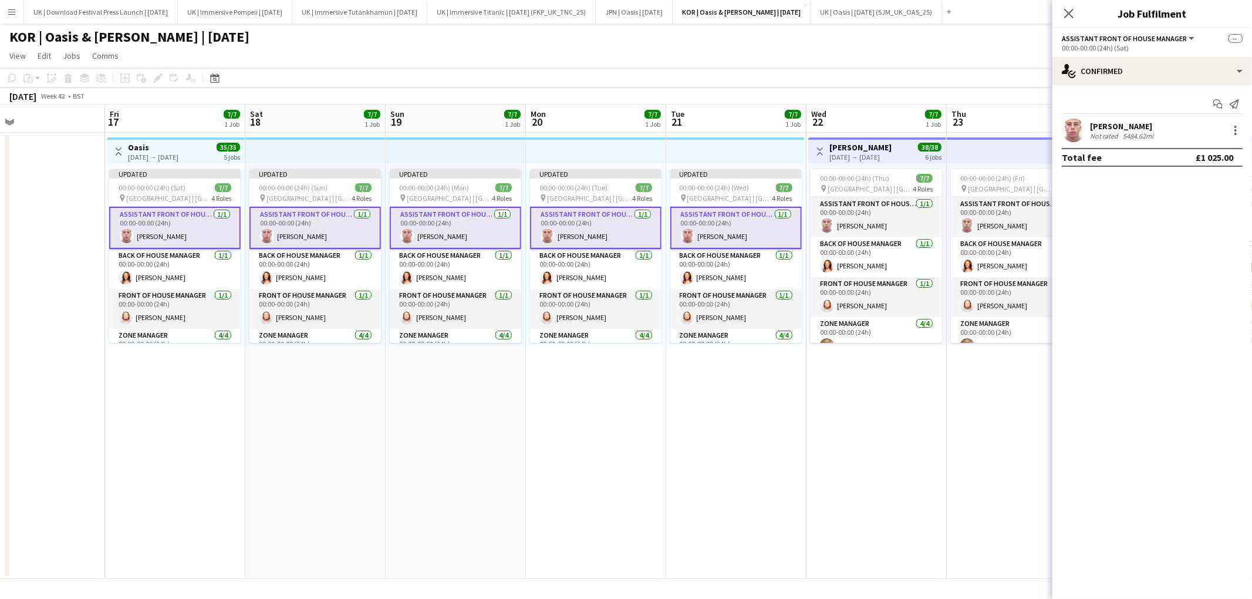
click at [1078, 129] on app-user-avatar at bounding box center [1073, 130] width 23 height 23
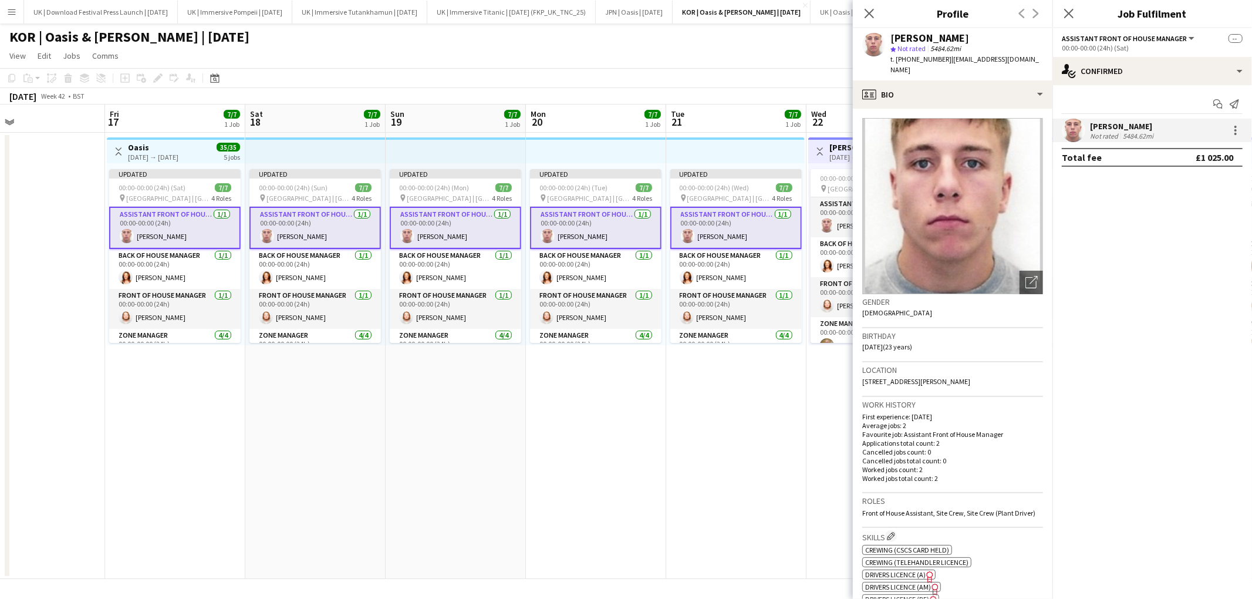
scroll to position [347, 0]
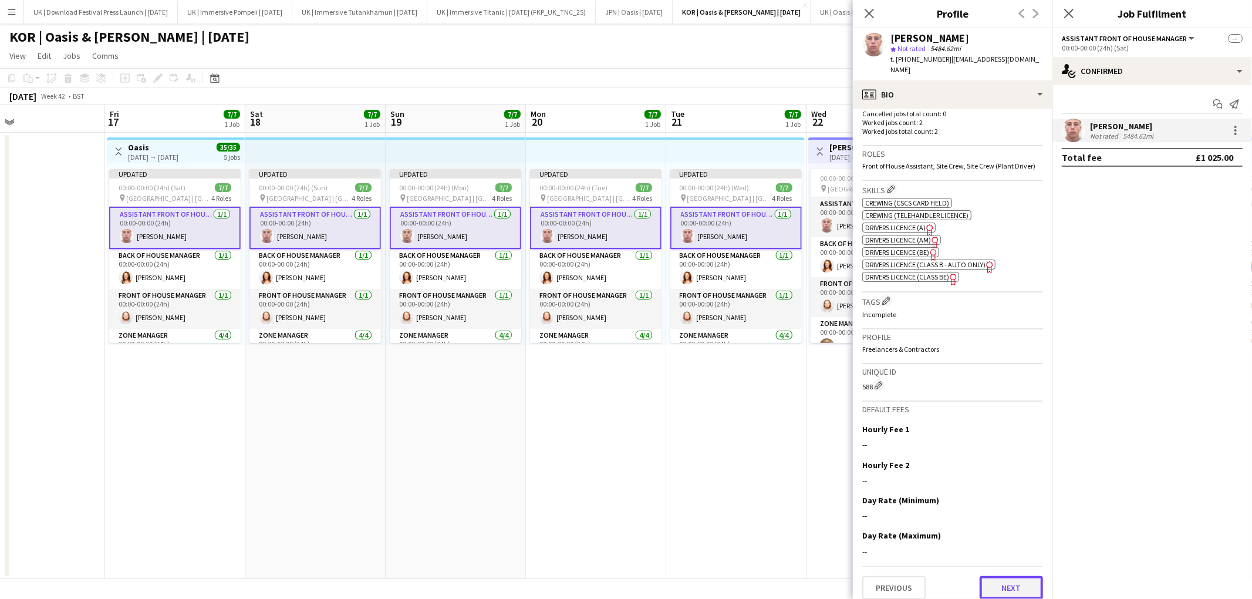
click at [1027, 579] on button "Next" at bounding box center [1010, 587] width 63 height 23
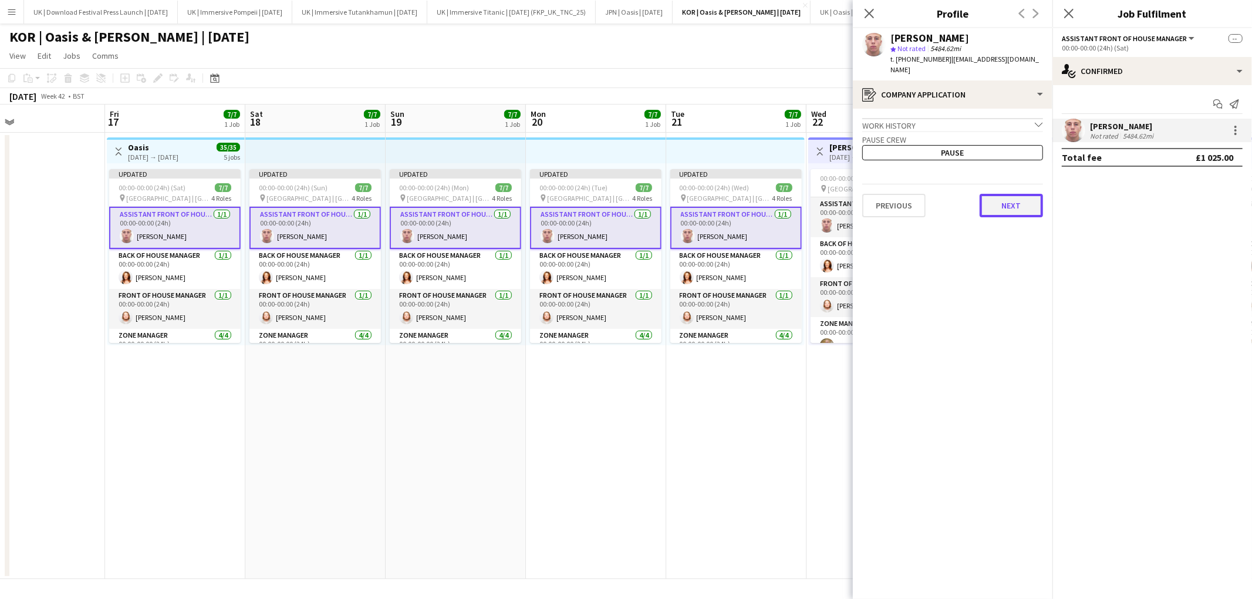
click at [1008, 194] on button "Next" at bounding box center [1010, 205] width 63 height 23
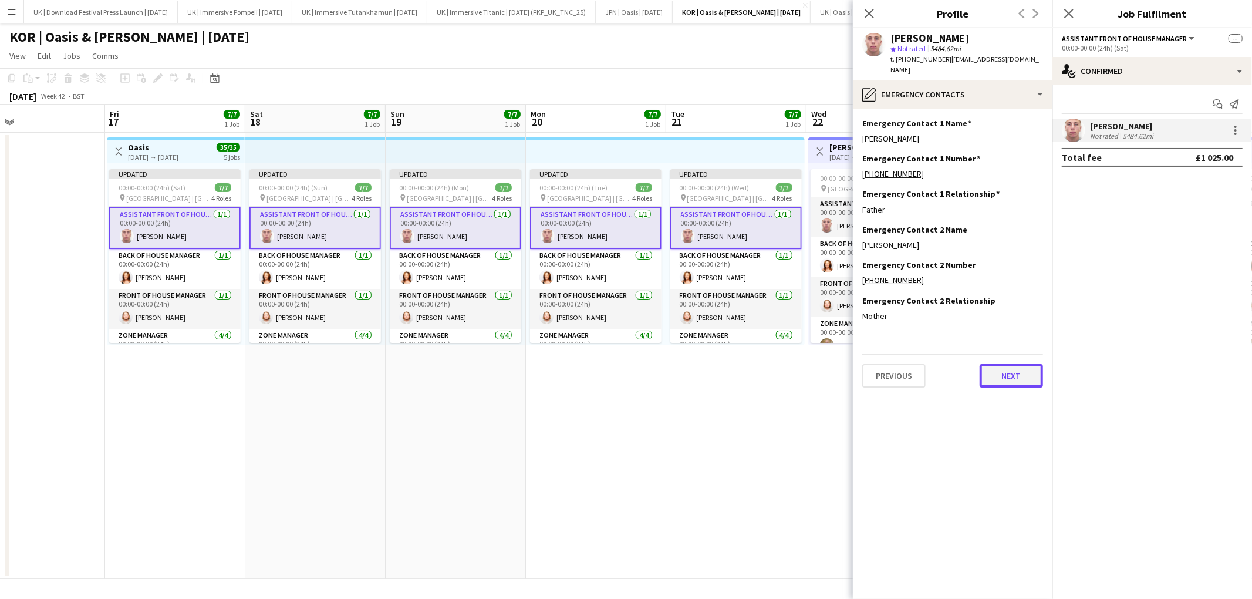
click at [1015, 366] on button "Next" at bounding box center [1010, 375] width 63 height 23
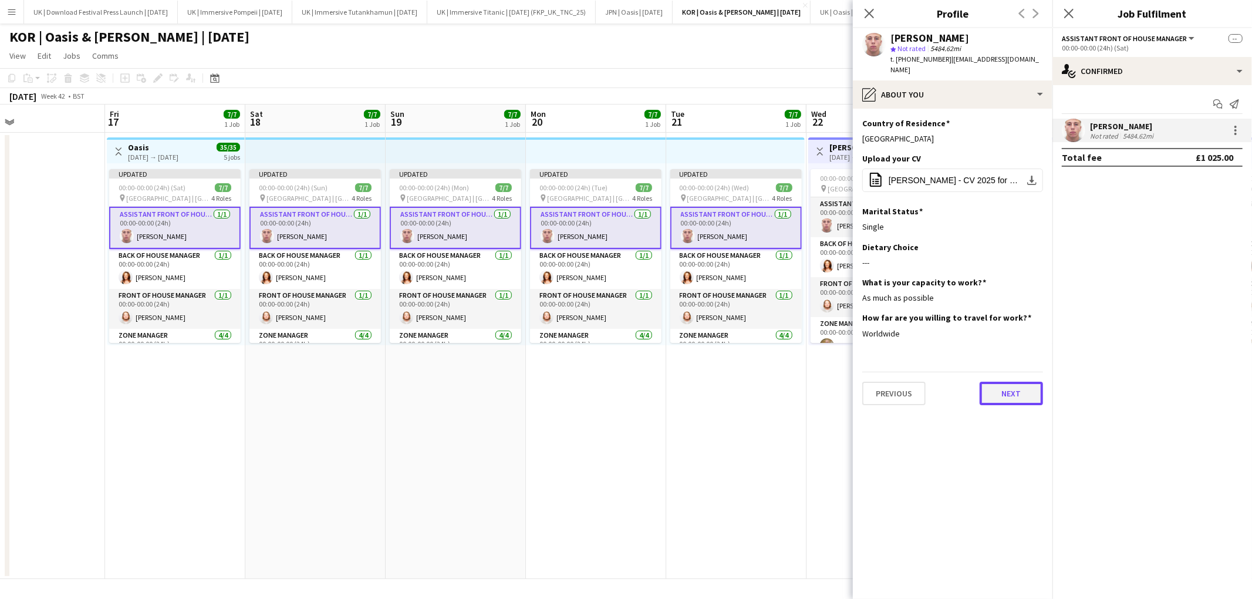
click at [1008, 385] on button "Next" at bounding box center [1010, 392] width 63 height 23
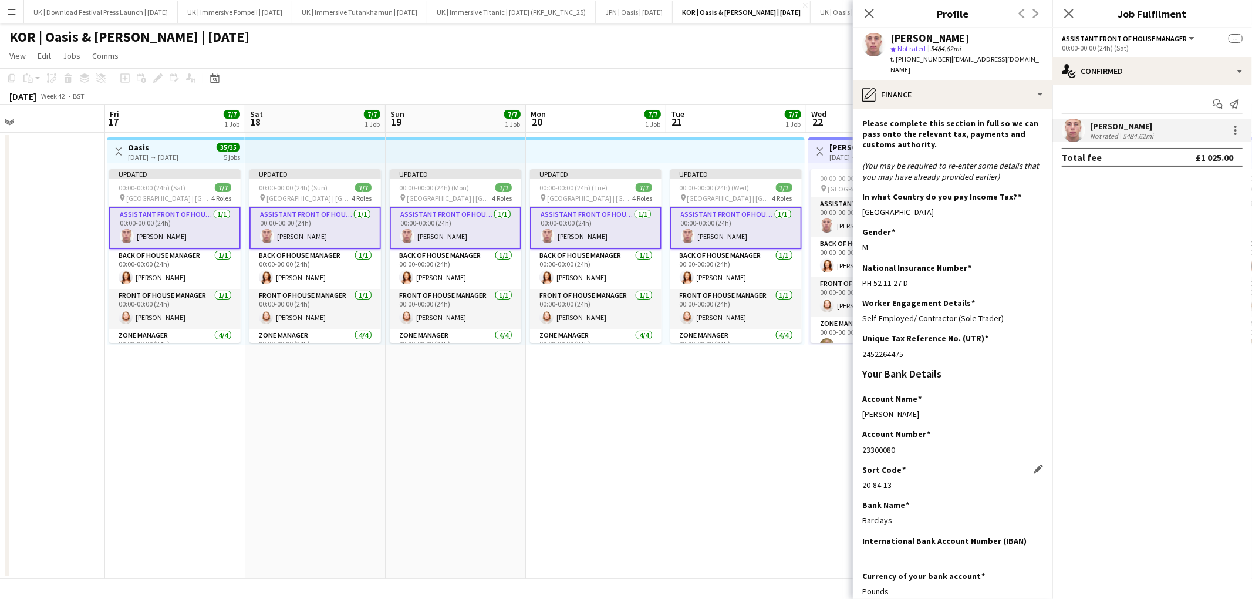
scroll to position [97, 0]
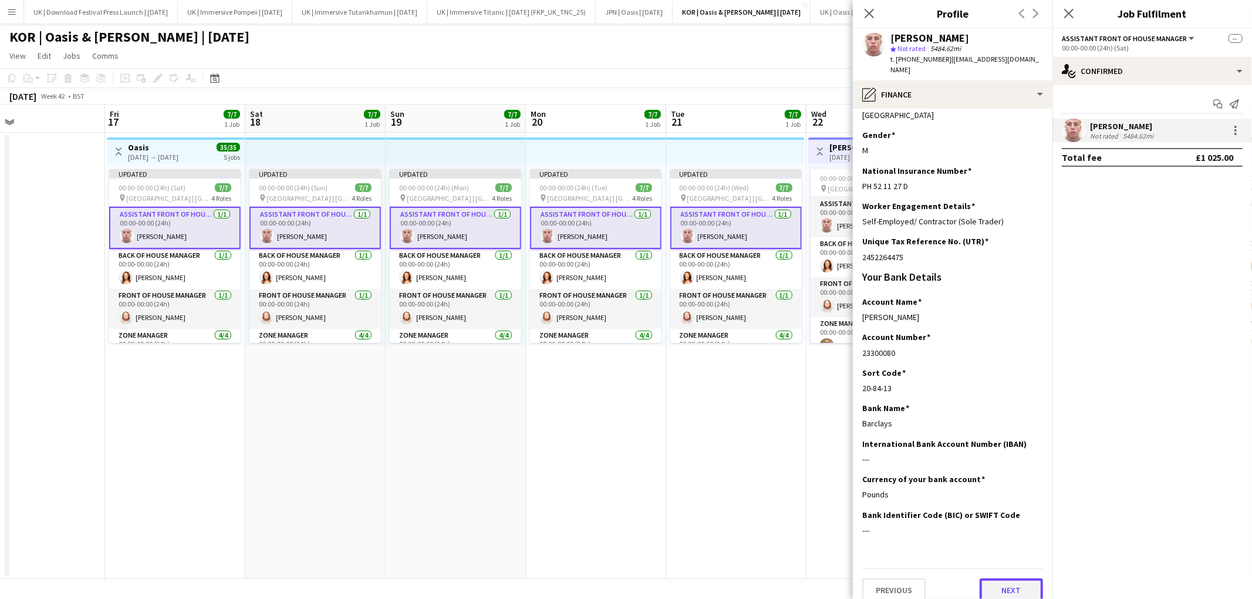
click at [1013, 581] on button "Next" at bounding box center [1010, 589] width 63 height 23
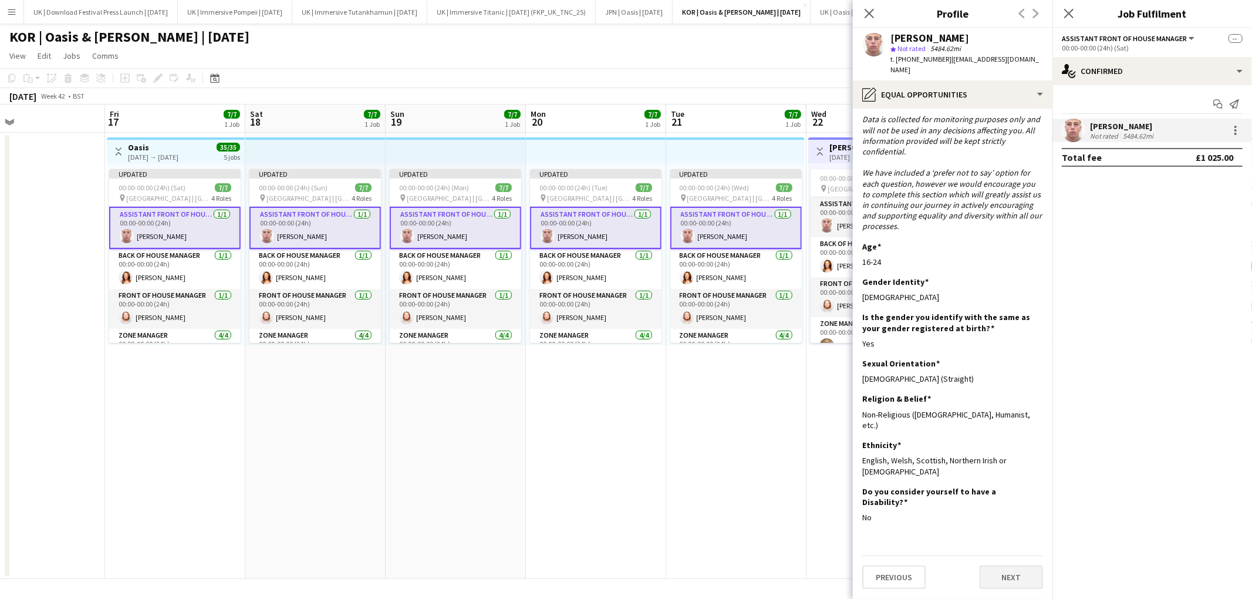
scroll to position [0, 0]
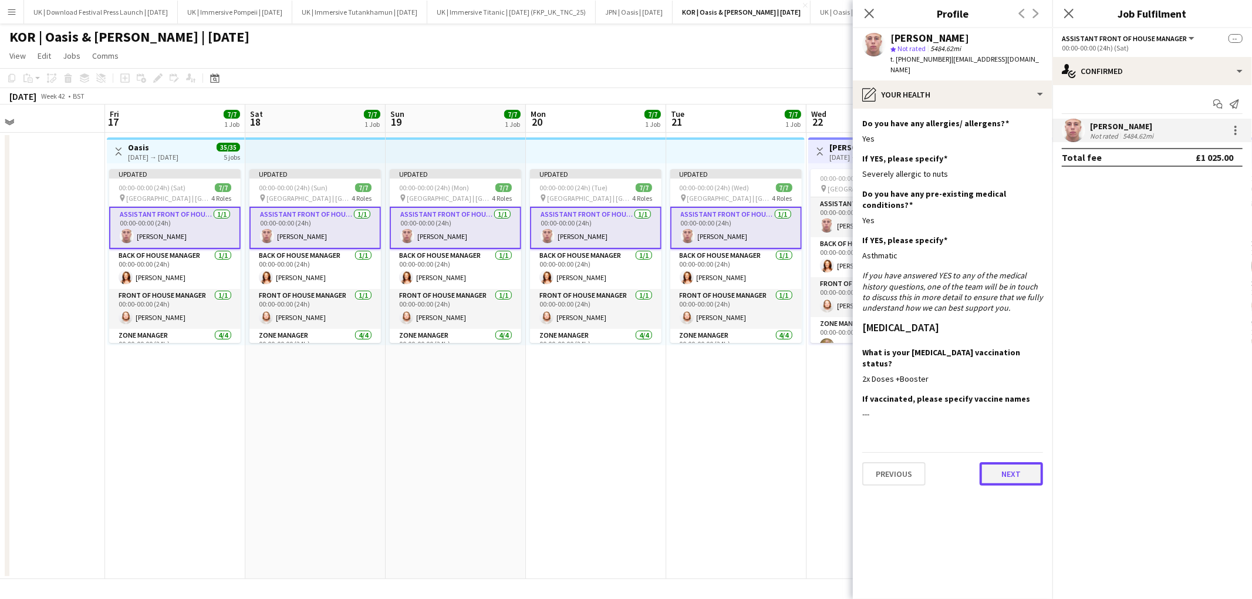
click at [1023, 462] on button "Next" at bounding box center [1010, 473] width 63 height 23
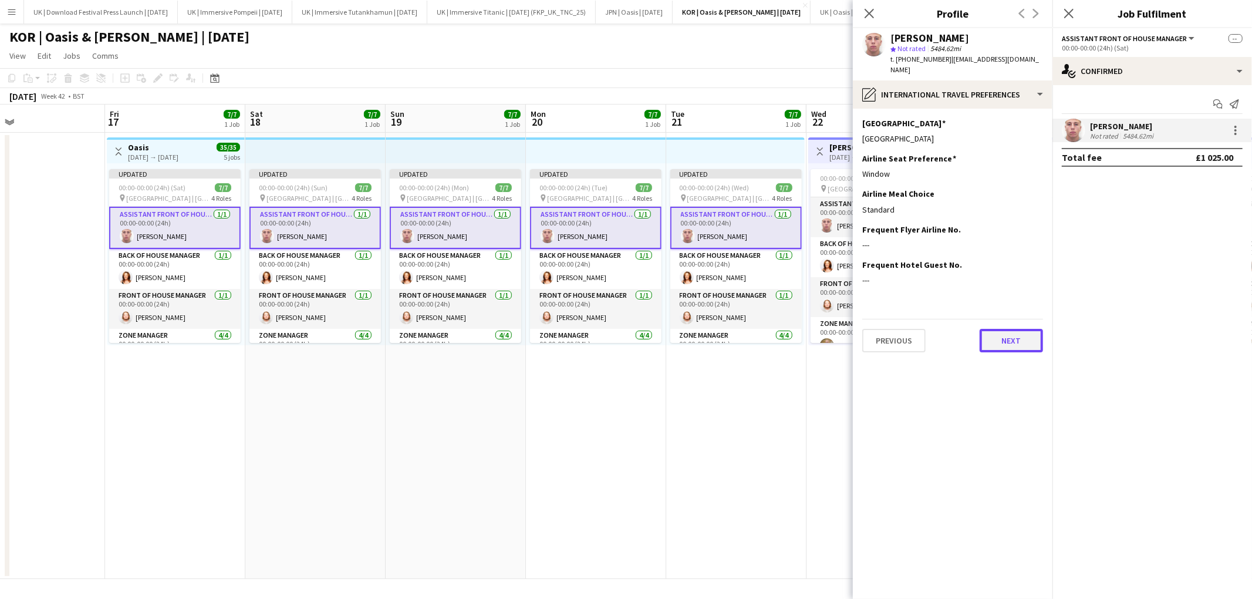
click at [1023, 329] on button "Next" at bounding box center [1010, 340] width 63 height 23
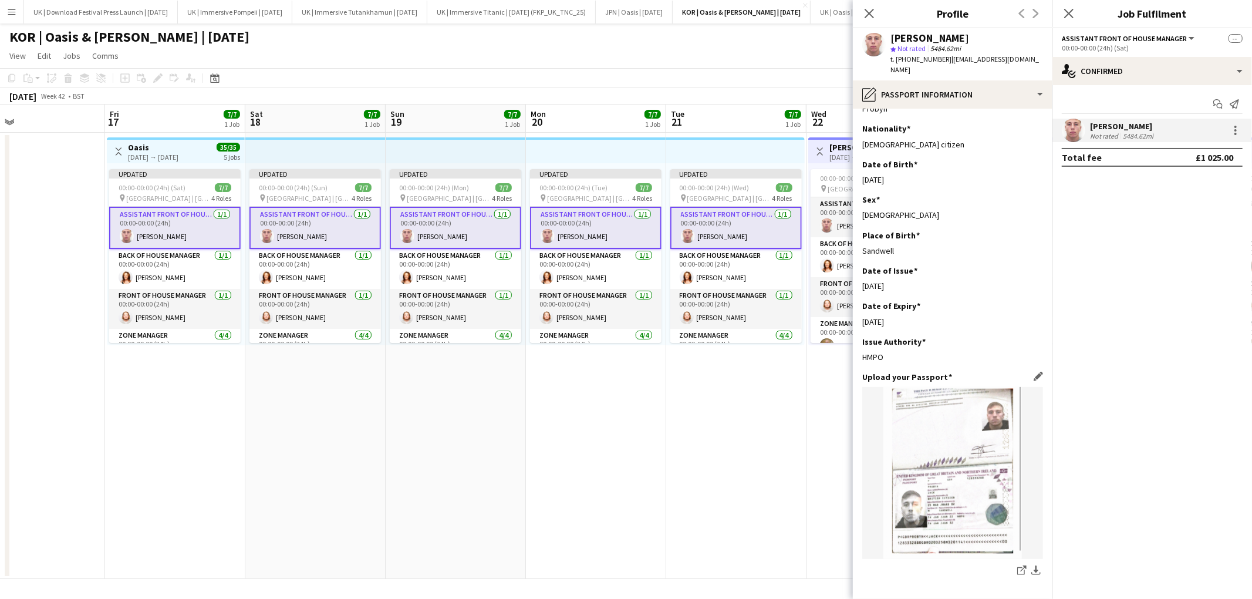
scroll to position [190, 0]
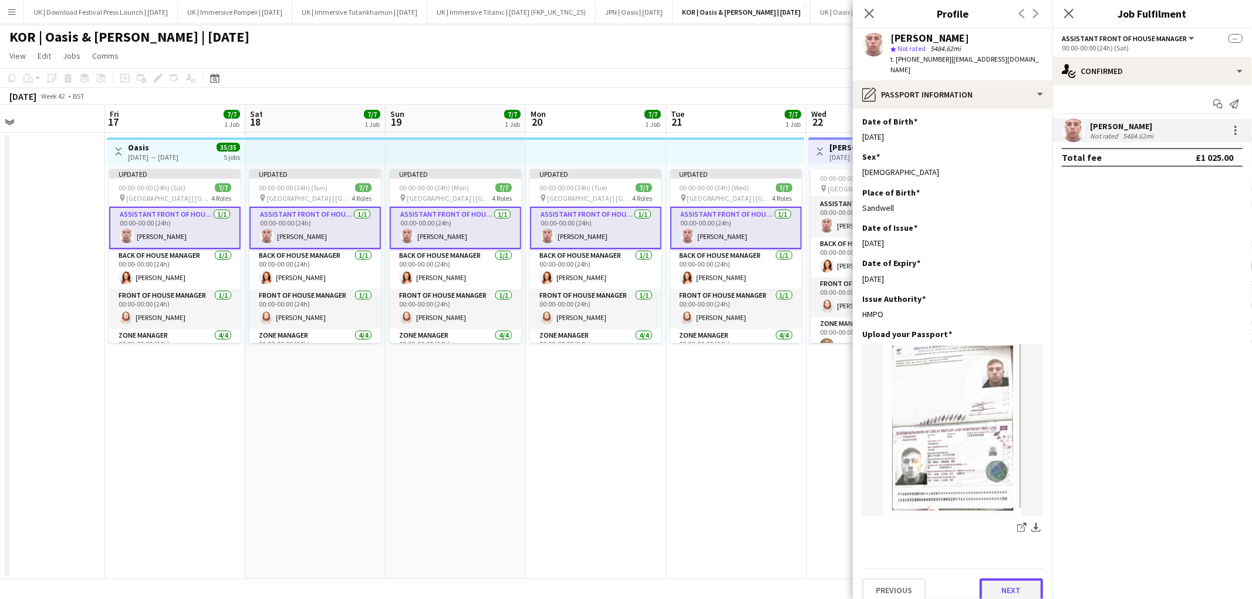
click at [1015, 578] on button "Next" at bounding box center [1010, 589] width 63 height 23
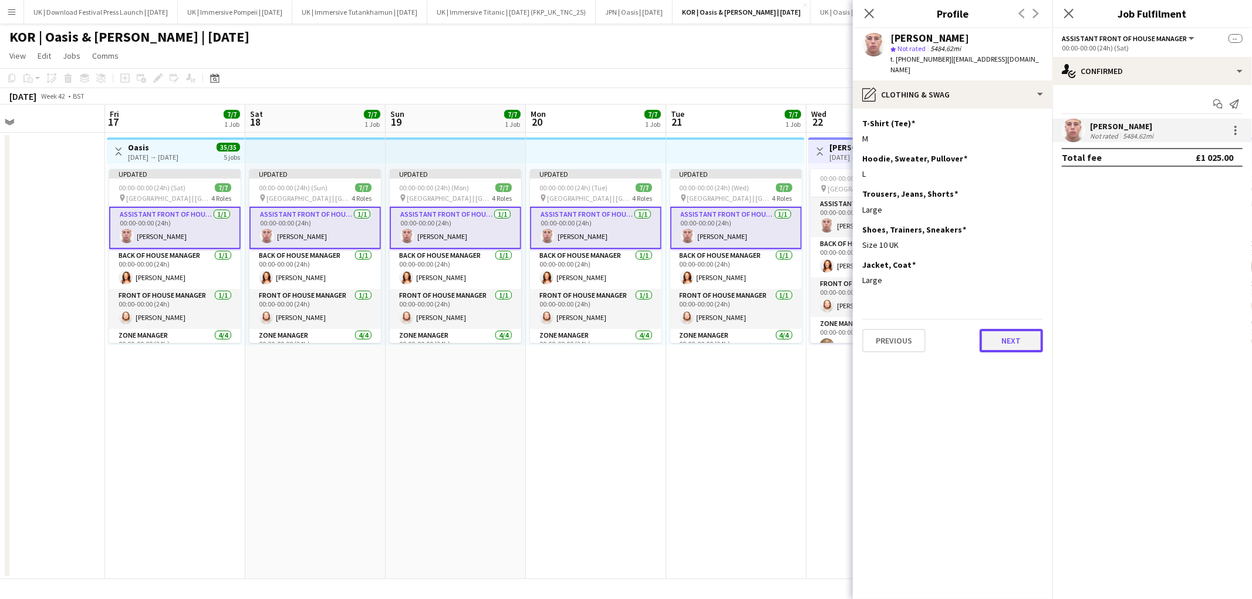
click at [1016, 330] on button "Next" at bounding box center [1010, 340] width 63 height 23
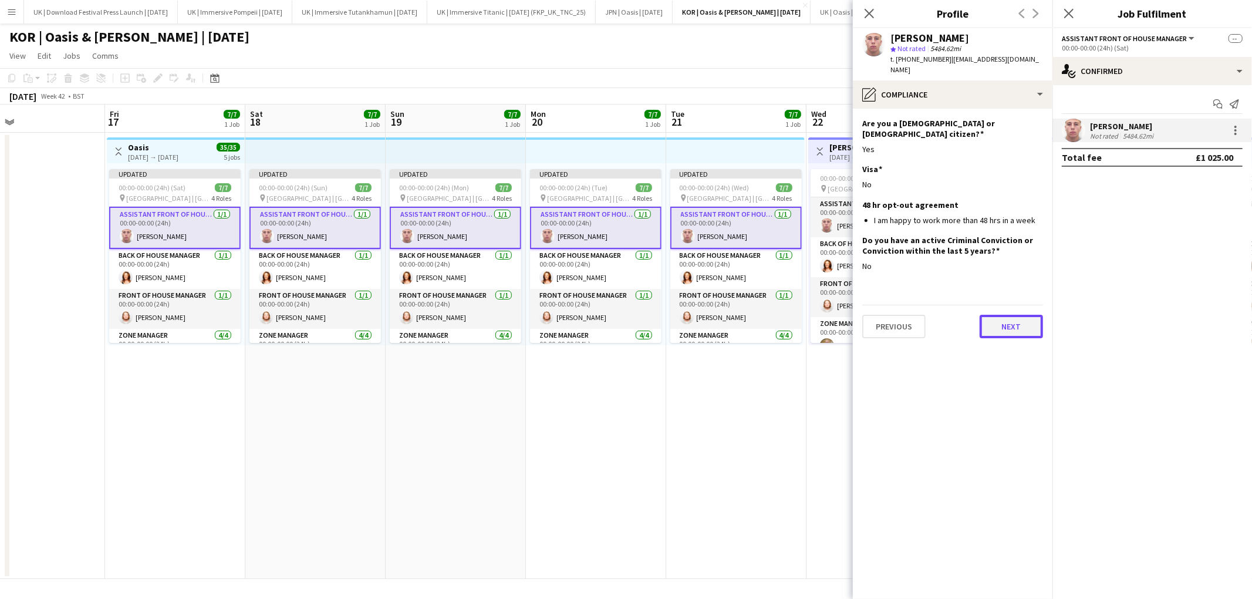
click at [1015, 315] on button "Next" at bounding box center [1010, 326] width 63 height 23
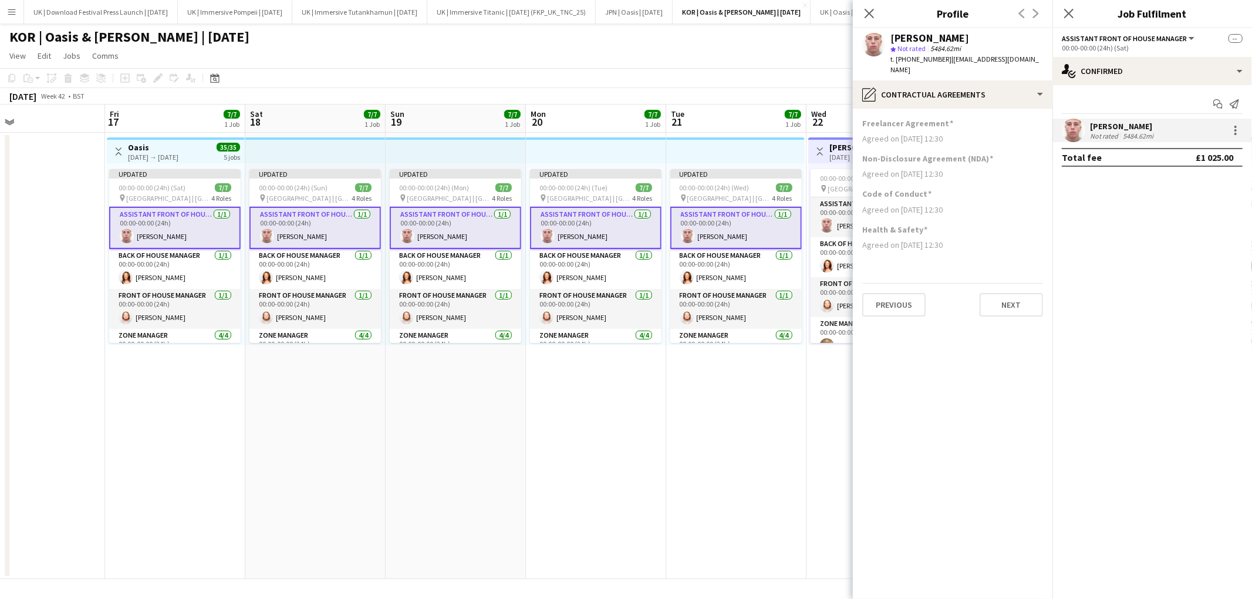
click at [1020, 283] on div "Previous Next" at bounding box center [952, 299] width 181 height 33
click at [1017, 296] on button "Next" at bounding box center [1010, 304] width 63 height 23
click at [1028, 187] on button "Next" at bounding box center [1010, 198] width 63 height 23
click at [1024, 153] on button "Next" at bounding box center [1010, 162] width 63 height 23
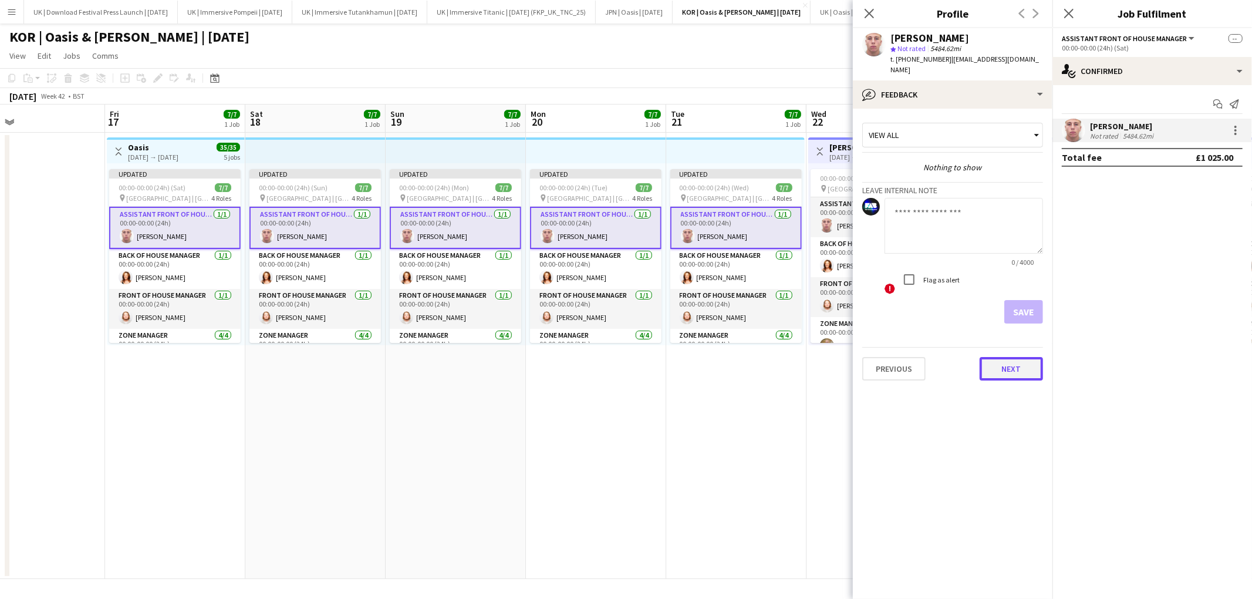
click at [1010, 358] on button "Next" at bounding box center [1010, 368] width 63 height 23
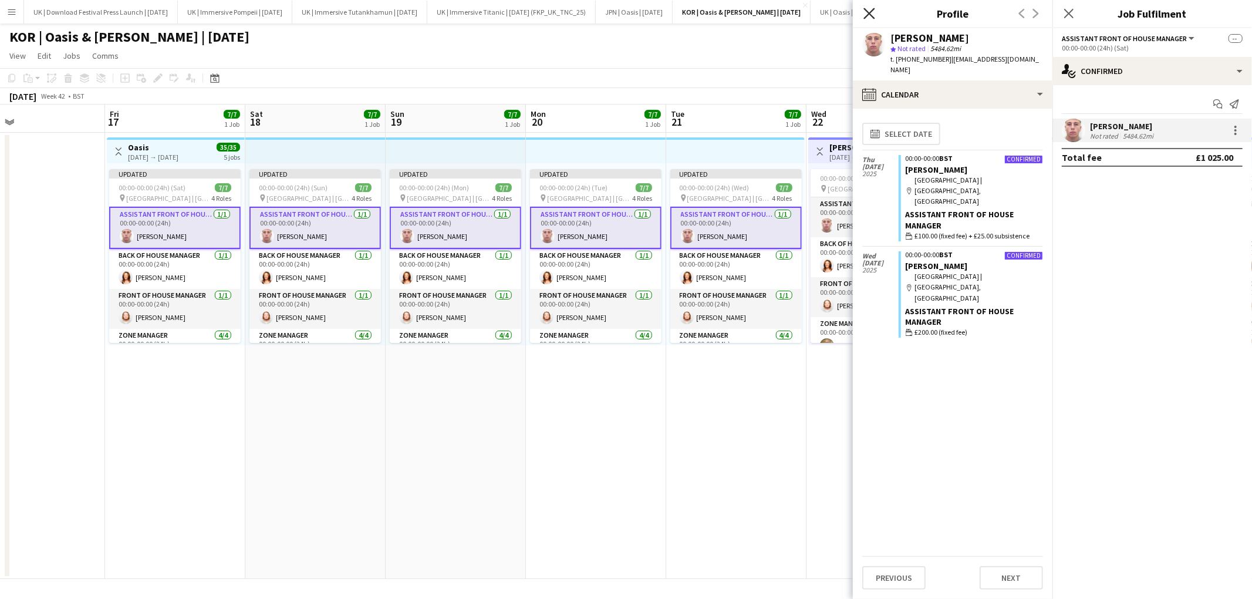
click at [868, 10] on icon "Close pop-in" at bounding box center [868, 13] width 11 height 11
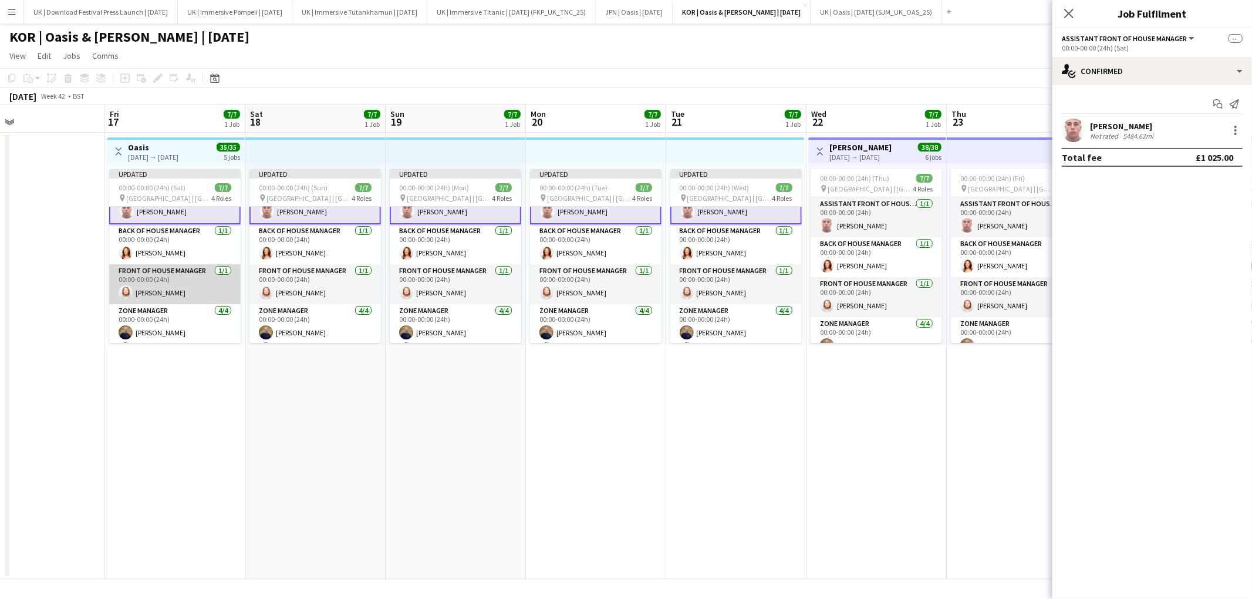
scroll to position [76, 0]
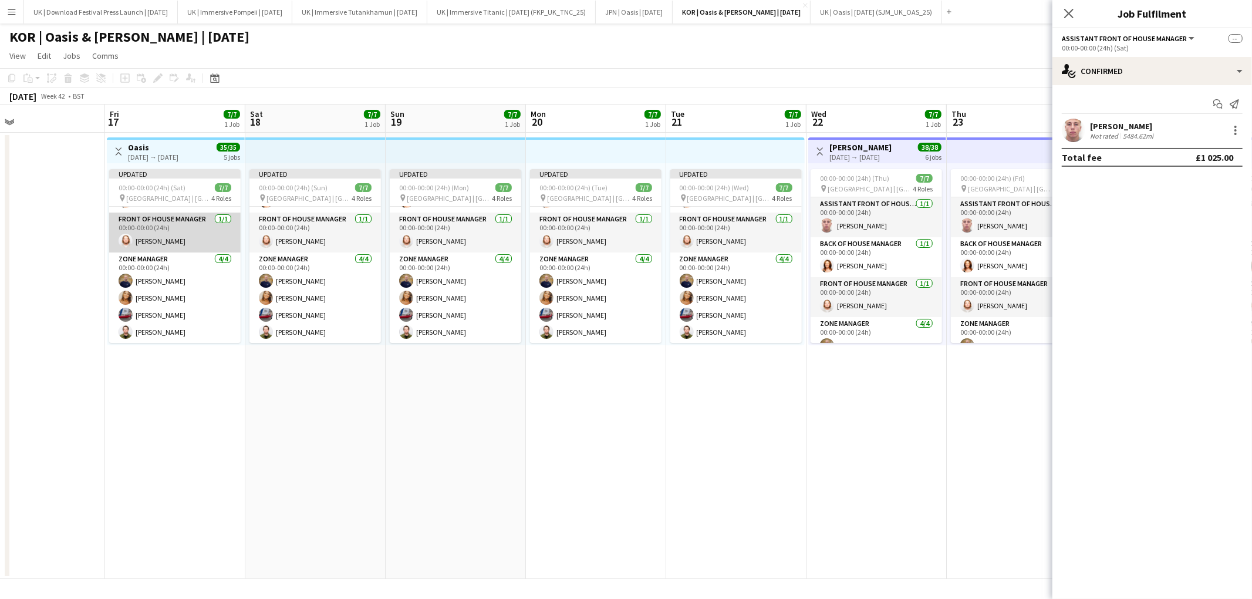
click at [180, 289] on app-card-role "Zone Manager 4/4 00:00-00:00 (24h) Jack May Philippa Proctor Tim Spears Matthew…" at bounding box center [174, 297] width 131 height 91
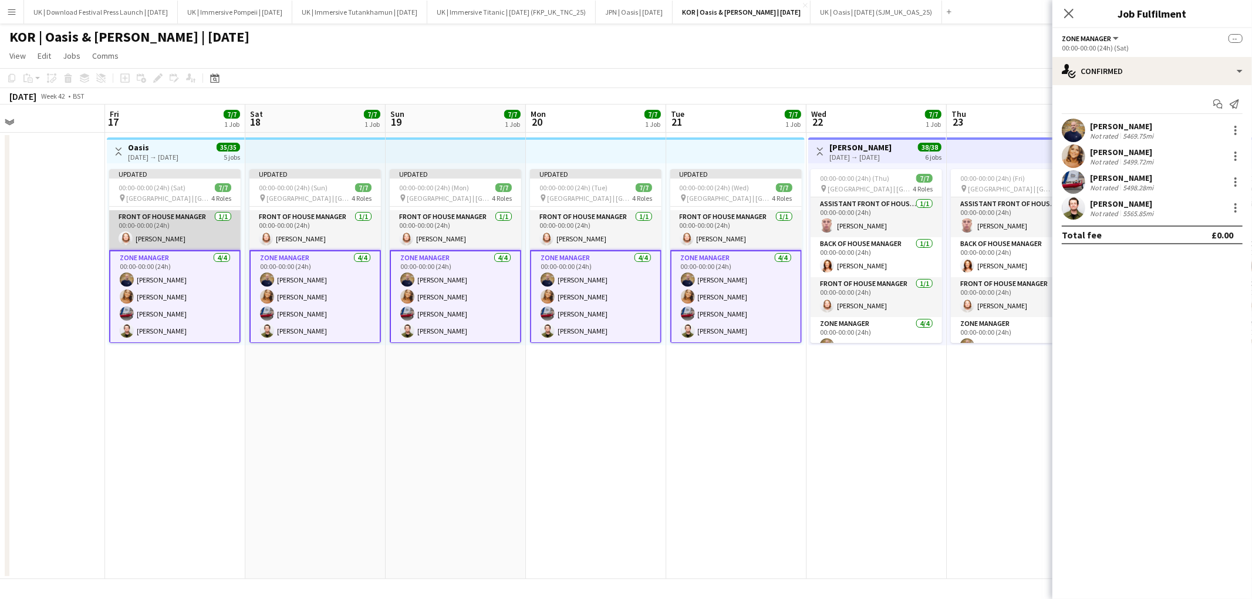
scroll to position [75, 0]
click at [184, 236] on app-card-role "Front of House Manager 1/1 00:00-00:00 (24h) Lewis Rodger" at bounding box center [174, 232] width 131 height 40
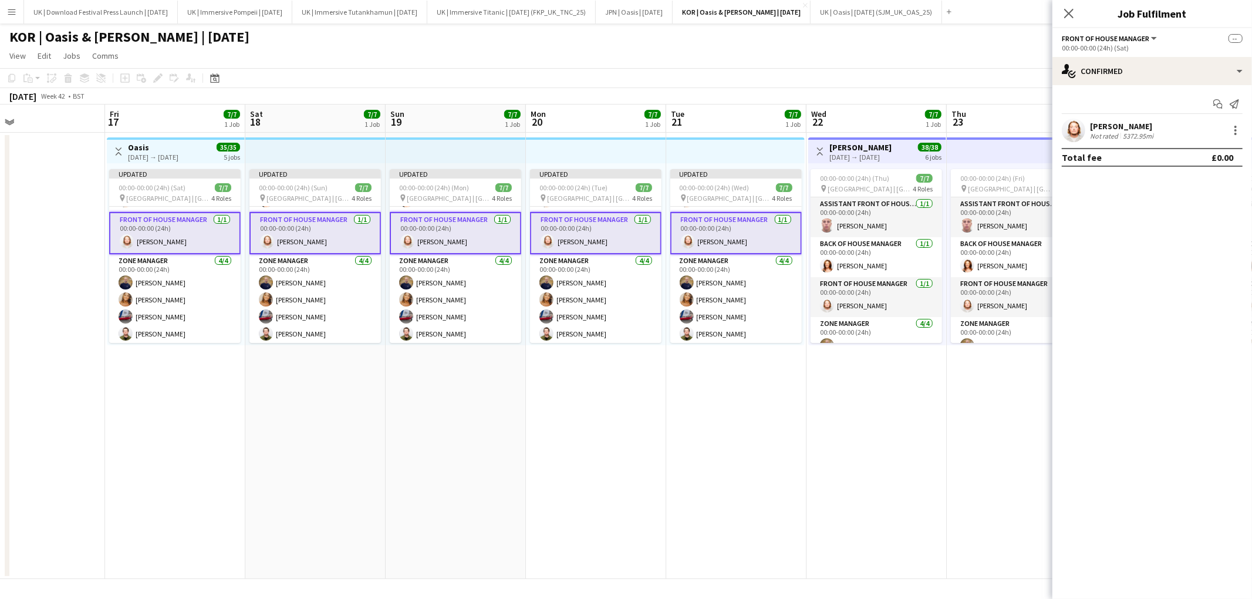
click at [1106, 122] on div "Lewis Rodger" at bounding box center [1123, 126] width 66 height 11
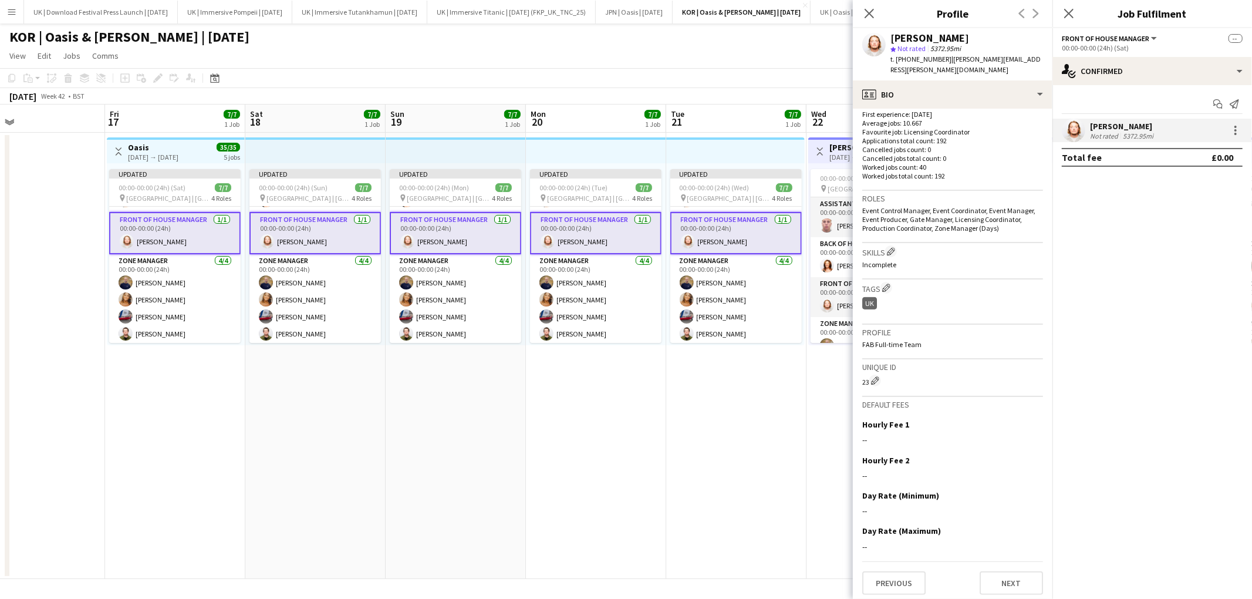
scroll to position [0, 0]
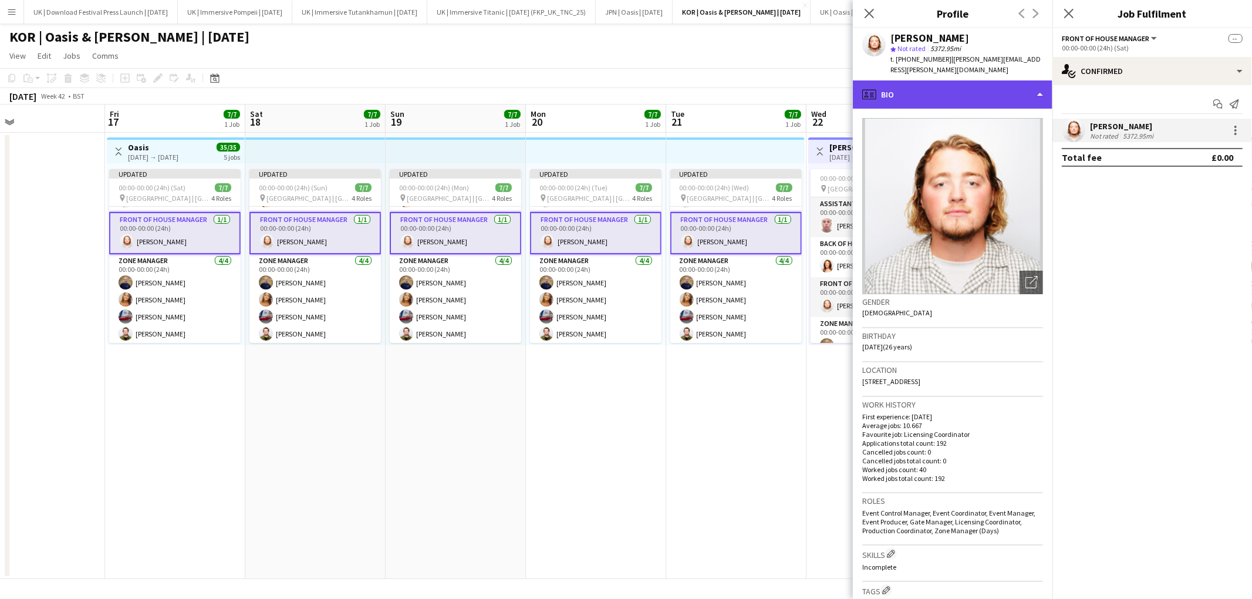
click at [1029, 83] on div "profile Bio" at bounding box center [953, 94] width 200 height 28
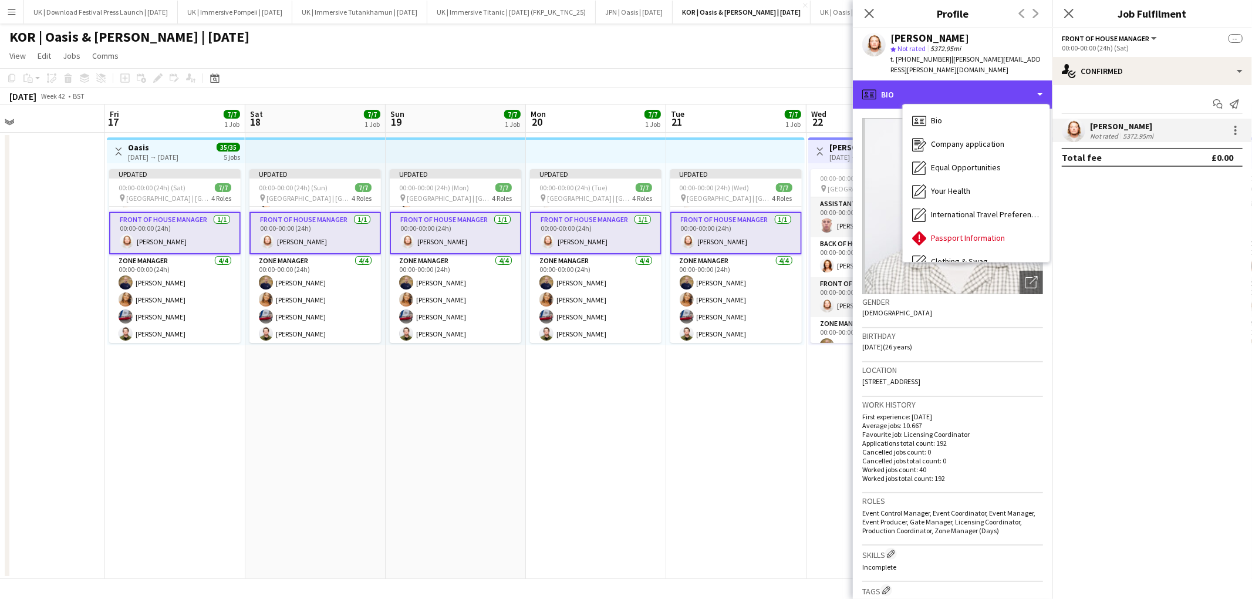
scroll to position [86, 0]
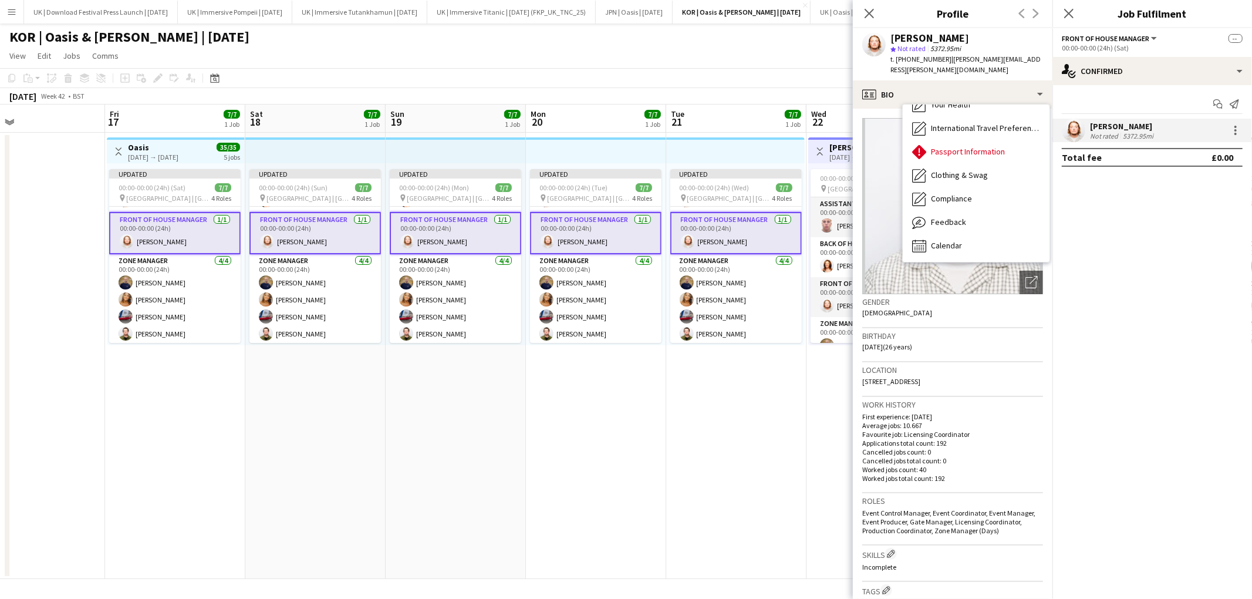
drag, startPoint x: 1123, startPoint y: 319, endPoint x: 1016, endPoint y: 53, distance: 286.3
click at [1123, 319] on mat-expansion-panel "check Confirmed Start chat Send notification Lewis Rodger Not rated 5372.95mi T…" at bounding box center [1152, 341] width 200 height 513
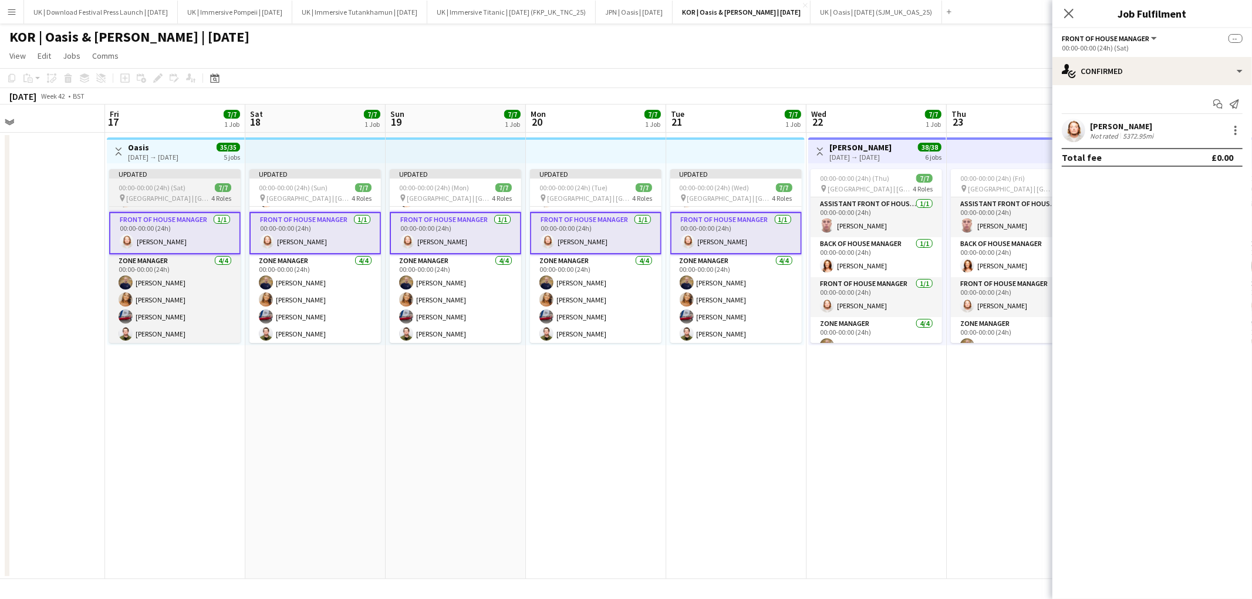
click at [183, 185] on div "00:00-00:00 (24h) (Sat) 7/7" at bounding box center [174, 187] width 131 height 9
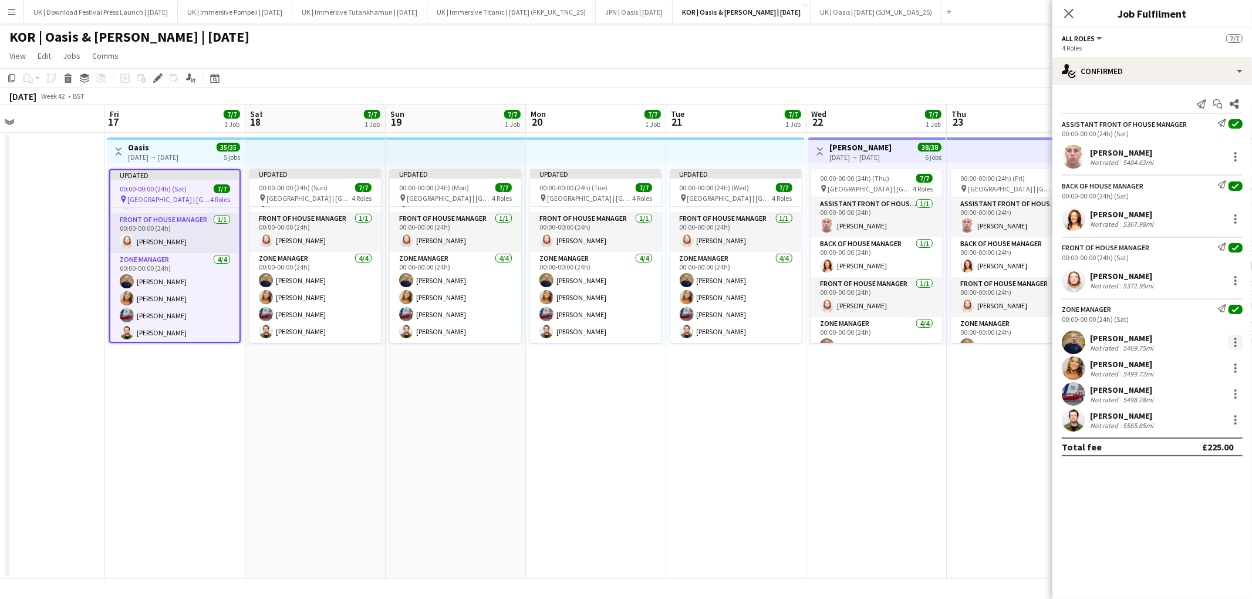
click at [1242, 344] on div at bounding box center [1235, 342] width 14 height 14
click at [1083, 529] on div at bounding box center [626, 299] width 1252 height 599
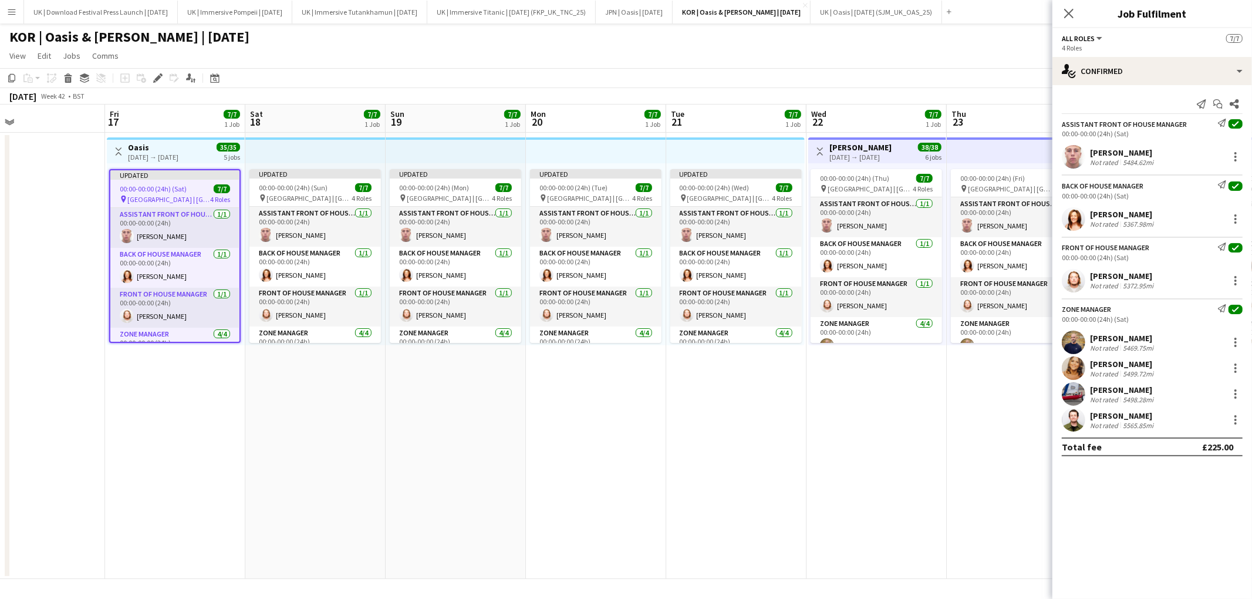
drag, startPoint x: 183, startPoint y: 387, endPoint x: 163, endPoint y: 349, distance: 43.3
click at [182, 386] on app-date-cell "Toggle View Oasis 17-10-2025 → 21-10-2025 35/35 5 jobs Updated 00:00-00:00 (24h…" at bounding box center [175, 356] width 140 height 446
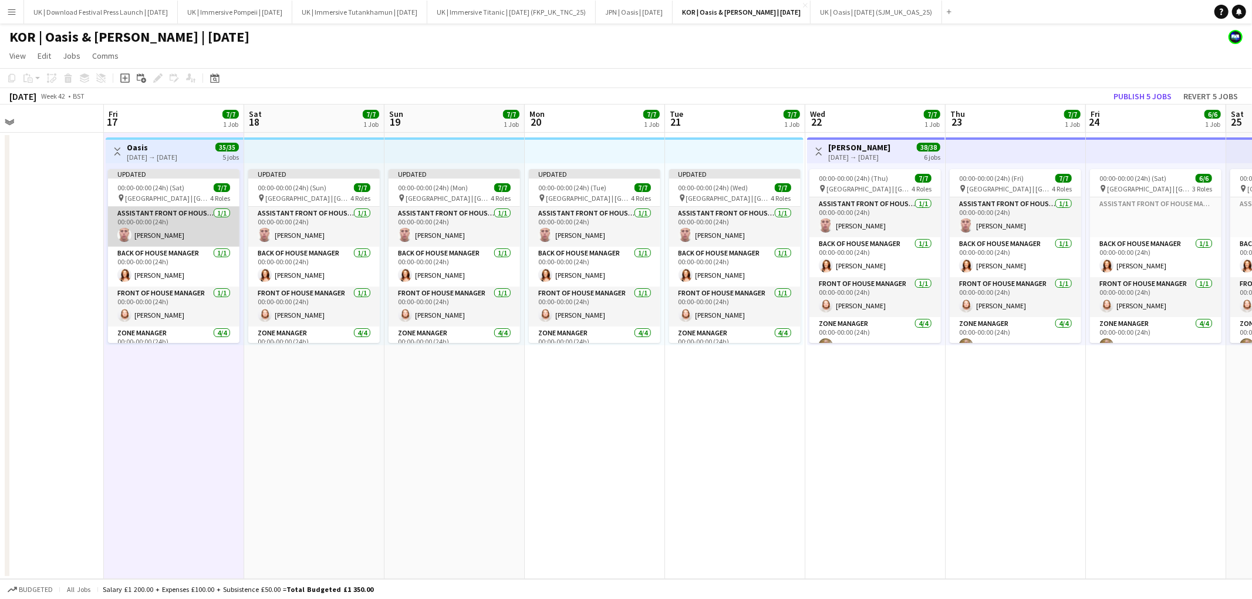
click at [156, 223] on app-card-role "Assistant Front of House Manager 1/1 00:00-00:00 (24h) Jack Probyn" at bounding box center [173, 227] width 131 height 40
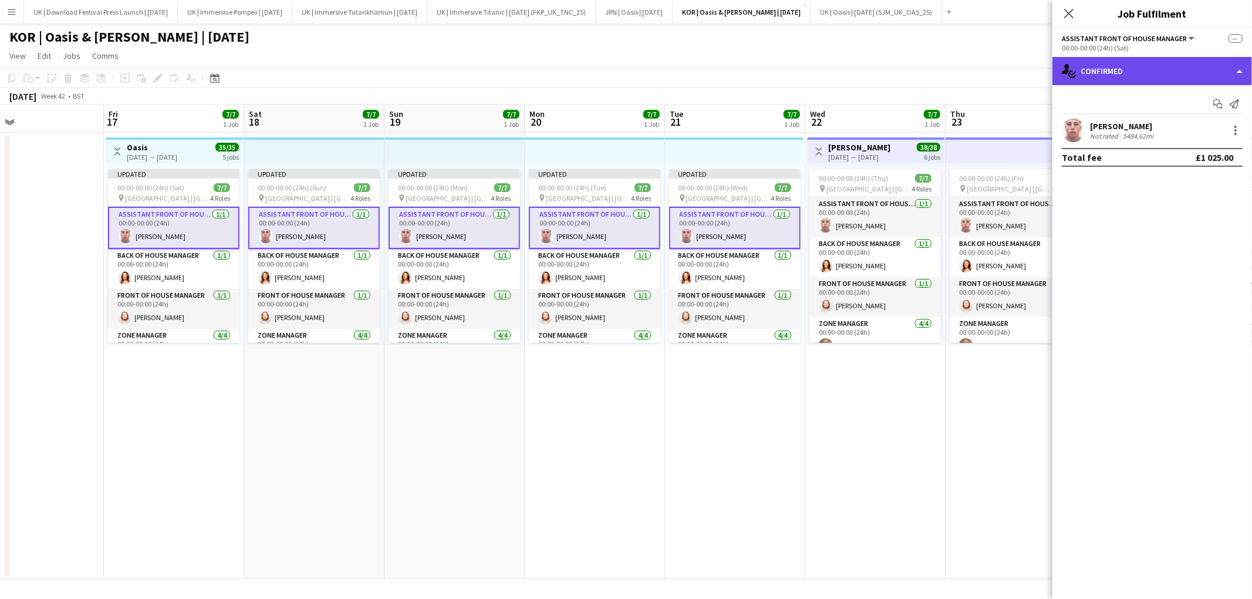
click at [1162, 68] on div "single-neutral-actions-check-2 Confirmed" at bounding box center [1152, 71] width 200 height 28
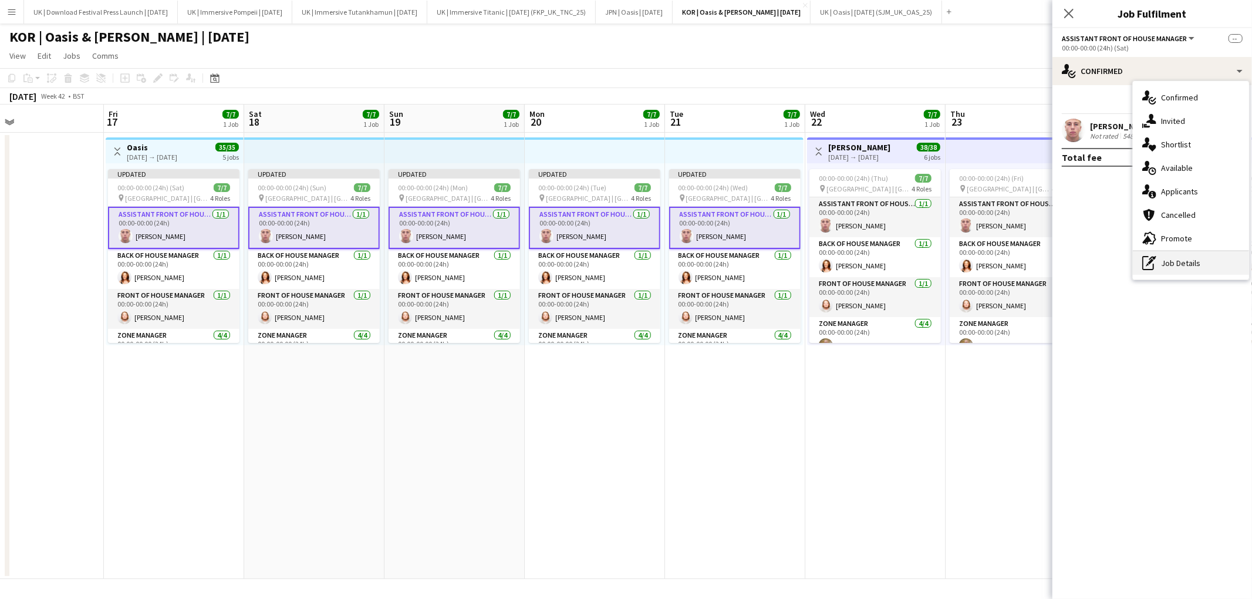
click at [1180, 265] on div "pen-write Job Details" at bounding box center [1191, 262] width 116 height 23
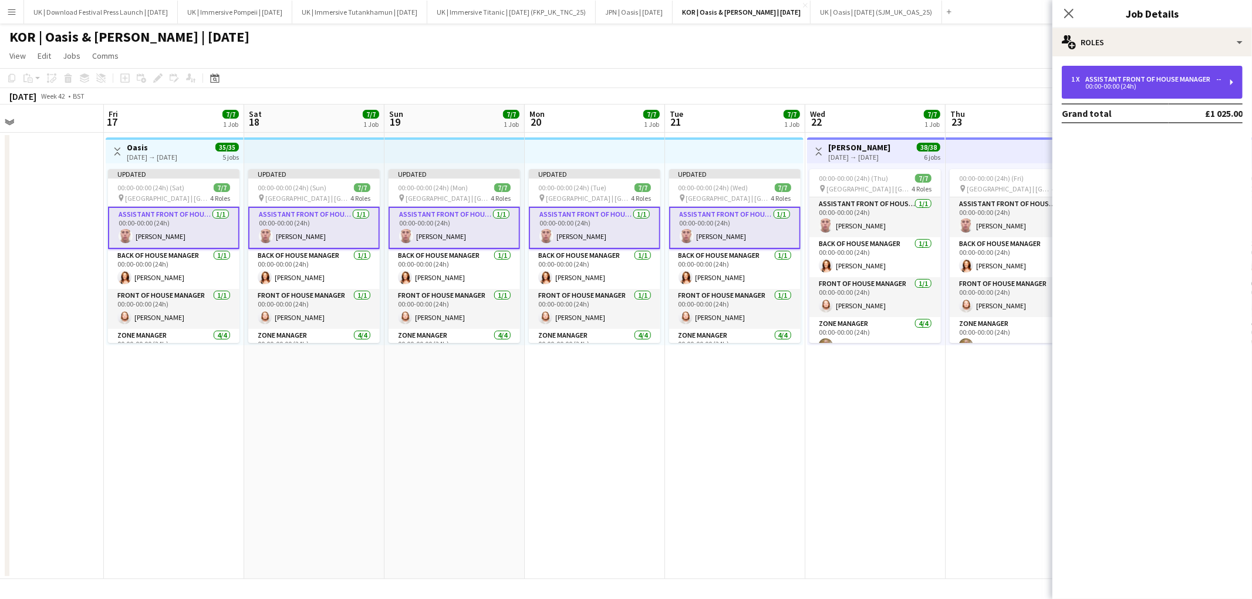
click at [1150, 83] on div "00:00-00:00 (24h)" at bounding box center [1146, 86] width 150 height 6
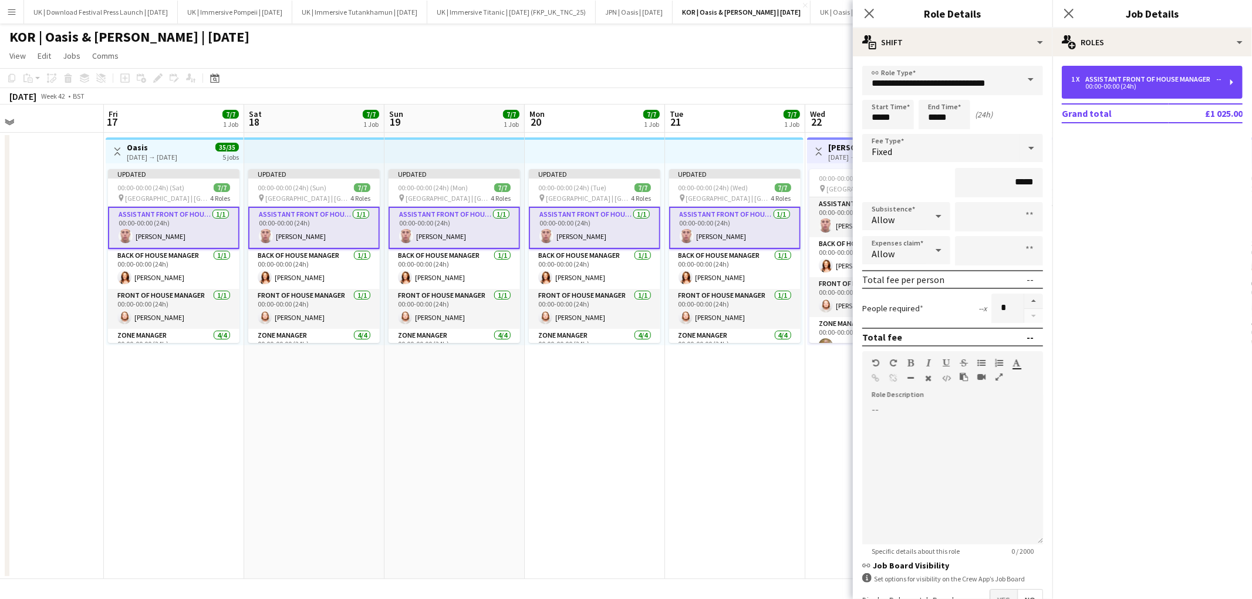
scroll to position [75, 0]
click at [285, 382] on app-date-cell "Updated 00:00-00:00 (24h) (Sun) 7/7 pin Goyang Stadium | Seoul, South Korea 4 R…" at bounding box center [314, 356] width 140 height 446
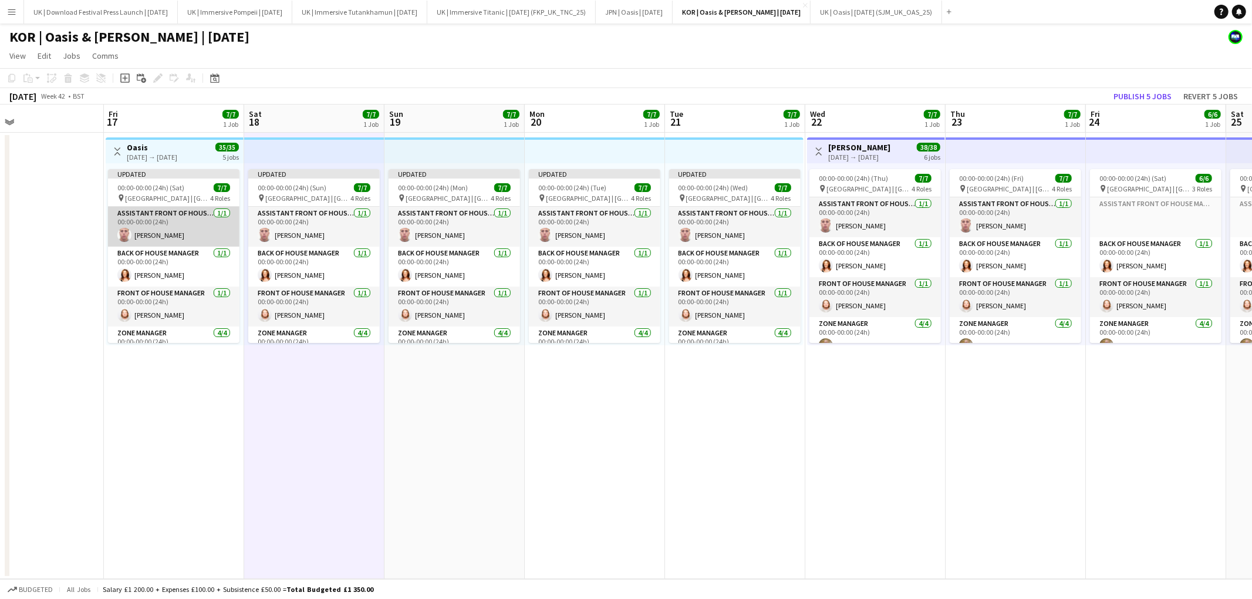
click at [192, 224] on app-card-role "Assistant Front of House Manager 1/1 00:00-00:00 (24h) Jack Probyn" at bounding box center [173, 227] width 131 height 40
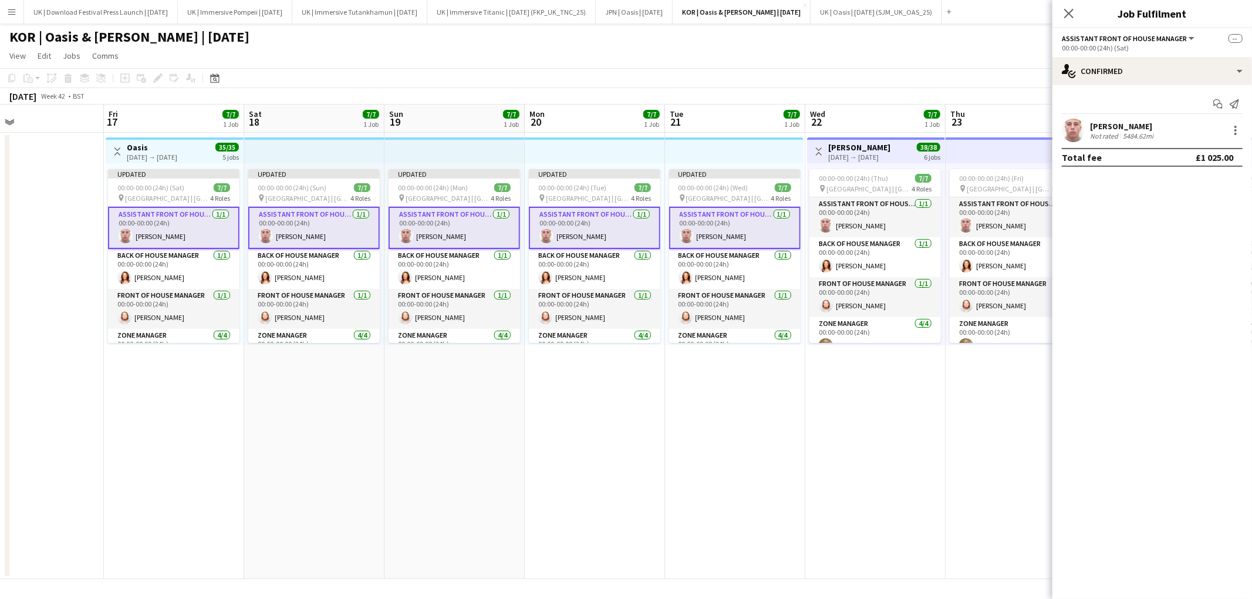
click at [282, 452] on app-date-cell "Updated 00:00-00:00 (24h) (Sun) 7/7 pin Goyang Stadium | Seoul, South Korea 4 R…" at bounding box center [314, 356] width 140 height 446
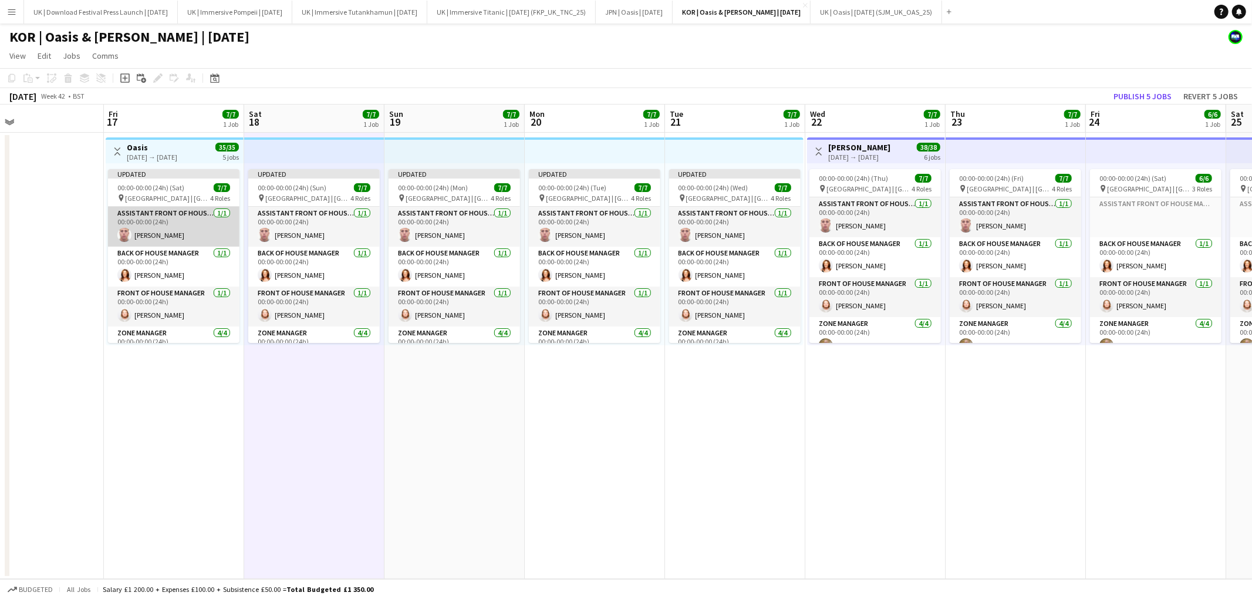
click at [187, 229] on app-card-role "Assistant Front of House Manager 1/1 00:00-00:00 (24h) Jack Probyn" at bounding box center [173, 227] width 131 height 40
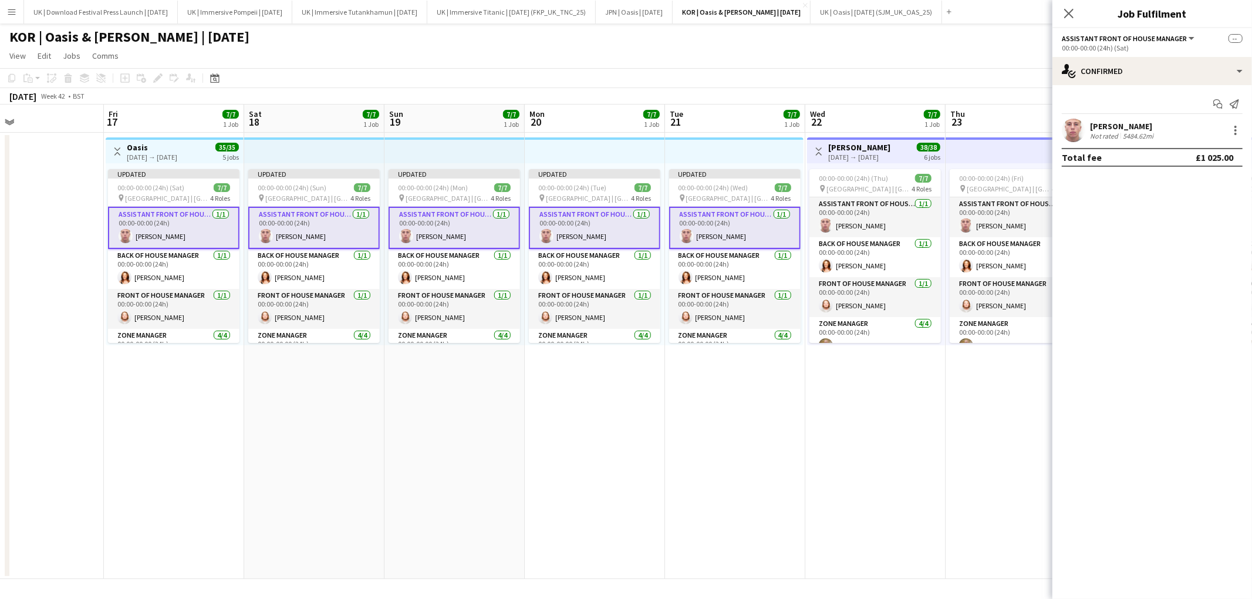
click at [188, 229] on app-card-role "Assistant Front of House Manager 1/1 00:00-00:00 (24h) Jack Probyn" at bounding box center [173, 228] width 131 height 42
drag, startPoint x: 283, startPoint y: 410, endPoint x: 248, endPoint y: 342, distance: 76.6
click at [283, 410] on app-date-cell "Updated 00:00-00:00 (24h) (Sun) 7/7 pin Goyang Stadium | Seoul, South Korea 4 R…" at bounding box center [314, 356] width 140 height 446
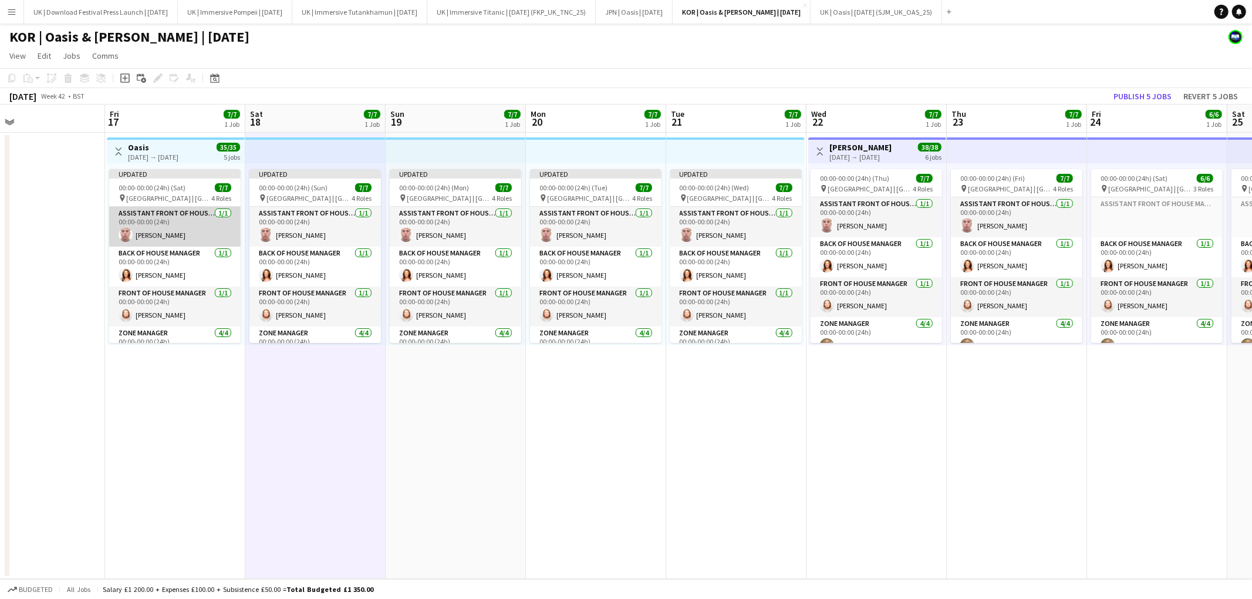
click at [194, 229] on app-card-role "Assistant Front of House Manager 1/1 00:00-00:00 (24h) Jack Probyn" at bounding box center [174, 227] width 131 height 40
click at [183, 232] on app-card-role "Assistant Front of House Manager 1/1 00:00-00:00 (24h) Jack Probyn" at bounding box center [174, 227] width 131 height 40
click at [326, 421] on app-date-cell "Updated 00:00-00:00 (24h) (Sun) 7/7 pin Goyang Stadium | Seoul, South Korea 4 R…" at bounding box center [315, 356] width 140 height 446
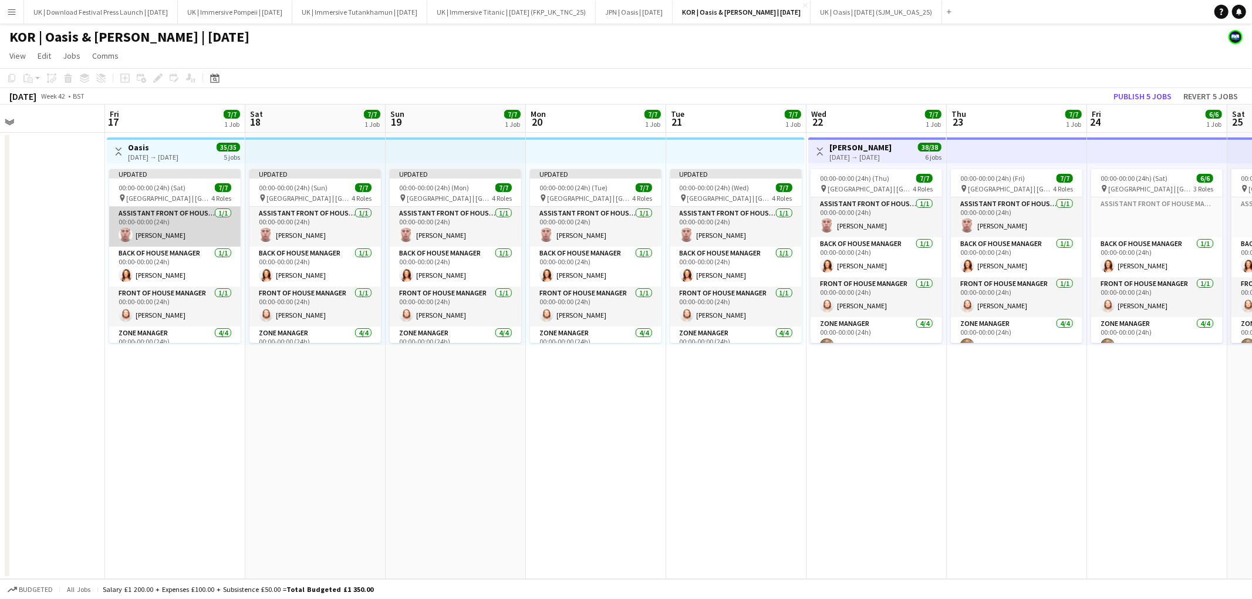
click at [196, 220] on app-card-role "Assistant Front of House Manager 1/1 00:00-00:00 (24h) Jack Probyn" at bounding box center [174, 227] width 131 height 40
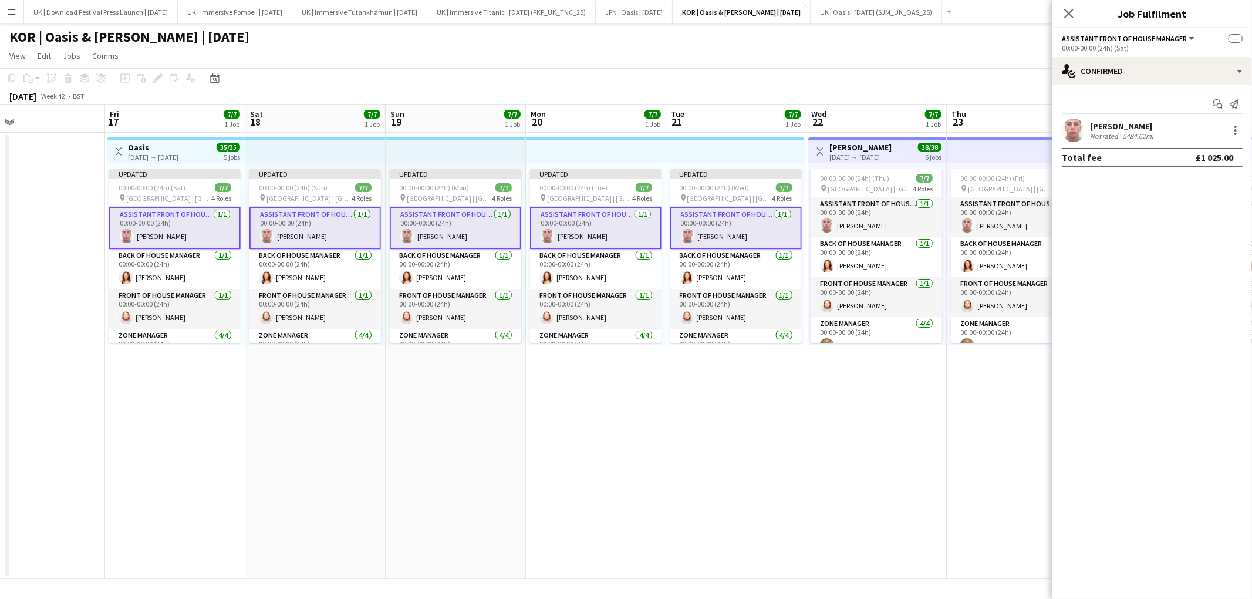
drag, startPoint x: 352, startPoint y: 479, endPoint x: 263, endPoint y: 343, distance: 162.1
click at [351, 478] on app-date-cell "Updated 00:00-00:00 (24h) (Sun) 7/7 pin Goyang Stadium | Seoul, South Korea 4 R…" at bounding box center [315, 356] width 140 height 446
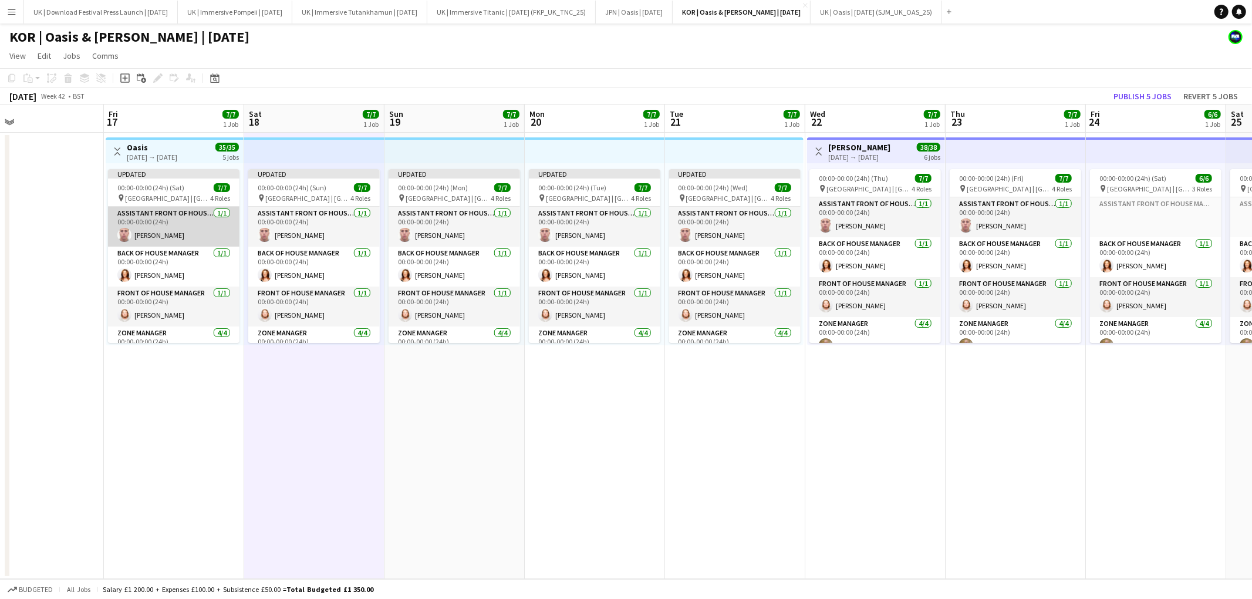
click at [182, 216] on app-card-role "Assistant Front of House Manager 1/1 00:00-00:00 (24h) Jack Probyn" at bounding box center [173, 227] width 131 height 40
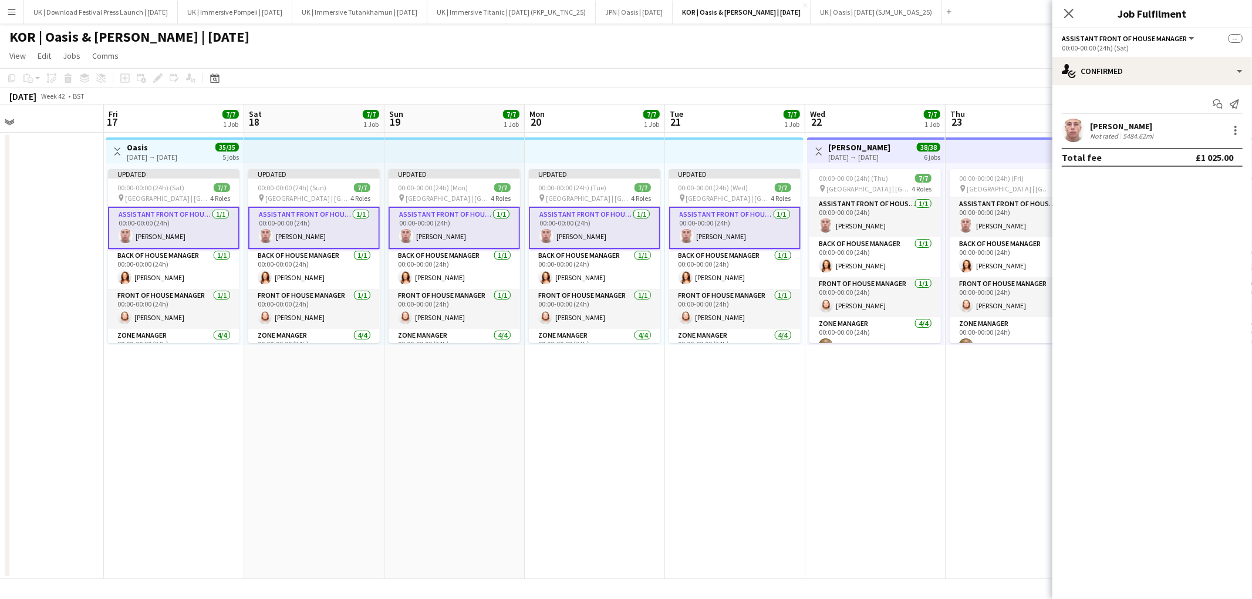
drag, startPoint x: 307, startPoint y: 557, endPoint x: 182, endPoint y: 296, distance: 289.0
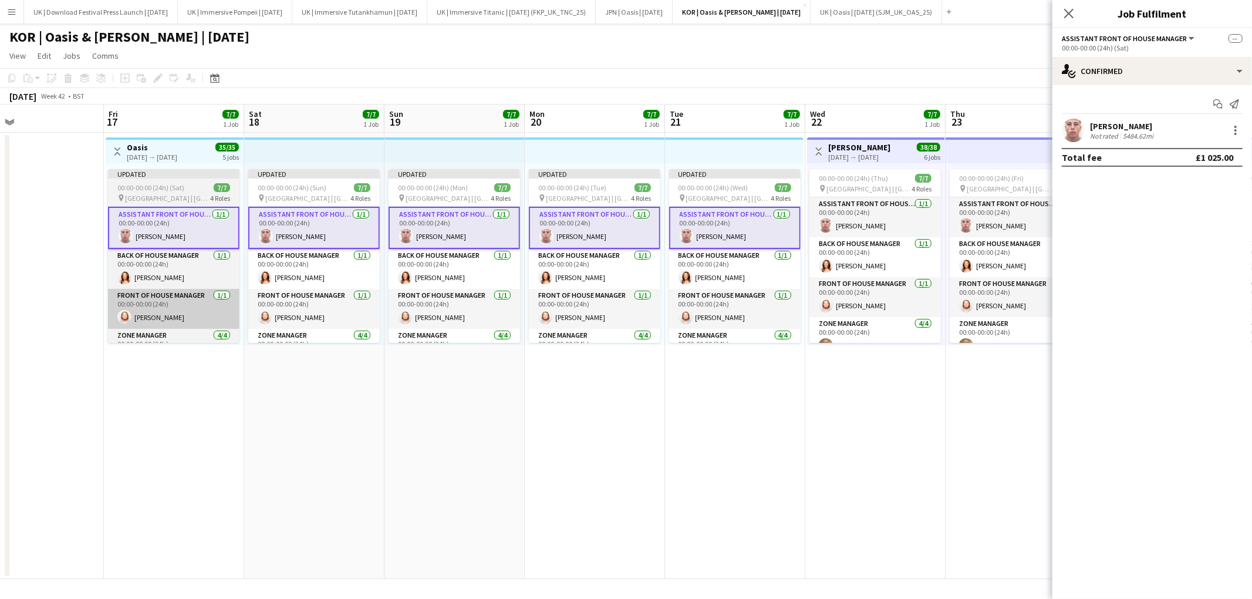
click at [306, 556] on app-date-cell "Updated 00:00-00:00 (24h) (Sun) 7/7 pin Goyang Stadium | Seoul, South Korea 4 R…" at bounding box center [314, 356] width 140 height 446
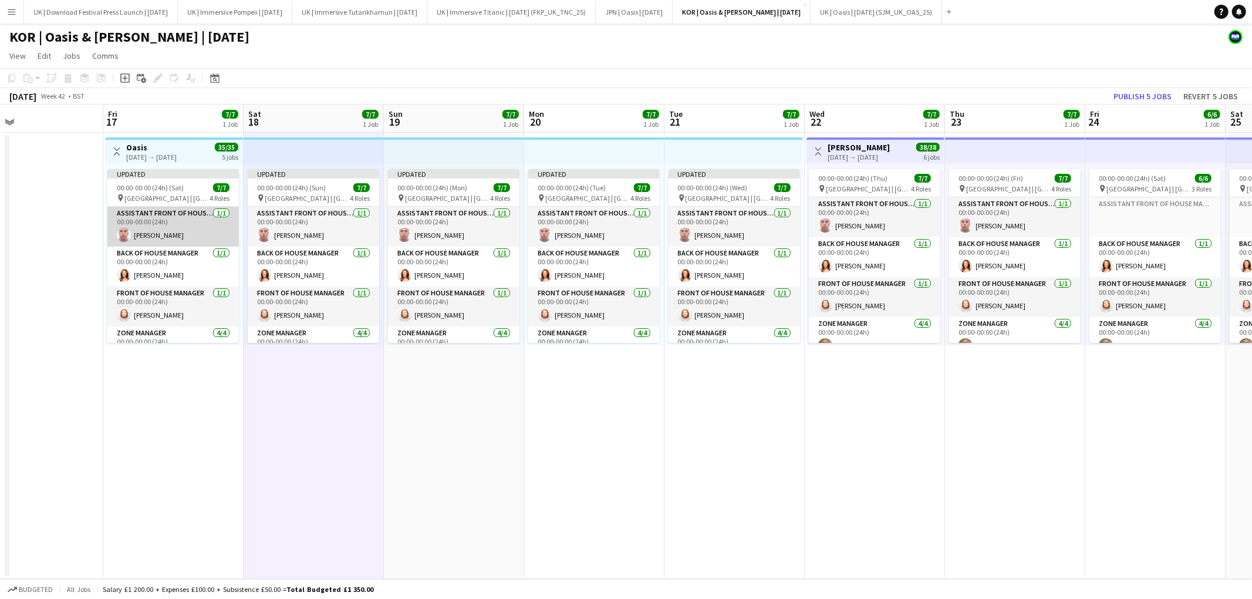
click at [181, 223] on app-card-role "Assistant Front of House Manager 1/1 00:00-00:00 (24h) Jack Probyn" at bounding box center [172, 227] width 131 height 40
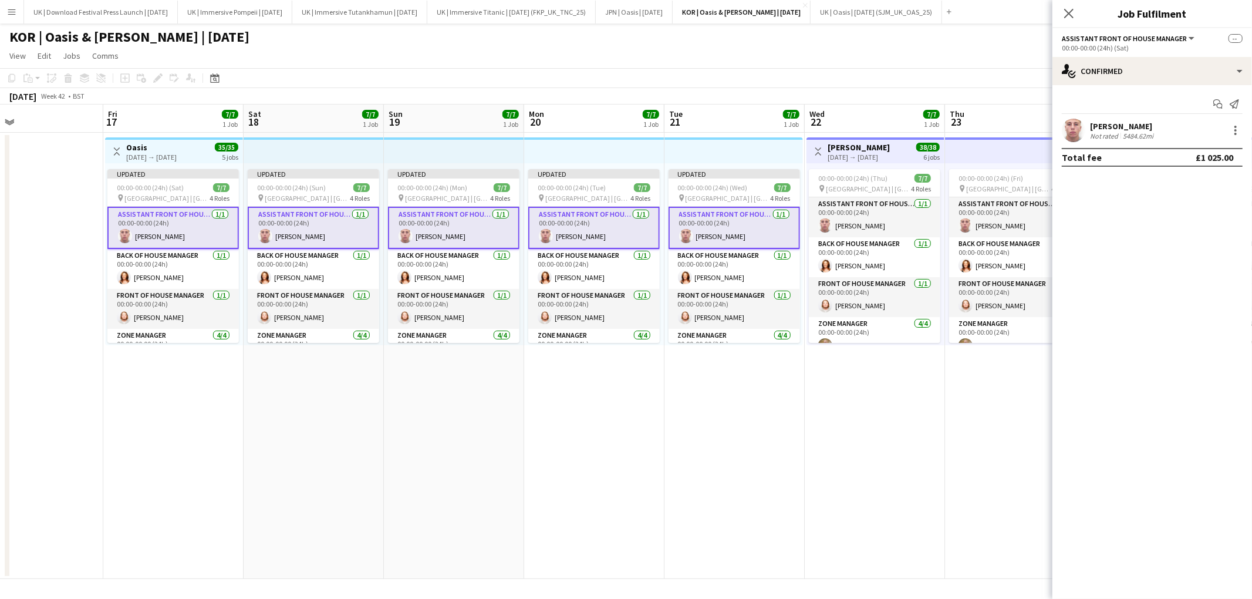
click at [665, 489] on app-date-cell "Updated 00:00-00:00 (24h) (Wed) 7/7 pin Goyang Stadium | Seoul, South Korea 4 R…" at bounding box center [734, 356] width 140 height 446
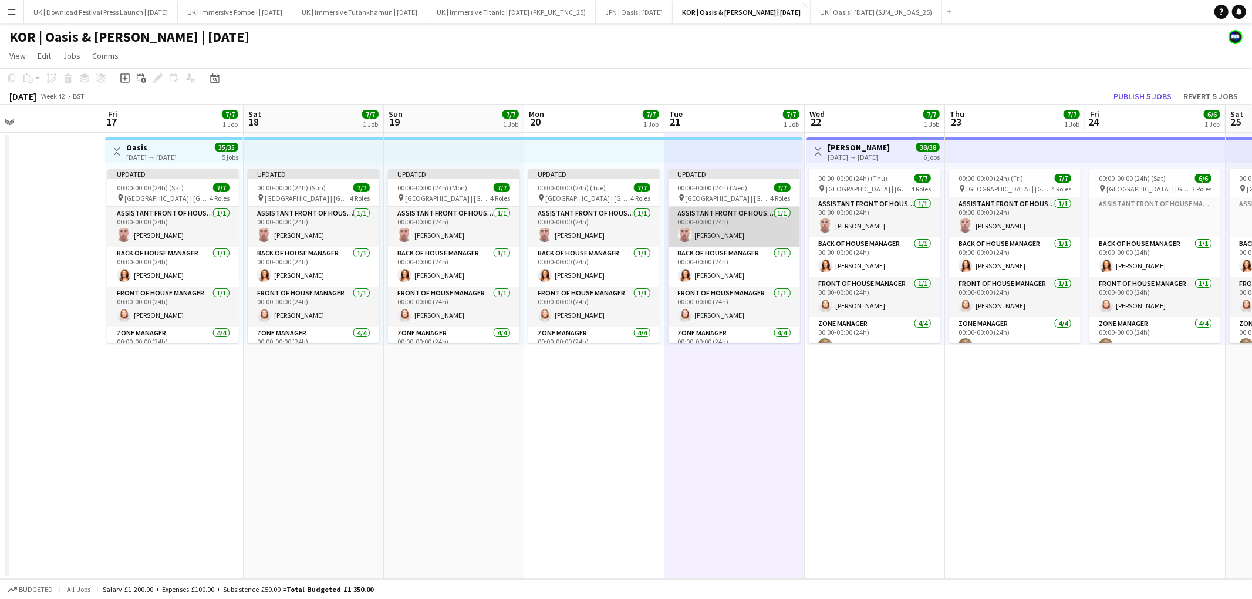
drag, startPoint x: 726, startPoint y: 221, endPoint x: 721, endPoint y: 234, distance: 13.9
click at [726, 221] on app-card-role "Assistant Front of House Manager 1/1 00:00-00:00 (24h) Jack Probyn" at bounding box center [733, 227] width 131 height 40
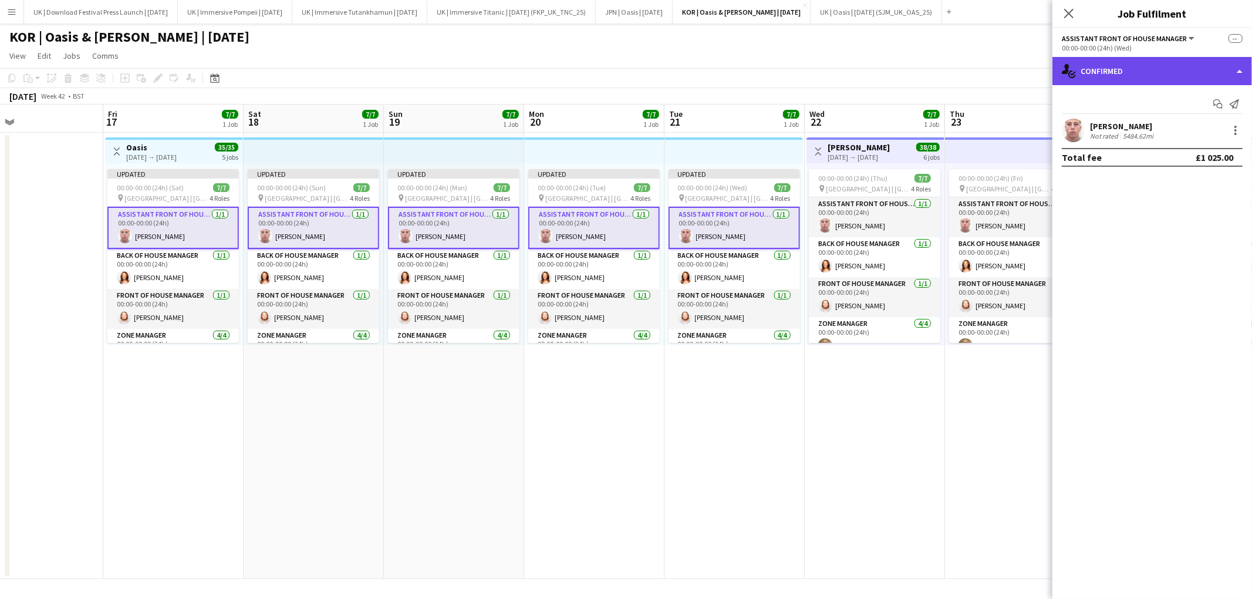
click at [1219, 71] on div "single-neutral-actions-check-2 Confirmed" at bounding box center [1152, 71] width 200 height 28
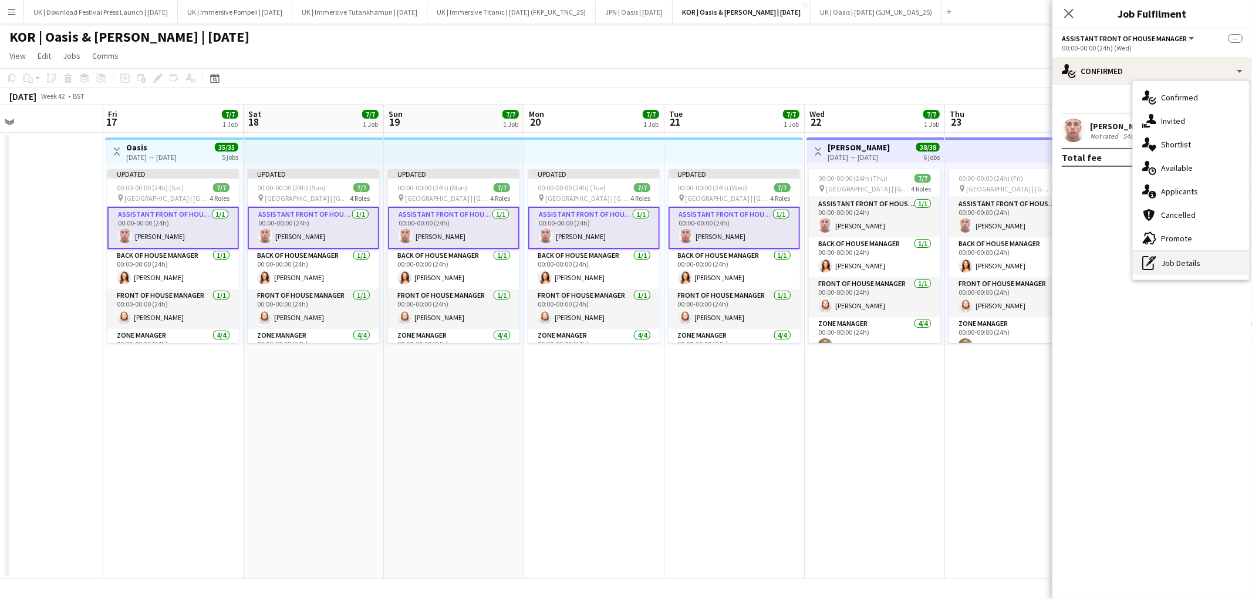
click at [1182, 256] on div "pen-write Job Details" at bounding box center [1191, 262] width 116 height 23
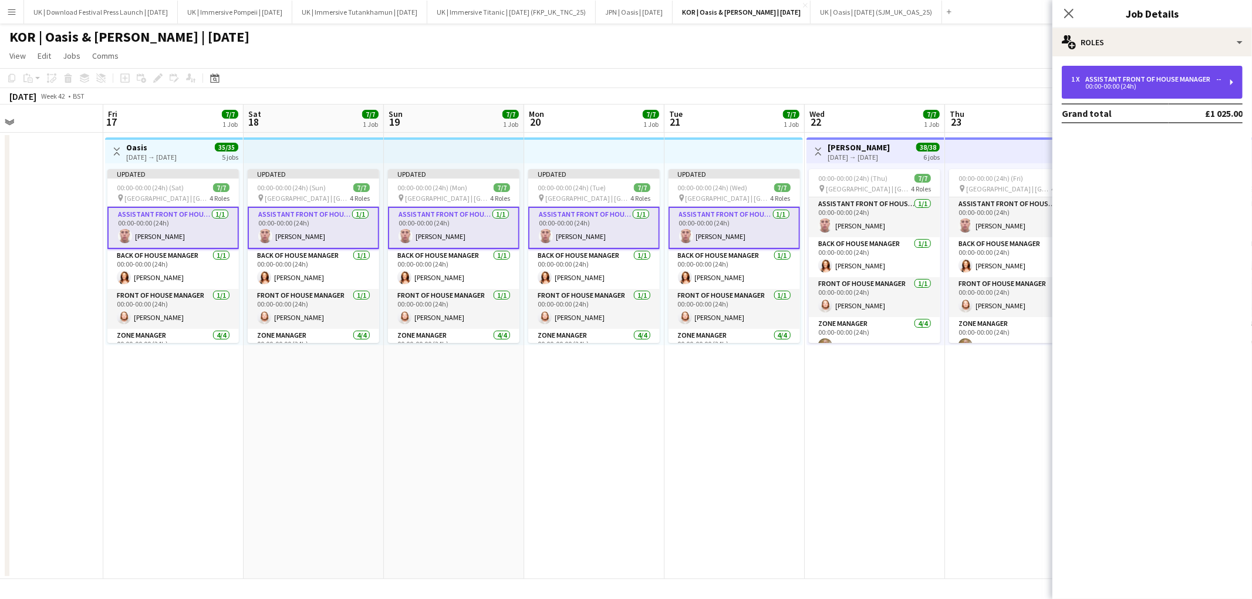
click at [1197, 81] on div "Assistant Front of House Manager" at bounding box center [1150, 79] width 130 height 8
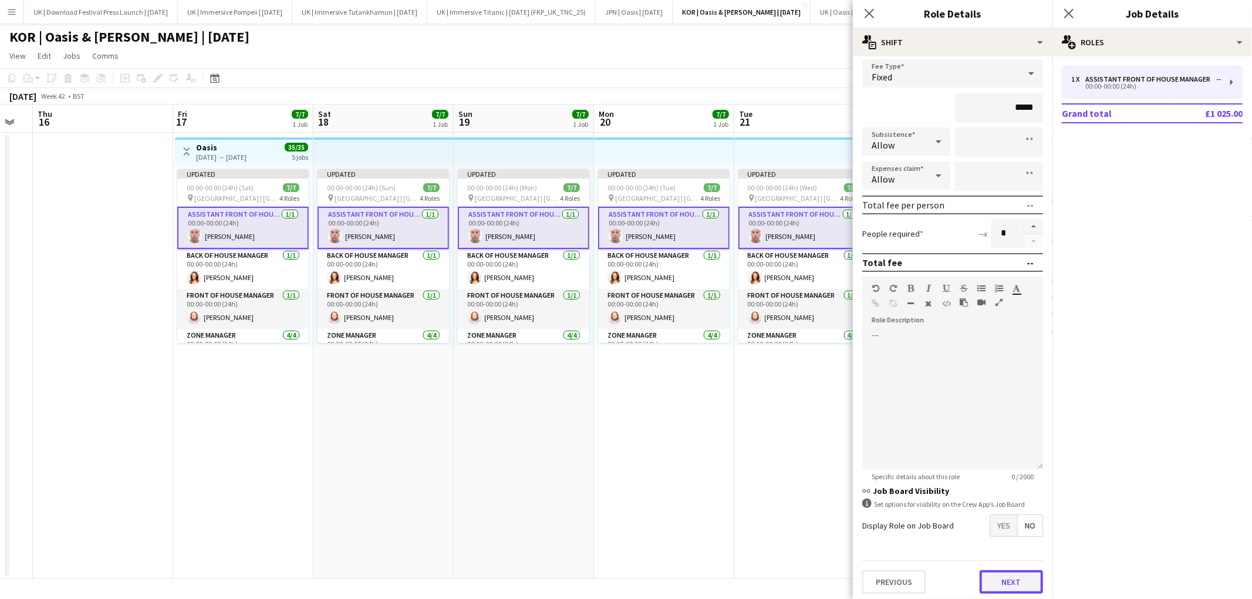
click at [1016, 580] on button "Next" at bounding box center [1010, 581] width 63 height 23
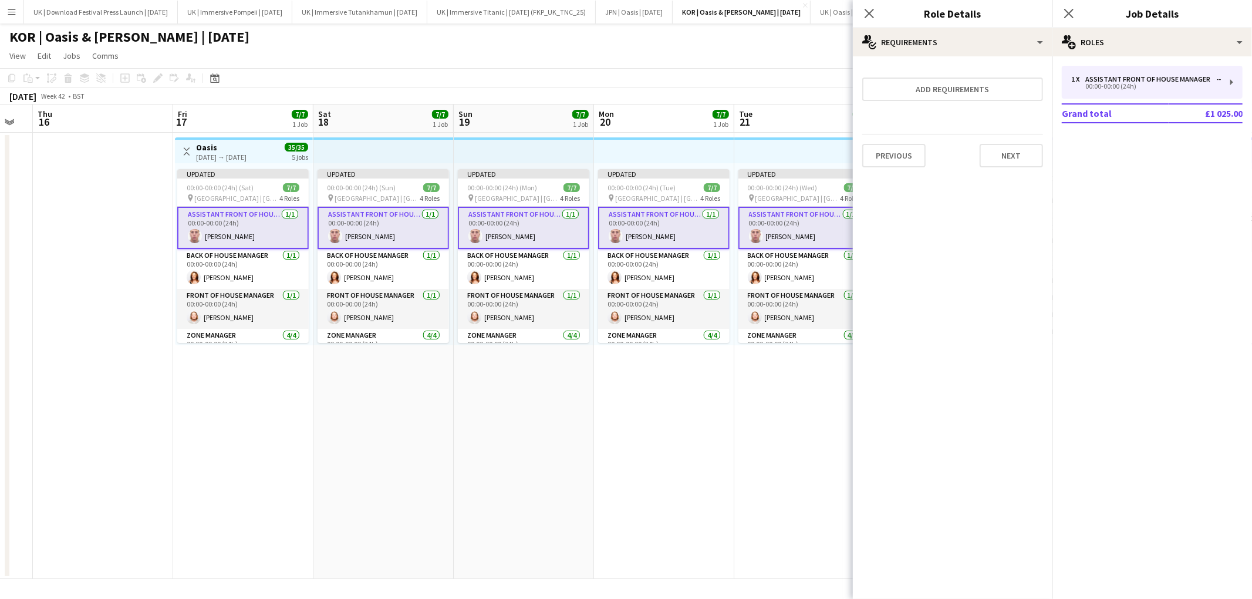
scroll to position [0, 0]
click at [1018, 150] on button "Next" at bounding box center [1010, 155] width 63 height 23
click at [1022, 160] on button "Finish" at bounding box center [1021, 168] width 44 height 23
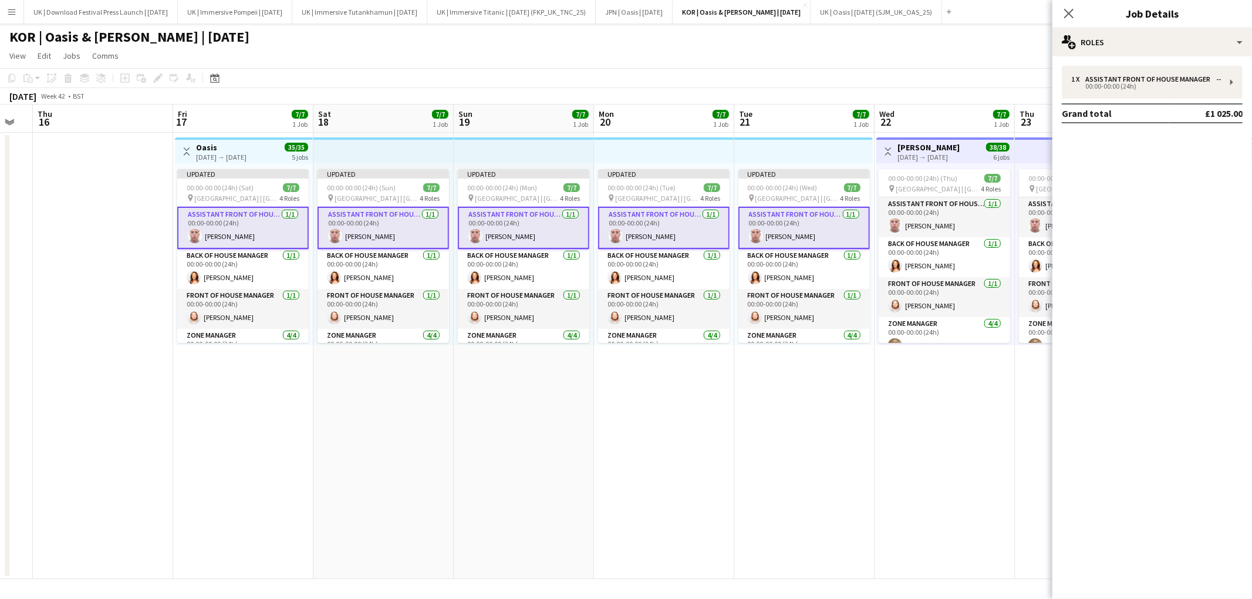
click at [877, 61] on app-page-menu "View Day view expanded Day view collapsed Month view Date picker Jump to today …" at bounding box center [626, 57] width 1252 height 22
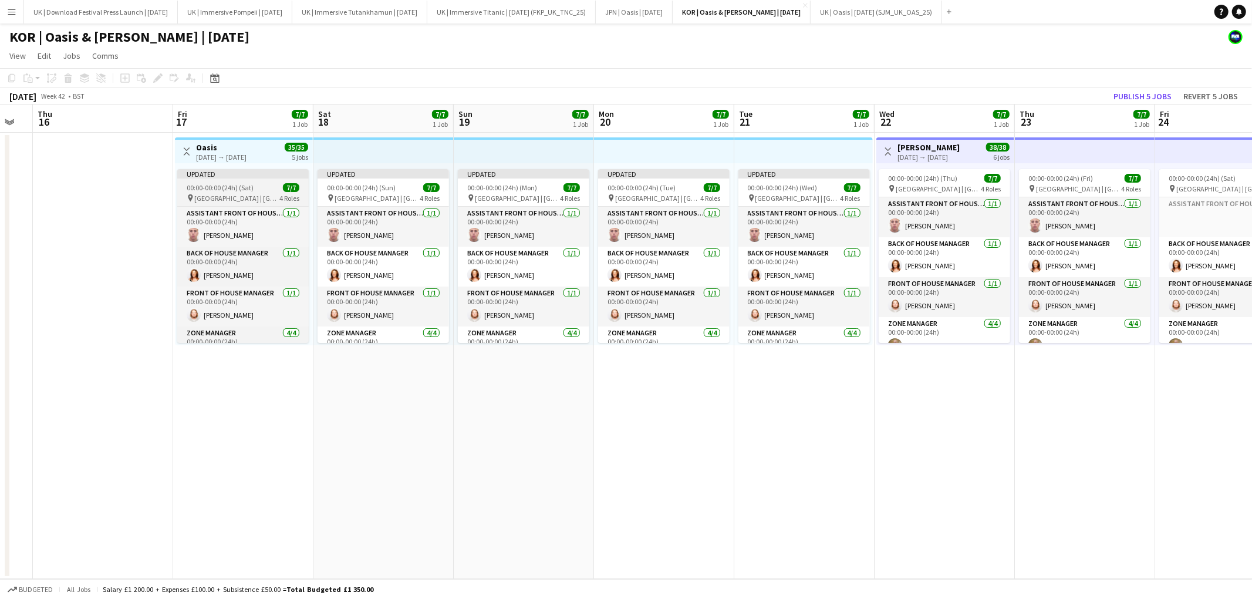
click at [235, 186] on span "00:00-00:00 (24h) (Sat)" at bounding box center [220, 187] width 67 height 9
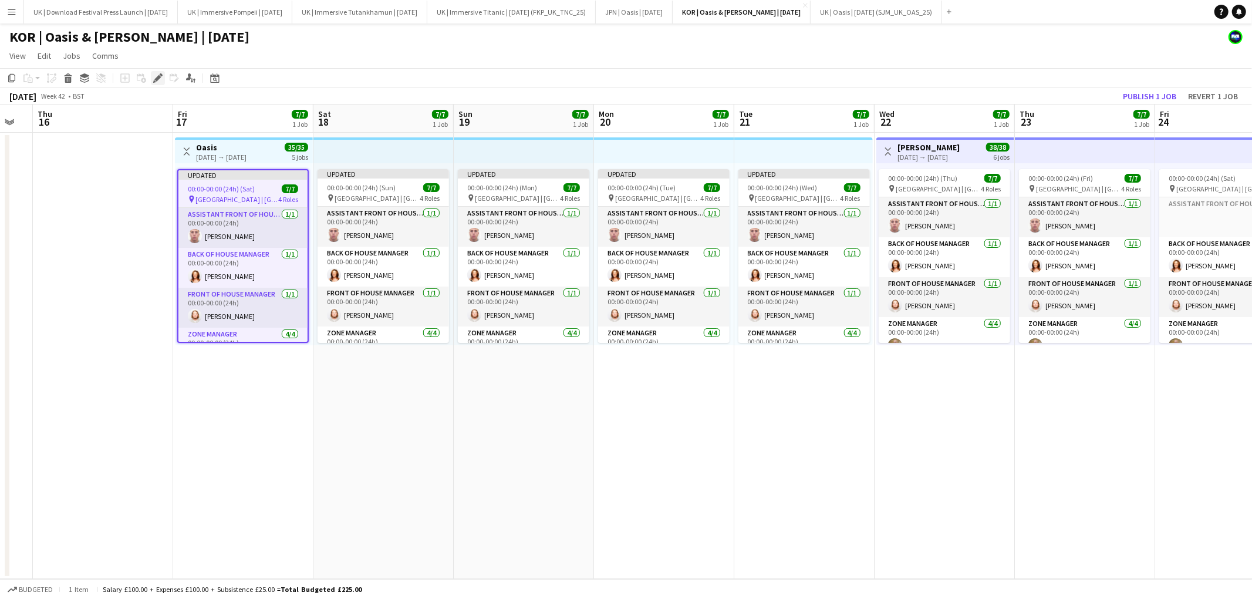
click at [157, 73] on icon "Edit" at bounding box center [157, 77] width 9 height 9
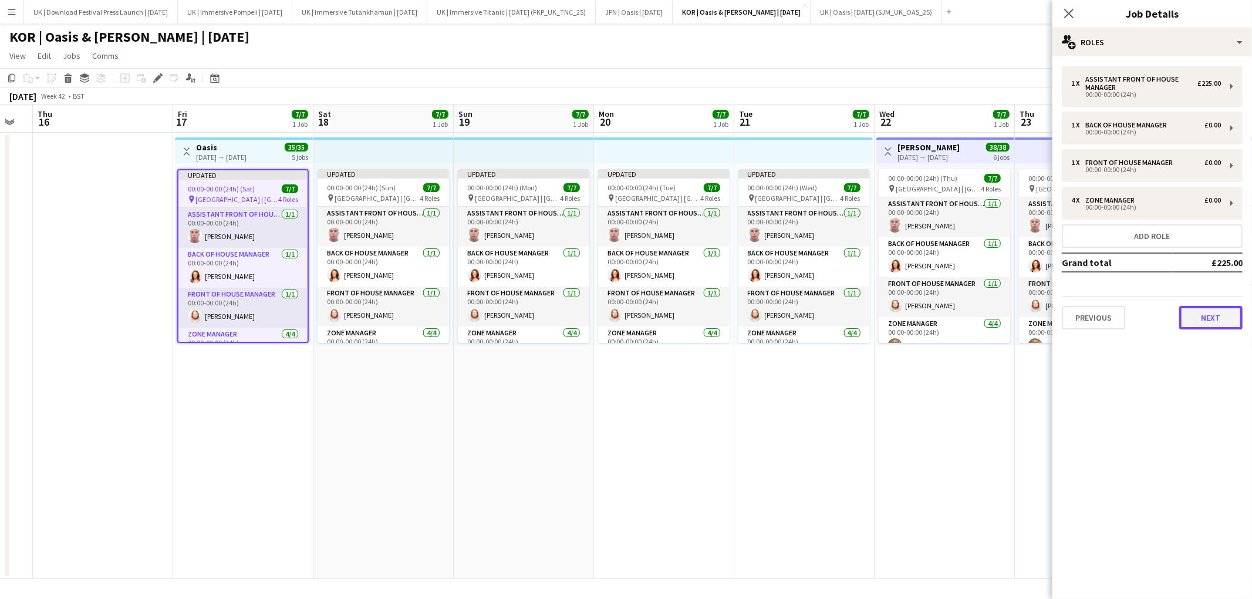
click at [1201, 319] on button "Next" at bounding box center [1210, 317] width 63 height 23
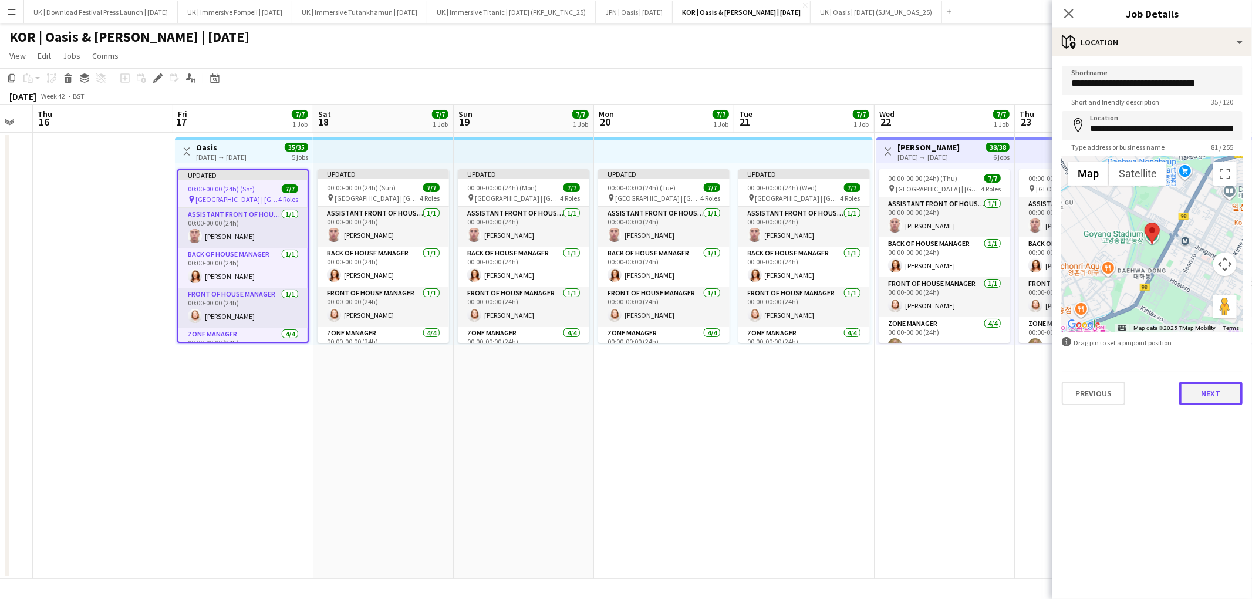
click at [1216, 393] on button "Next" at bounding box center [1210, 392] width 63 height 23
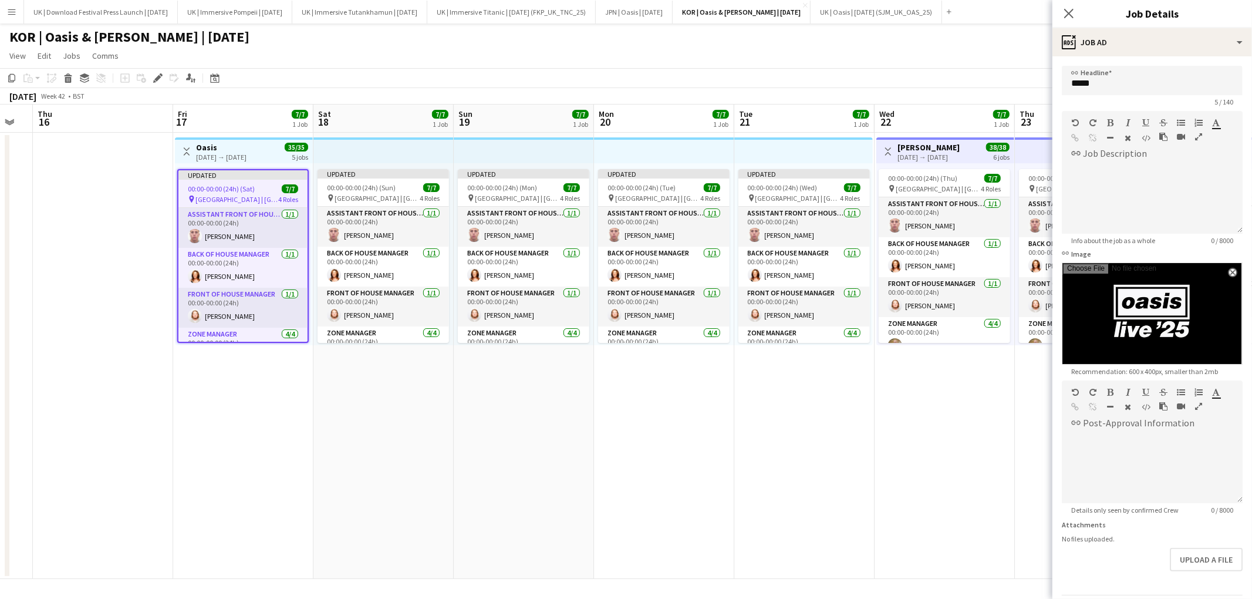
scroll to position [38, 0]
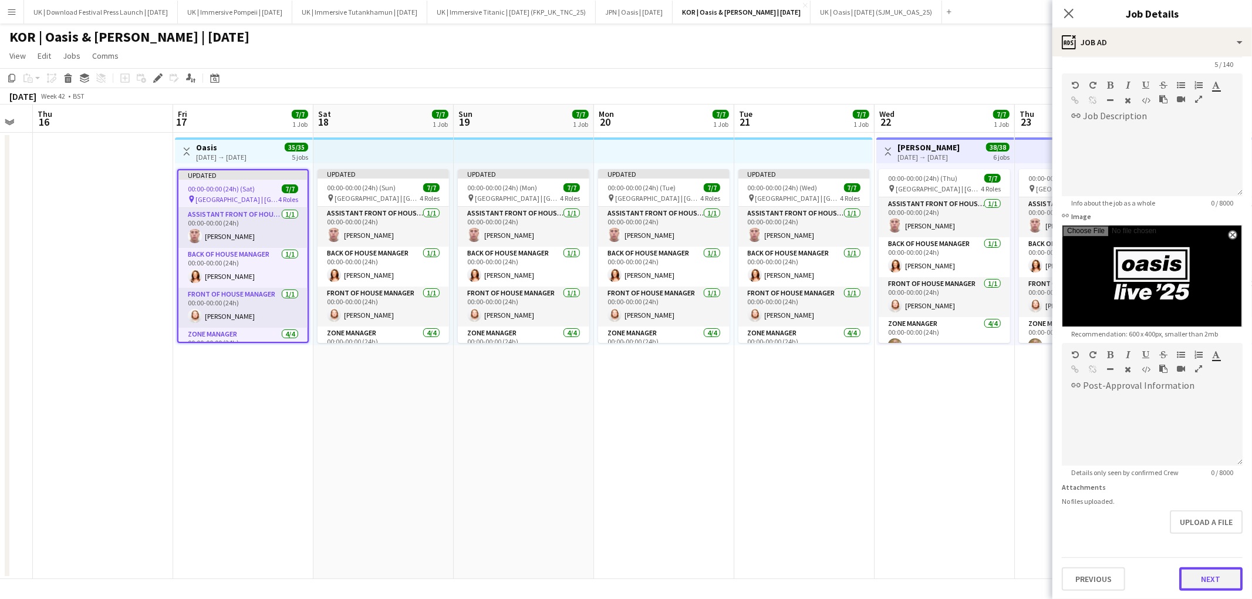
click at [1222, 582] on button "Next" at bounding box center [1210, 578] width 63 height 23
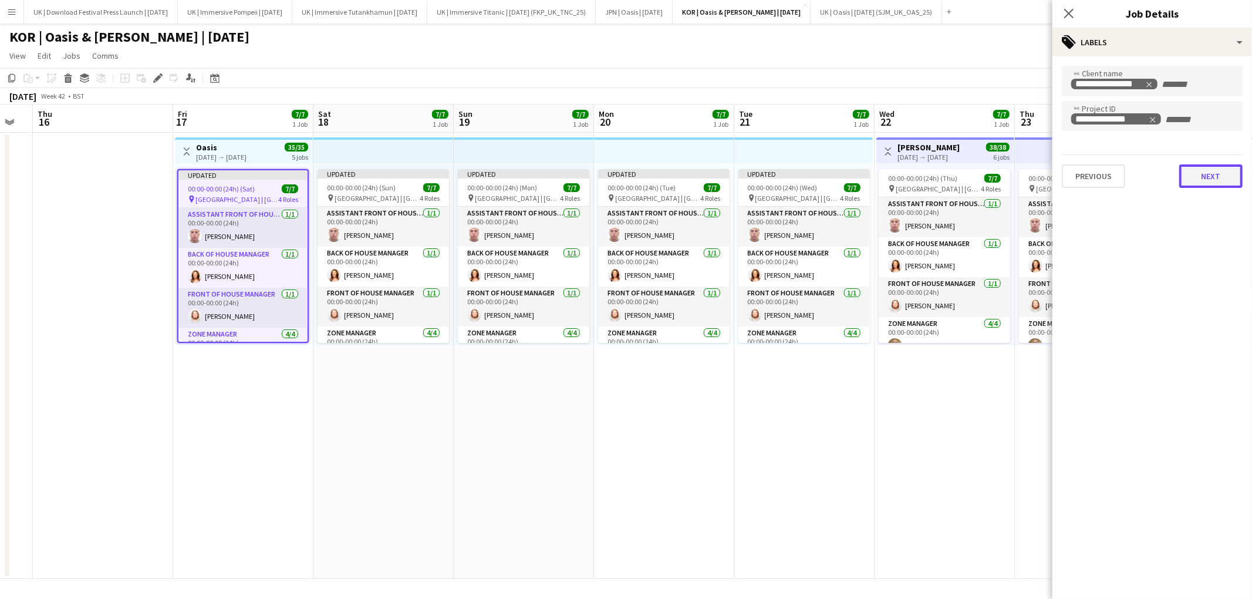
click at [1199, 175] on button "Next" at bounding box center [1210, 175] width 63 height 23
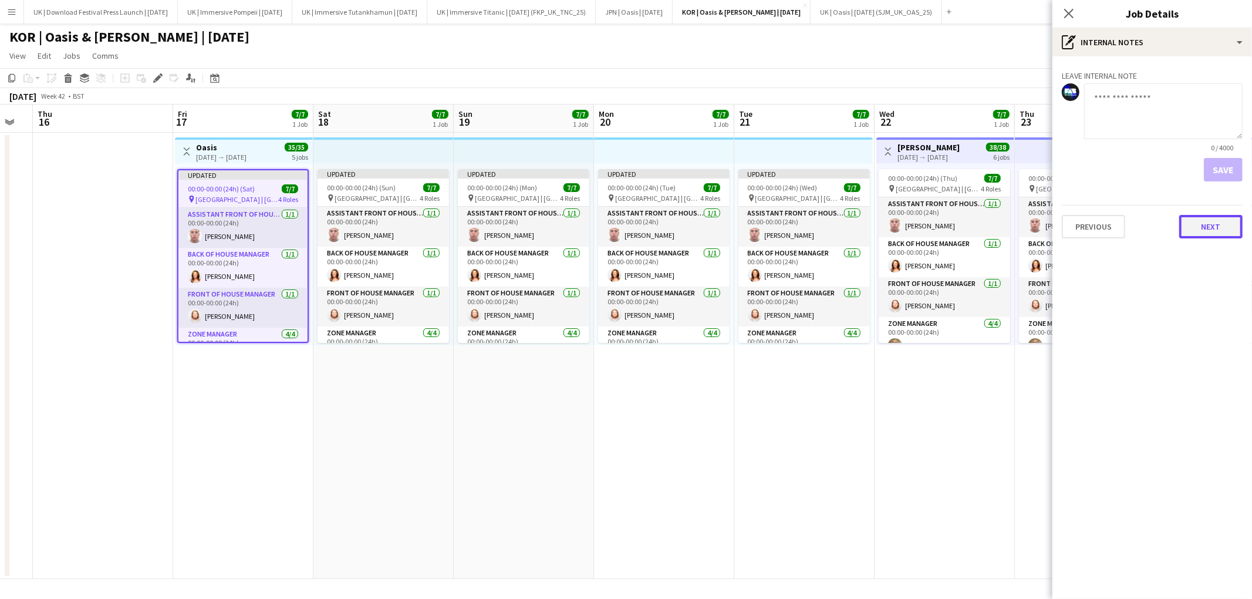
click at [1221, 228] on button "Next" at bounding box center [1210, 226] width 63 height 23
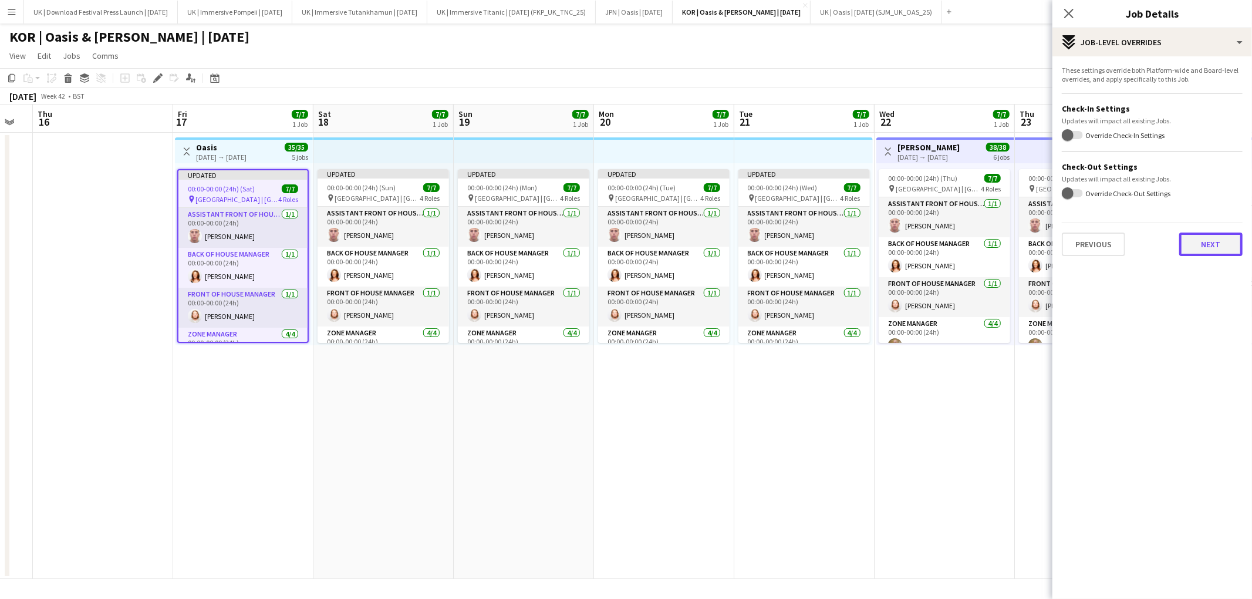
click at [1221, 235] on button "Next" at bounding box center [1210, 243] width 63 height 23
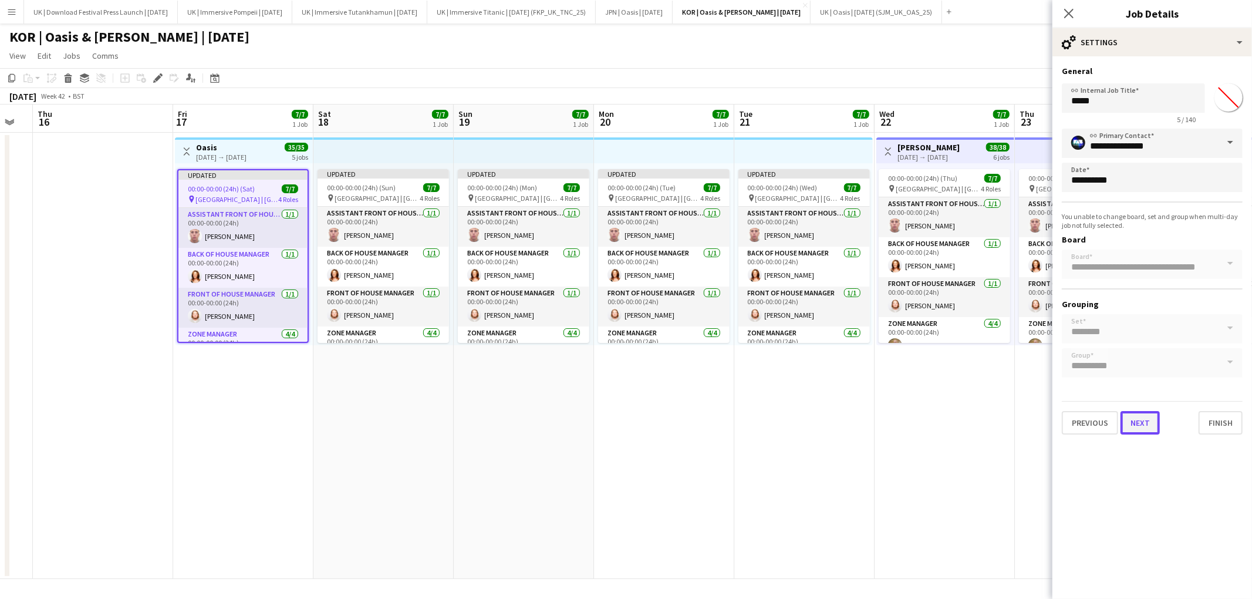
click at [1151, 423] on button "Next" at bounding box center [1139, 422] width 39 height 23
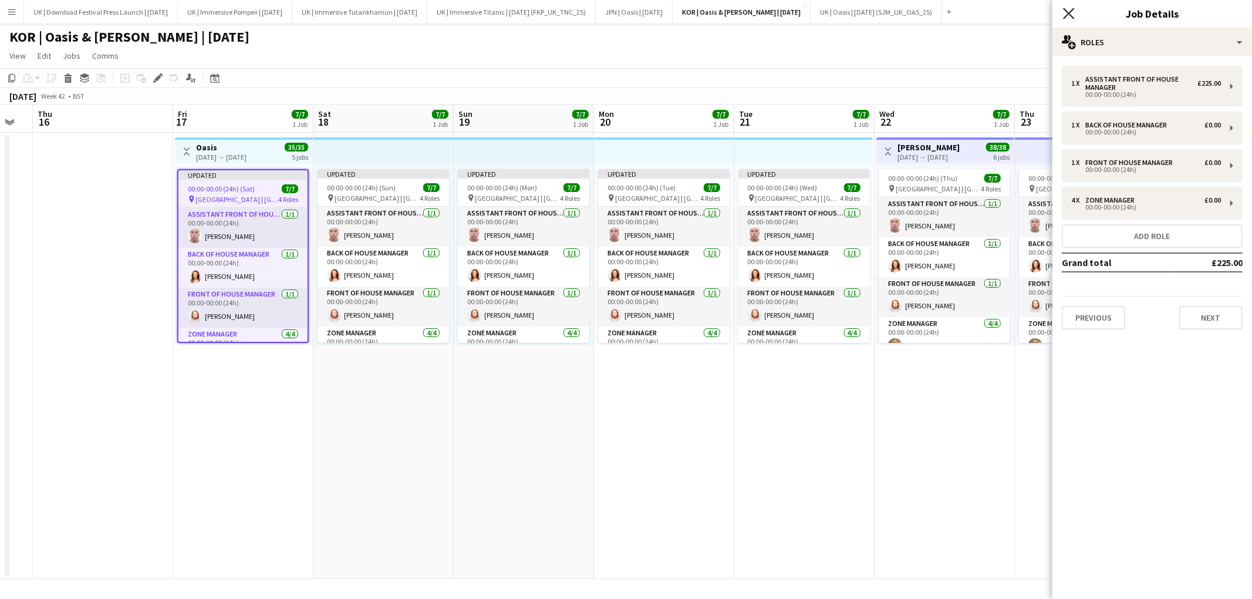
click at [1072, 13] on icon "Close pop-in" at bounding box center [1068, 13] width 11 height 11
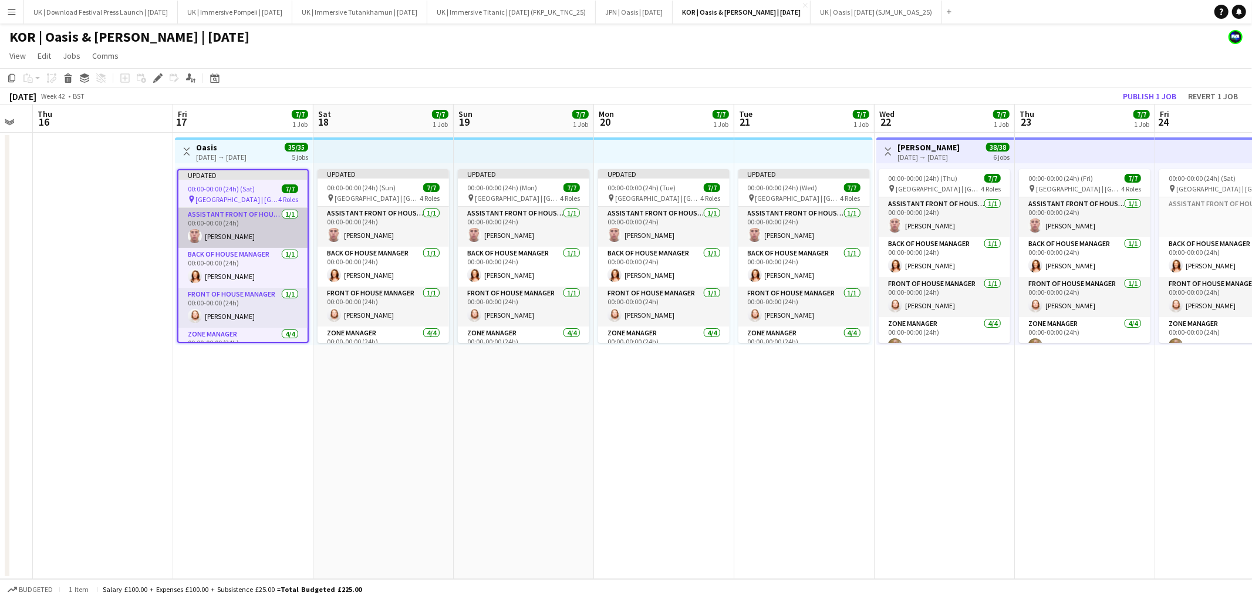
click at [248, 227] on app-card-role "Assistant Front of House Manager 1/1 00:00-00:00 (24h) Jack Probyn" at bounding box center [242, 228] width 129 height 40
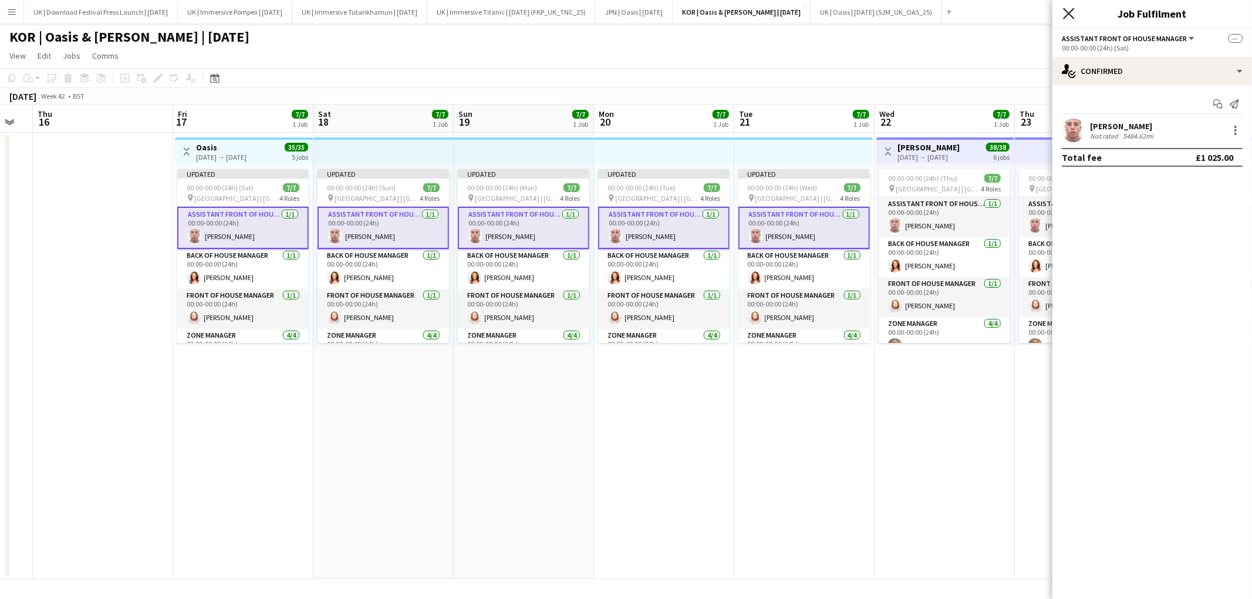
click at [1064, 15] on icon "Close pop-in" at bounding box center [1068, 13] width 11 height 11
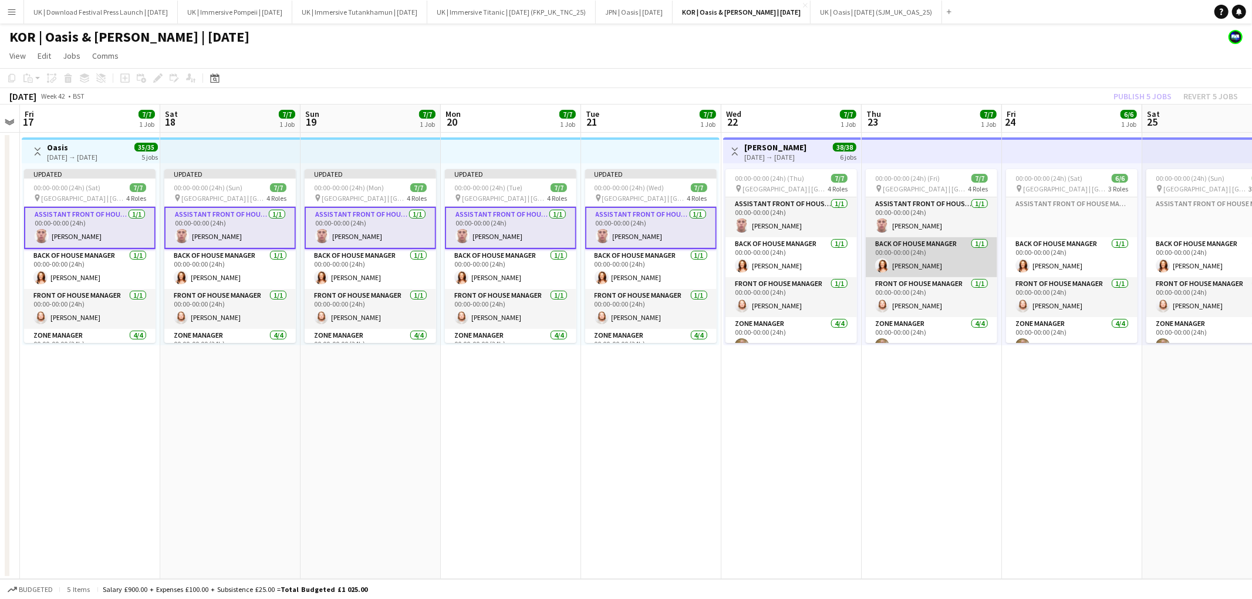
scroll to position [0, 276]
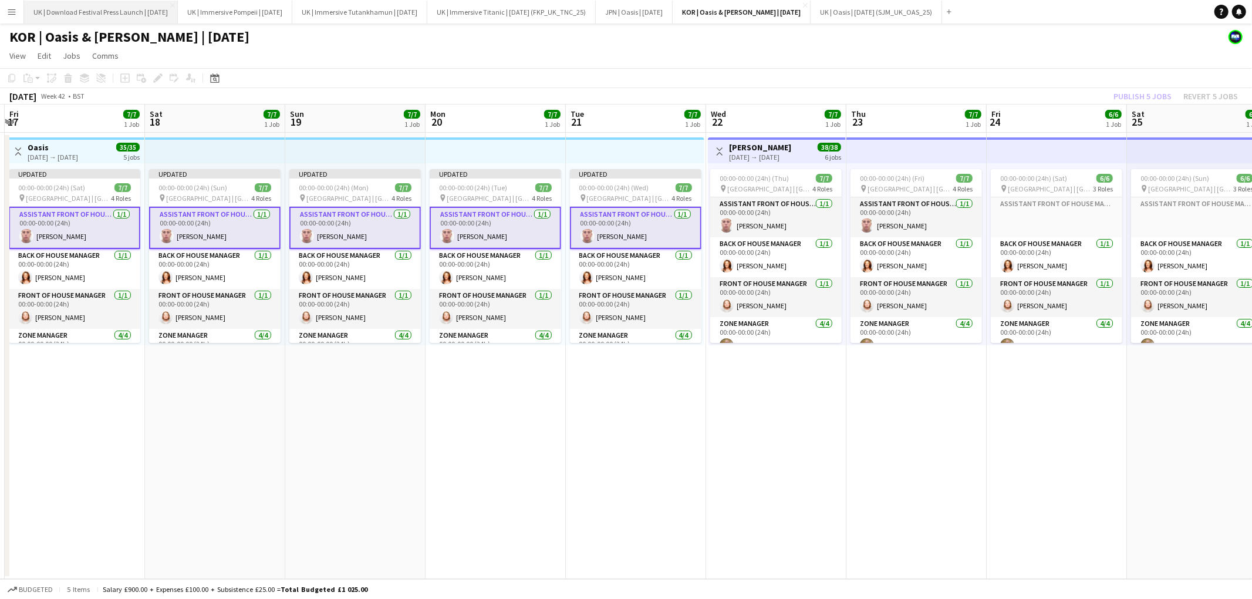
click at [116, 11] on button "UK | Download Festival Press Launch | Nov 25 Close" at bounding box center [101, 12] width 154 height 23
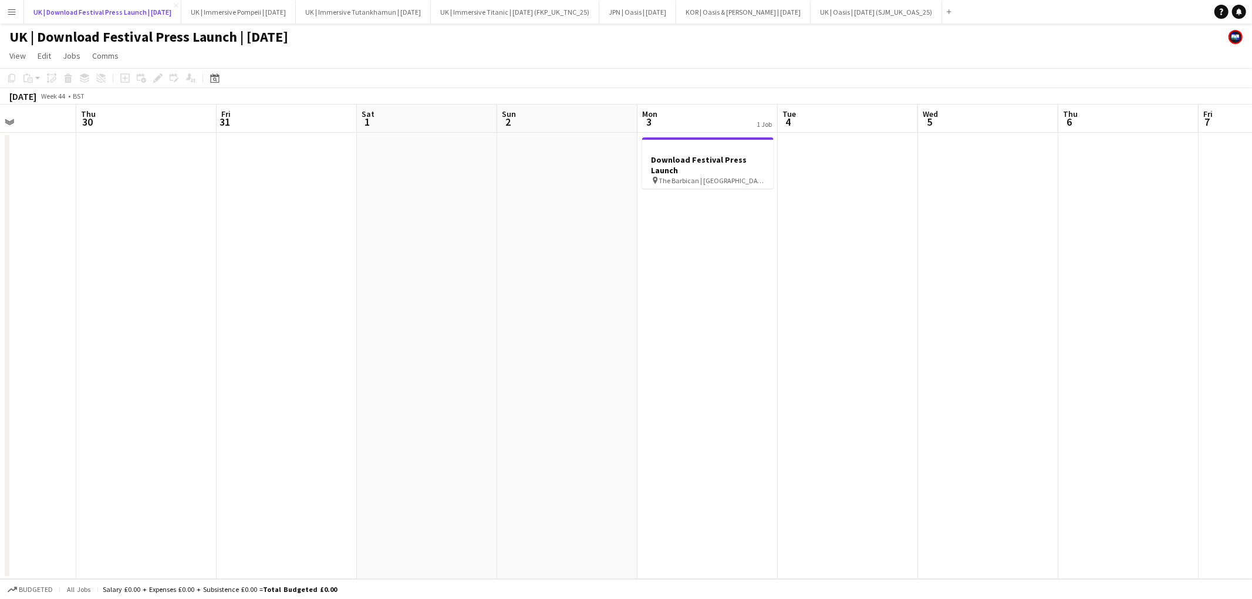
scroll to position [0, 338]
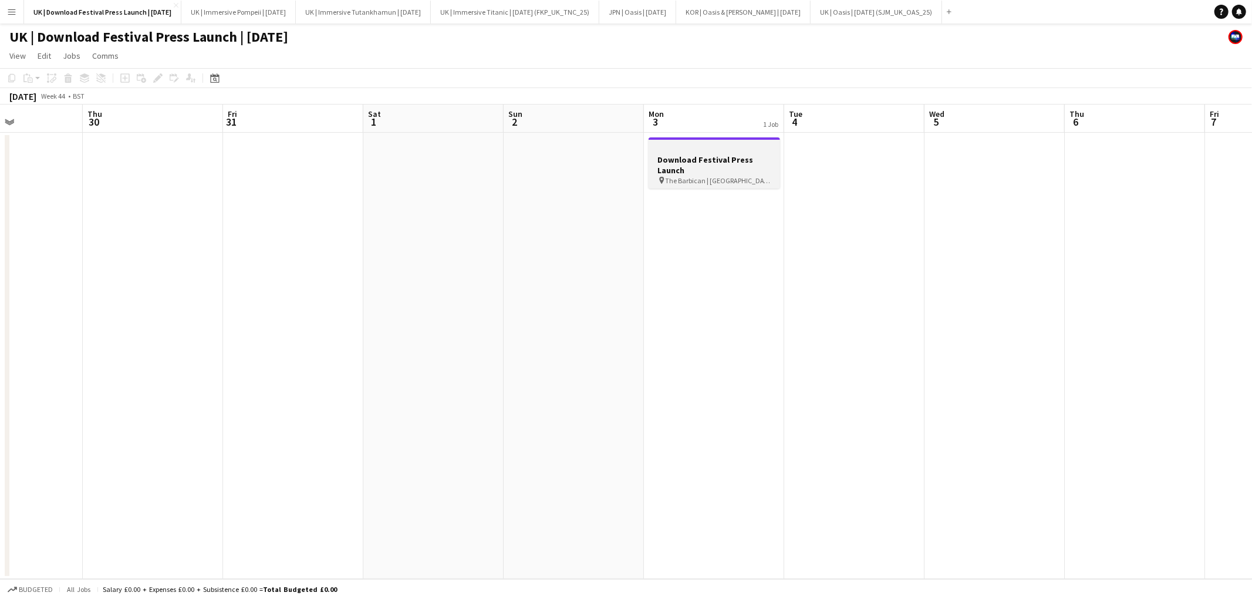
click at [692, 150] on div at bounding box center [713, 148] width 131 height 9
click at [156, 77] on icon at bounding box center [157, 78] width 6 height 6
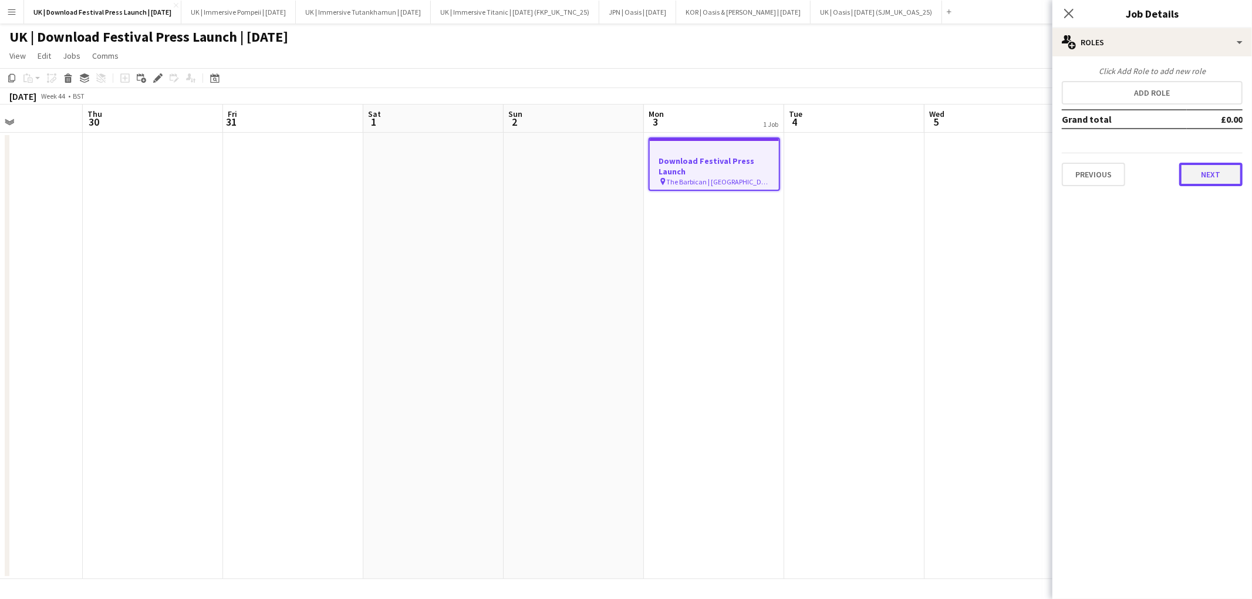
click at [1215, 176] on button "Next" at bounding box center [1210, 174] width 63 height 23
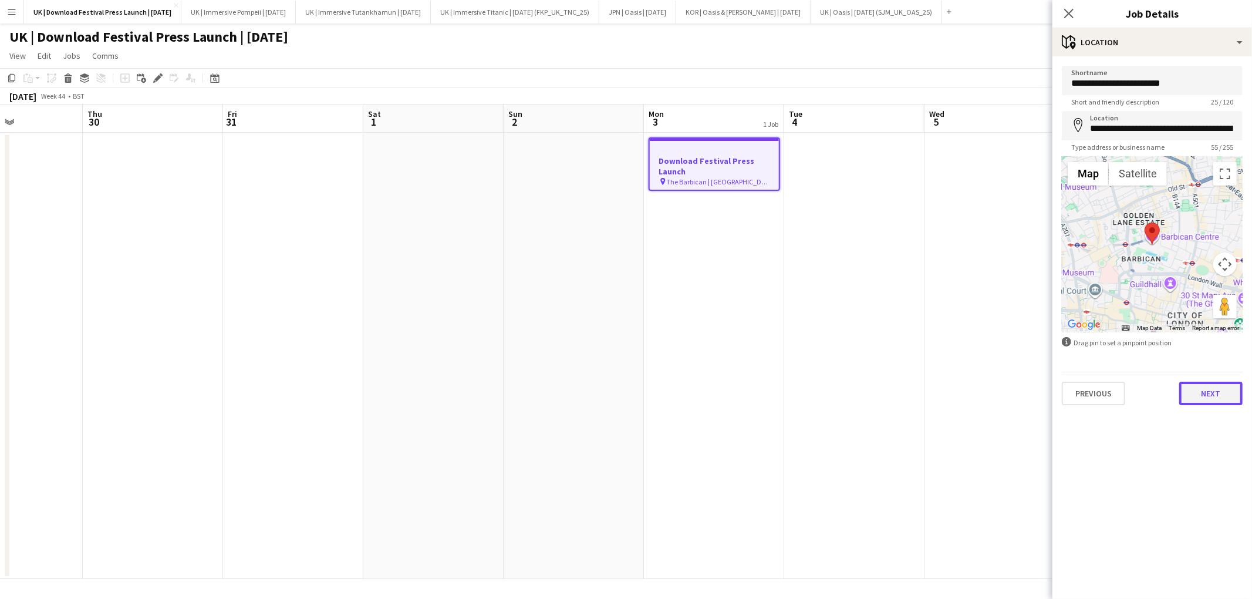
click at [1218, 396] on button "Next" at bounding box center [1210, 392] width 63 height 23
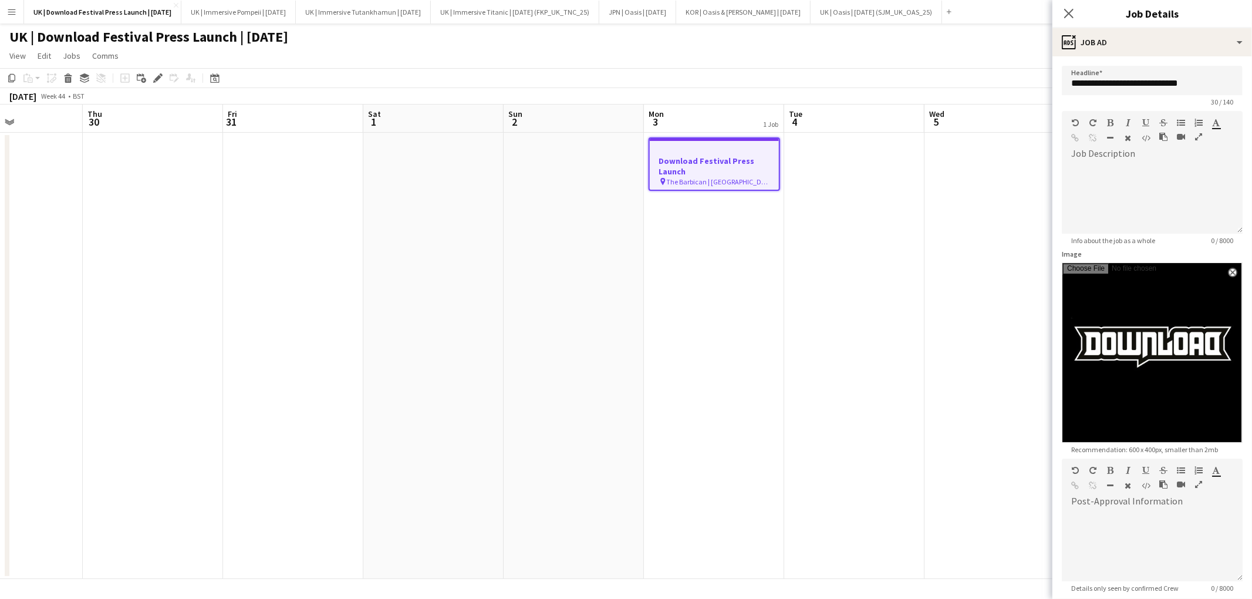
scroll to position [115, 0]
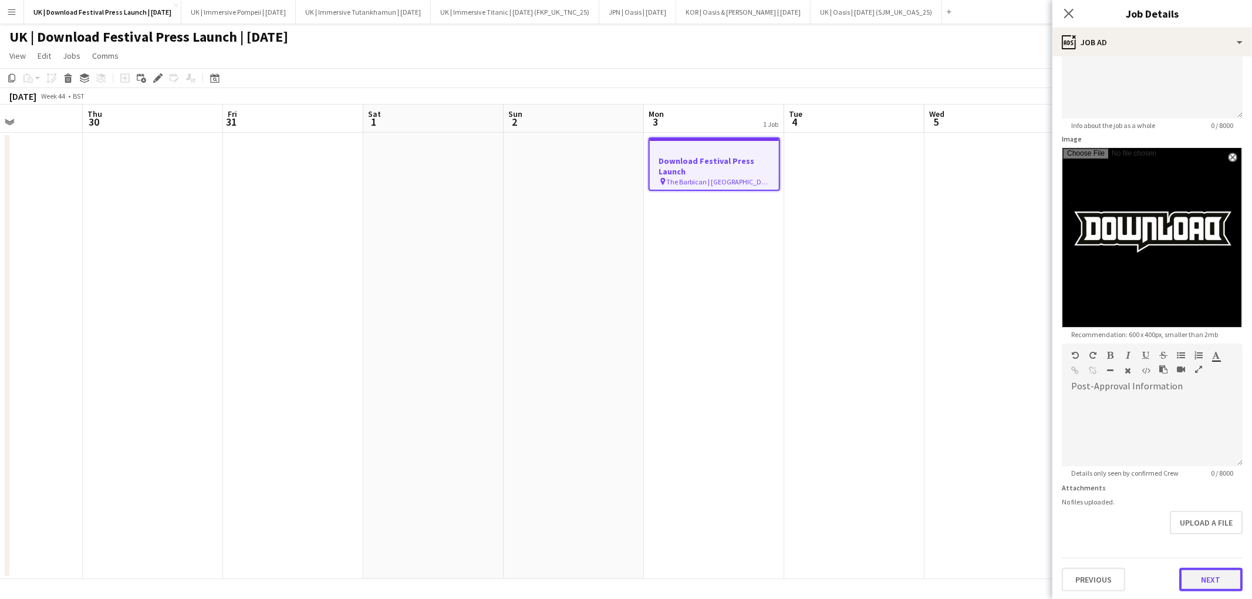
click at [1220, 578] on button "Next" at bounding box center [1210, 578] width 63 height 23
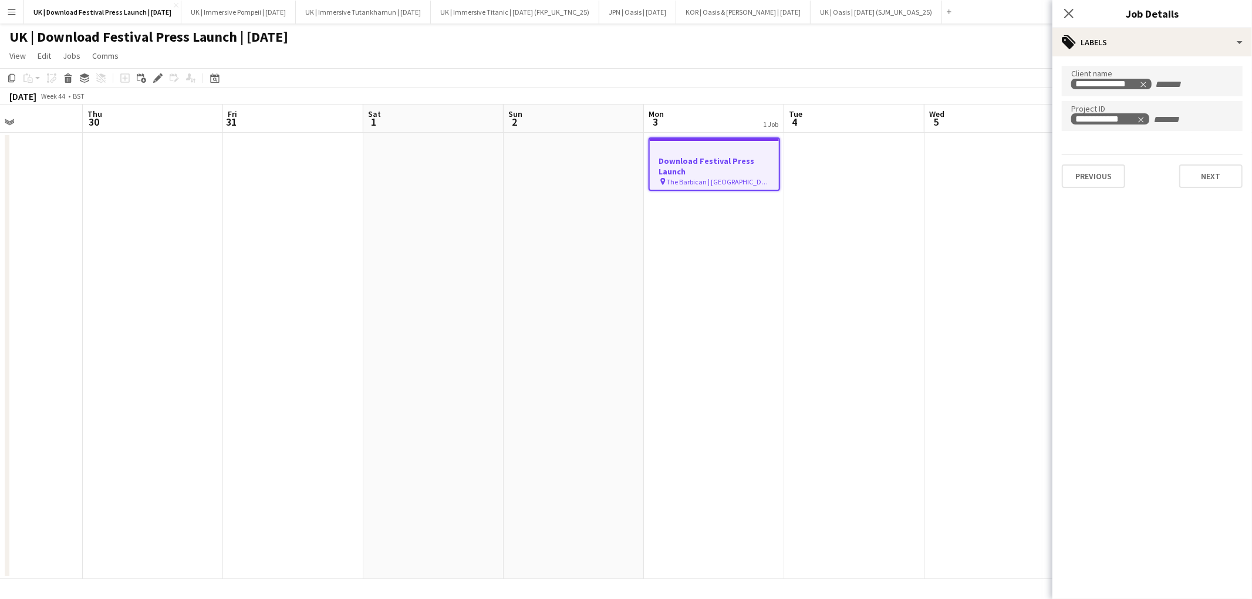
scroll to position [0, 0]
click at [1190, 171] on button "Next" at bounding box center [1210, 175] width 63 height 23
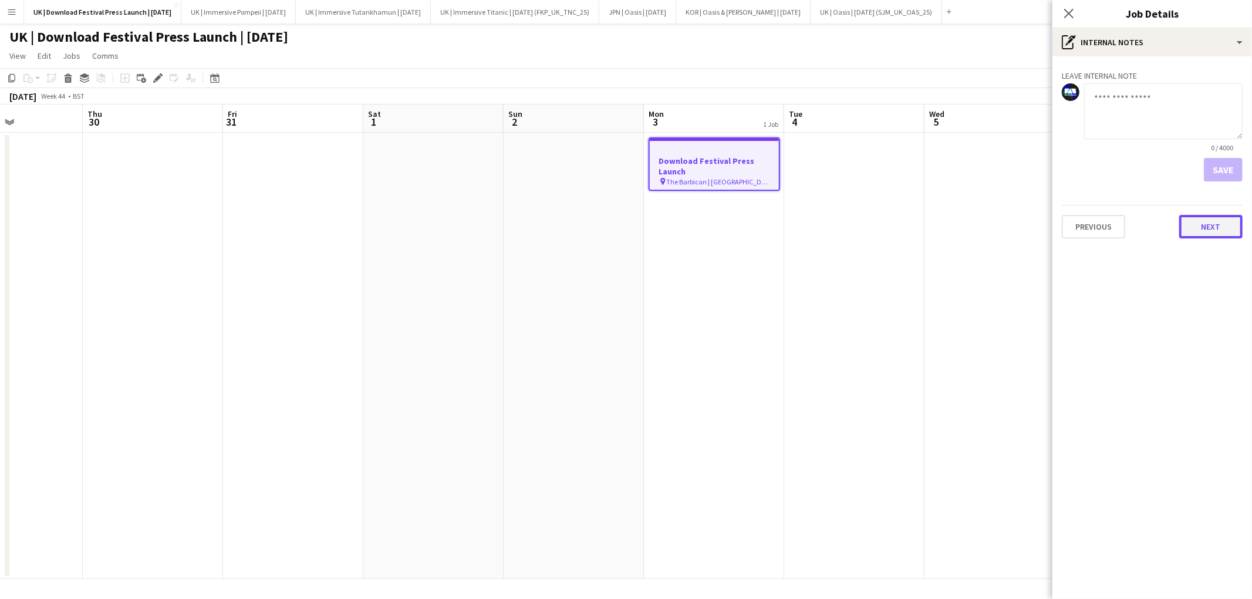
click at [1205, 229] on button "Next" at bounding box center [1210, 226] width 63 height 23
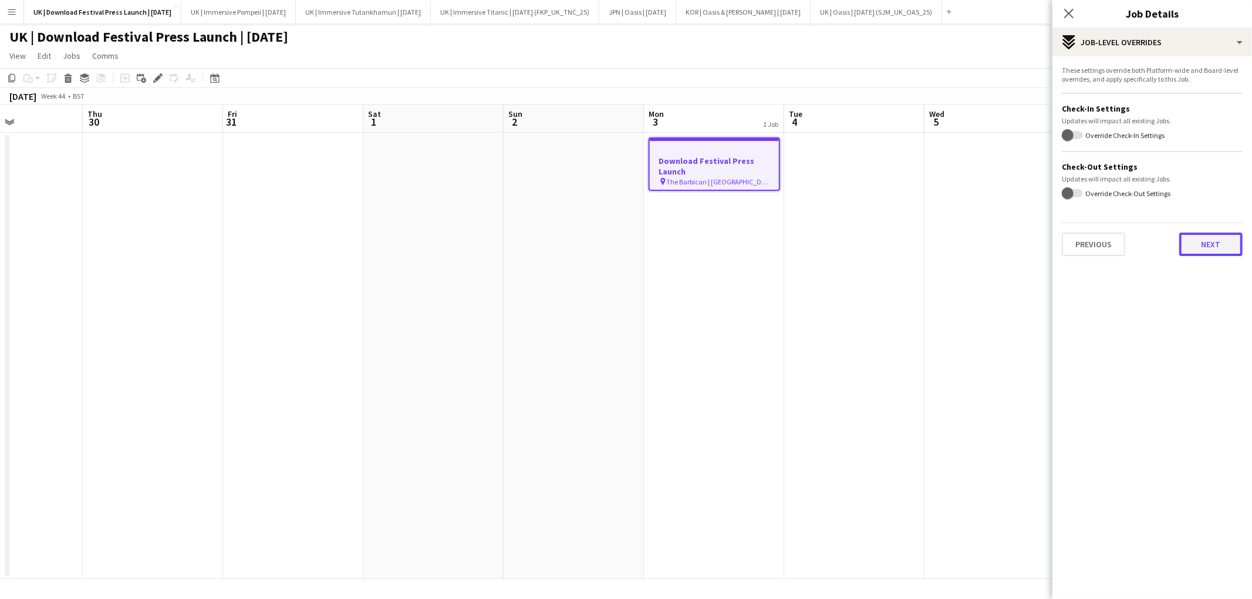
click at [1205, 236] on button "Next" at bounding box center [1210, 243] width 63 height 23
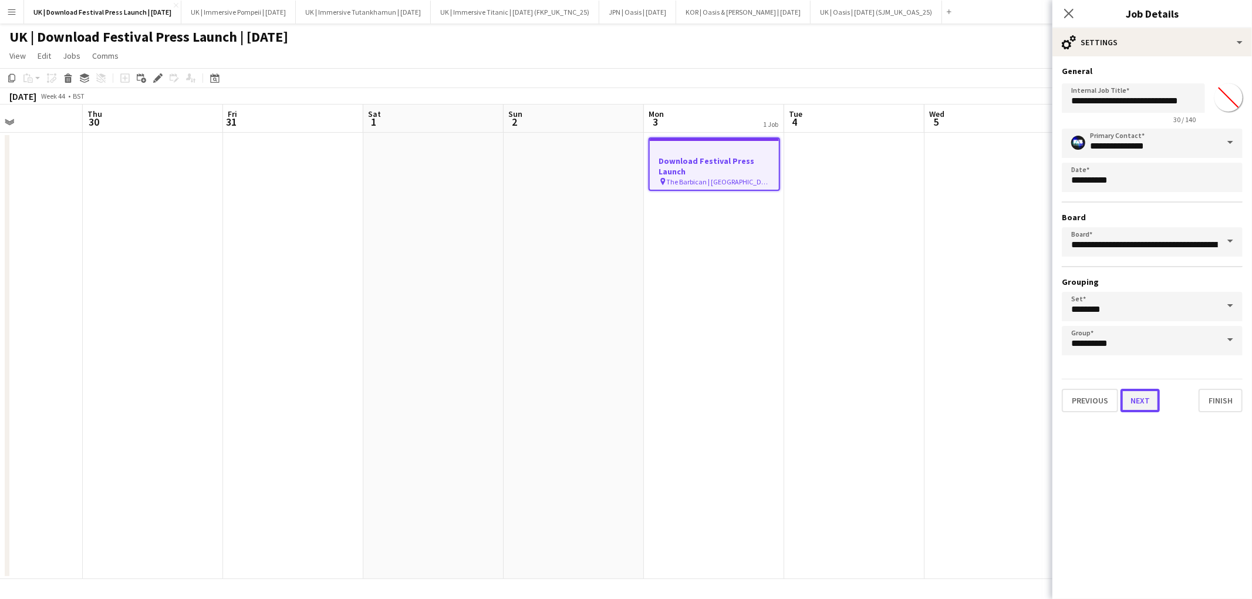
click at [1141, 394] on button "Next" at bounding box center [1139, 399] width 39 height 23
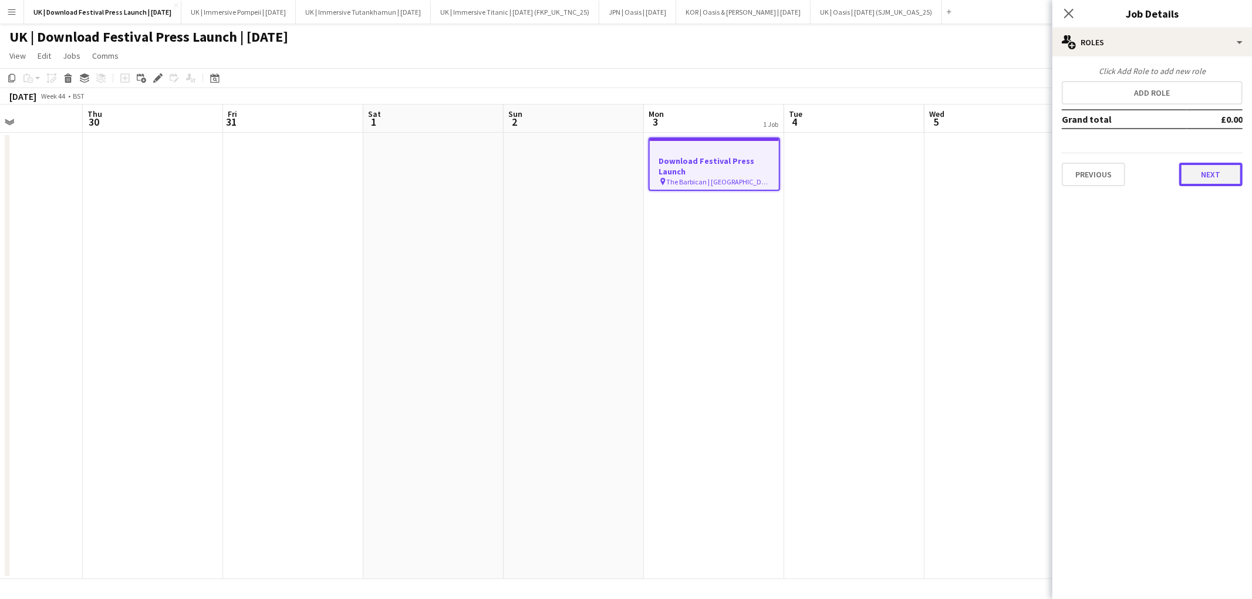
click at [1209, 173] on button "Next" at bounding box center [1210, 174] width 63 height 23
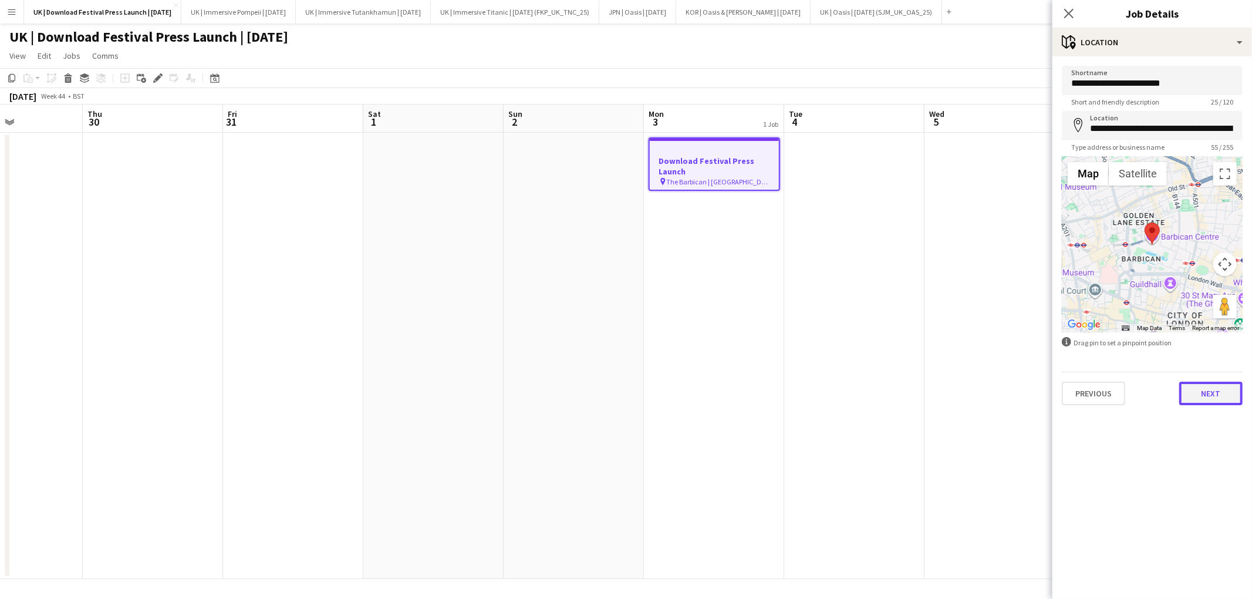
click at [1193, 397] on button "Next" at bounding box center [1210, 392] width 63 height 23
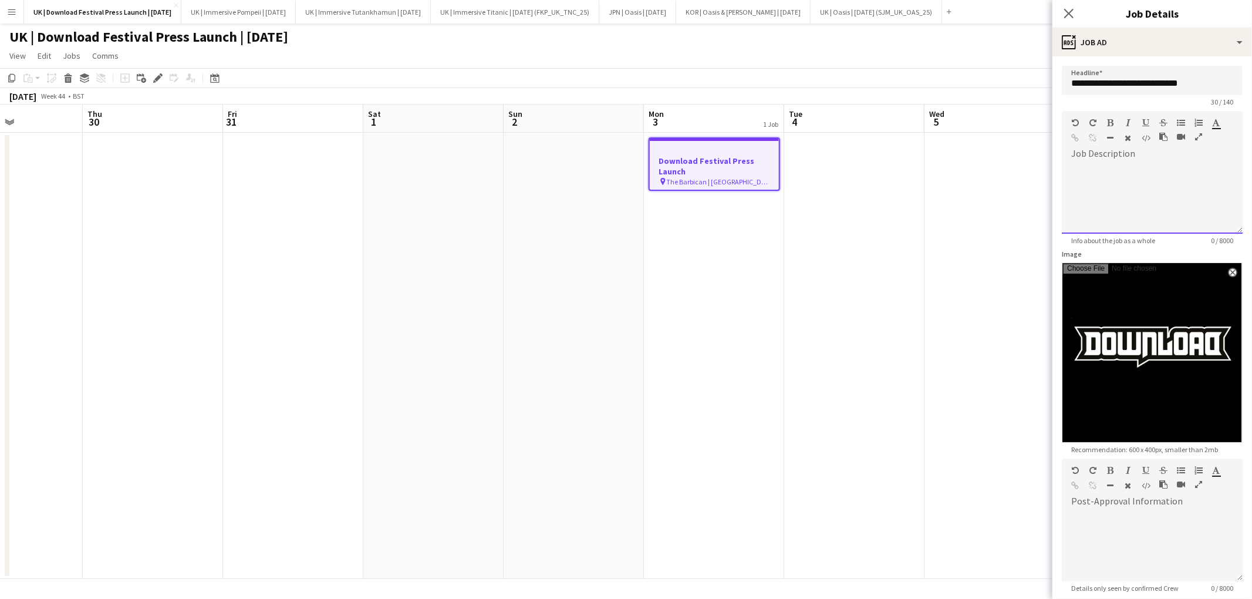
drag, startPoint x: 1113, startPoint y: 187, endPoint x: 1101, endPoint y: 165, distance: 25.0
click at [1113, 187] on div at bounding box center [1152, 198] width 181 height 70
click at [1103, 175] on div at bounding box center [1152, 198] width 181 height 70
paste div
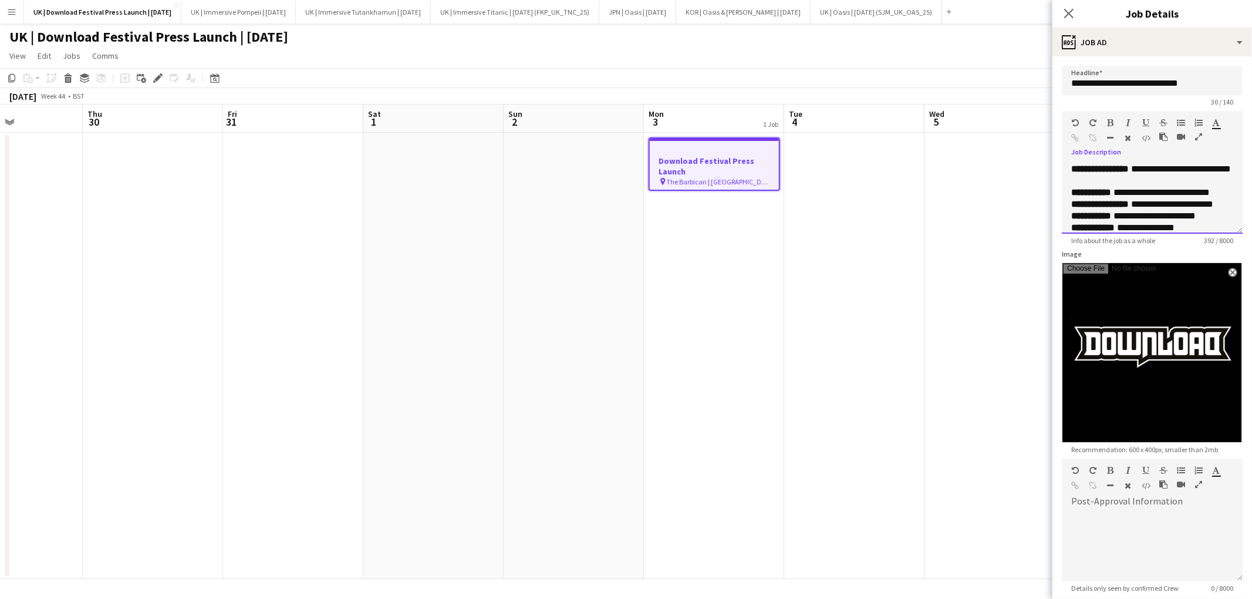
drag, startPoint x: 1150, startPoint y: 168, endPoint x: 1208, endPoint y: 164, distance: 58.2
click at [1208, 165] on div "**********" at bounding box center [1152, 174] width 162 height 23
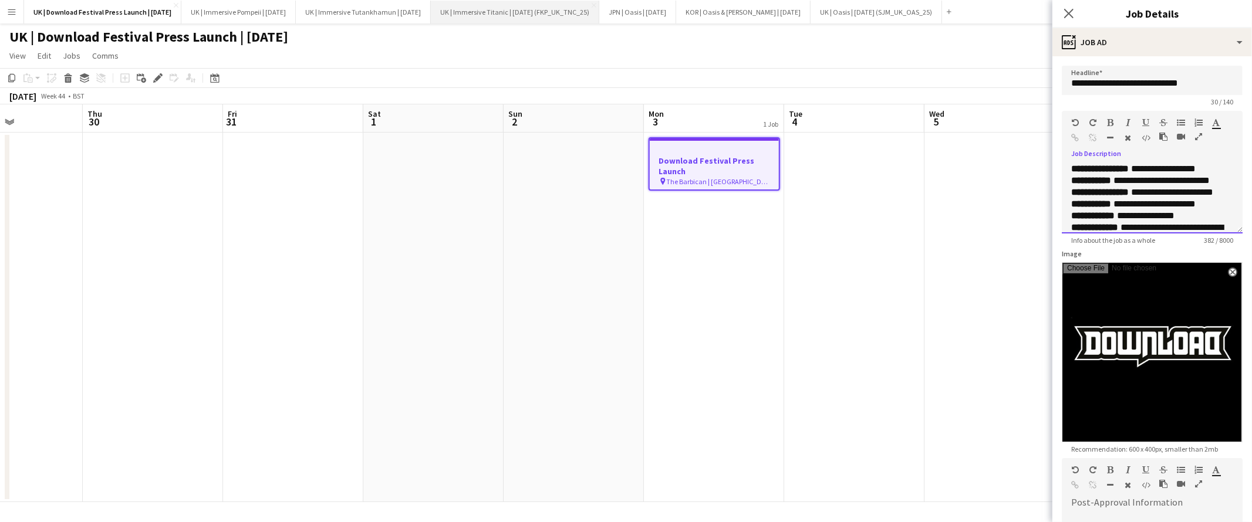
scroll to position [0, 338]
drag, startPoint x: 1206, startPoint y: 192, endPoint x: 1145, endPoint y: 192, distance: 60.4
click at [1145, 192] on div "**********" at bounding box center [1152, 193] width 162 height 12
drag, startPoint x: 1231, startPoint y: 184, endPoint x: 1078, endPoint y: 184, distance: 152.6
click at [1078, 184] on div "**********" at bounding box center [1152, 181] width 162 height 12
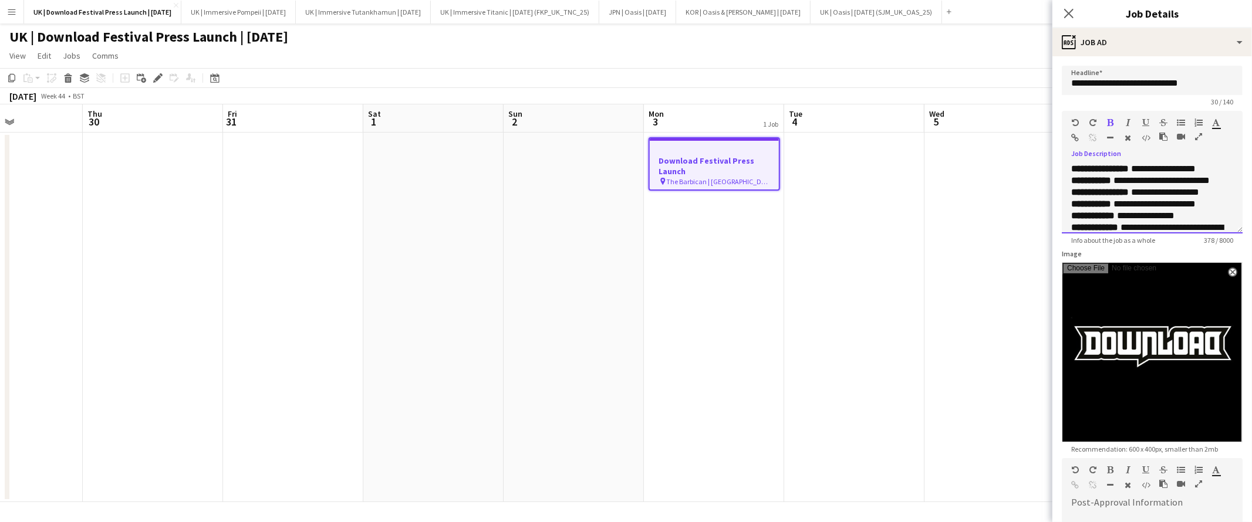
drag, startPoint x: 1217, startPoint y: 197, endPoint x: 1233, endPoint y: 186, distance: 19.0
click at [1218, 197] on div "**********" at bounding box center [1152, 193] width 162 height 12
drag, startPoint x: 1216, startPoint y: 181, endPoint x: 1072, endPoint y: 181, distance: 143.8
click at [1072, 181] on div "**********" at bounding box center [1152, 181] width 162 height 12
click at [1202, 207] on div "**********" at bounding box center [1152, 204] width 162 height 12
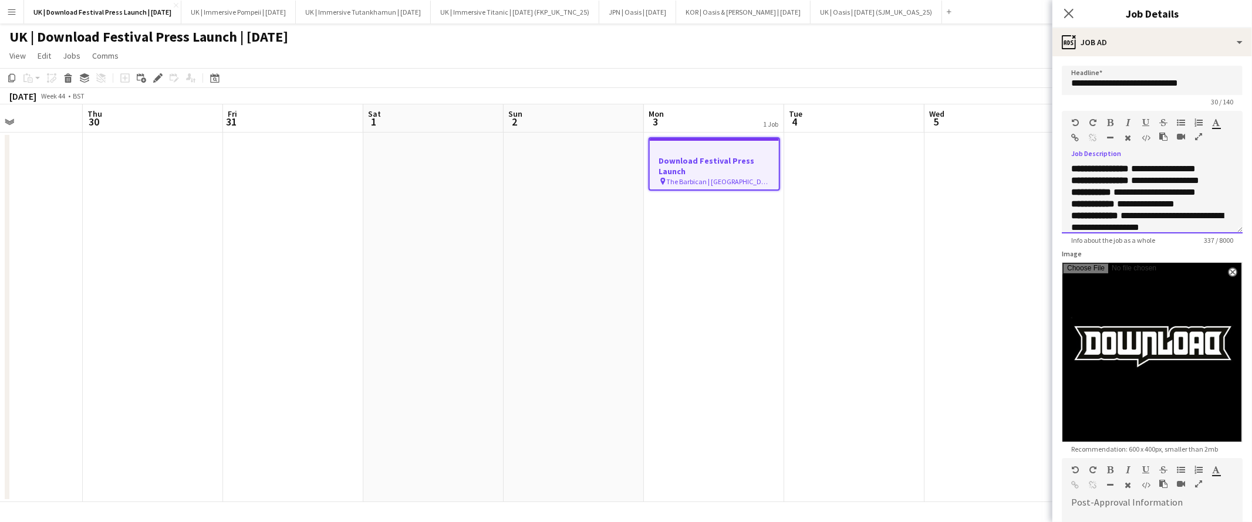
drag, startPoint x: 1177, startPoint y: 192, endPoint x: 1056, endPoint y: 193, distance: 121.5
click at [1056, 193] on form "**********" at bounding box center [1152, 386] width 200 height 640
click at [1134, 203] on div "**********" at bounding box center [1152, 209] width 162 height 23
click at [1184, 215] on div "**********" at bounding box center [1152, 209] width 162 height 23
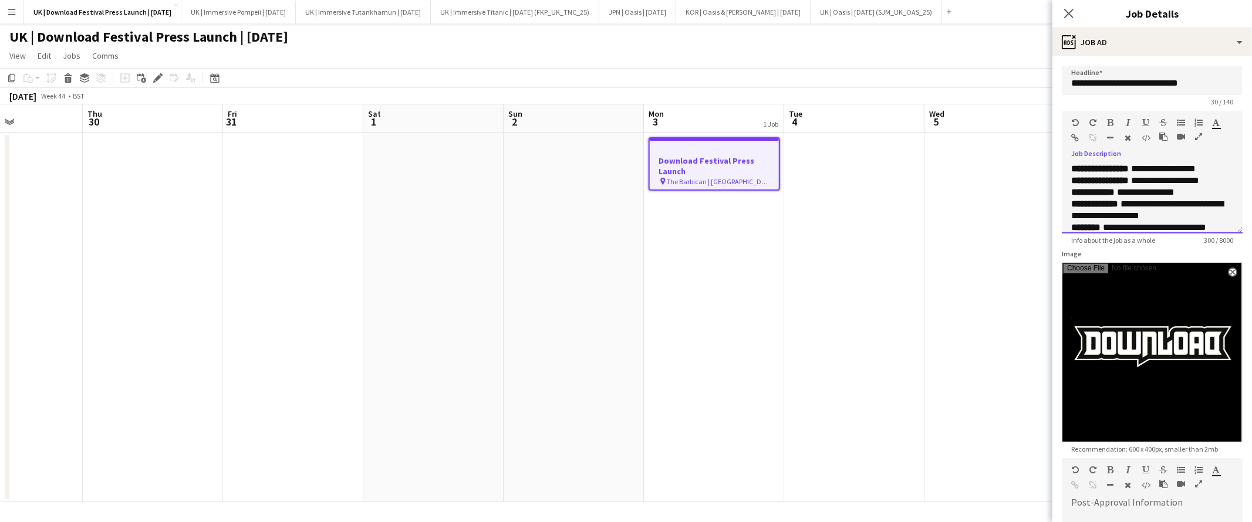
scroll to position [13, 0]
drag, startPoint x: 1214, startPoint y: 212, endPoint x: 1048, endPoint y: 217, distance: 166.2
click at [1048, 217] on body "Menu Boards Boards Boards All jobs Status Workforce Workforce My Workforce Recr…" at bounding box center [626, 261] width 1252 height 522
drag, startPoint x: 1190, startPoint y: 177, endPoint x: 1131, endPoint y: 178, distance: 58.7
click at [1131, 178] on div "**********" at bounding box center [1152, 179] width 162 height 12
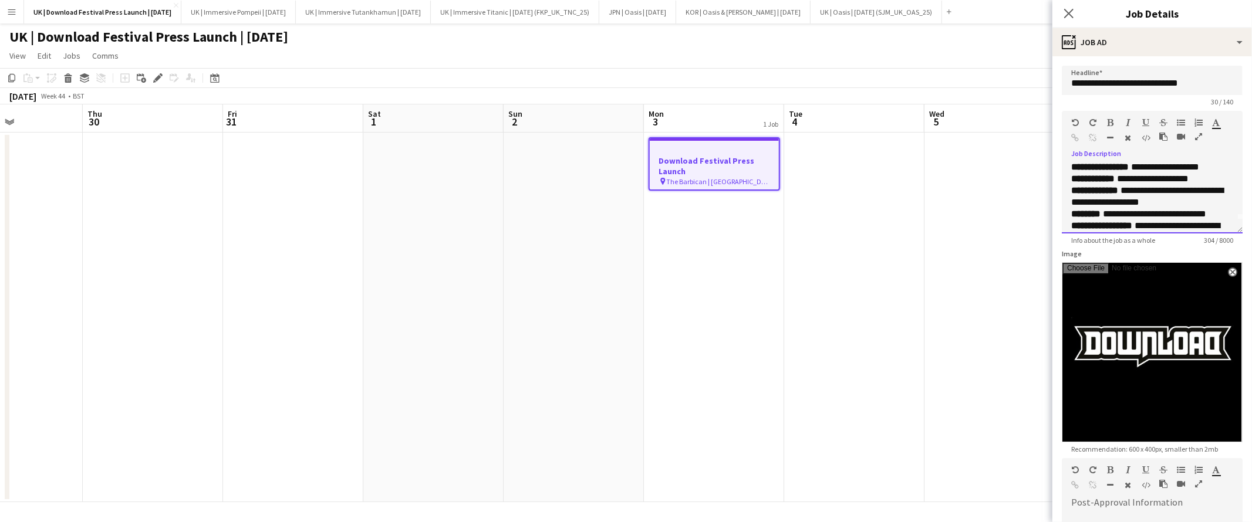
drag, startPoint x: 1132, startPoint y: 191, endPoint x: 1180, endPoint y: 204, distance: 49.7
click at [1180, 204] on div "**********" at bounding box center [1152, 196] width 162 height 23
drag, startPoint x: 1222, startPoint y: 190, endPoint x: 1137, endPoint y: 171, distance: 87.7
click at [1070, 185] on div "**********" at bounding box center [1152, 198] width 181 height 70
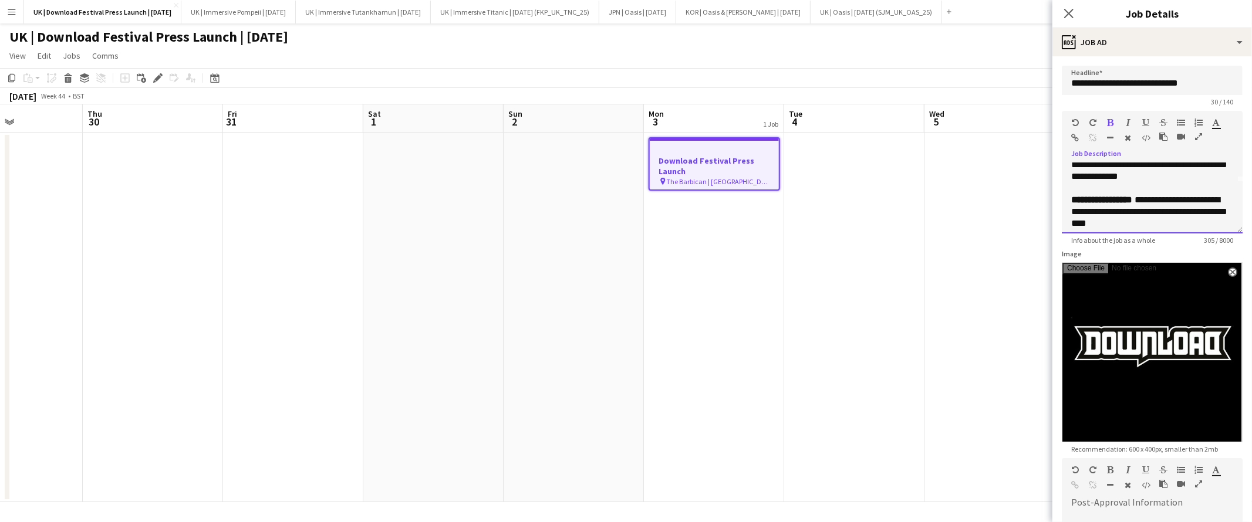
scroll to position [44, 0]
click at [1216, 205] on div "**********" at bounding box center [1152, 207] width 162 height 35
click at [1165, 215] on div "**********" at bounding box center [1152, 207] width 162 height 35
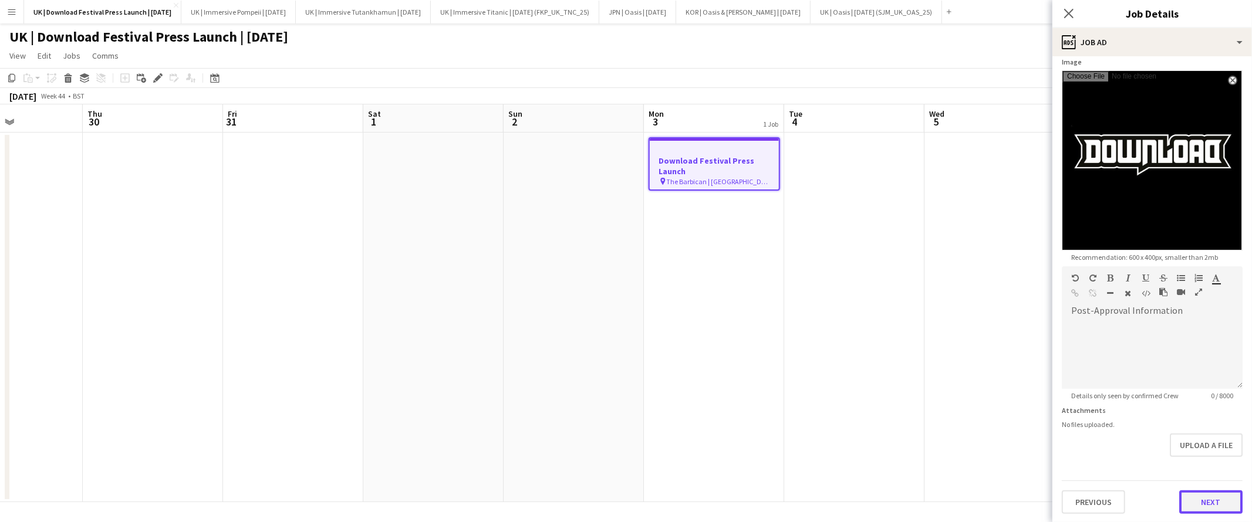
click at [1207, 498] on button "Next" at bounding box center [1210, 502] width 63 height 23
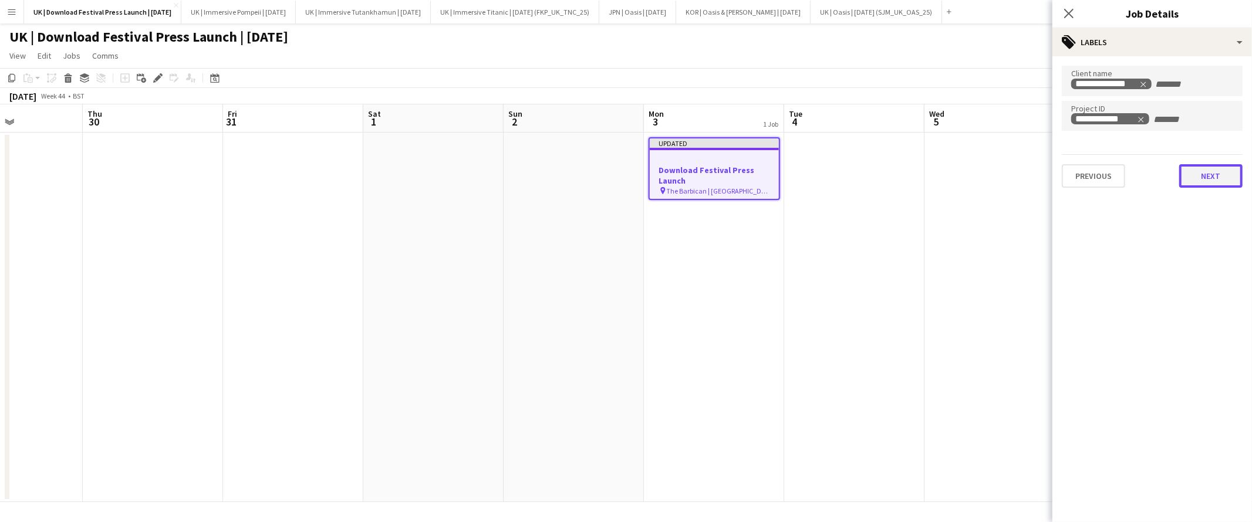
click at [1197, 177] on button "Next" at bounding box center [1210, 175] width 63 height 23
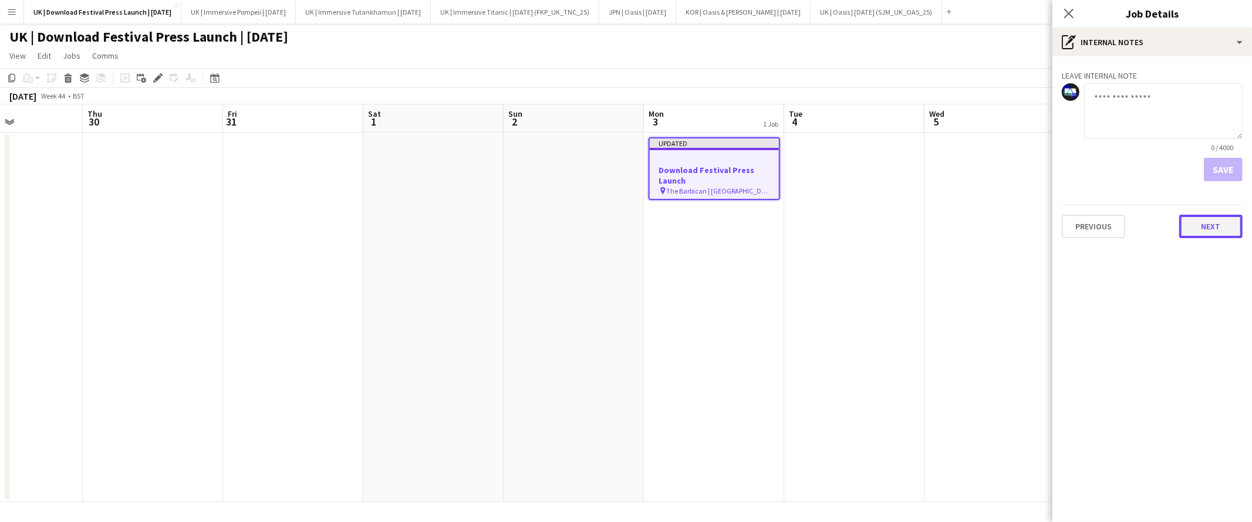
click at [1211, 225] on button "Next" at bounding box center [1210, 226] width 63 height 23
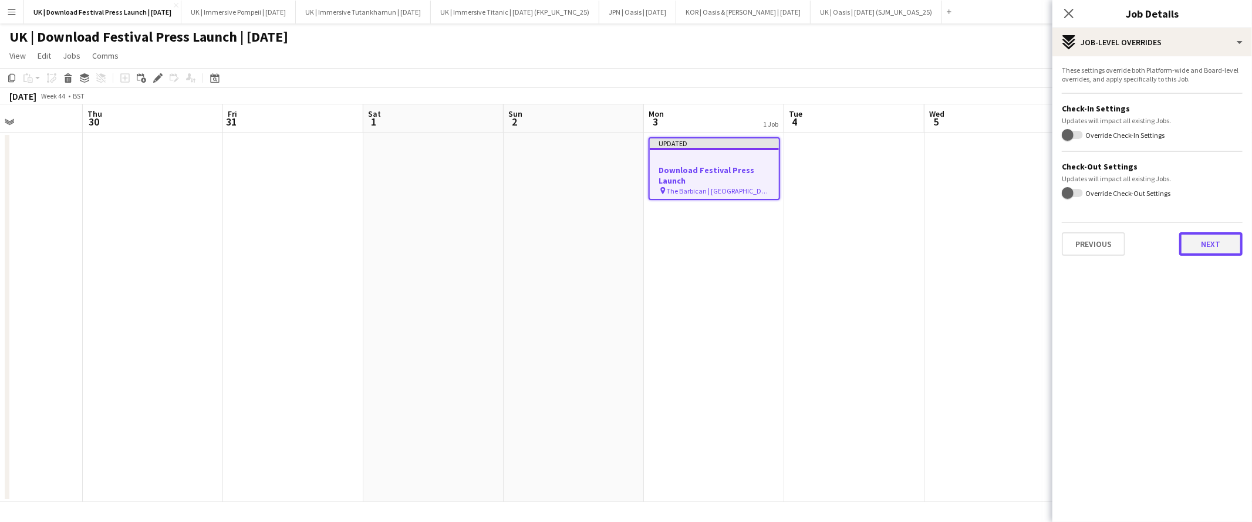
click at [1197, 251] on button "Next" at bounding box center [1210, 243] width 63 height 23
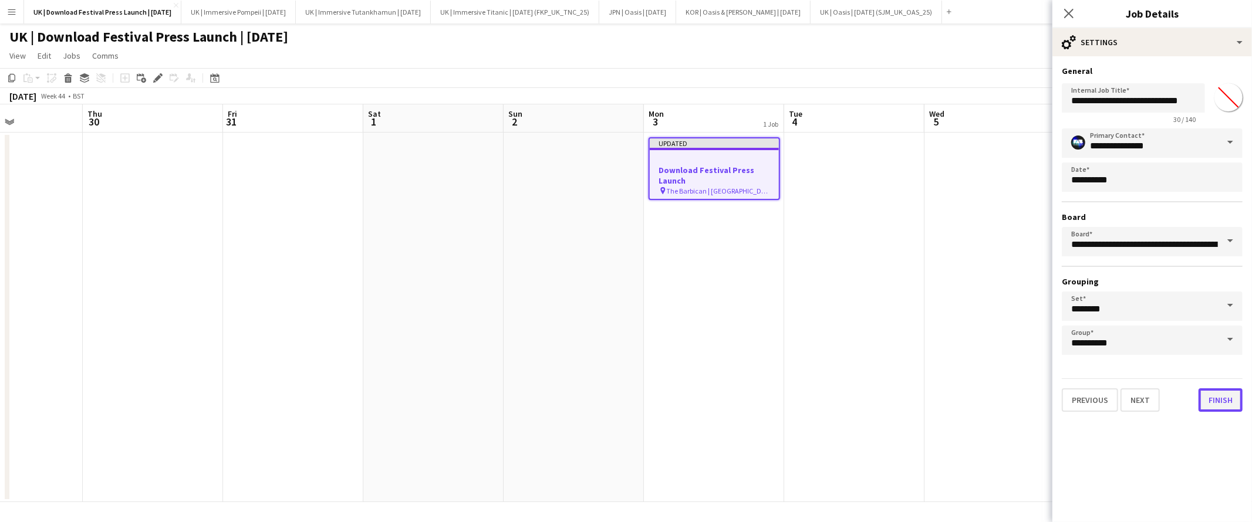
click at [1214, 401] on button "Finish" at bounding box center [1220, 399] width 44 height 23
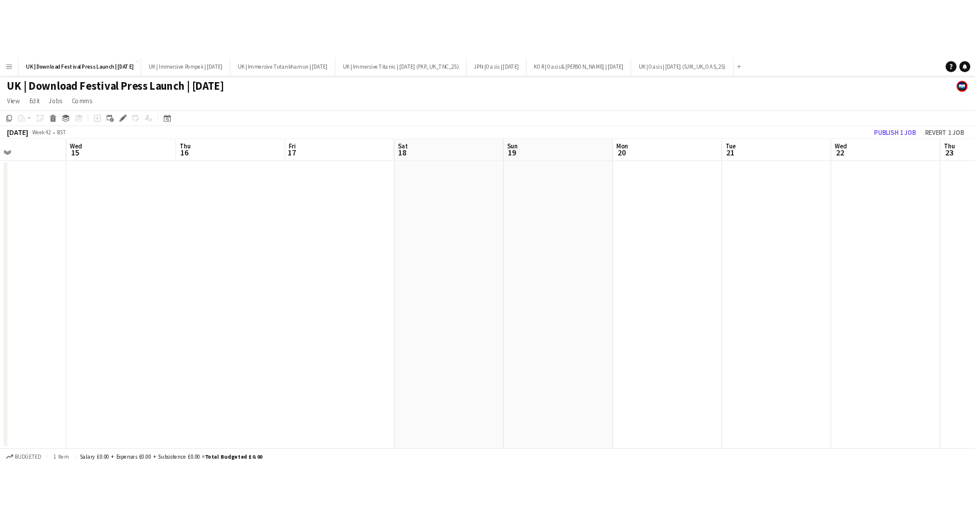
scroll to position [0, 307]
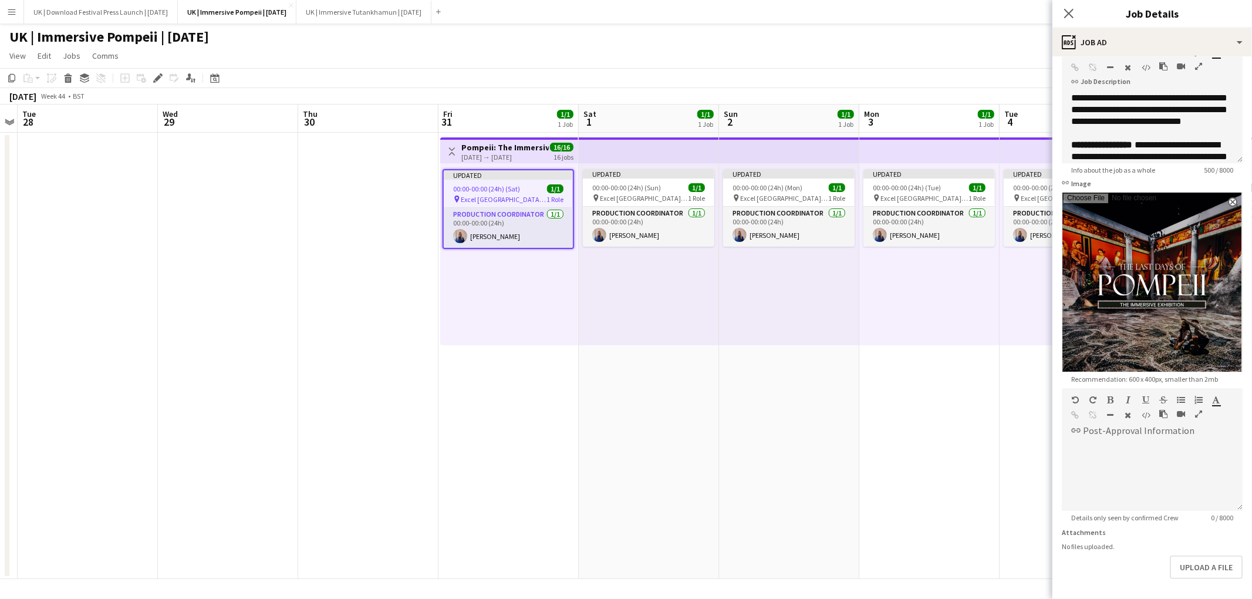
scroll to position [126, 0]
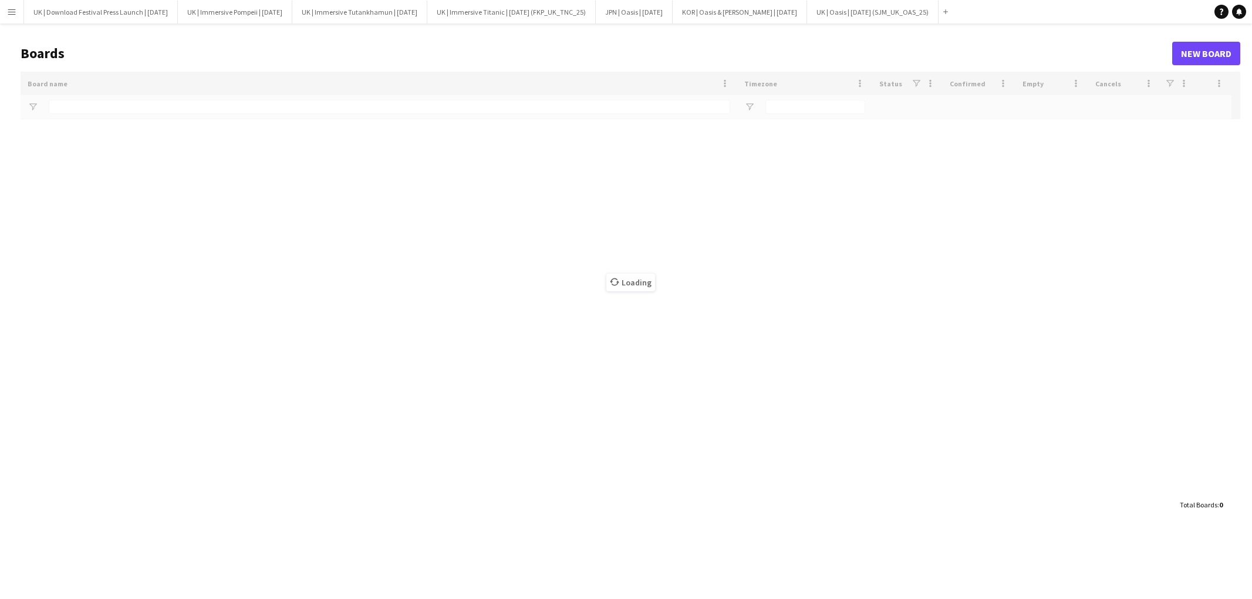
type input "*****"
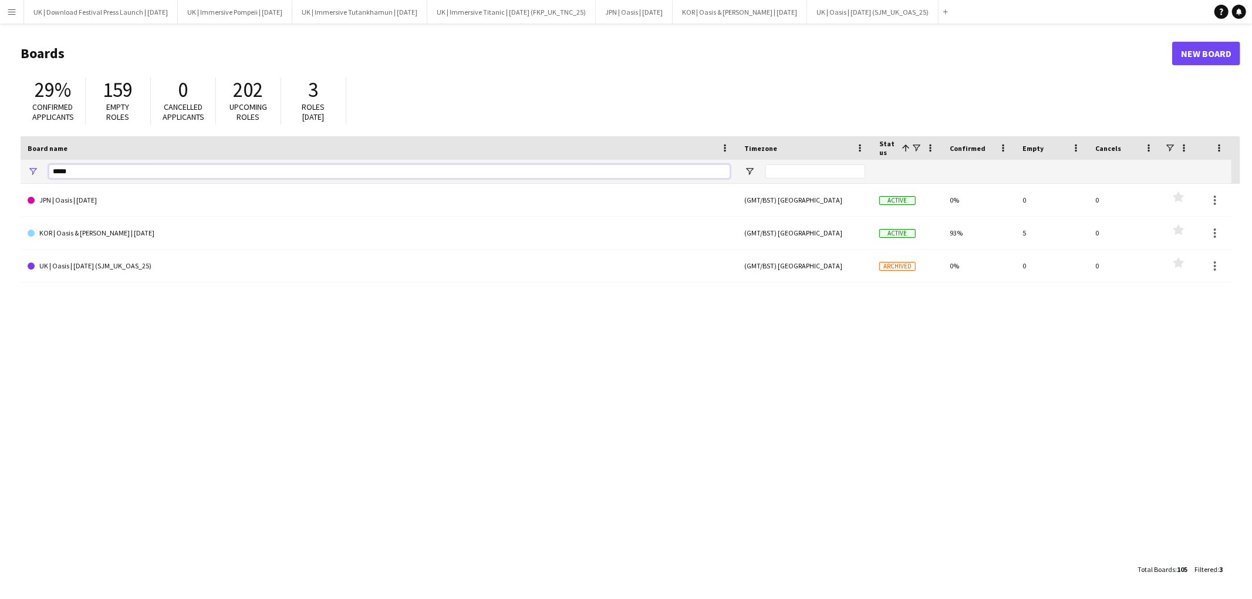
drag, startPoint x: 341, startPoint y: 177, endPoint x: 24, endPoint y: 140, distance: 319.1
click at [23, 140] on div "Board name Timezone Status 1 Confirmed" at bounding box center [626, 160] width 1211 height 48
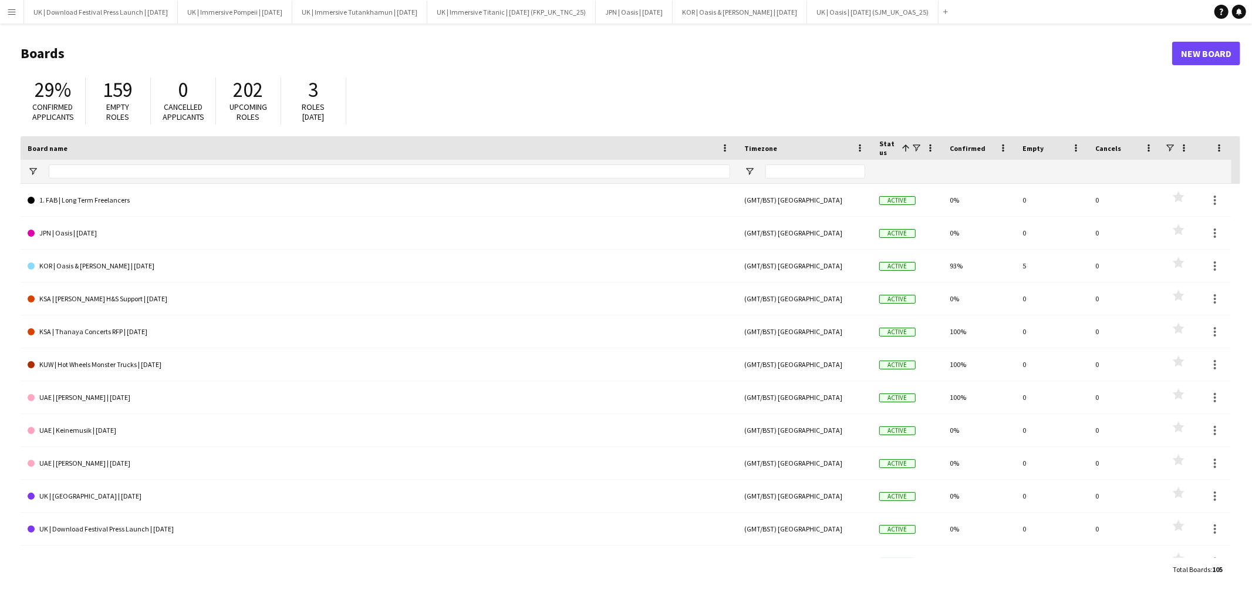
click at [11, 8] on app-icon "Menu" at bounding box center [11, 11] width 9 height 9
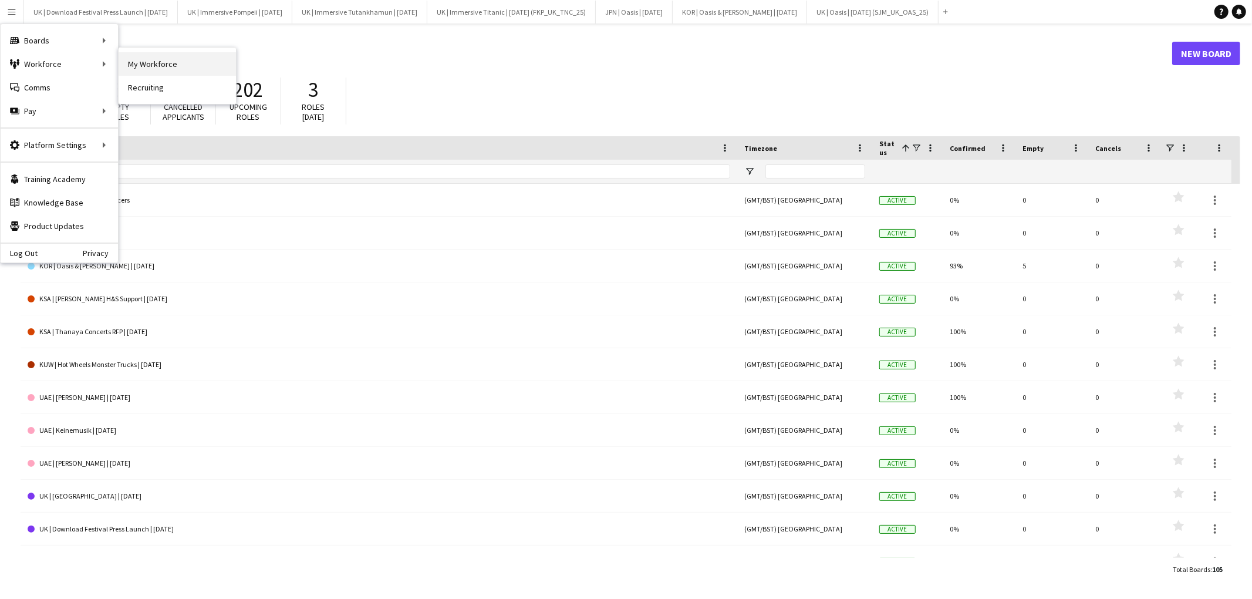
click at [168, 67] on link "My Workforce" at bounding box center [177, 63] width 117 height 23
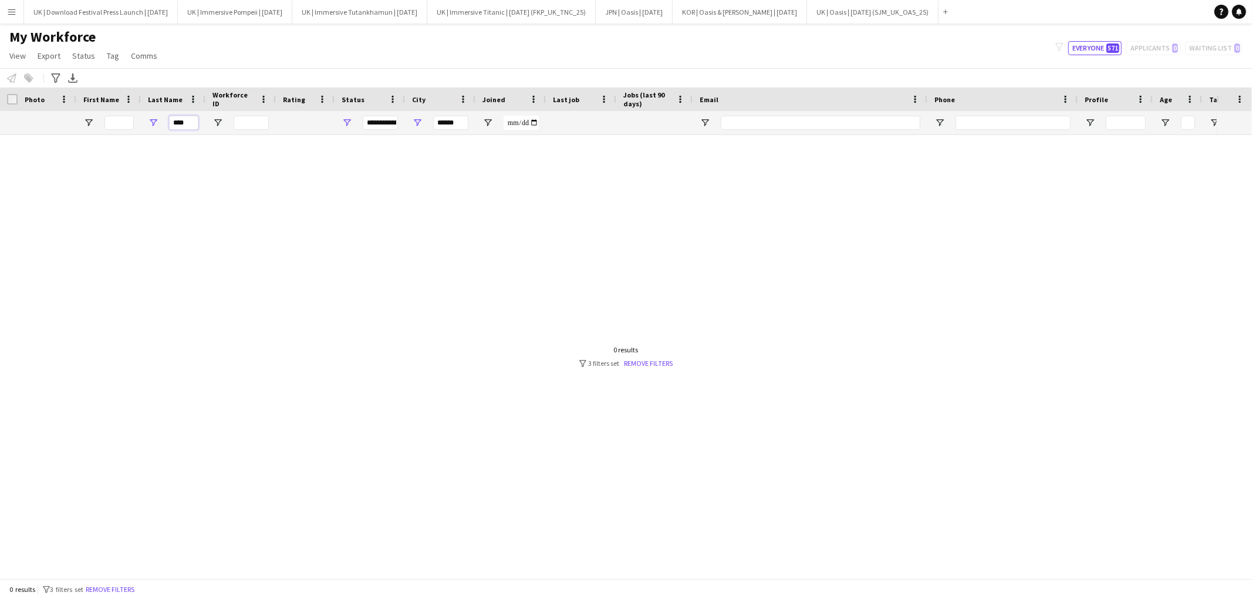
click at [182, 120] on input "****" at bounding box center [183, 123] width 29 height 14
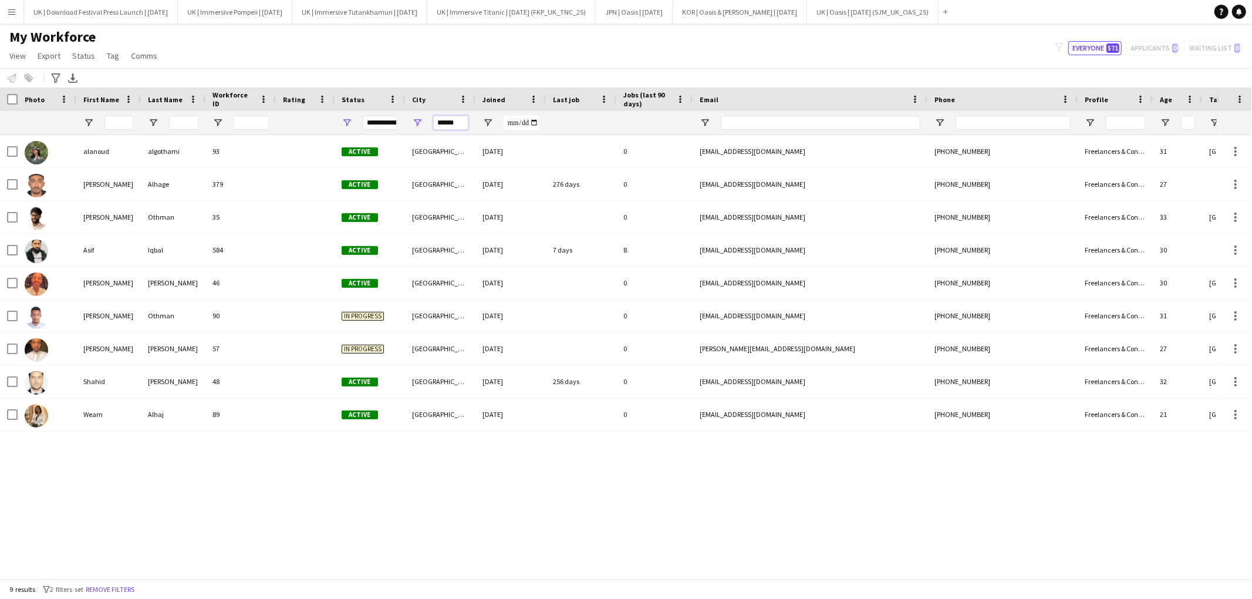
click at [449, 125] on input "******" at bounding box center [450, 123] width 35 height 14
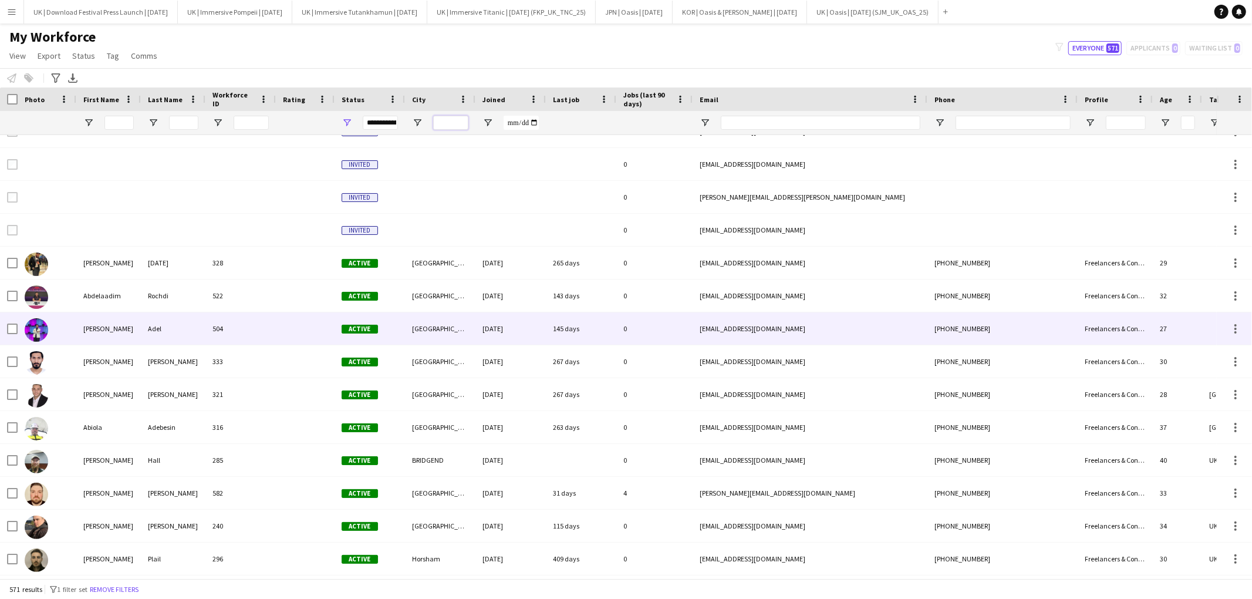
scroll to position [616, 0]
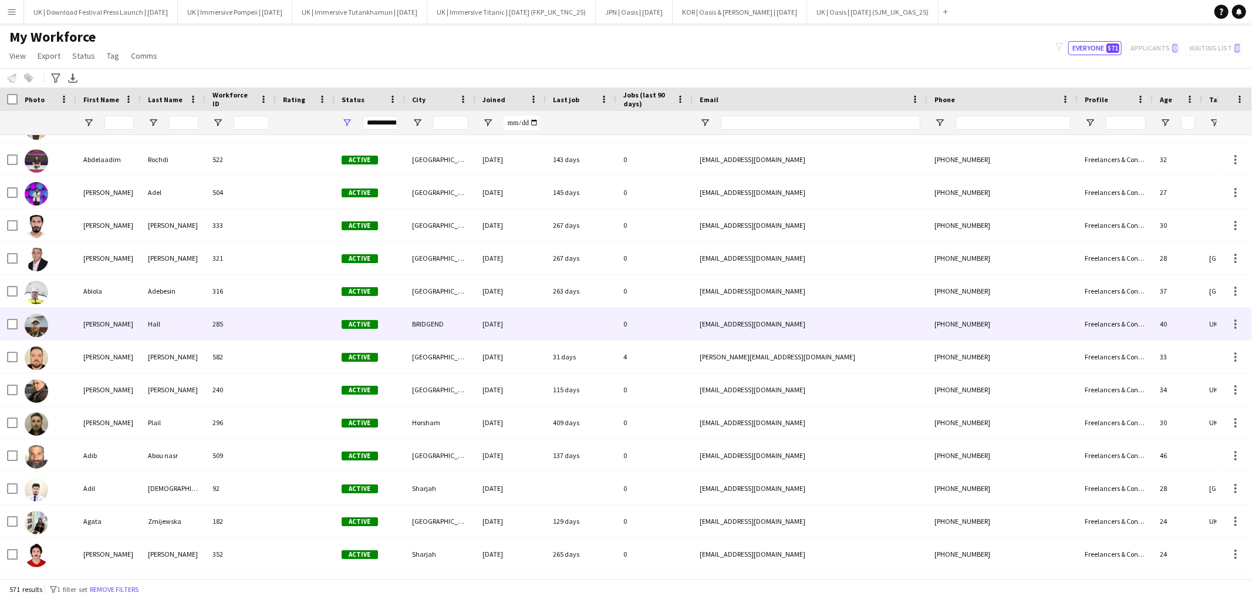
click at [22, 322] on div at bounding box center [47, 323] width 59 height 32
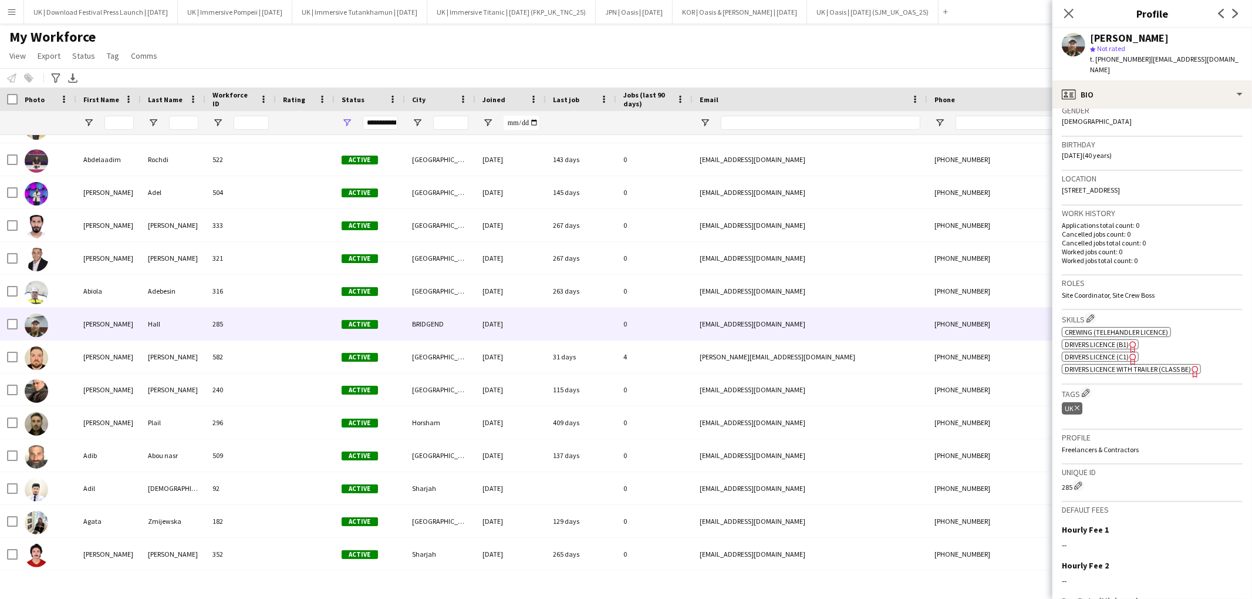
scroll to position [289, 0]
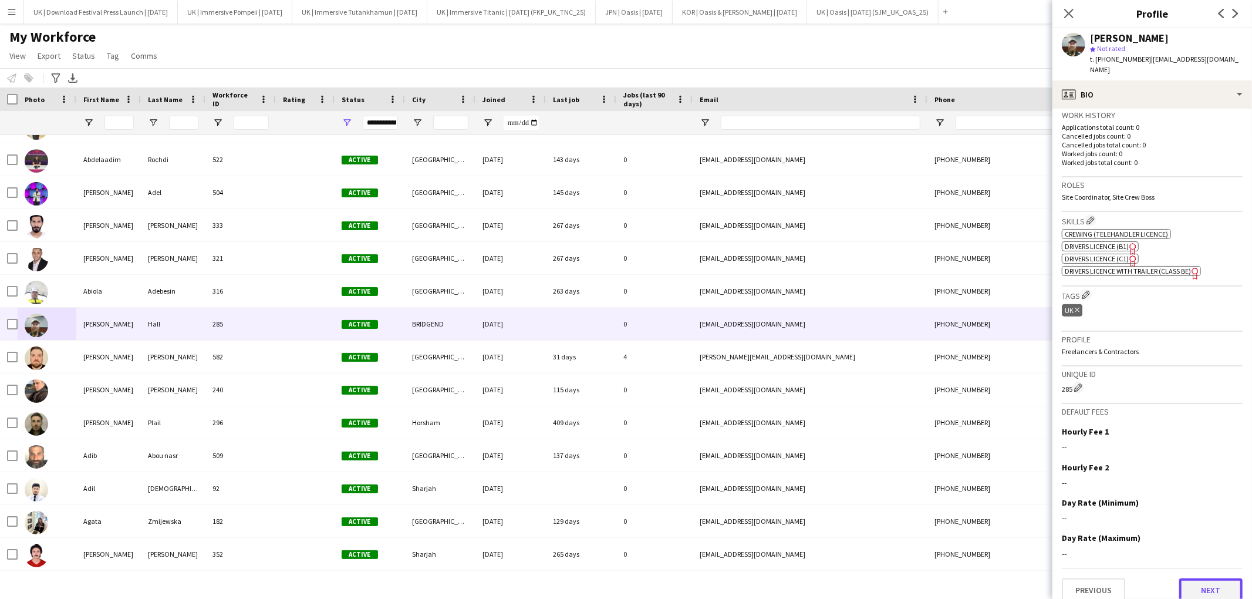
click at [1207, 578] on button "Next" at bounding box center [1210, 589] width 63 height 23
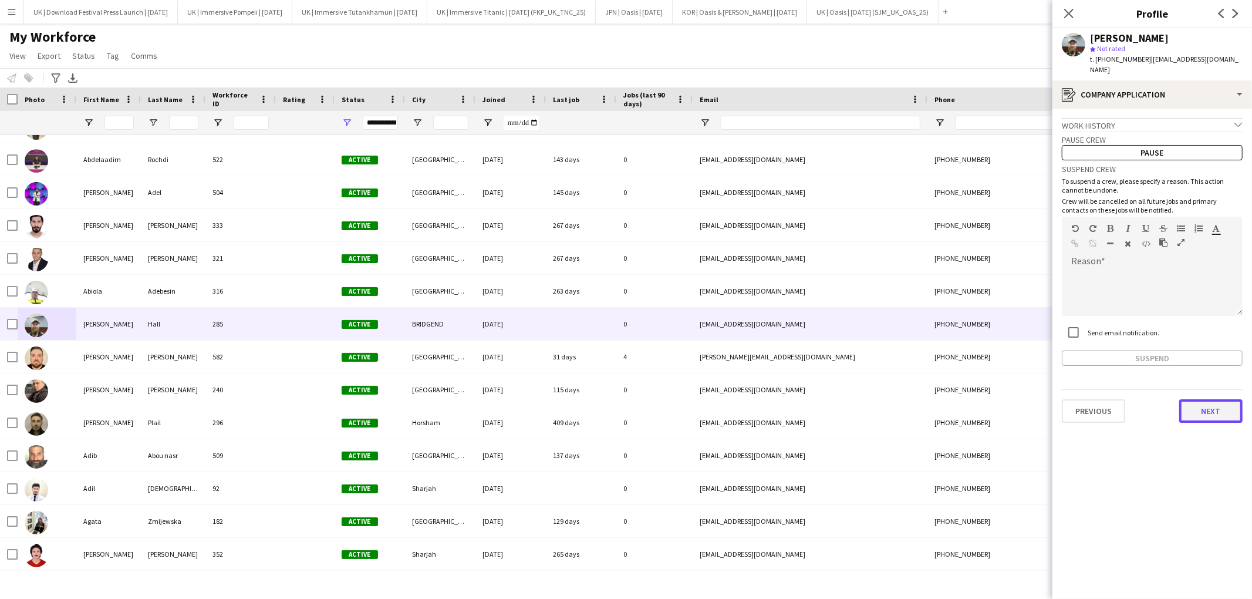
click at [1202, 407] on button "Next" at bounding box center [1210, 410] width 63 height 23
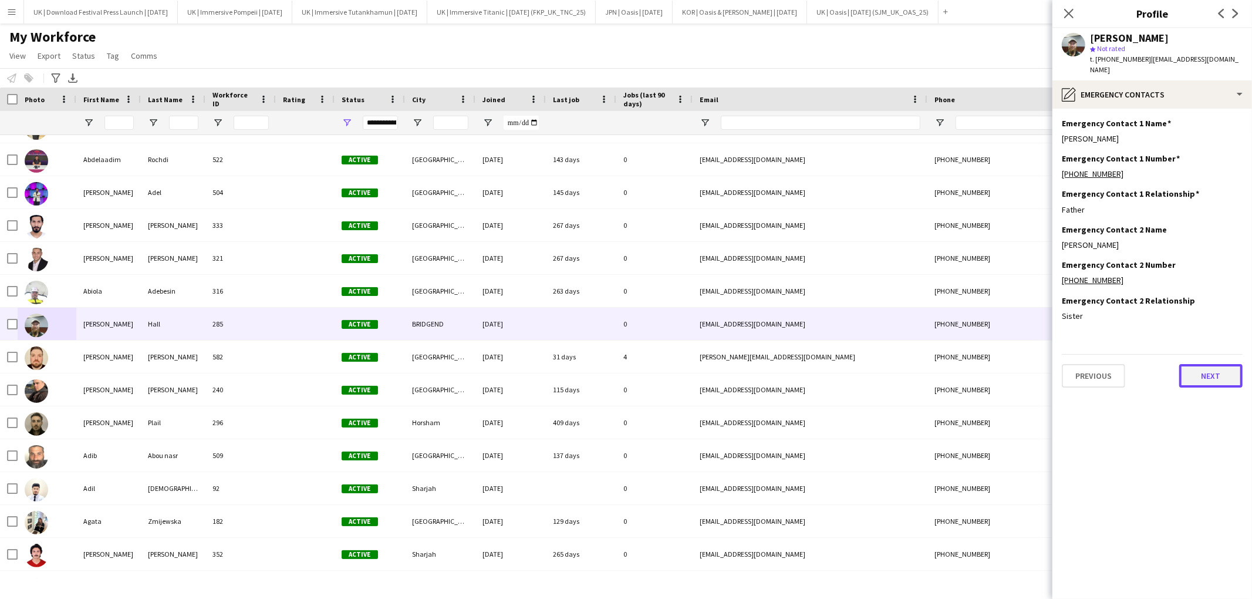
click at [1212, 364] on button "Next" at bounding box center [1210, 375] width 63 height 23
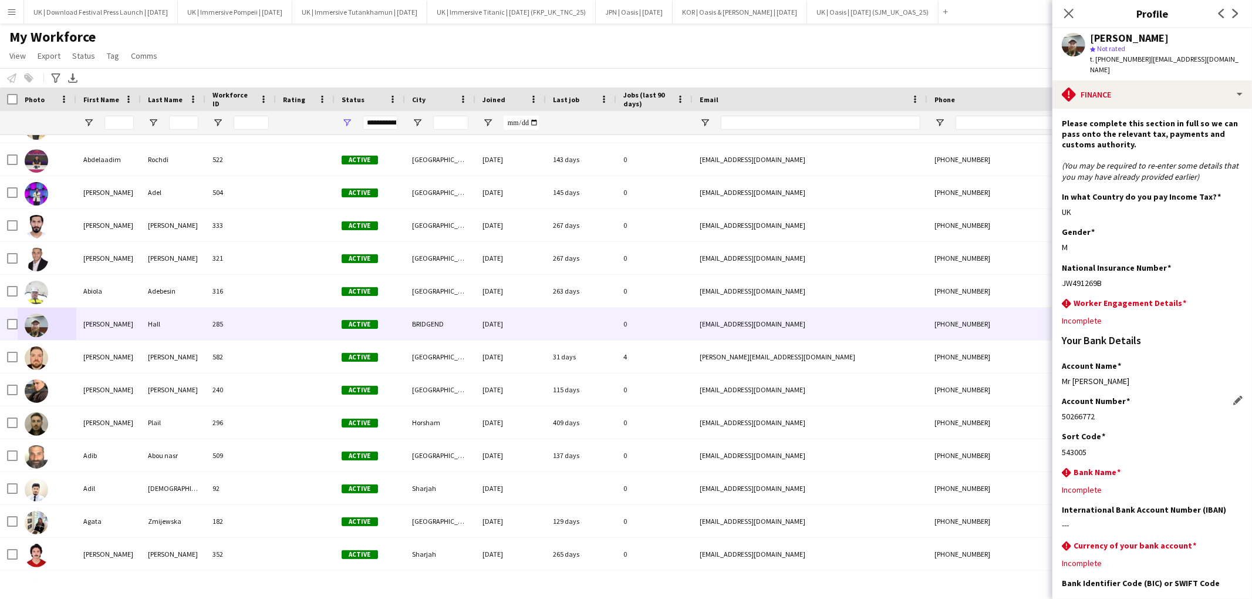
scroll to position [69, 0]
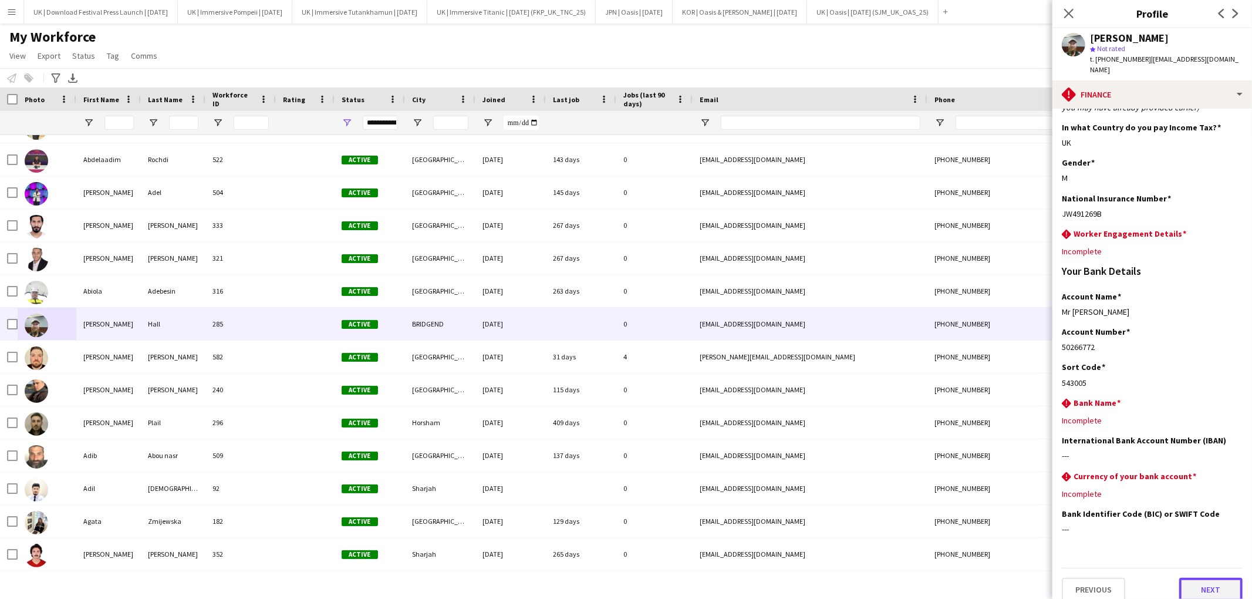
click at [1215, 582] on button "Next" at bounding box center [1210, 588] width 63 height 23
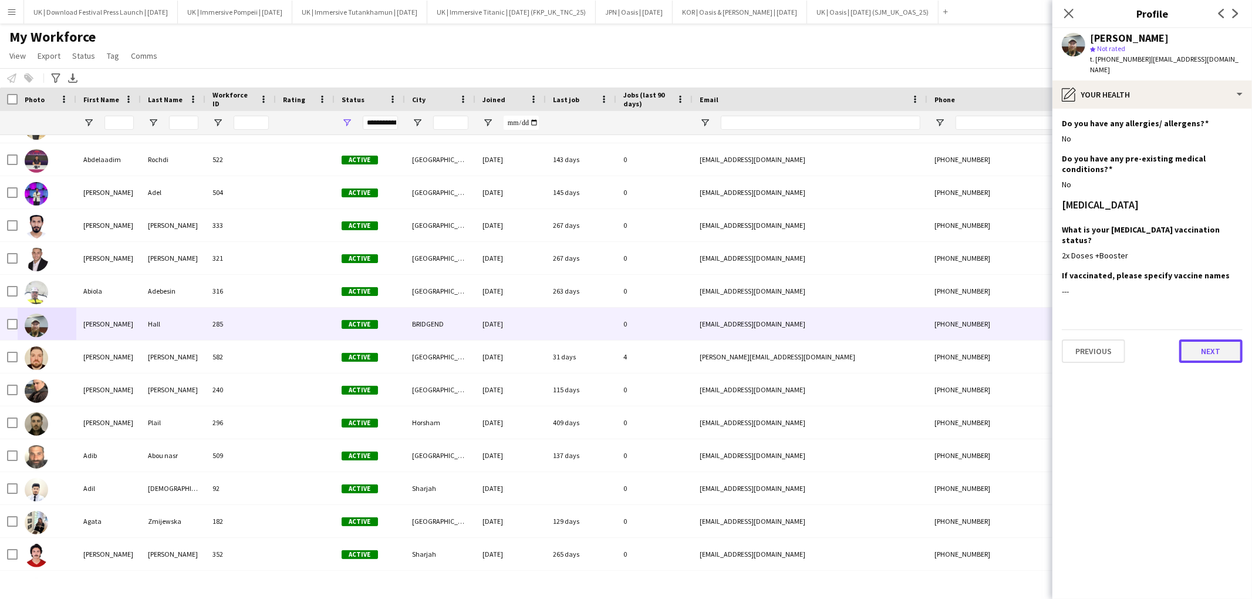
click at [1214, 339] on button "Next" at bounding box center [1210, 350] width 63 height 23
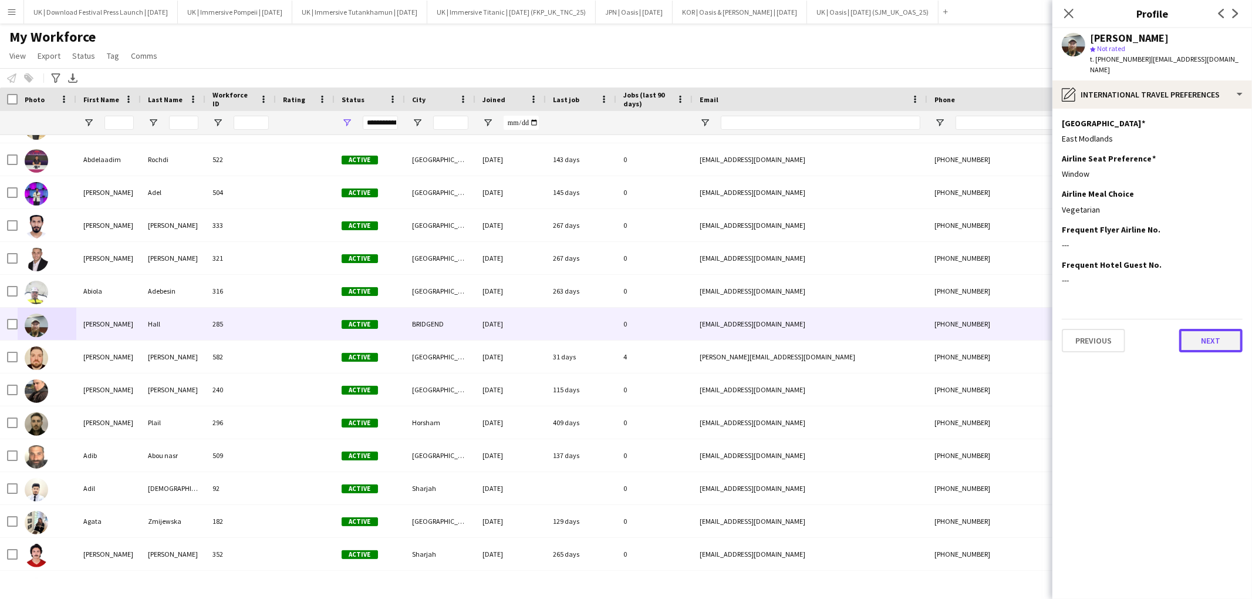
click at [1214, 332] on button "Next" at bounding box center [1210, 340] width 63 height 23
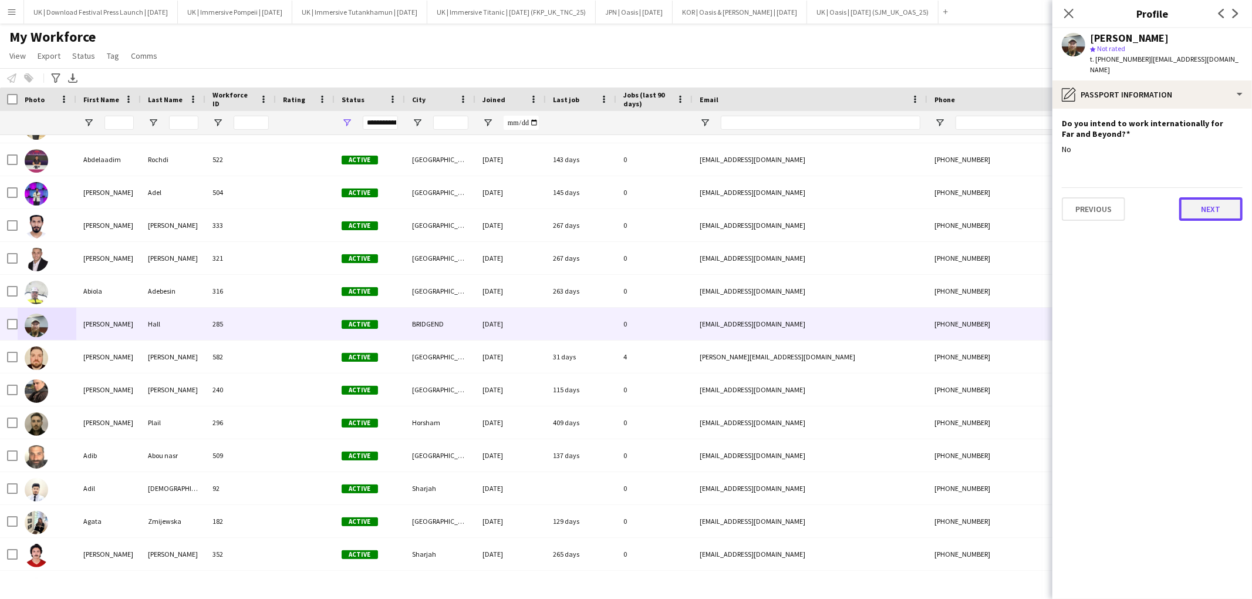
click at [1209, 199] on button "Next" at bounding box center [1210, 208] width 63 height 23
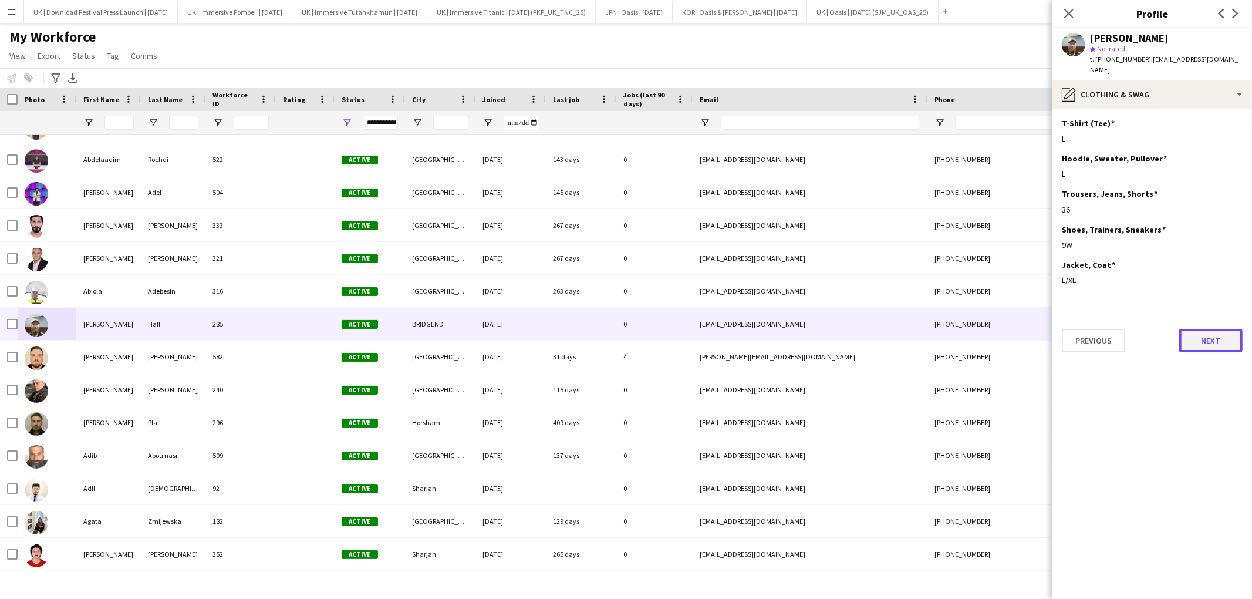
click at [1216, 329] on button "Next" at bounding box center [1210, 340] width 63 height 23
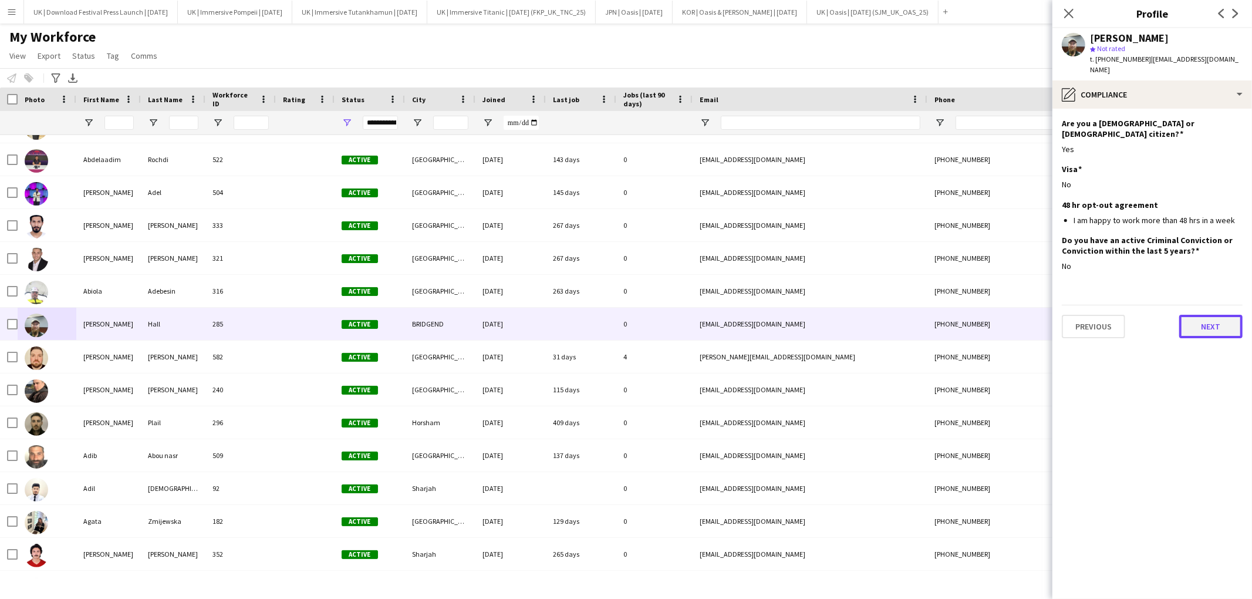
click at [1218, 315] on button "Next" at bounding box center [1210, 326] width 63 height 23
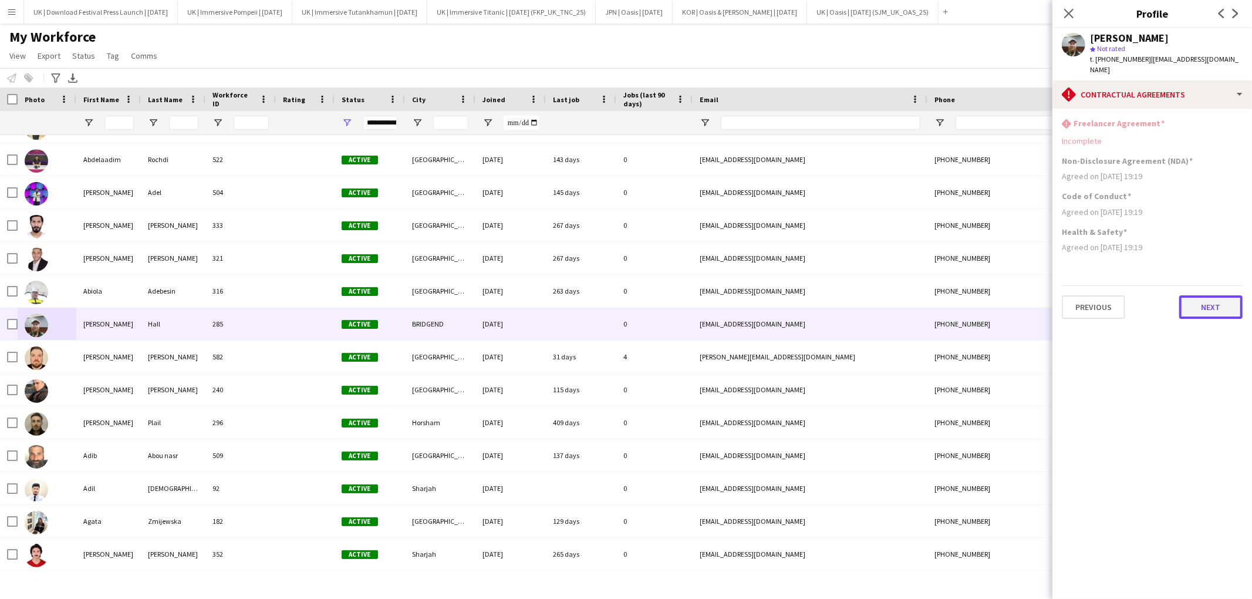
click at [1218, 298] on button "Next" at bounding box center [1210, 306] width 63 height 23
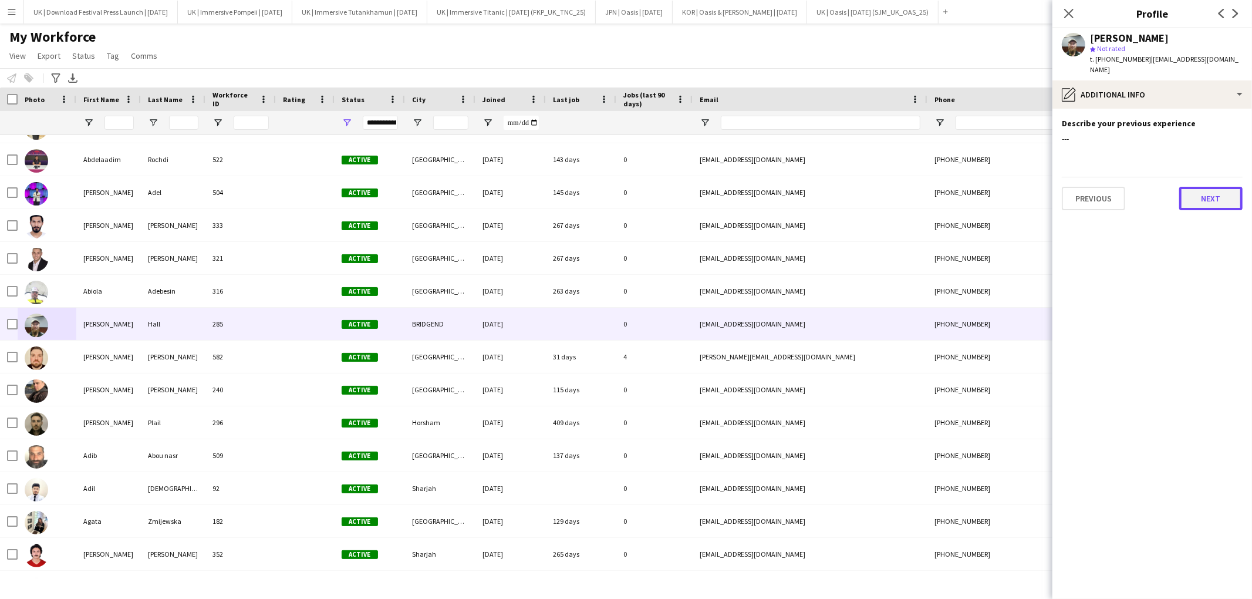
click at [1214, 187] on button "Next" at bounding box center [1210, 198] width 63 height 23
click at [1219, 152] on button "Next" at bounding box center [1210, 162] width 63 height 23
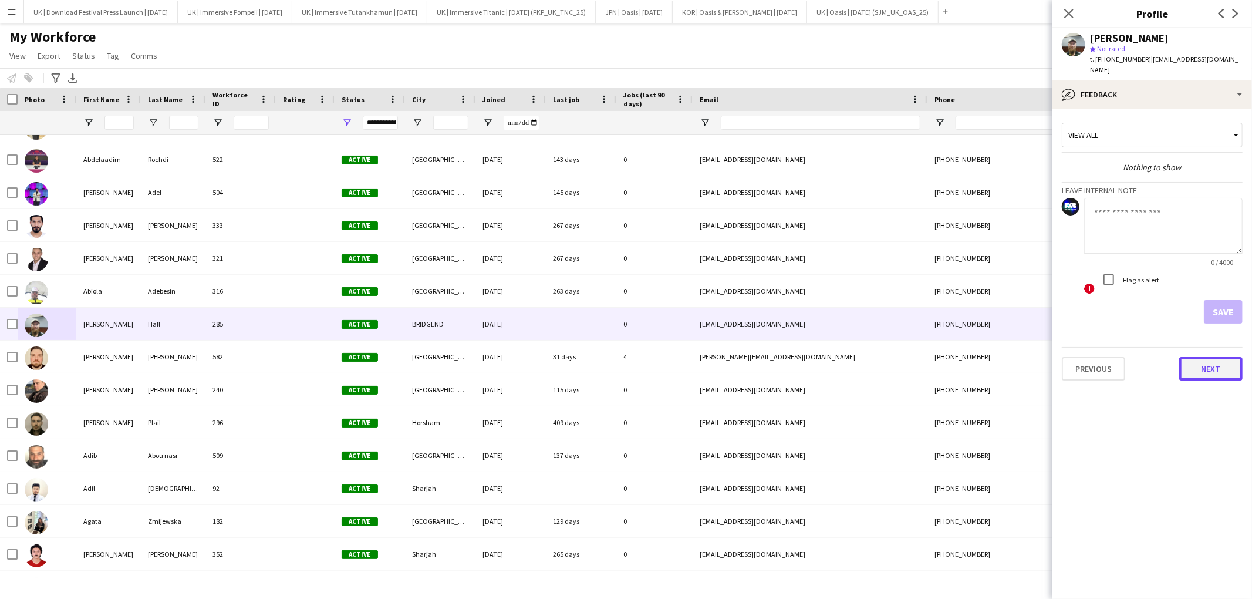
click at [1205, 359] on button "Next" at bounding box center [1210, 368] width 63 height 23
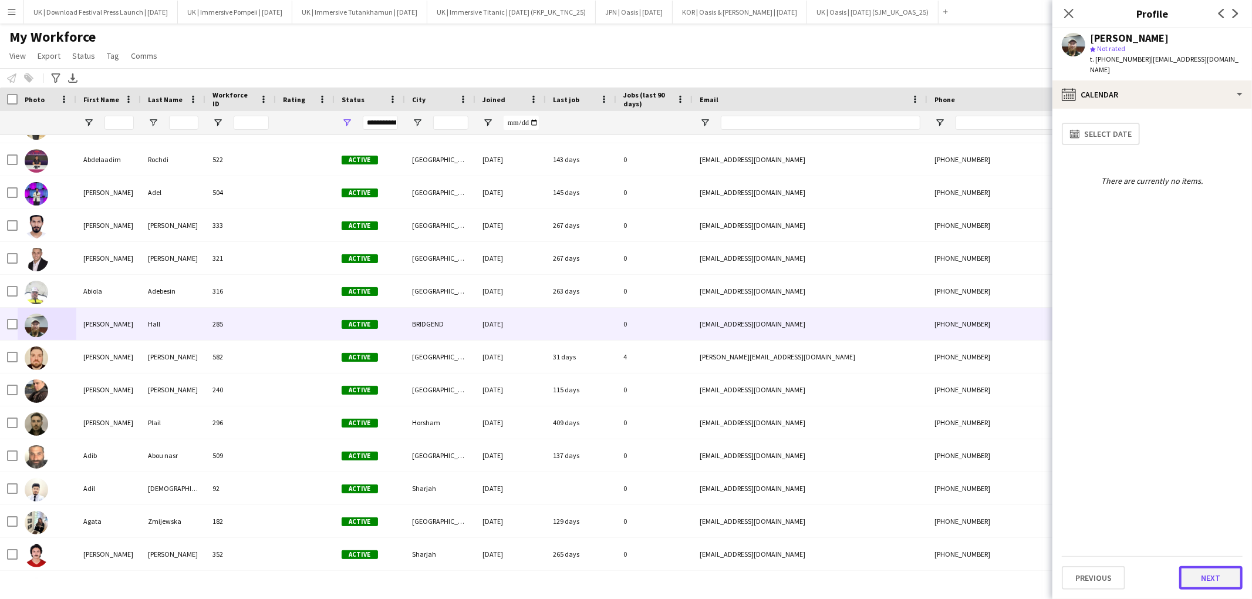
click at [1212, 580] on button "Next" at bounding box center [1210, 577] width 63 height 23
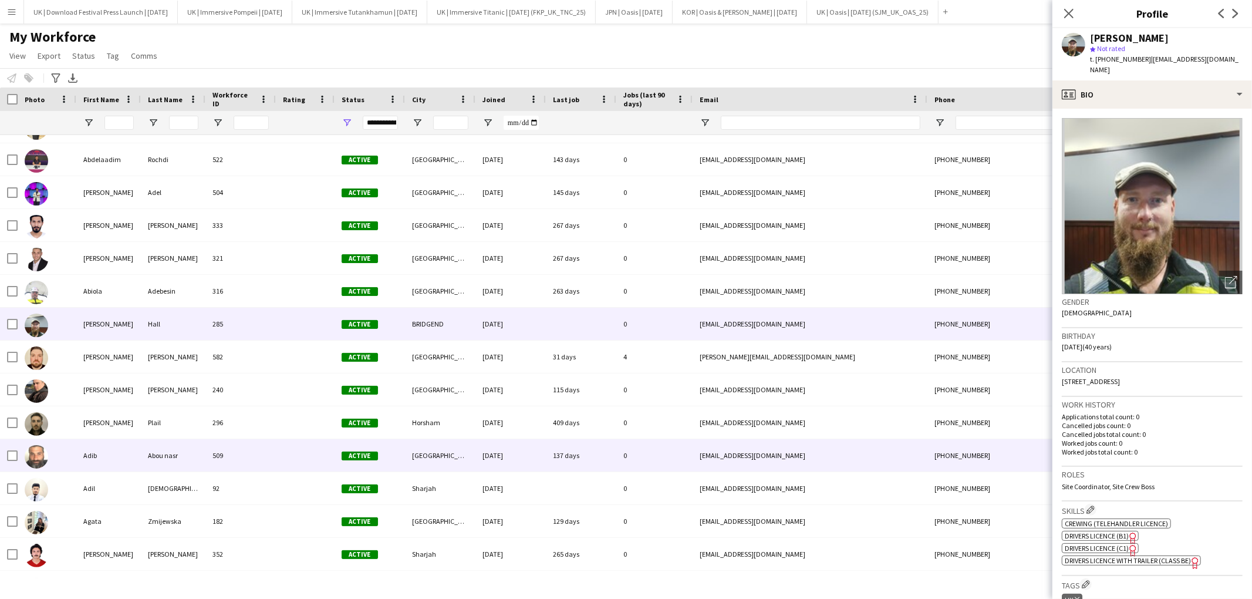
click at [100, 459] on div "Adib" at bounding box center [108, 455] width 65 height 32
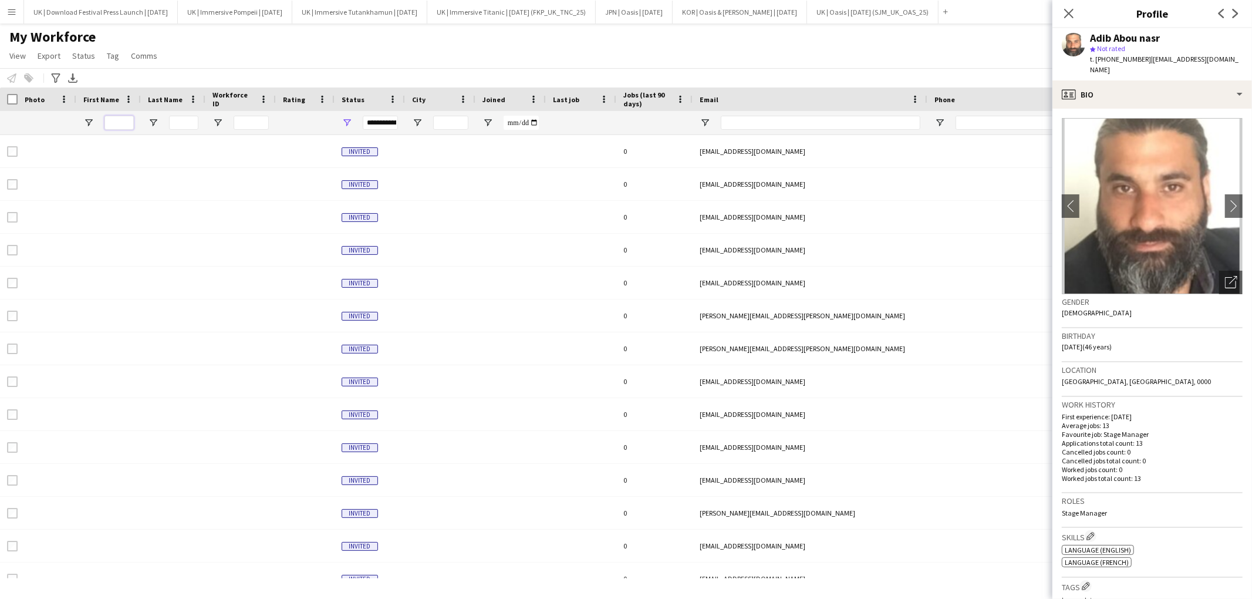
click at [110, 122] on input "First Name Filter Input" at bounding box center [118, 123] width 29 height 14
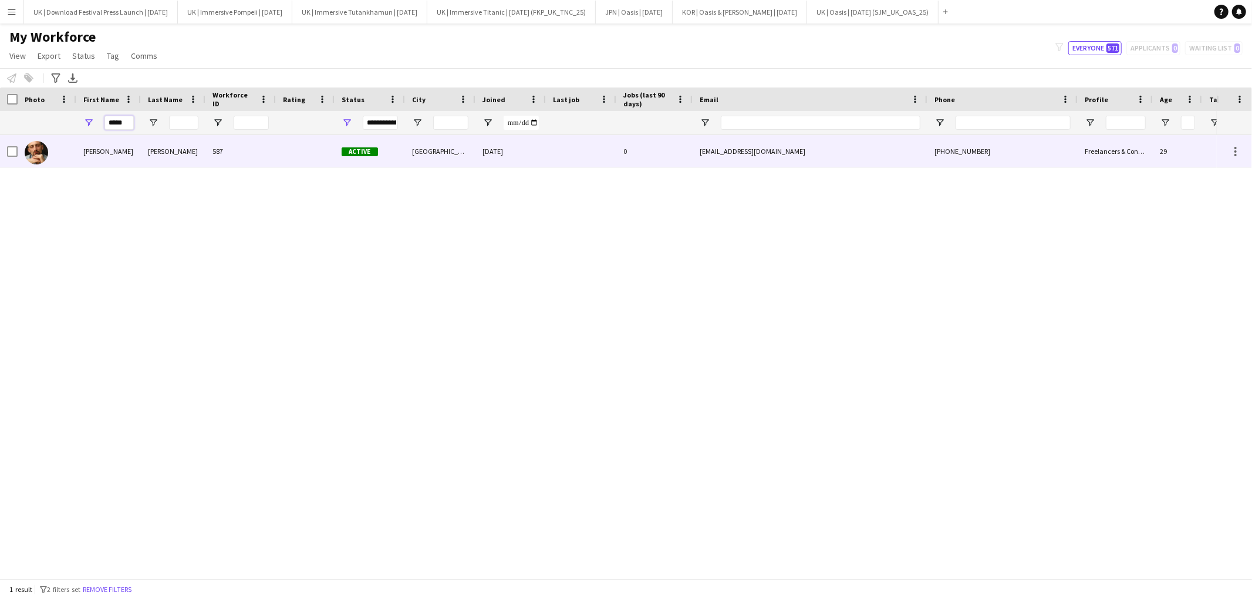
type input "*****"
click at [133, 156] on div "EMILE" at bounding box center [108, 151] width 65 height 32
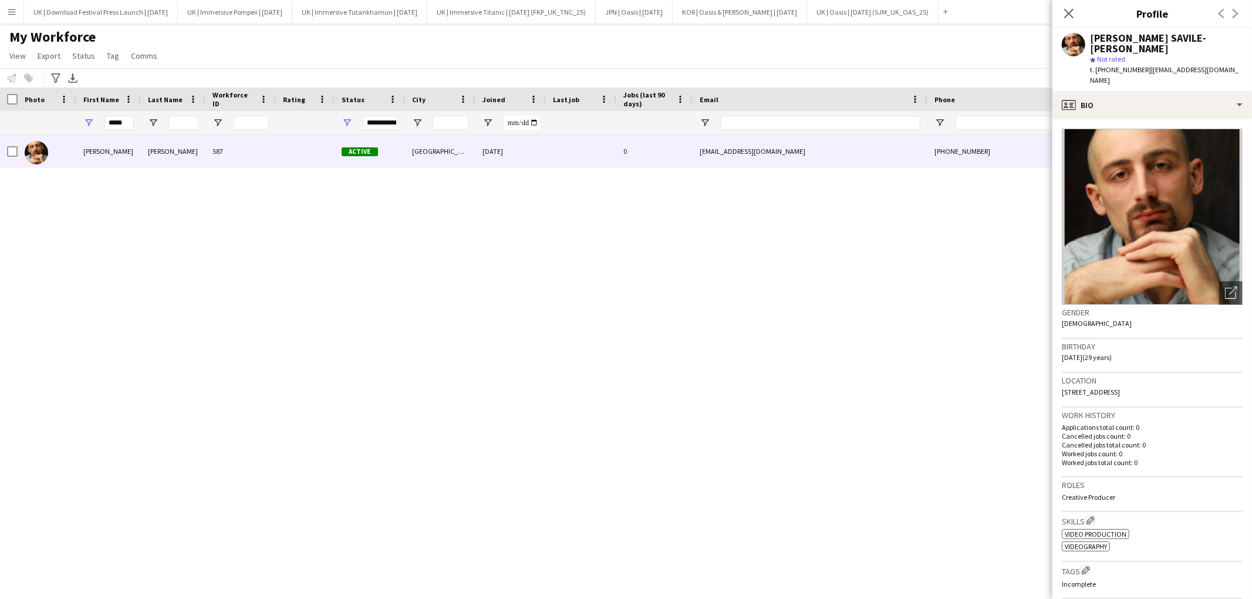
scroll to position [2, 0]
drag, startPoint x: 1184, startPoint y: 368, endPoint x: 1042, endPoint y: 367, distance: 142.0
click at [1042, 367] on body "Menu Boards Boards Boards All jobs Status Workforce Workforce My Workforce Recr…" at bounding box center [626, 299] width 1252 height 599
drag, startPoint x: 1242, startPoint y: 411, endPoint x: 1205, endPoint y: 386, distance: 43.9
click at [1241, 430] on p "Cancelled jobs count: 0" at bounding box center [1152, 434] width 181 height 9
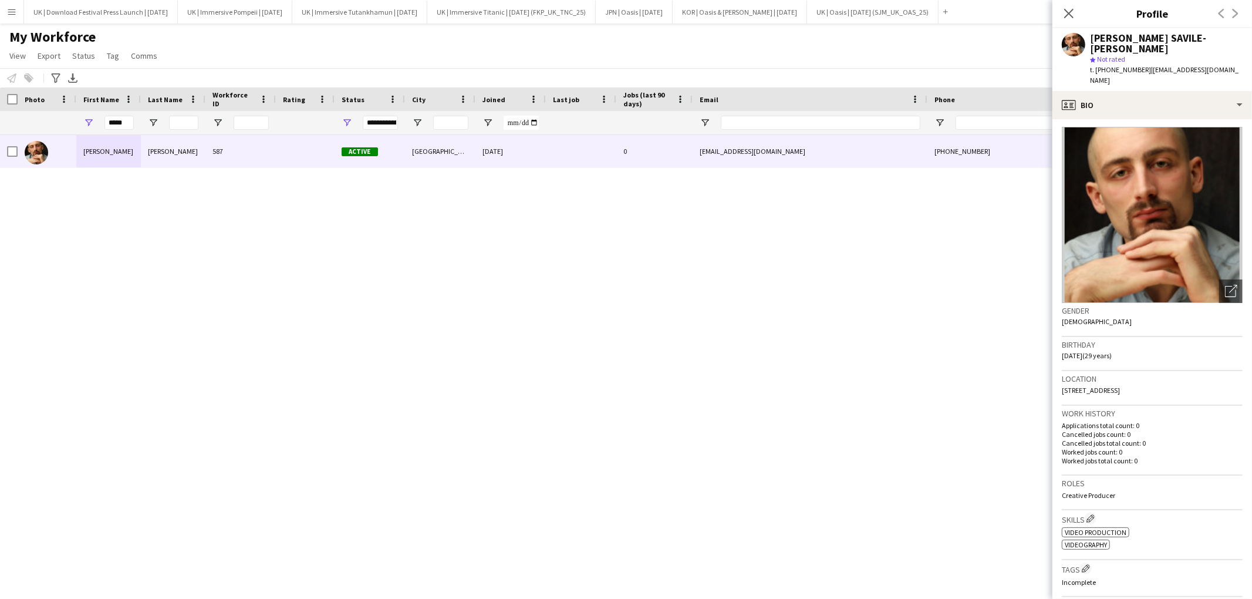
drag, startPoint x: 1181, startPoint y: 369, endPoint x: 1063, endPoint y: 370, distance: 118.0
click at [1063, 371] on div "Location 32 Cleveland Road, New Malden, KT3 3QQ" at bounding box center [1152, 388] width 181 height 34
drag, startPoint x: 1201, startPoint y: 403, endPoint x: 1128, endPoint y: 397, distance: 73.6
click at [1201, 421] on p "Applications total count: 0" at bounding box center [1152, 425] width 181 height 9
drag, startPoint x: 1063, startPoint y: 368, endPoint x: 1182, endPoint y: 370, distance: 119.7
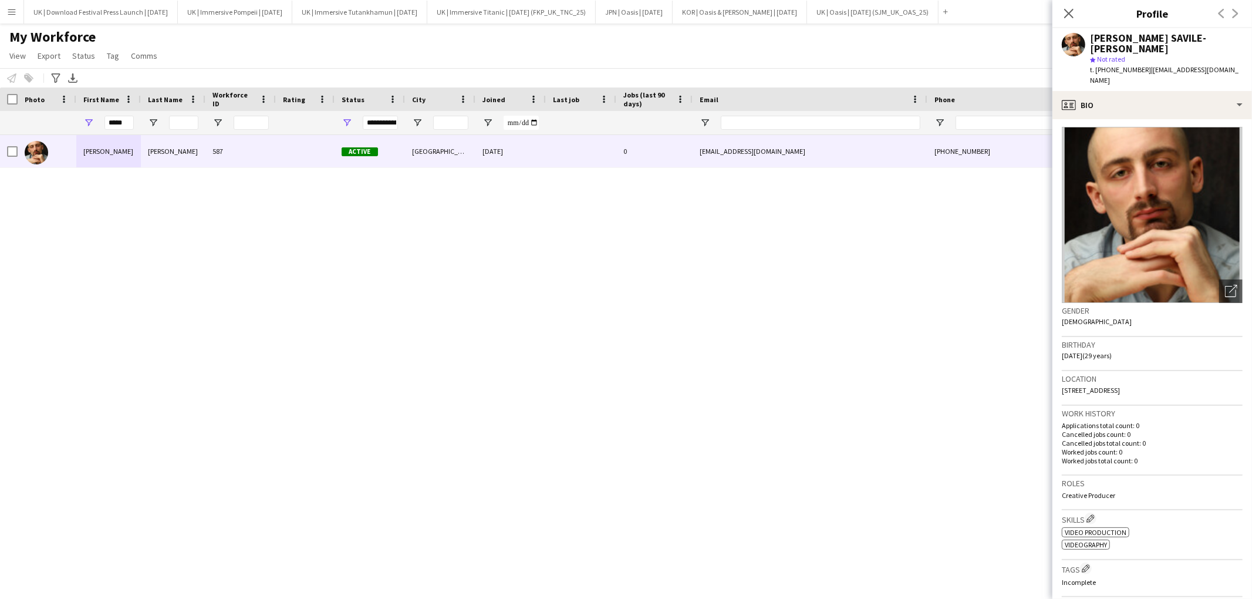
click at [1120, 386] on span "32 Cleveland Road, New Malden, KT3 3QQ" at bounding box center [1091, 390] width 58 height 9
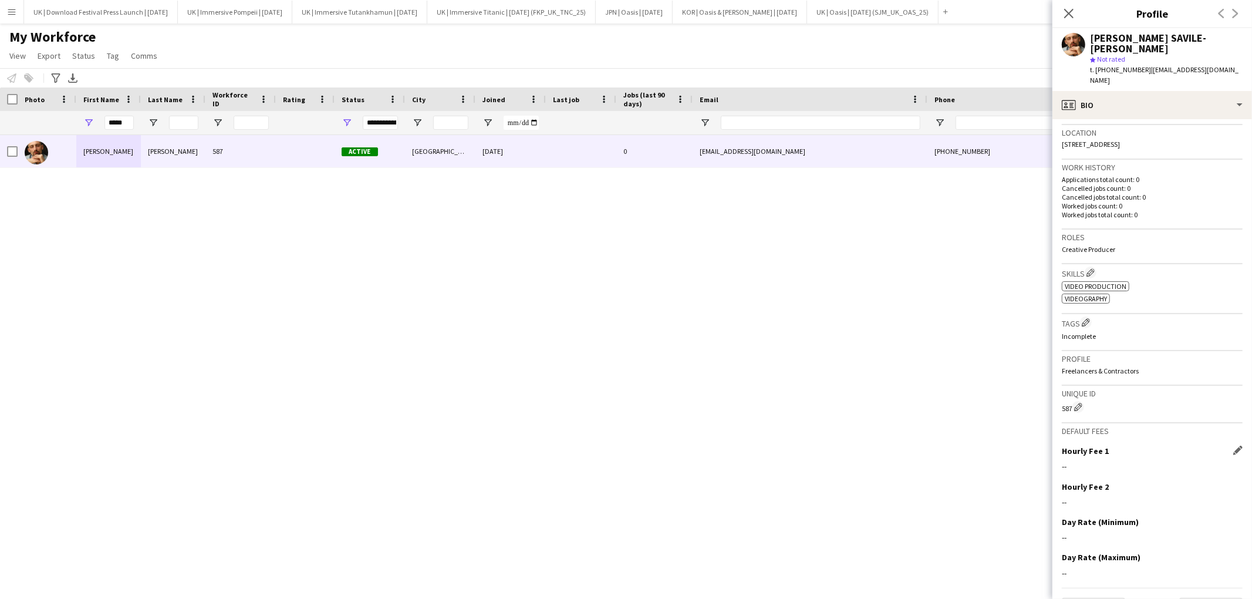
scroll to position [255, 0]
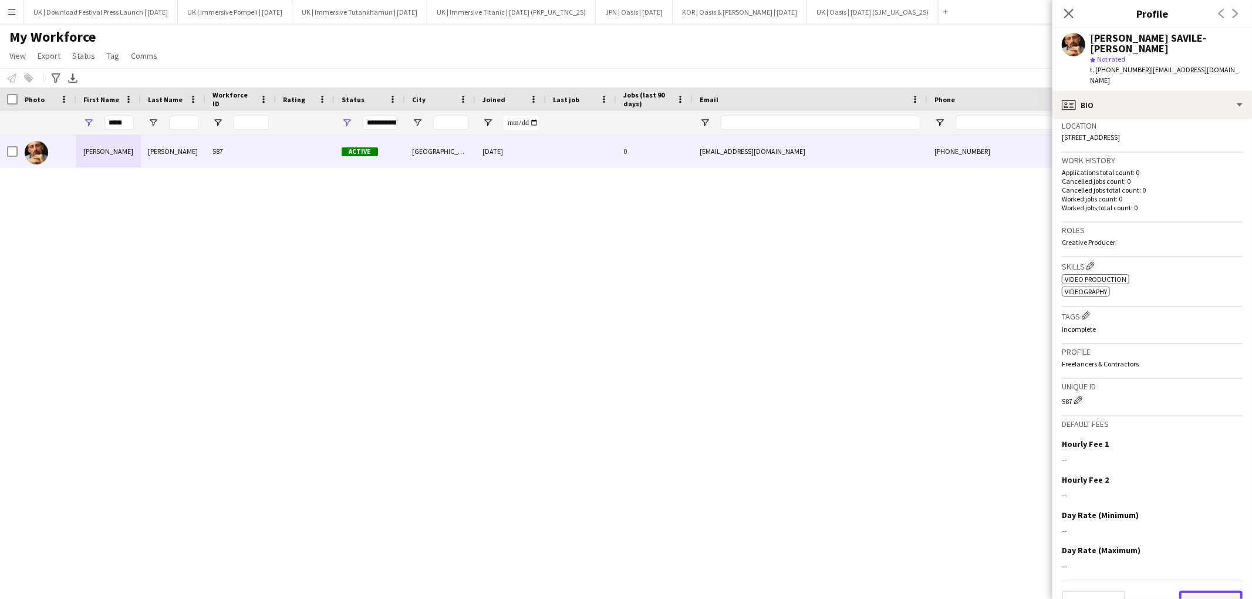
click at [1212, 590] on button "Next" at bounding box center [1210, 601] width 63 height 23
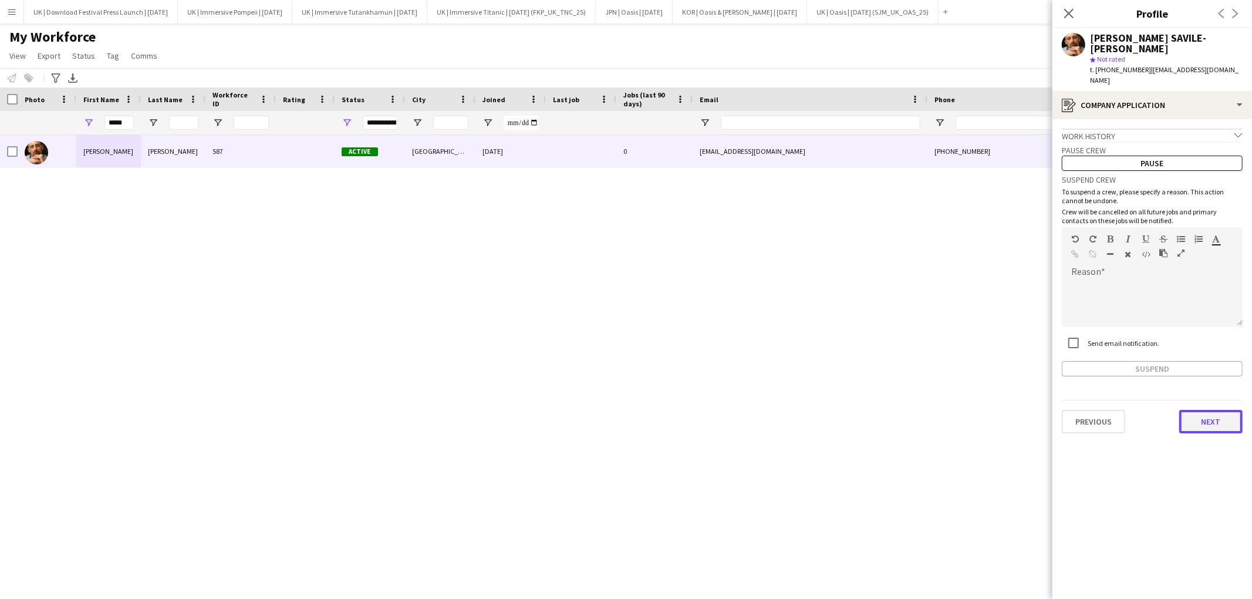
click at [1197, 410] on button "Next" at bounding box center [1210, 421] width 63 height 23
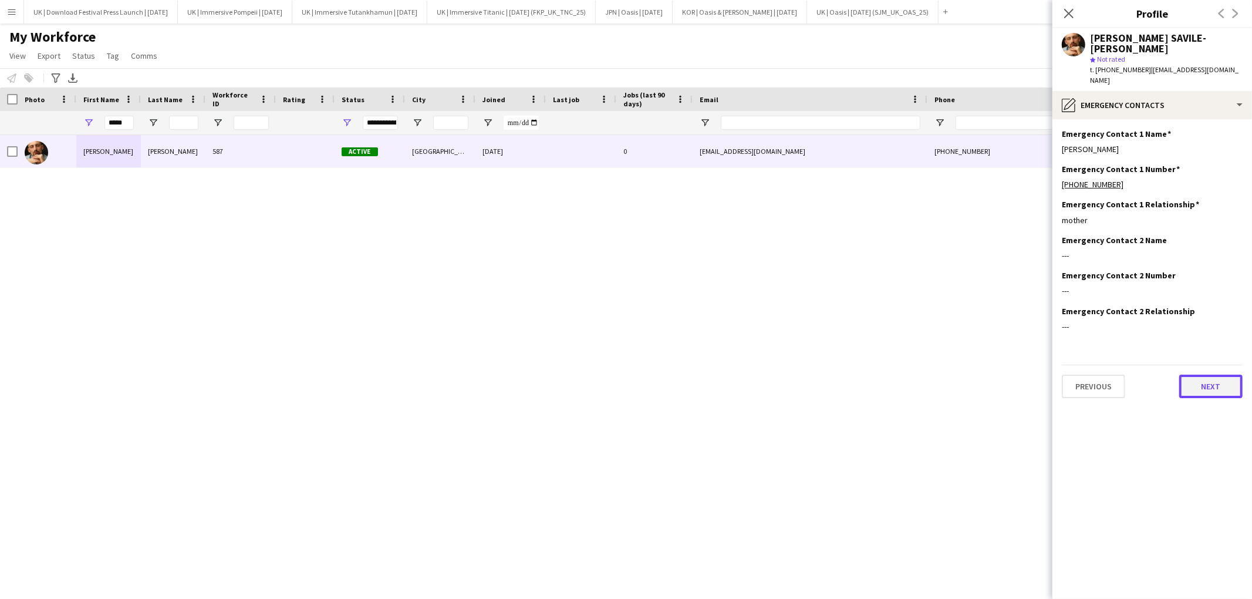
click at [1219, 374] on button "Next" at bounding box center [1210, 385] width 63 height 23
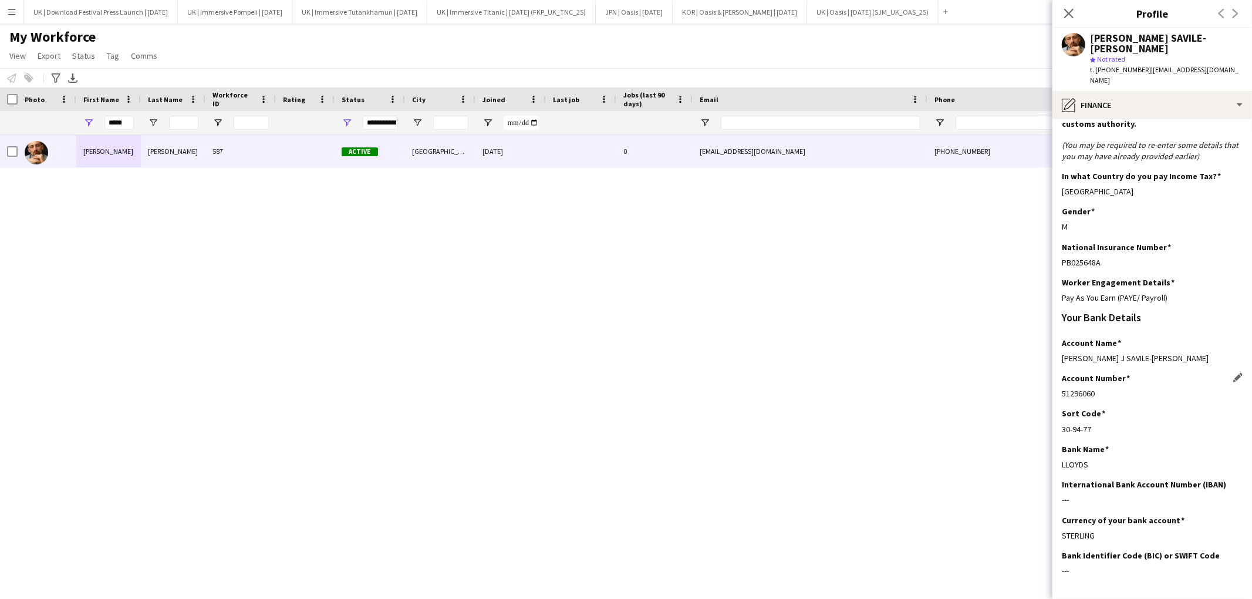
scroll to position [61, 0]
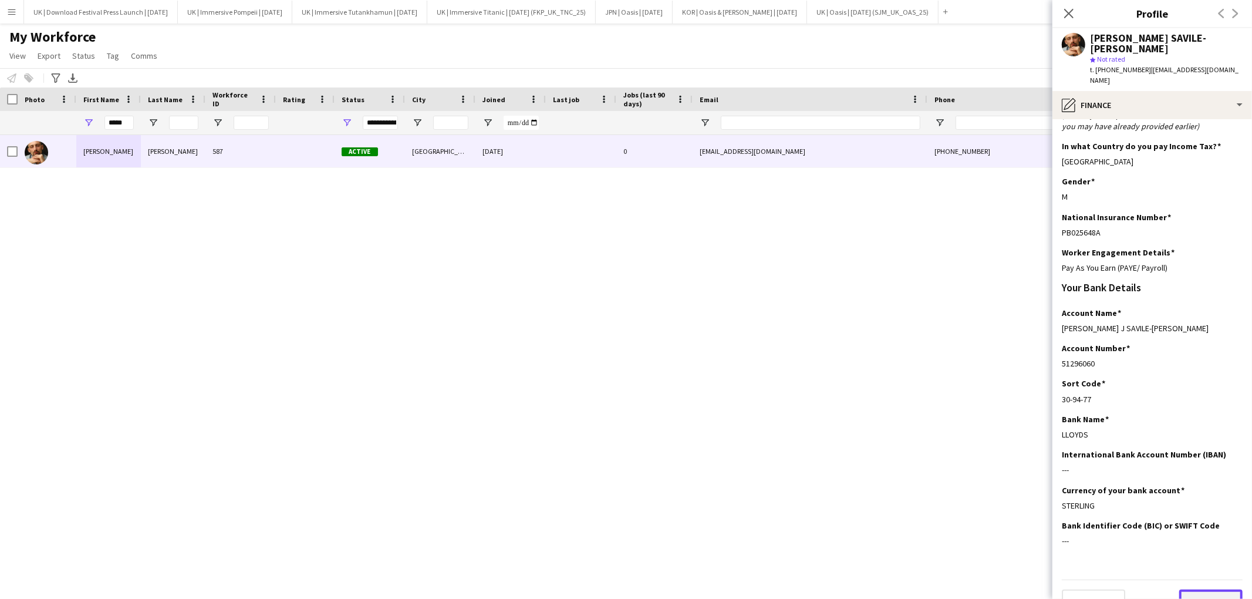
click at [1200, 589] on button "Next" at bounding box center [1210, 600] width 63 height 23
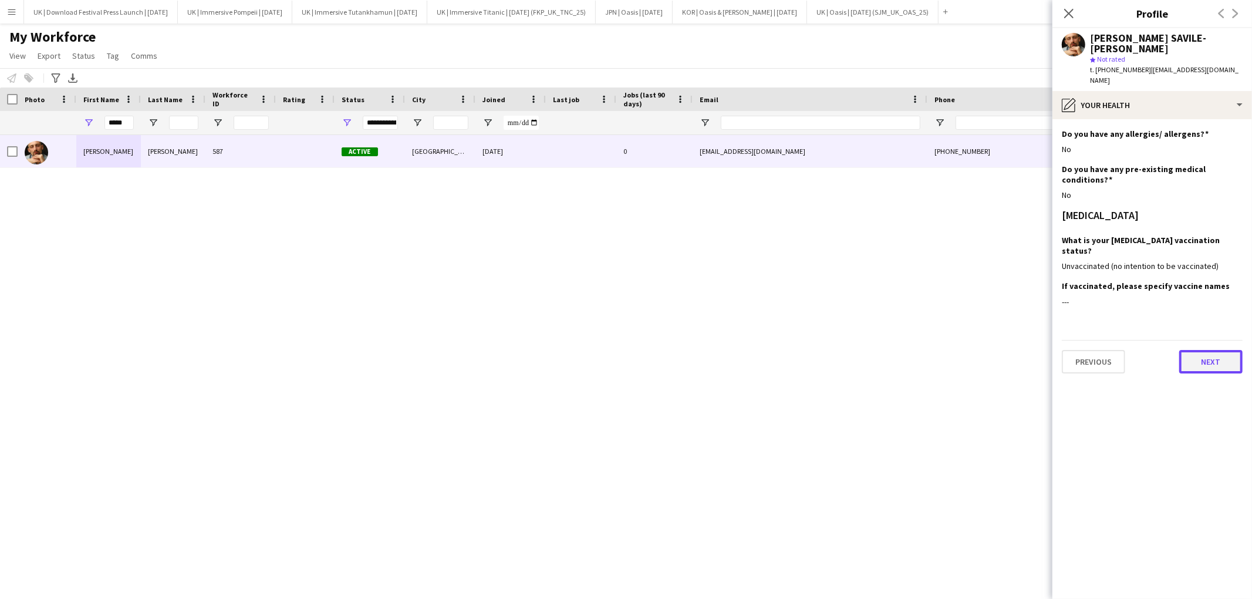
click at [1210, 350] on button "Next" at bounding box center [1210, 361] width 63 height 23
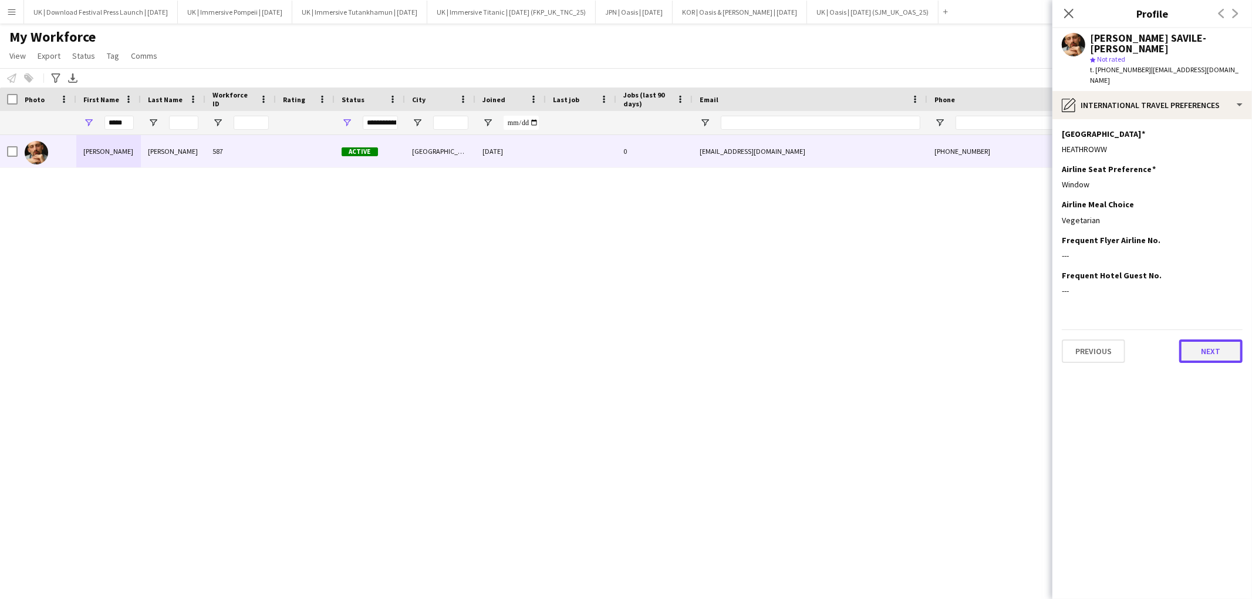
click at [1210, 339] on button "Next" at bounding box center [1210, 350] width 63 height 23
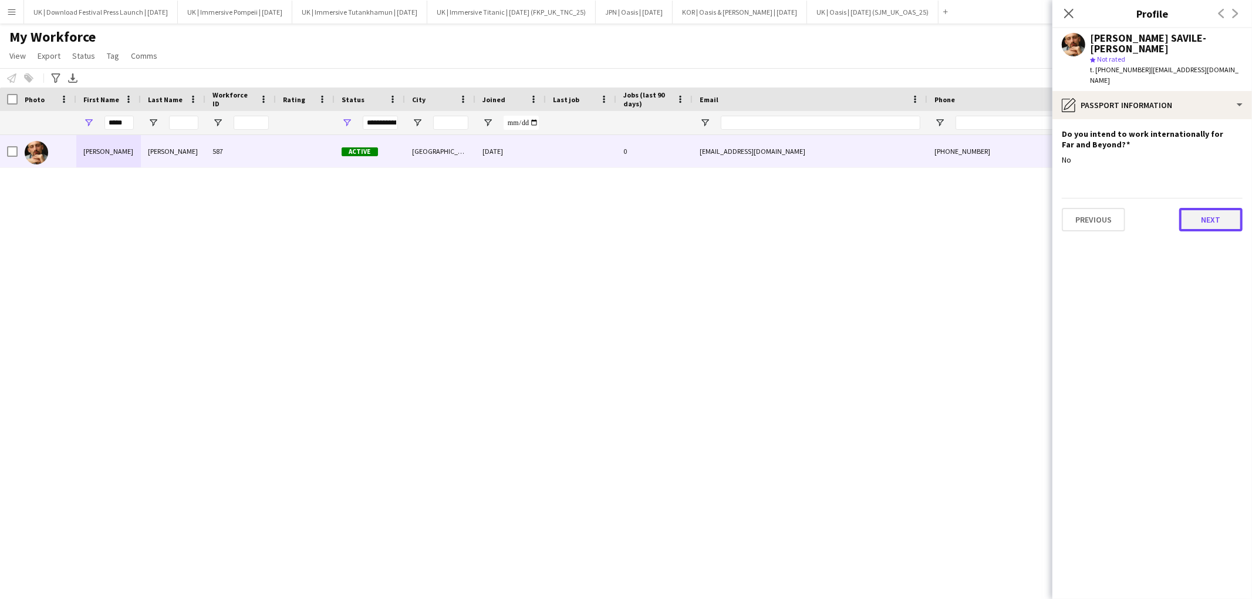
click at [1224, 208] on button "Next" at bounding box center [1210, 219] width 63 height 23
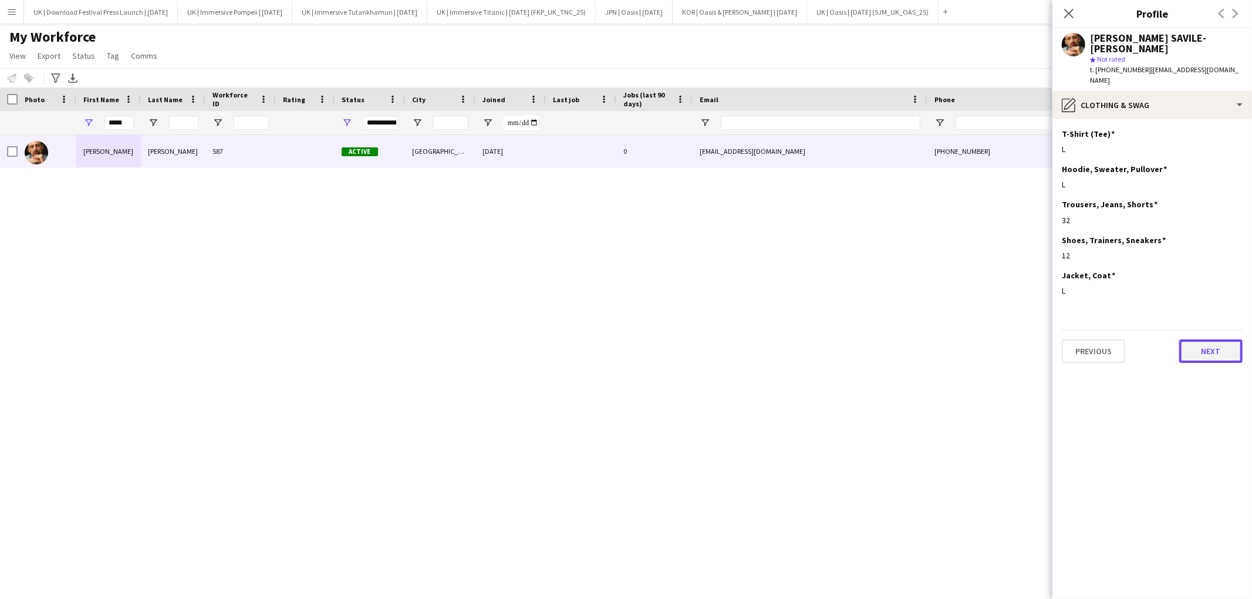
click at [1199, 339] on button "Next" at bounding box center [1210, 350] width 63 height 23
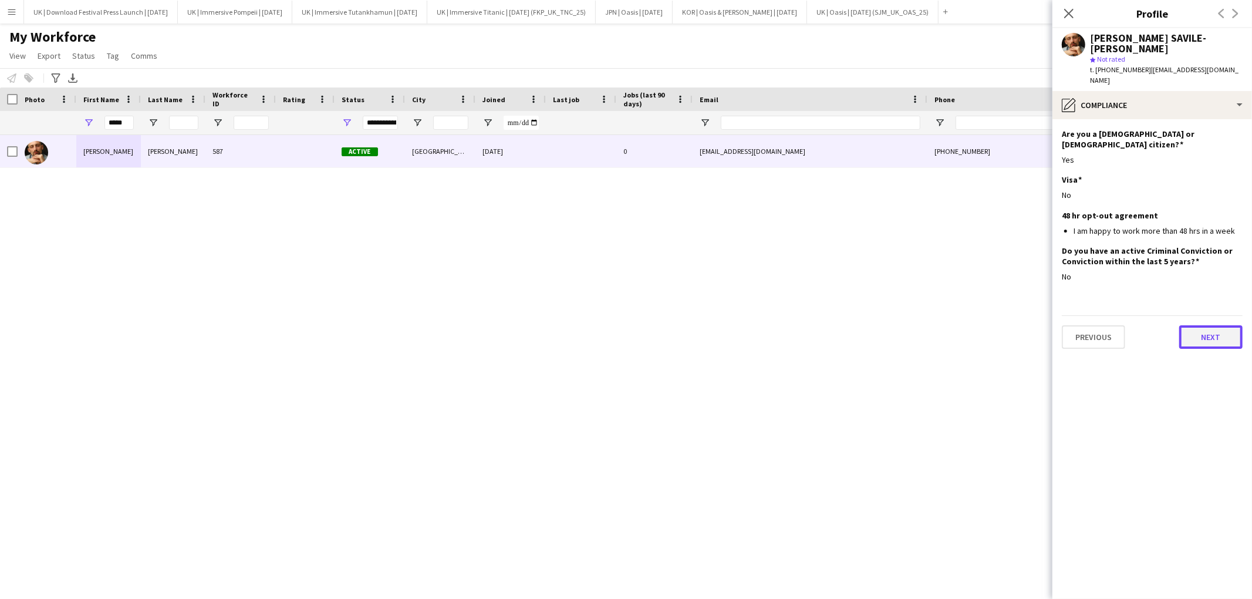
click at [1214, 325] on button "Next" at bounding box center [1210, 336] width 63 height 23
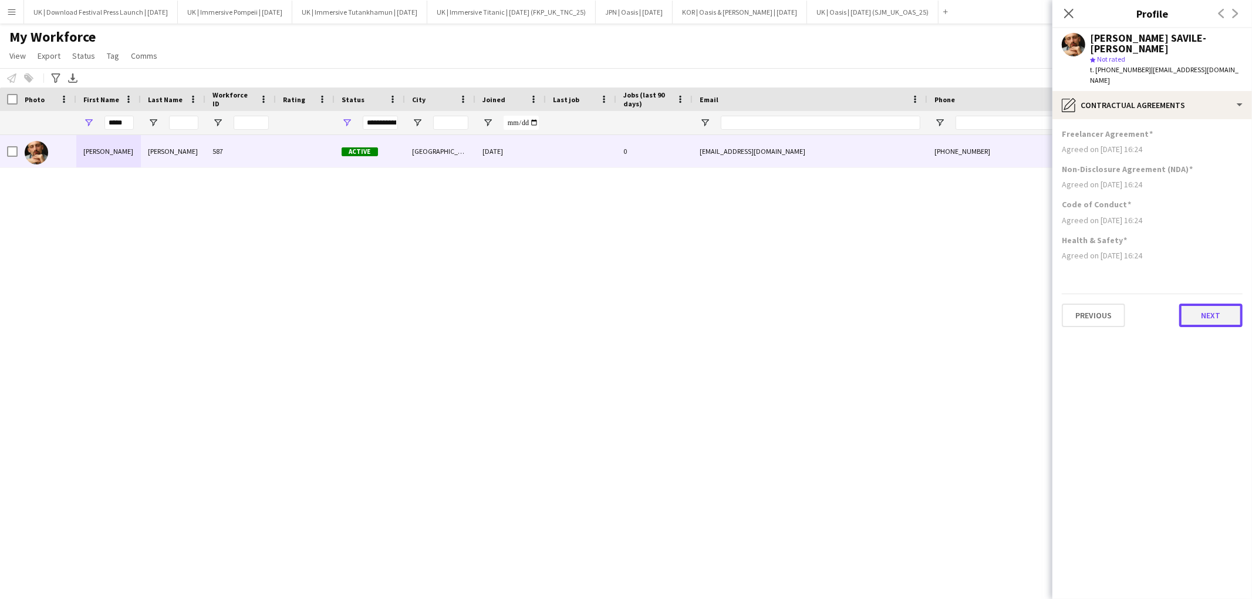
click at [1211, 303] on button "Next" at bounding box center [1210, 314] width 63 height 23
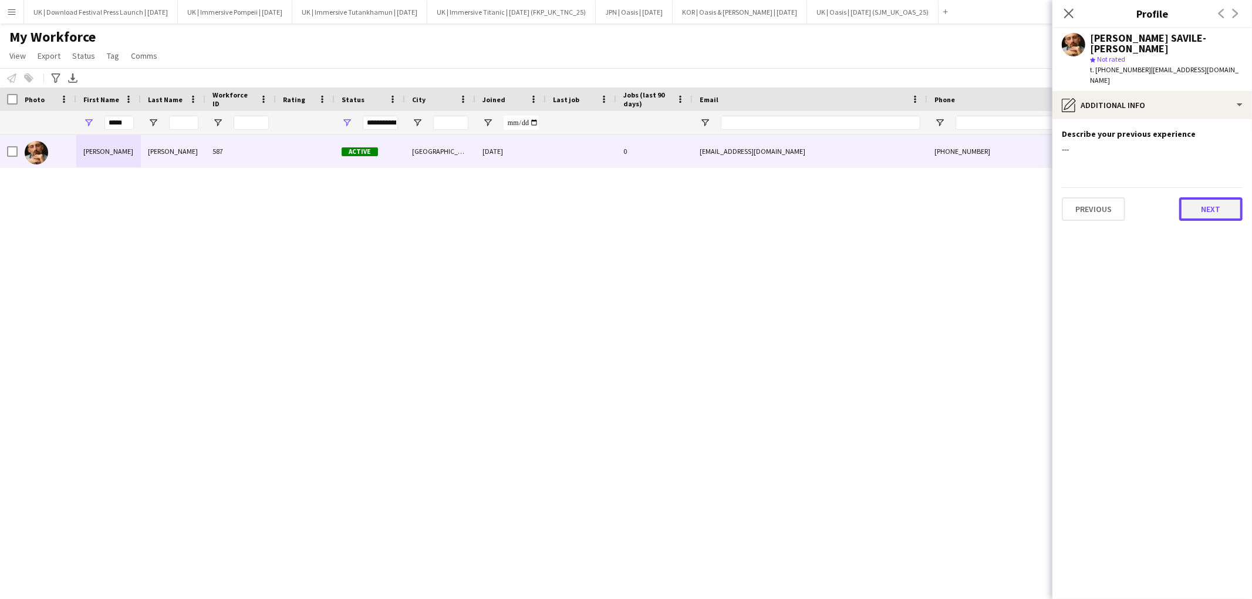
click at [1199, 197] on button "Next" at bounding box center [1210, 208] width 63 height 23
click at [1207, 162] on button "Next" at bounding box center [1210, 173] width 63 height 23
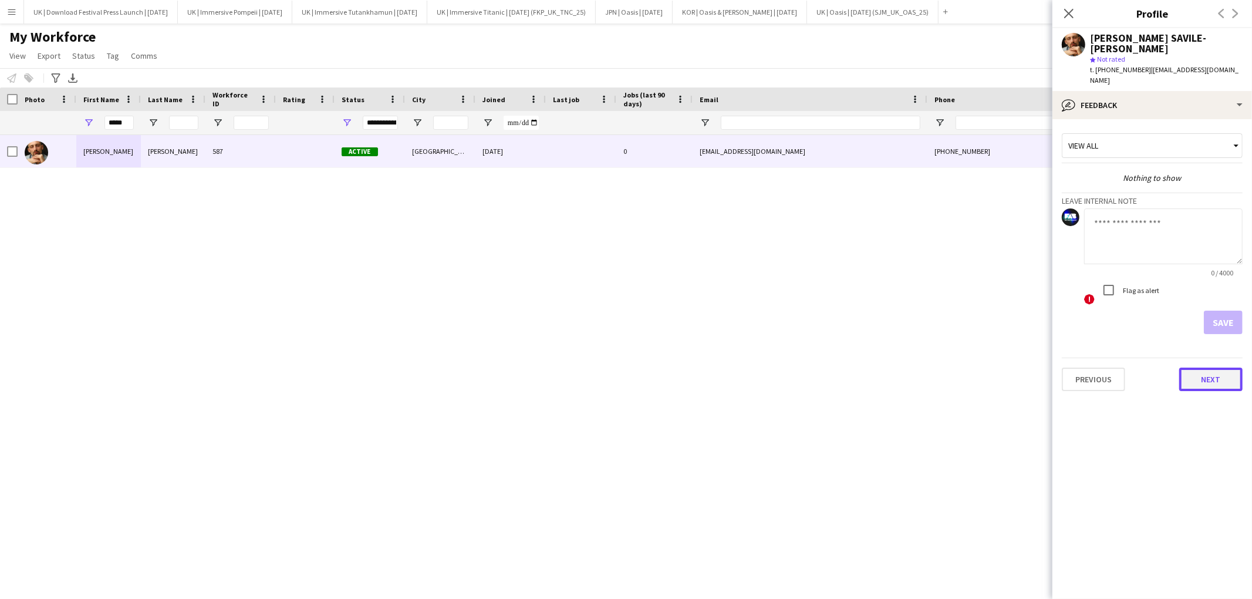
click at [1232, 367] on button "Next" at bounding box center [1210, 378] width 63 height 23
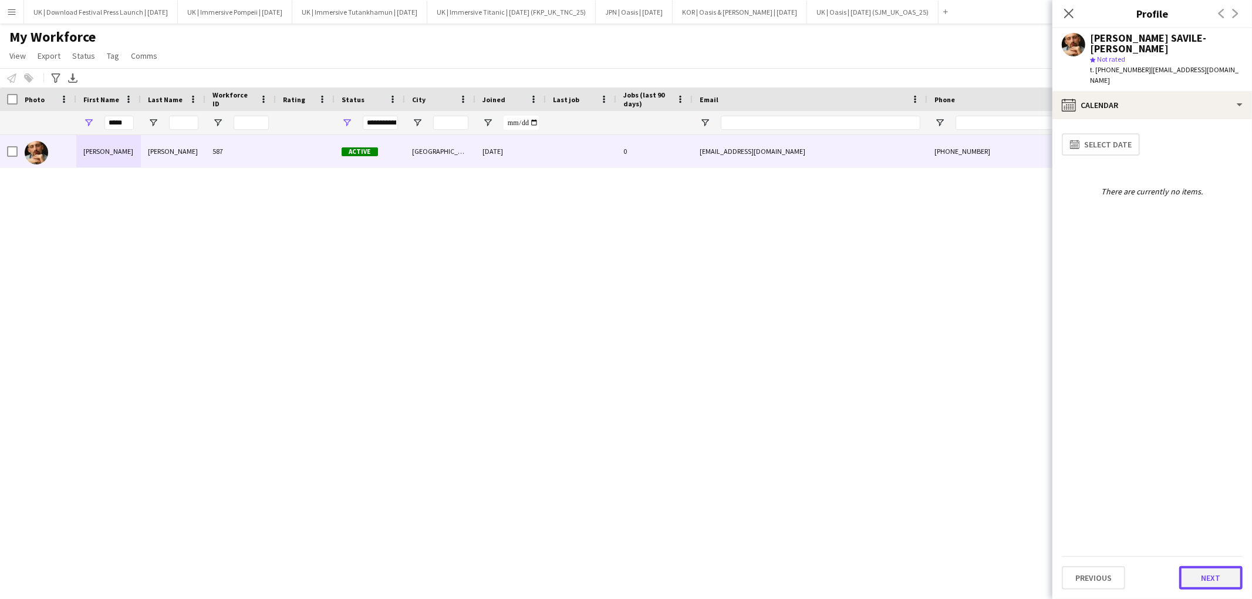
click at [1224, 581] on button "Next" at bounding box center [1210, 577] width 63 height 23
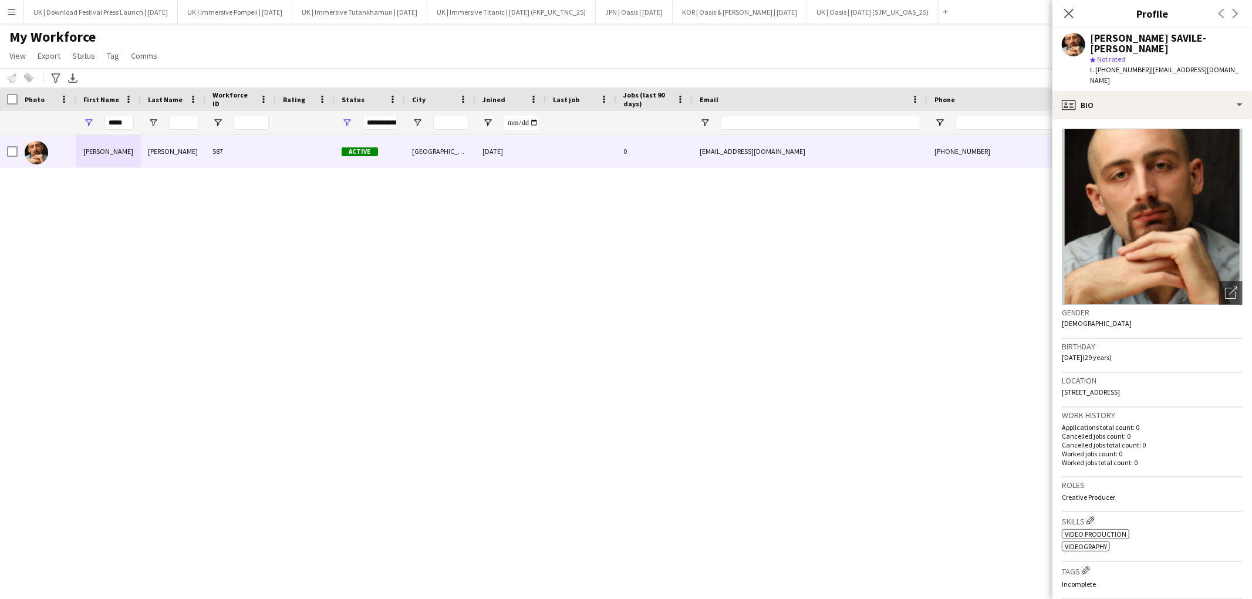
click at [1222, 569] on div "Tags Edit crew company tags Incomplete" at bounding box center [1152, 580] width 181 height 36
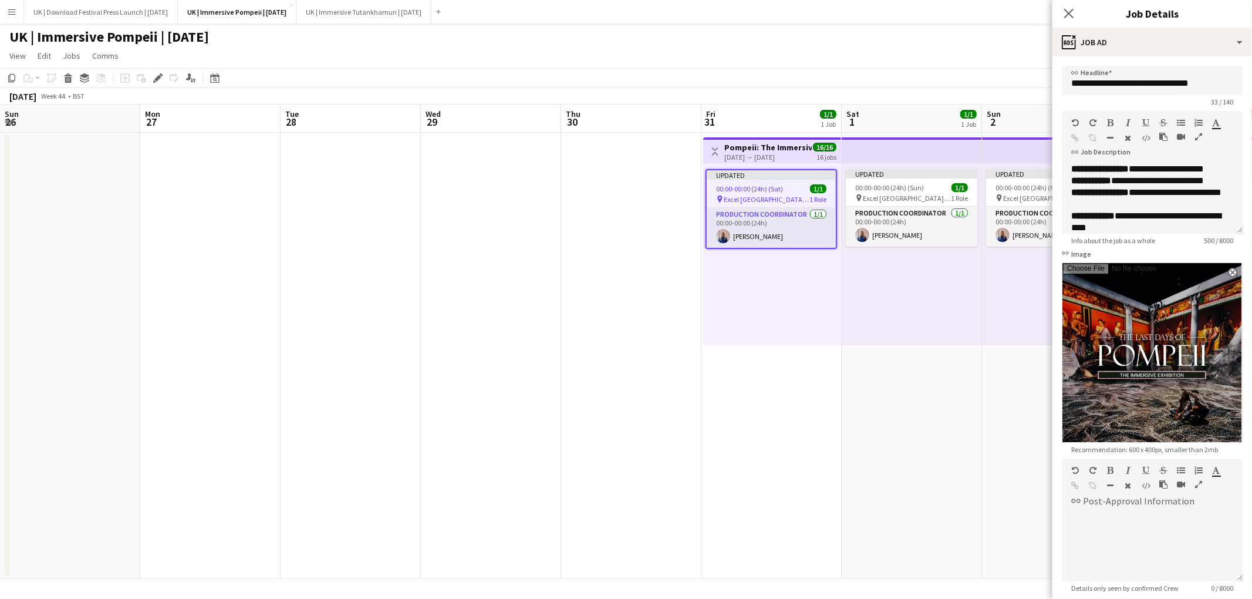
scroll to position [126, 0]
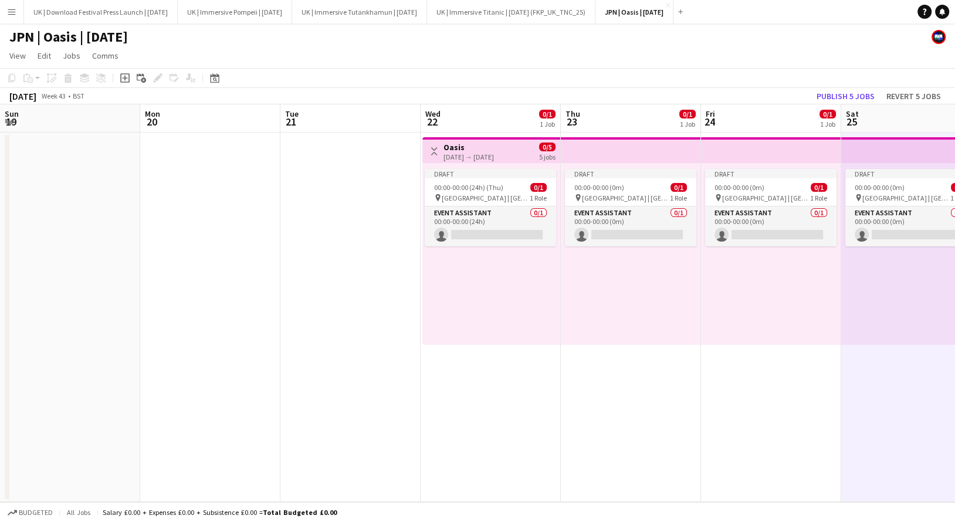
scroll to position [0, 359]
